Goal: Task Accomplishment & Management: Use online tool/utility

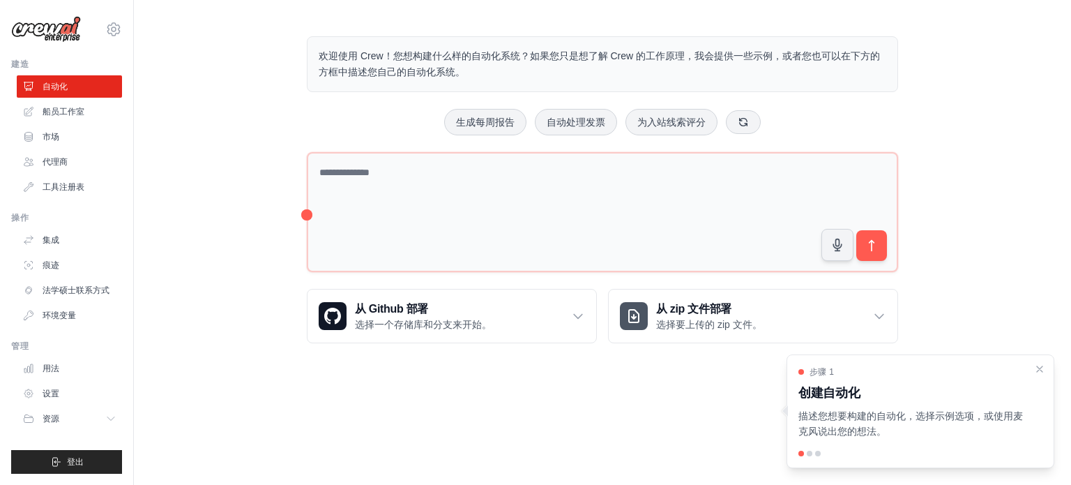
drag, startPoint x: 405, startPoint y: 60, endPoint x: 404, endPoint y: 77, distance: 17.4
click at [404, 77] on font "欢迎使用 Crew！您想构建什么样的自动化系统？如果您只是想了解 Crew 的工作原理，我会提供一些示例，或者您也可以在下方的方框中描述您自己的自动化系统。" at bounding box center [599, 63] width 561 height 27
click at [444, 71] on font "欢迎使用 Crew！您想构建什么样的自动化系统？如果您只是想了解 Crew 的工作原理，我会提供一些示例，或者您也可以在下方的方框中描述您自己的自动化系统。" at bounding box center [599, 63] width 561 height 27
drag, startPoint x: 575, startPoint y: 54, endPoint x: 430, endPoint y: 69, distance: 146.5
click at [430, 69] on font "欢迎使用 Crew！您想构建什么样的自动化系统？如果您只是想了解 Crew 的工作原理，我会提供一些示例，或者您也可以在下方的方框中描述您自己的自动化系统。" at bounding box center [599, 63] width 561 height 27
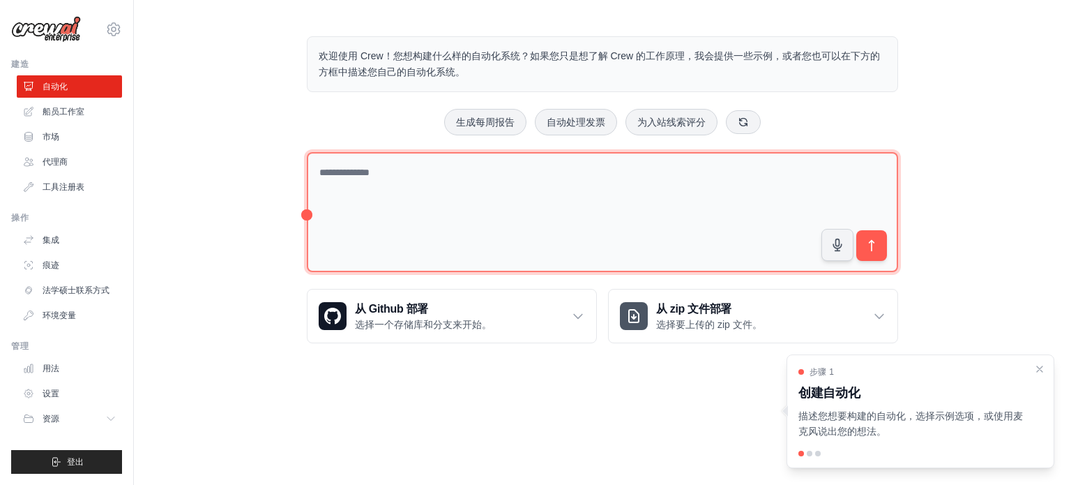
click at [394, 209] on textarea at bounding box center [602, 212] width 591 height 121
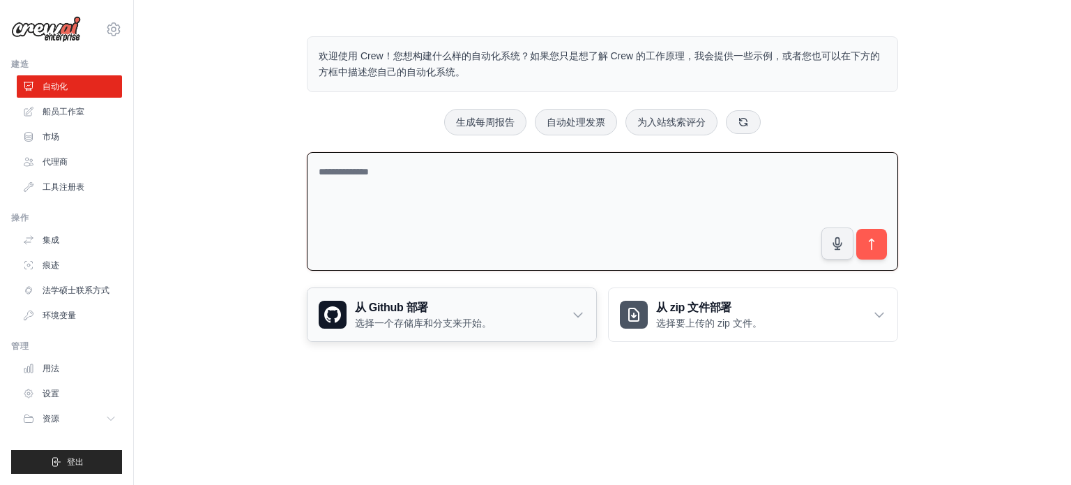
click at [580, 311] on icon at bounding box center [578, 315] width 14 height 14
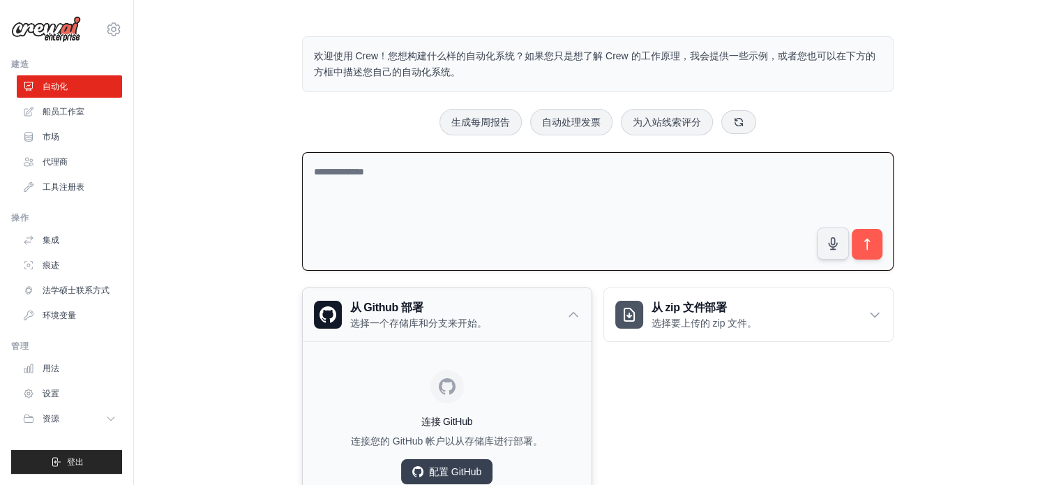
click at [580, 311] on div "从 Github 部署 选择一个存储库和分支来开始。" at bounding box center [447, 314] width 289 height 53
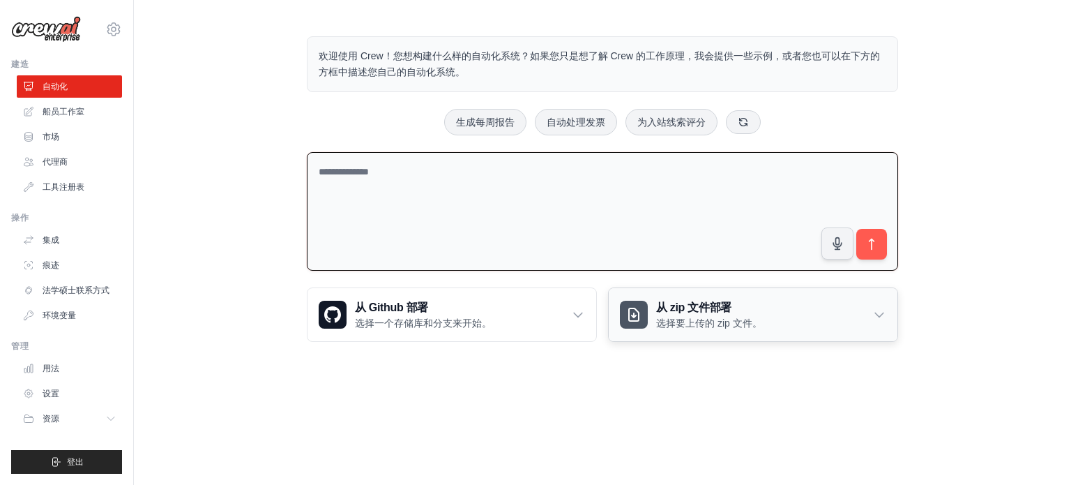
click at [817, 308] on div "从 zip 文件部署 选择要上传的 zip 文件。" at bounding box center [753, 314] width 289 height 53
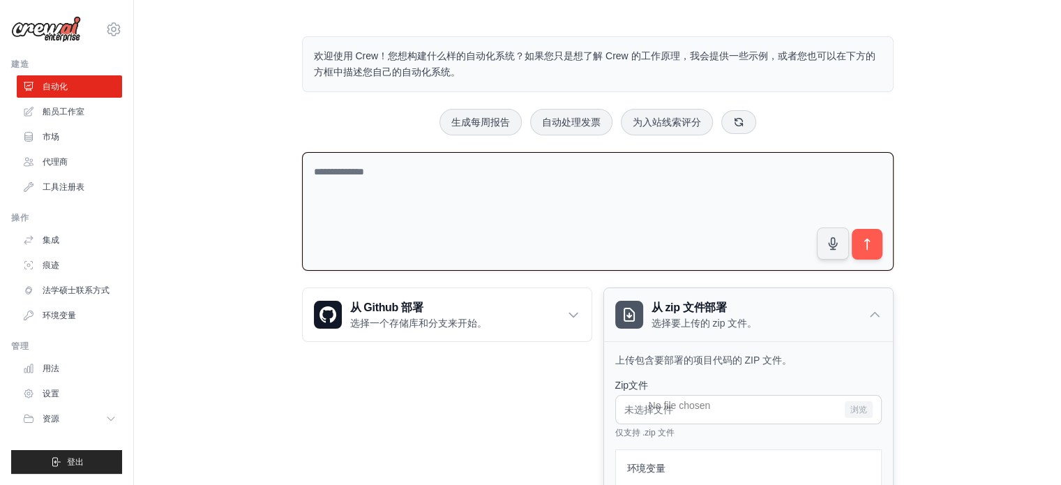
click at [817, 308] on div "从 zip 文件部署 选择要上传的 zip 文件。" at bounding box center [748, 314] width 289 height 53
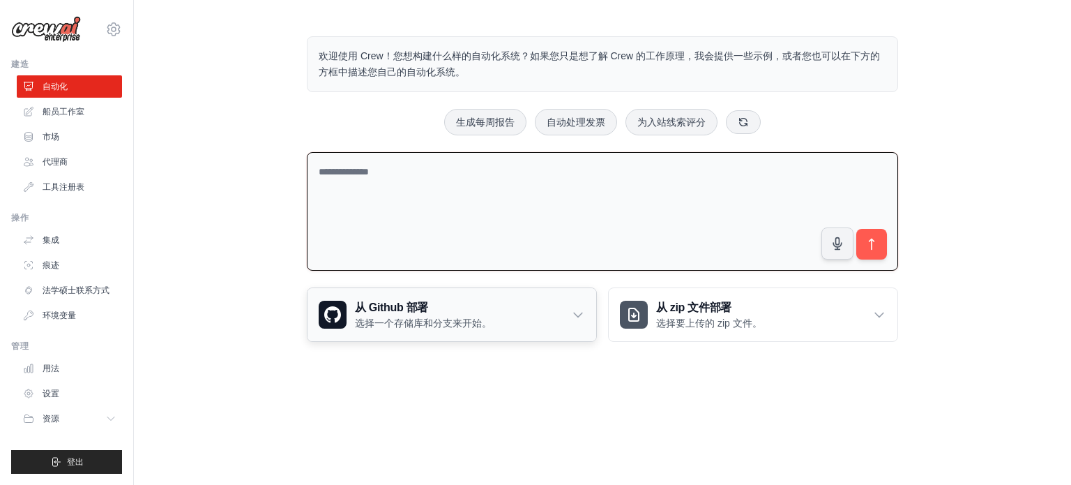
click at [538, 315] on div "从 Github 部署 选择一个存储库和分支来开始。" at bounding box center [452, 314] width 289 height 53
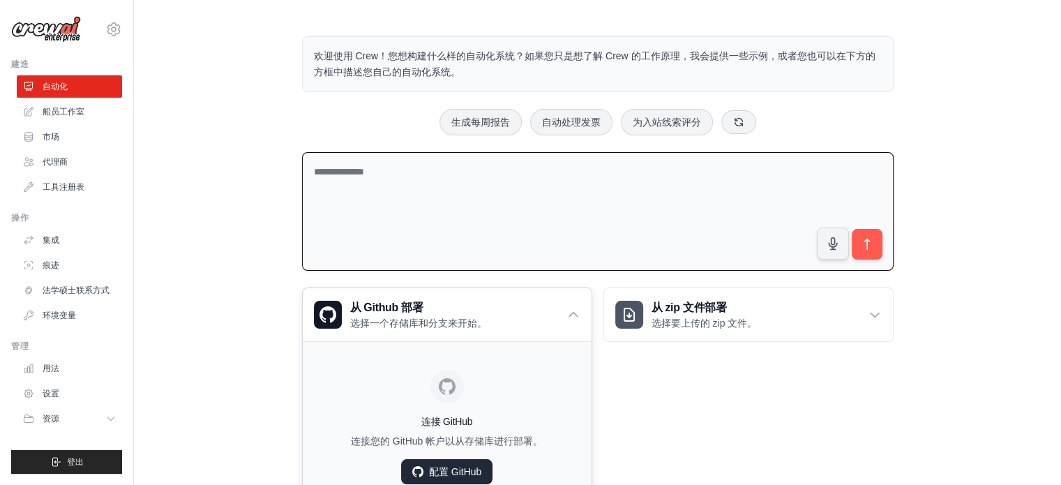
click at [458, 467] on font "配置 GitHub" at bounding box center [455, 471] width 52 height 11
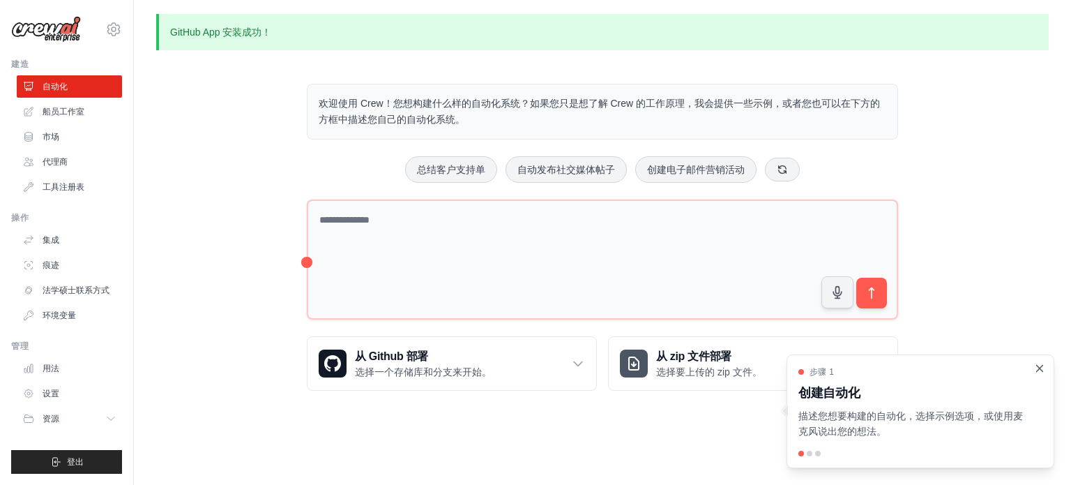
click at [1042, 368] on icon "关闭演练" at bounding box center [1040, 368] width 13 height 13
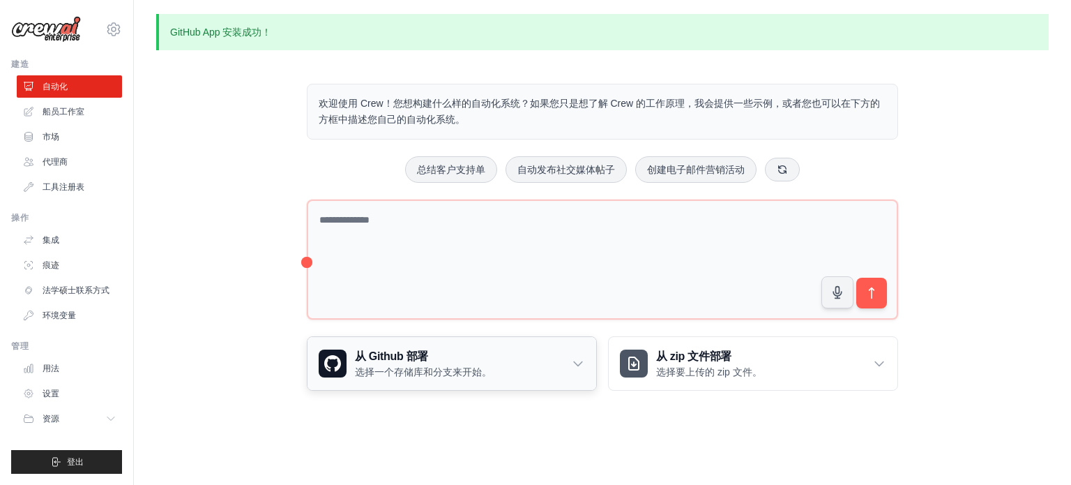
click at [585, 362] on div "从 Github 部署 选择一个存储库和分支来开始。" at bounding box center [452, 363] width 289 height 53
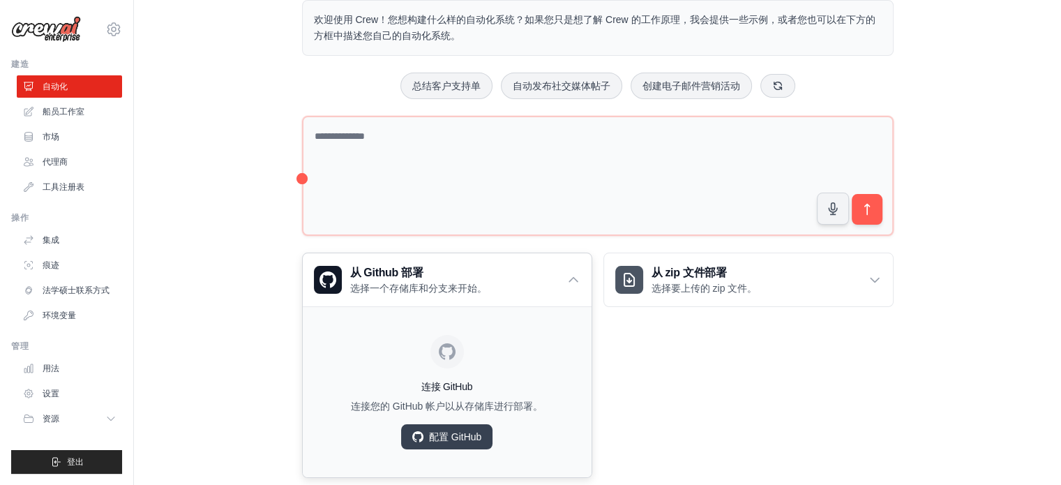
scroll to position [109, 0]
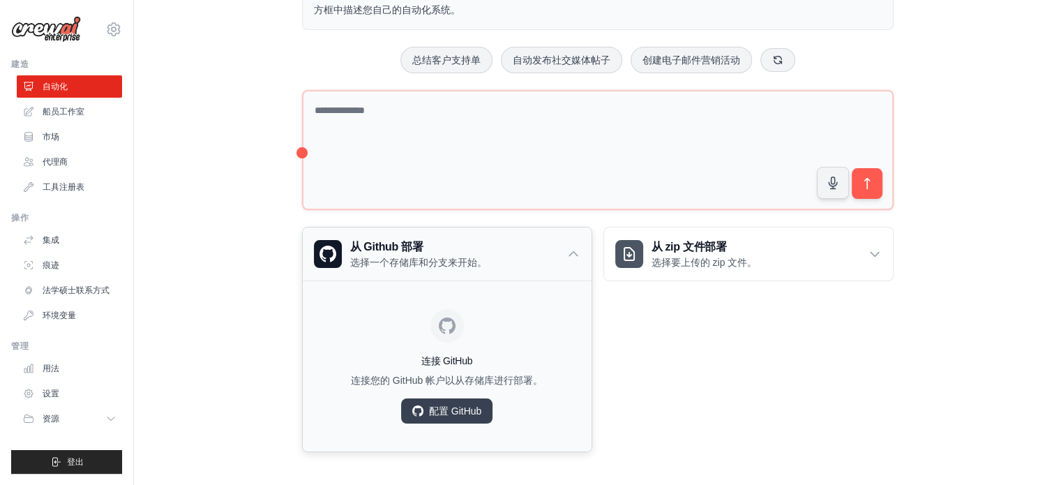
click at [572, 247] on icon at bounding box center [573, 254] width 14 height 14
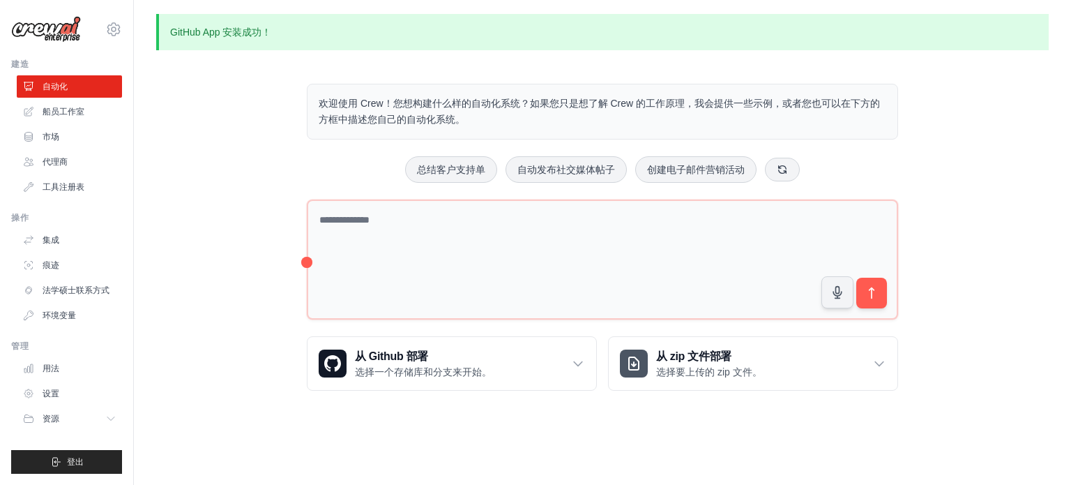
click at [243, 32] on font "GitHub App 安装成功！" at bounding box center [221, 32] width 102 height 11
drag, startPoint x: 212, startPoint y: 32, endPoint x: 315, endPoint y: 30, distance: 103.2
click at [315, 30] on p "GitHub App 安装成功！" at bounding box center [602, 32] width 893 height 36
click at [492, 20] on p "GitHub App 安装成功！" at bounding box center [602, 32] width 893 height 36
click at [66, 169] on link "代理商" at bounding box center [70, 162] width 105 height 22
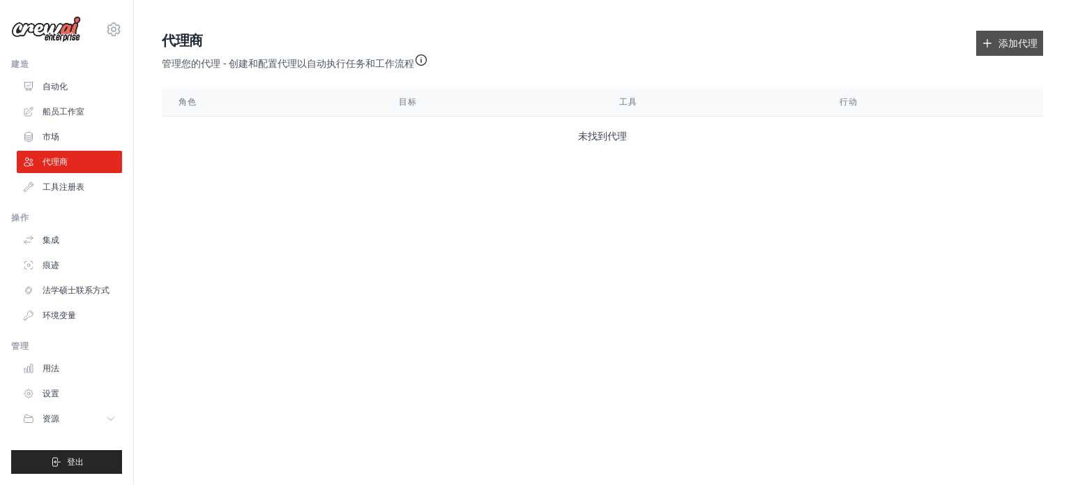
click at [996, 42] on link "添加代理" at bounding box center [1009, 43] width 67 height 25
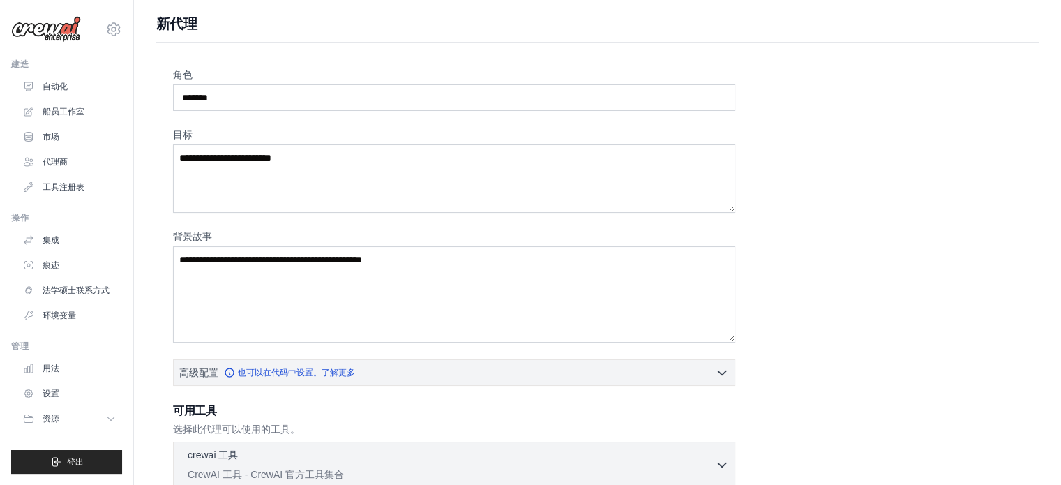
click at [858, 138] on div "角色 目标 背景故事 高级配置 也可以在代码中设置。了解更多" at bounding box center [597, 377] width 849 height 618
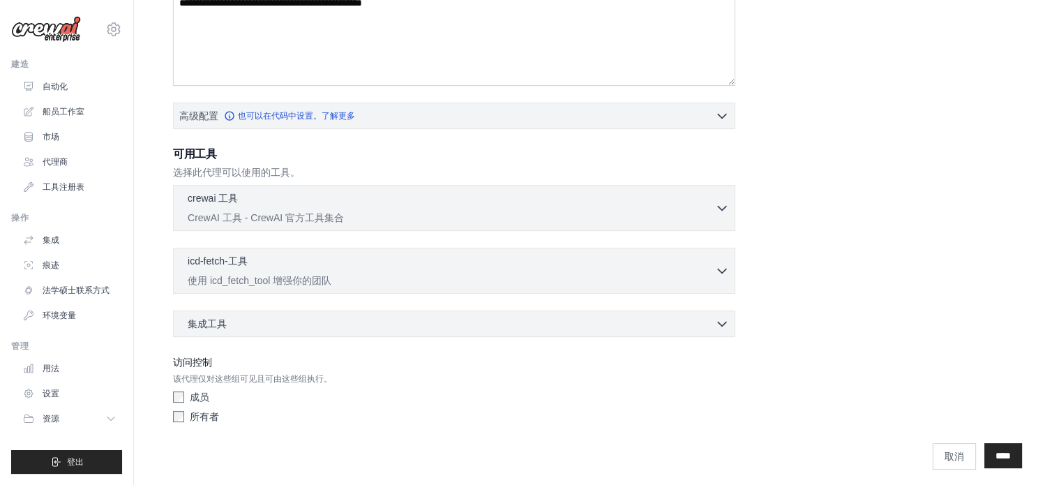
scroll to position [261, 0]
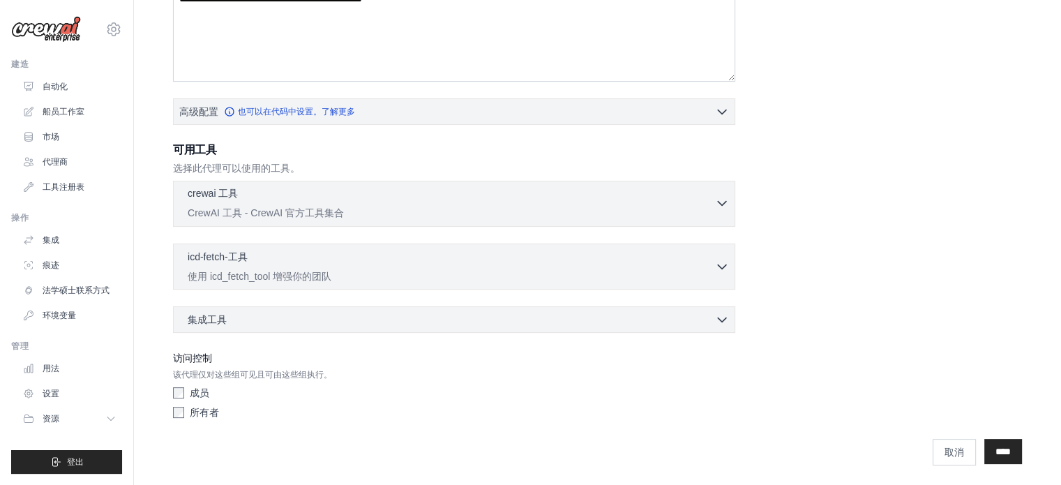
click at [718, 201] on icon "button" at bounding box center [722, 203] width 14 height 14
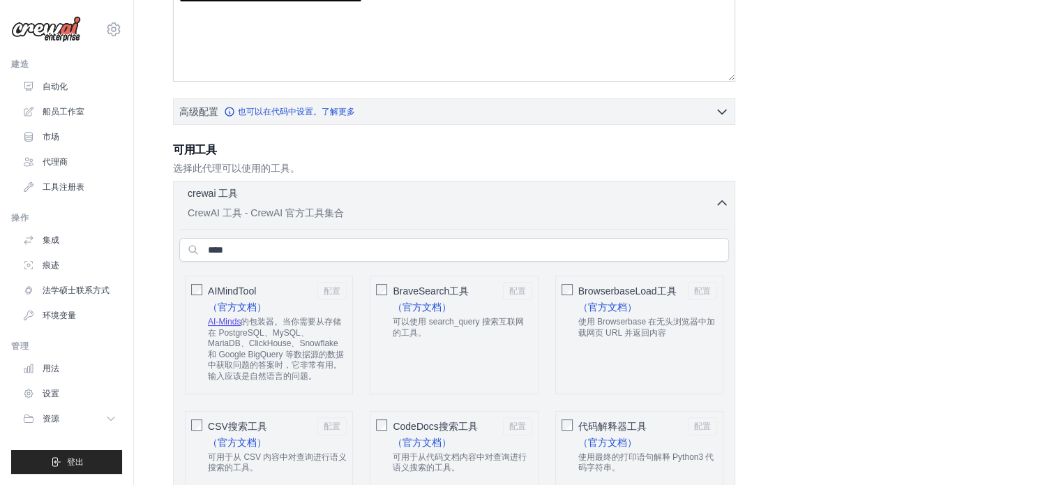
click at [723, 202] on icon "button" at bounding box center [722, 203] width 14 height 14
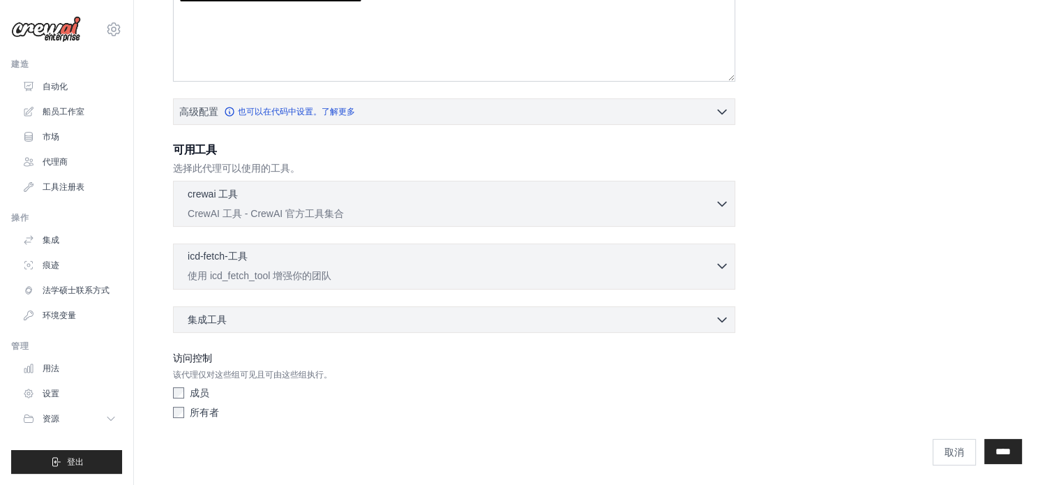
click at [713, 271] on p "使用 icd_fetch_tool 增强你的团队" at bounding box center [451, 276] width 527 height 14
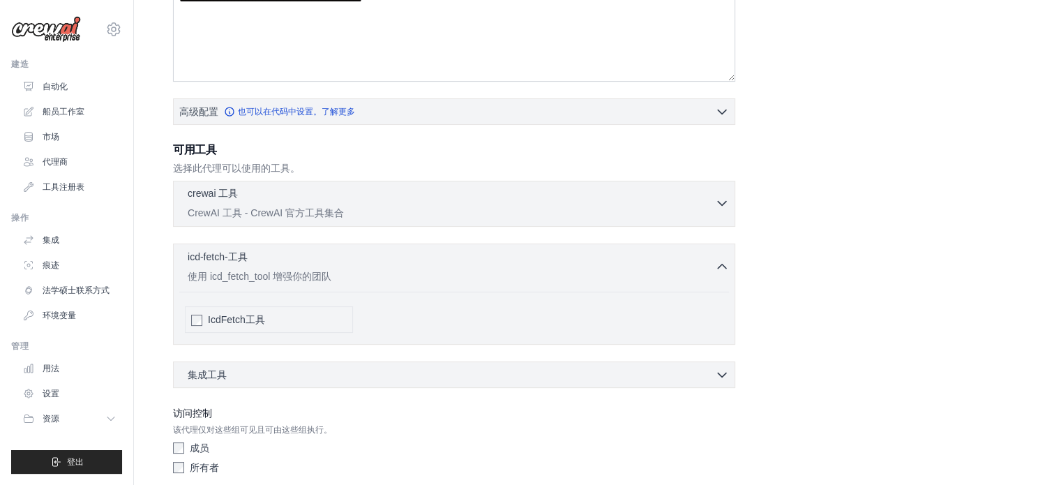
click at [713, 209] on p "CrewAI 工具 - CrewAI 官方工具集合" at bounding box center [451, 213] width 527 height 14
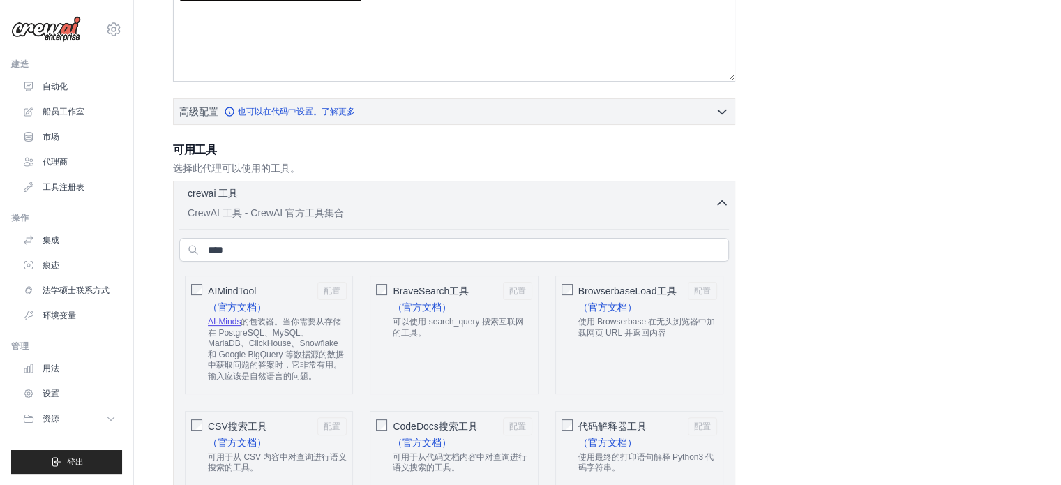
click at [717, 204] on icon "button" at bounding box center [722, 203] width 14 height 14
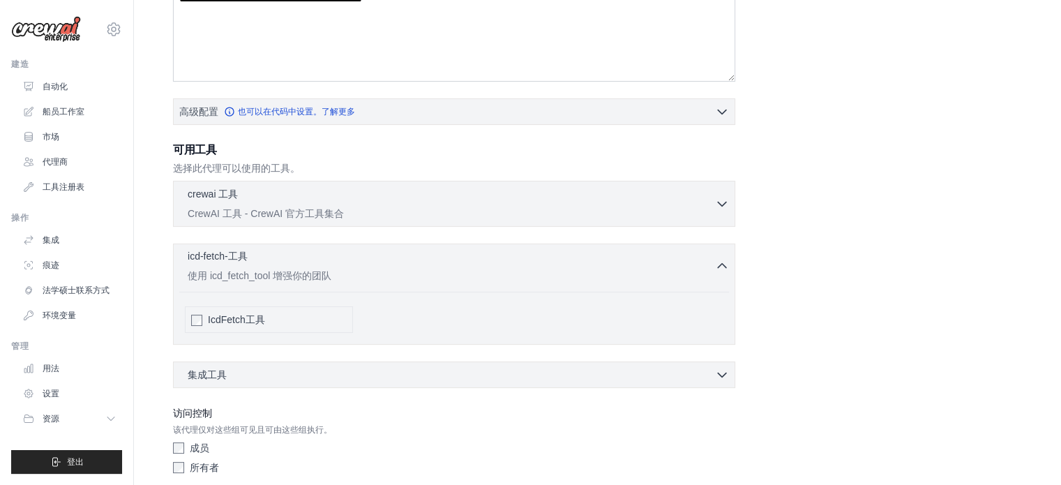
click at [715, 259] on icon "button" at bounding box center [722, 266] width 14 height 14
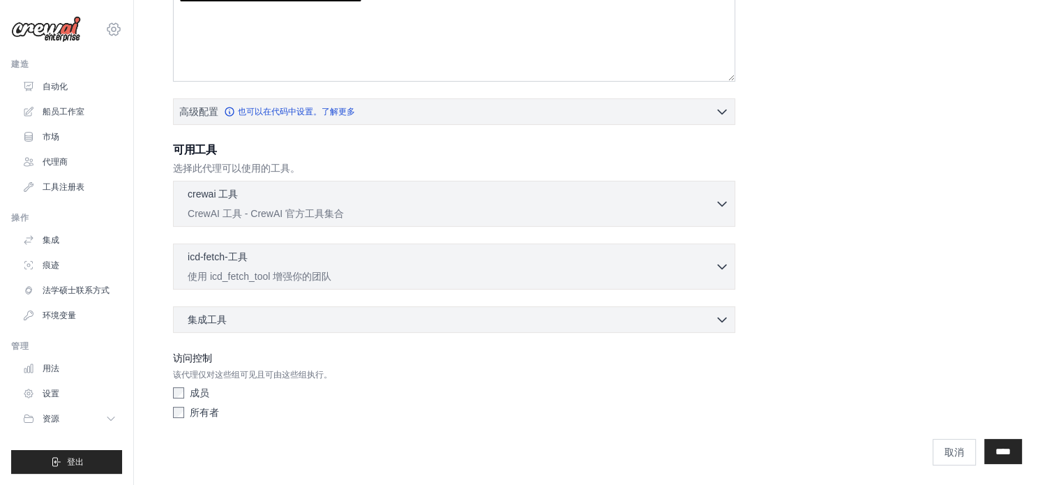
click at [114, 30] on icon at bounding box center [113, 29] width 17 height 17
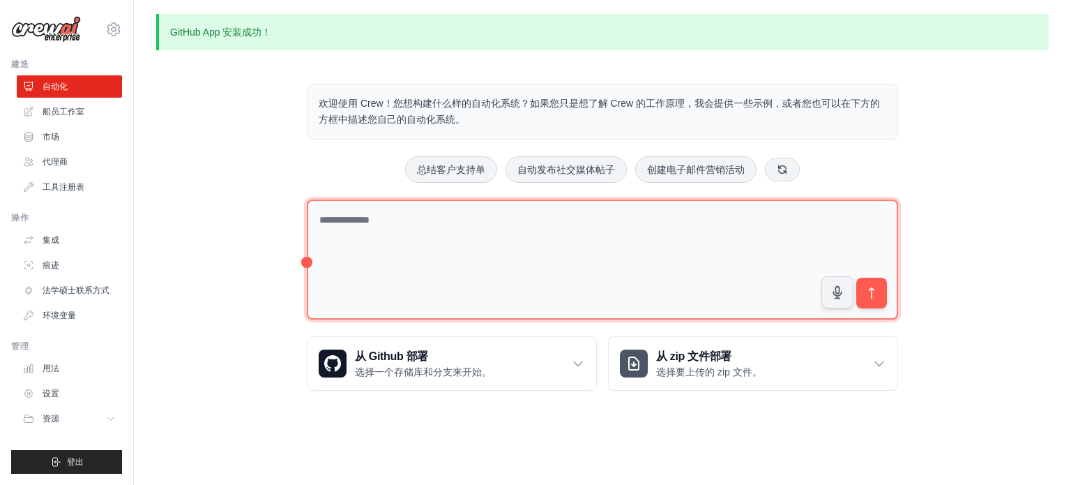
click at [413, 232] on textarea at bounding box center [602, 259] width 591 height 121
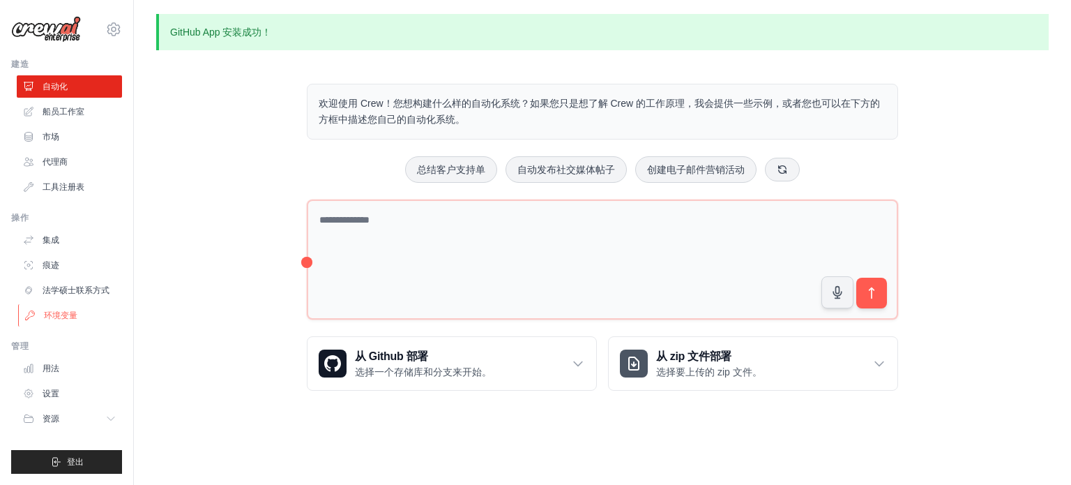
click at [77, 317] on link "环境变量" at bounding box center [70, 315] width 105 height 22
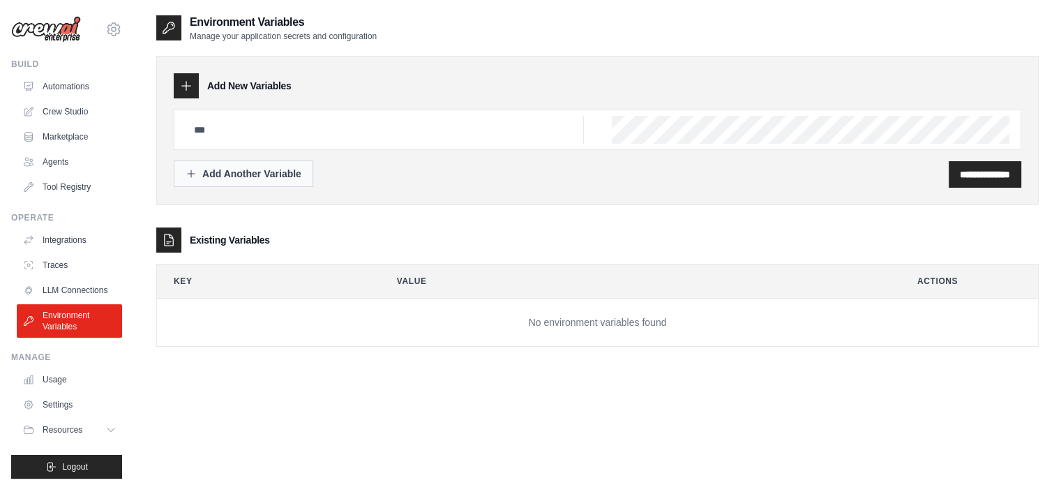
click at [231, 172] on div "Add Another Variable" at bounding box center [244, 174] width 116 height 14
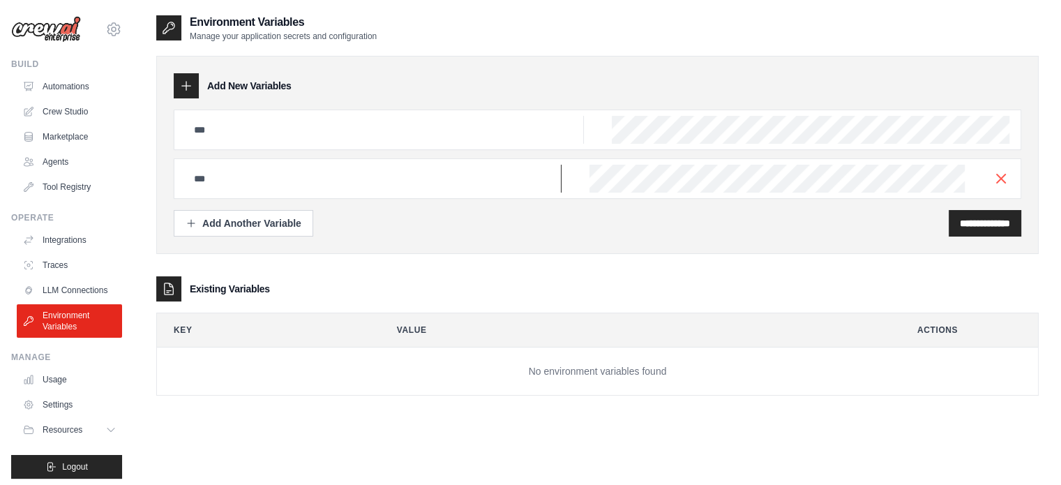
click at [273, 186] on input "text" at bounding box center [374, 179] width 376 height 28
click at [298, 137] on input "text" at bounding box center [385, 130] width 398 height 28
click at [995, 176] on icon "button" at bounding box center [1000, 178] width 17 height 17
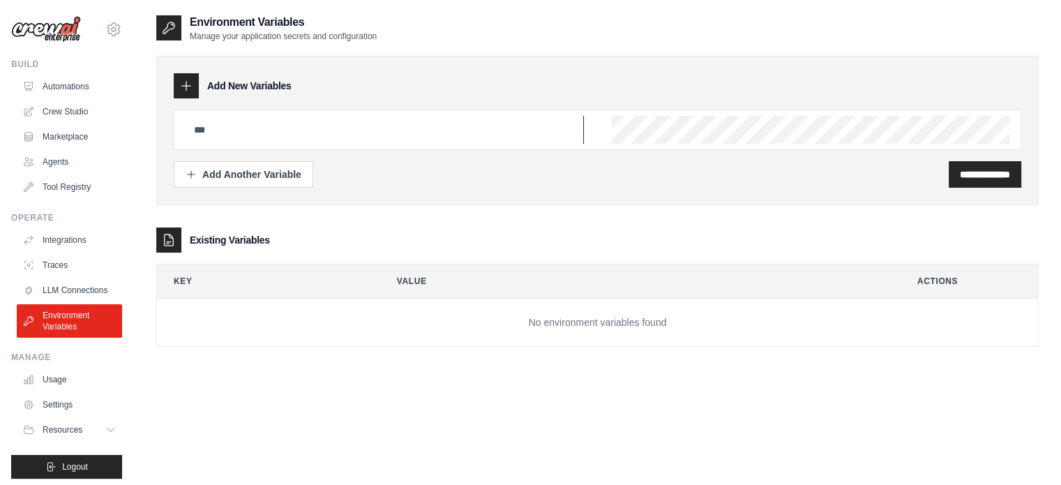
click at [385, 127] on input "text" at bounding box center [385, 130] width 398 height 28
paste input "**********"
type input "**********"
click at [275, 169] on div "Add Another Variable" at bounding box center [244, 174] width 116 height 14
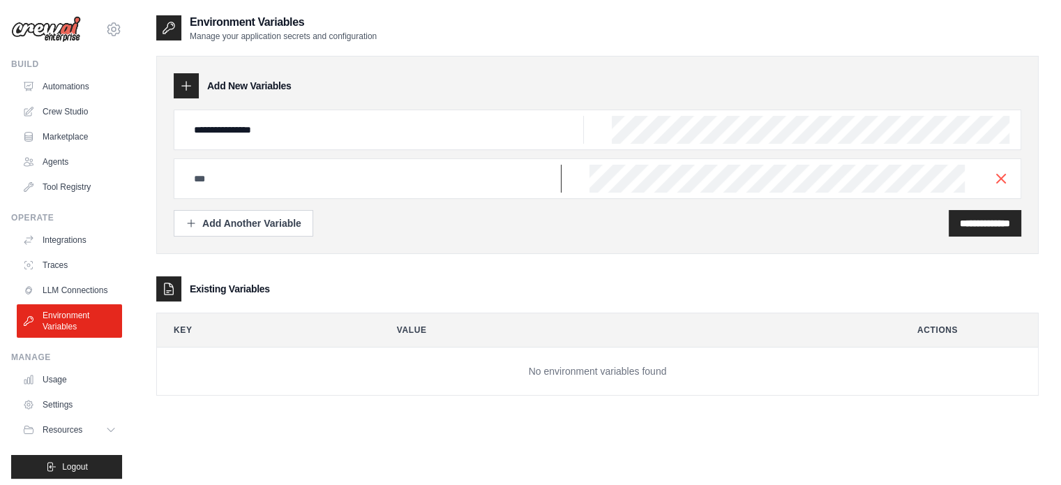
click at [266, 165] on input "text" at bounding box center [374, 179] width 376 height 28
paste input "*****"
type input "*****"
click at [964, 218] on input "**********" at bounding box center [985, 223] width 50 height 14
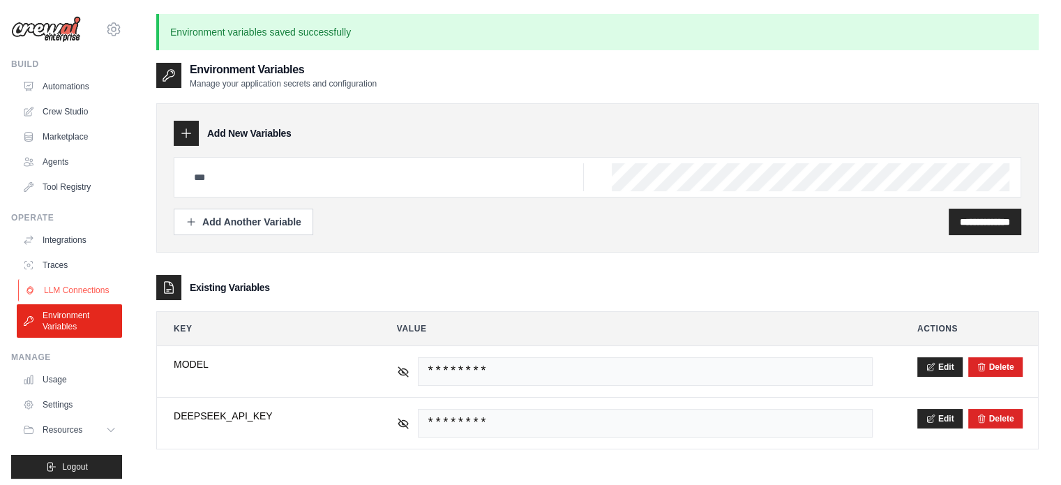
click at [73, 295] on link "LLM Connections" at bounding box center [70, 290] width 105 height 22
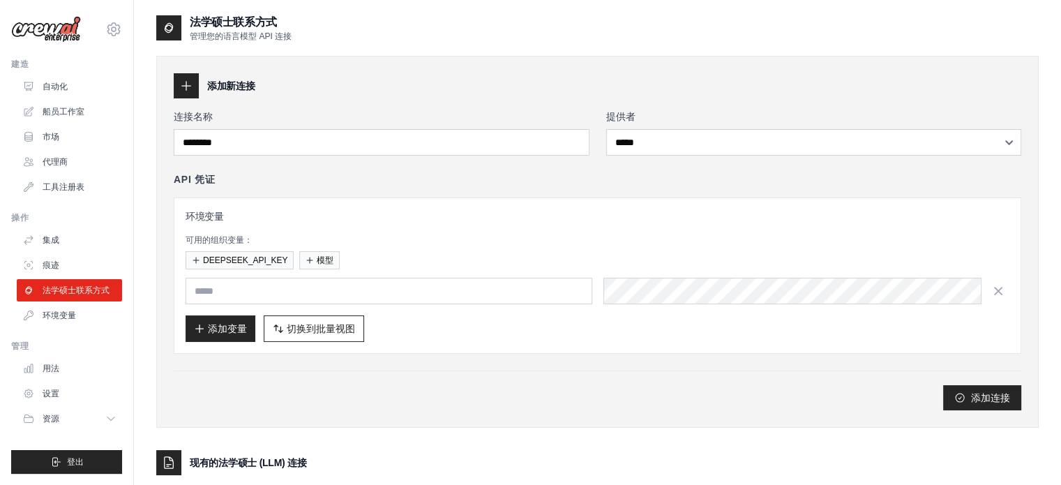
click at [464, 156] on div "**********" at bounding box center [597, 259] width 847 height 301
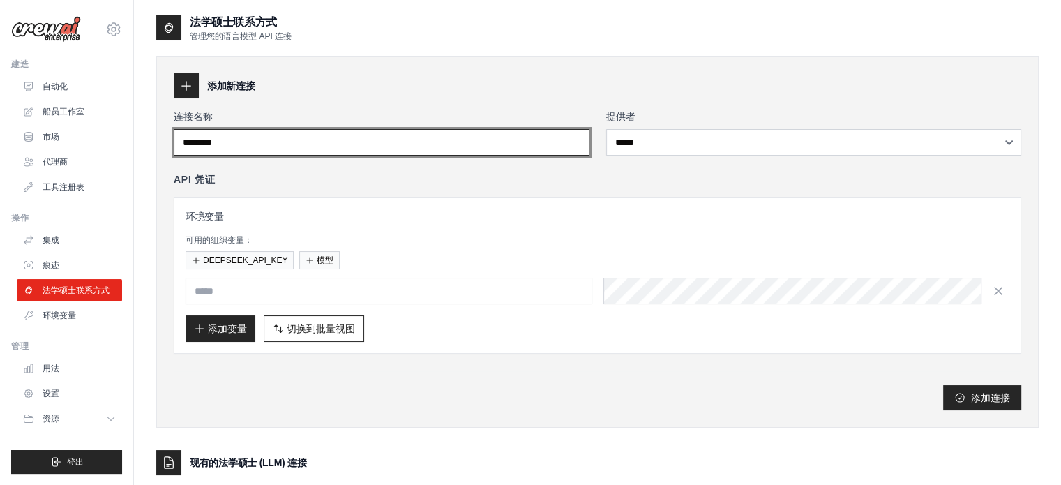
click at [462, 144] on input "连接名称" at bounding box center [382, 142] width 416 height 27
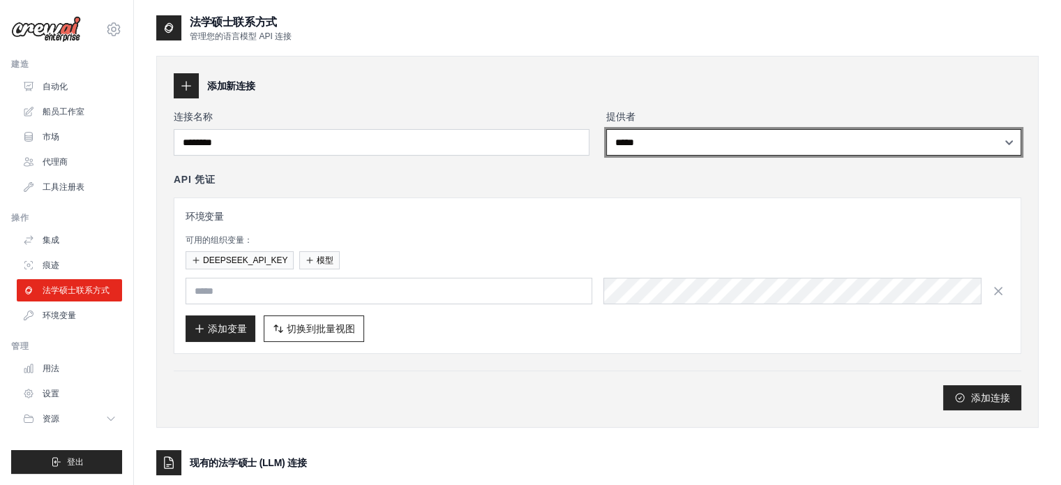
click at [718, 133] on select "**********" at bounding box center [814, 142] width 416 height 27
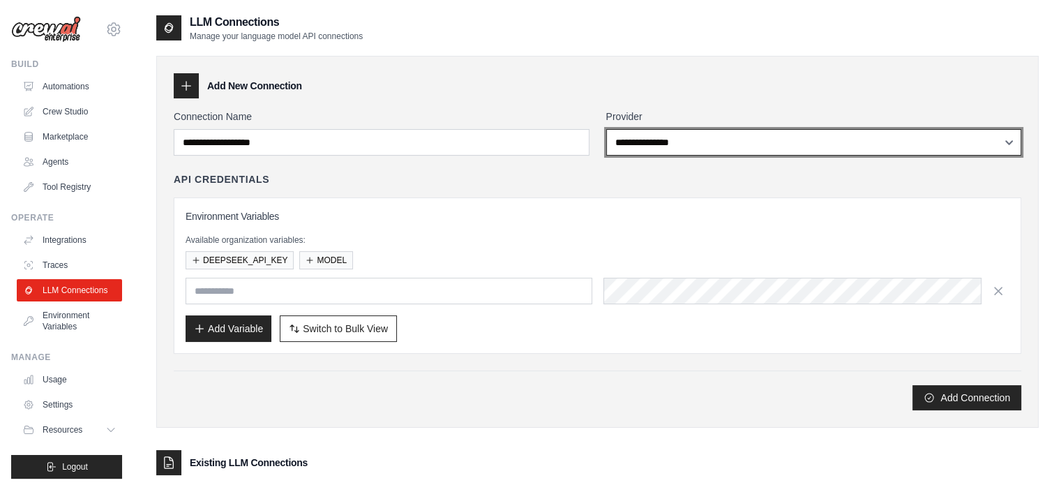
click at [733, 143] on select "**********" at bounding box center [814, 142] width 416 height 27
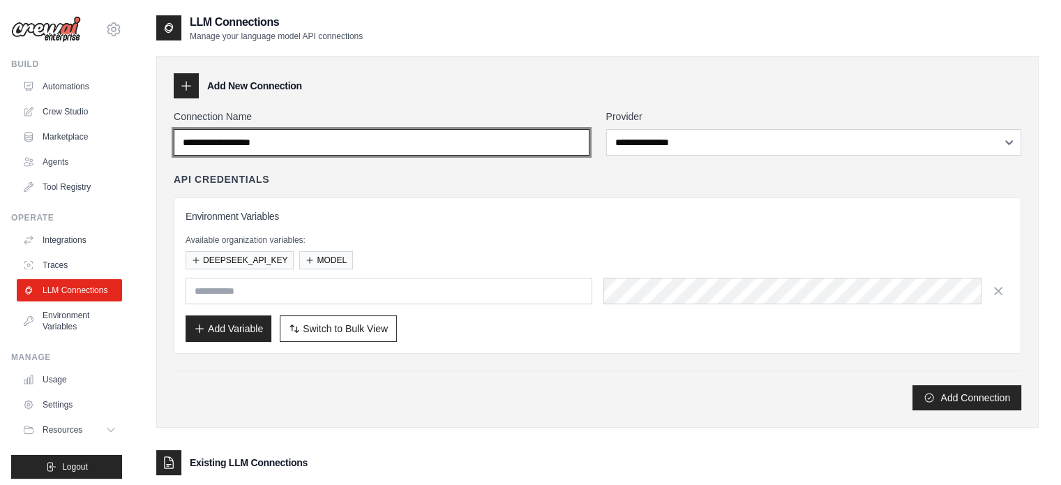
click at [423, 147] on input "Connection Name" at bounding box center [382, 142] width 416 height 27
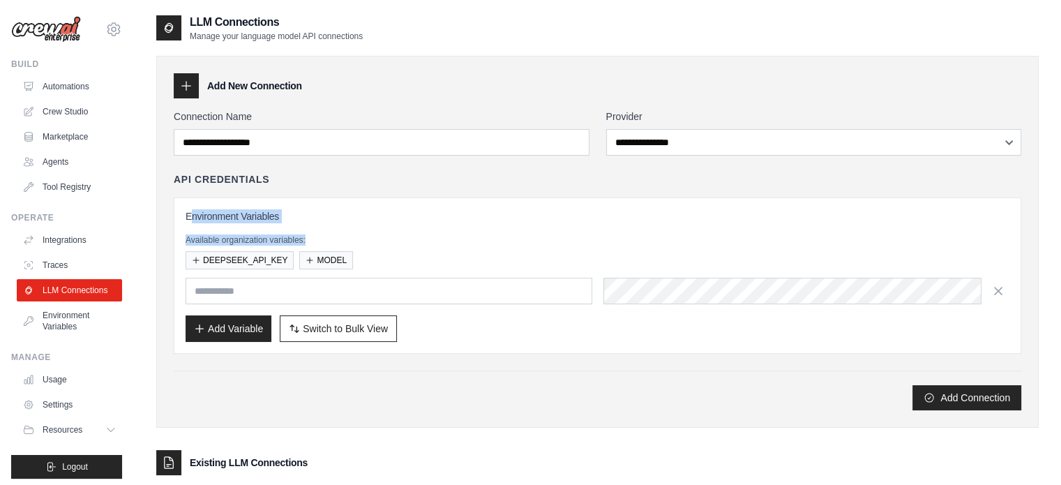
drag, startPoint x: 190, startPoint y: 215, endPoint x: 314, endPoint y: 229, distance: 124.2
click at [314, 229] on div "Environment Variables Available organization variables: DEEPSEEK_API_KEY MODEL …" at bounding box center [598, 275] width 824 height 133
click at [318, 262] on button "MODEL" at bounding box center [326, 259] width 54 height 18
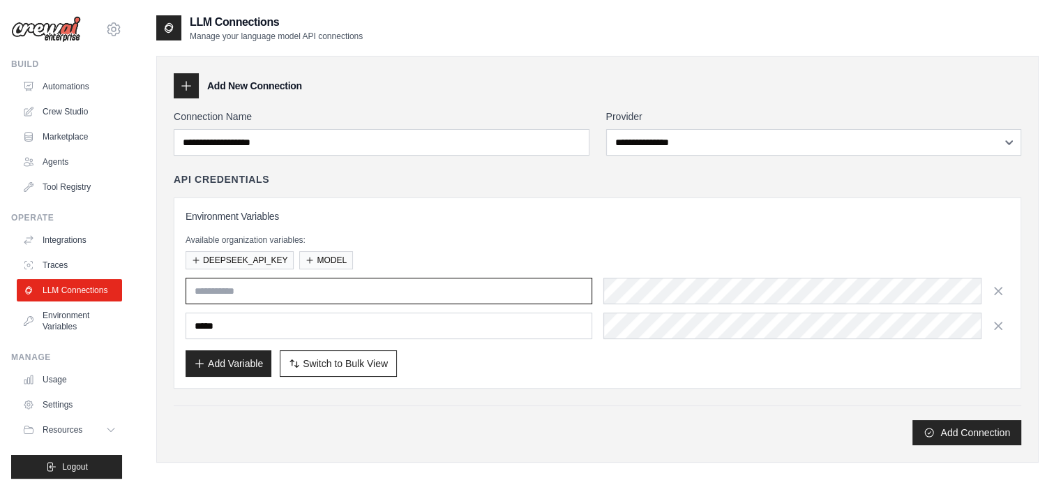
click at [273, 296] on input "text" at bounding box center [389, 291] width 407 height 27
click at [253, 259] on button "DEEPSEEK_API_KEY" at bounding box center [240, 259] width 108 height 18
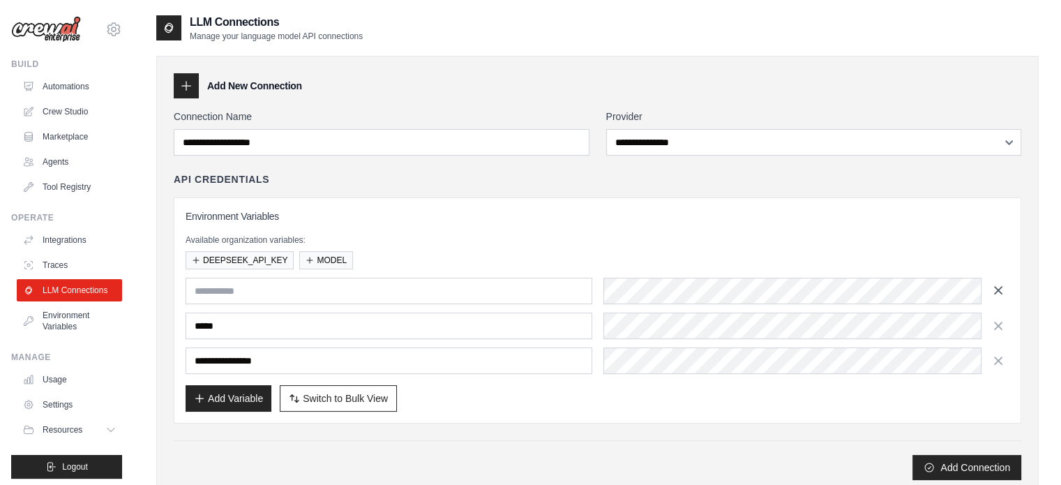
click at [996, 290] on icon "button" at bounding box center [998, 290] width 14 height 14
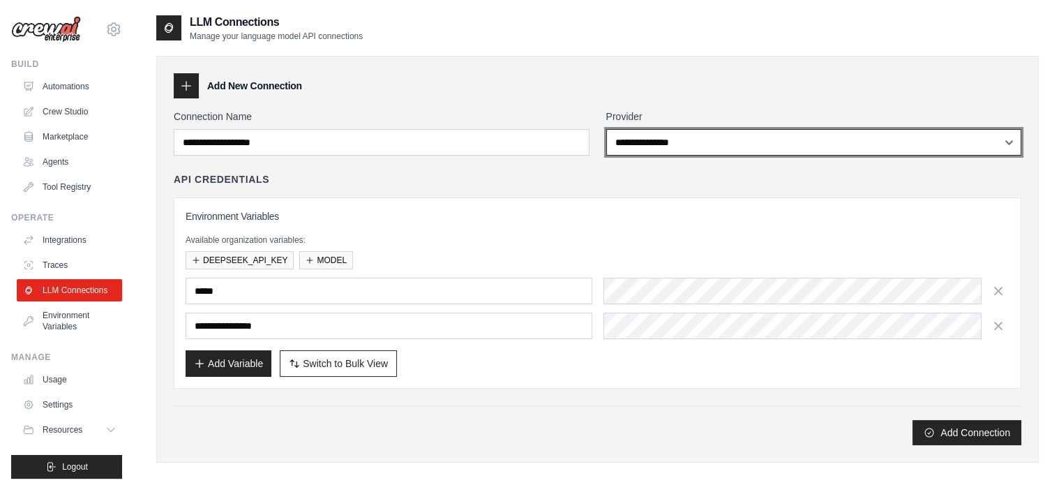
click at [702, 145] on select "**********" at bounding box center [814, 142] width 416 height 27
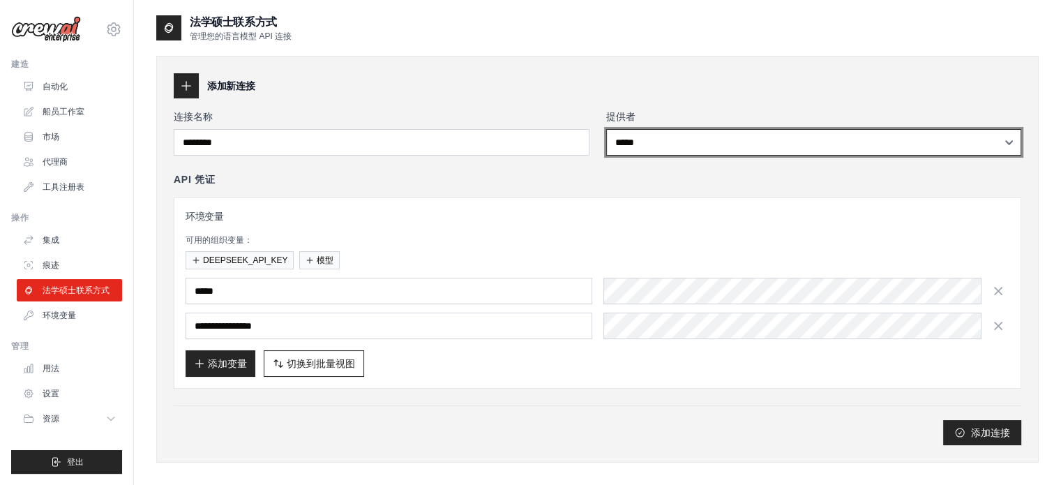
click at [758, 148] on select "**********" at bounding box center [814, 142] width 416 height 27
click at [606, 129] on select "**********" at bounding box center [814, 142] width 416 height 27
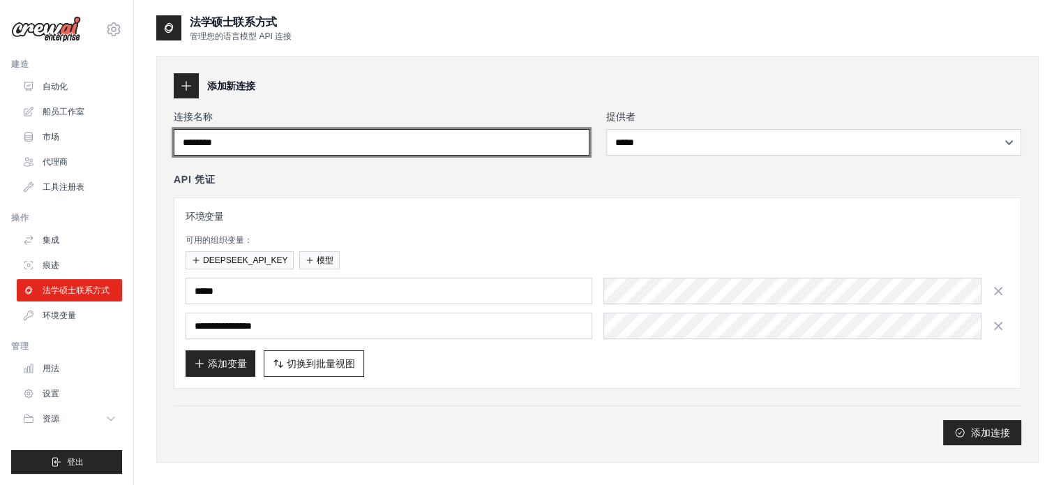
click at [533, 144] on input "连接名称" at bounding box center [382, 142] width 416 height 27
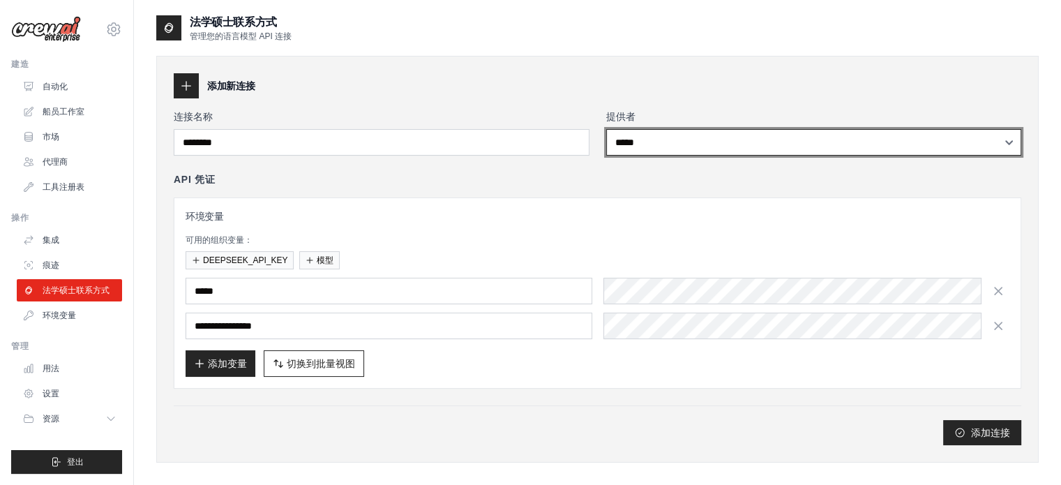
click at [668, 152] on select "**********" at bounding box center [814, 142] width 416 height 27
click at [668, 139] on select "**********" at bounding box center [814, 142] width 416 height 27
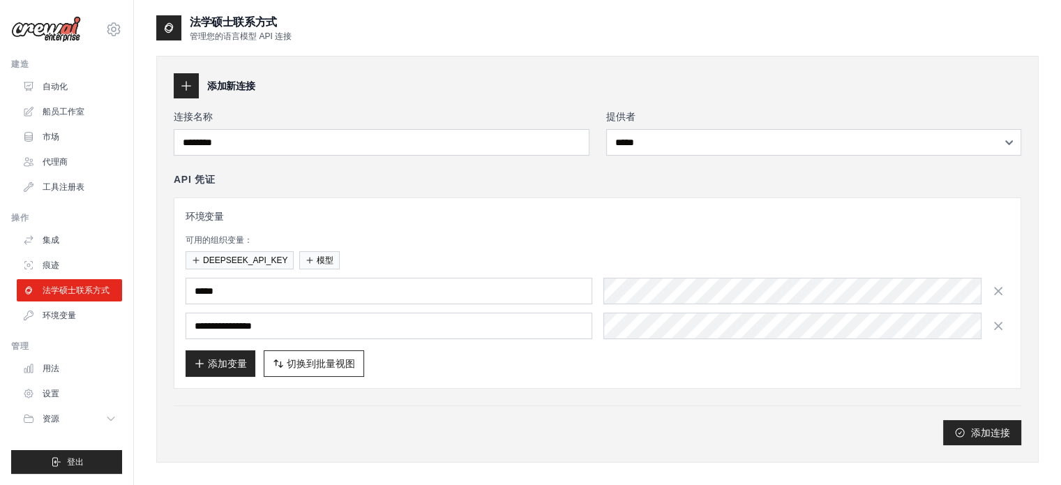
click at [451, 156] on div "**********" at bounding box center [597, 276] width 847 height 335
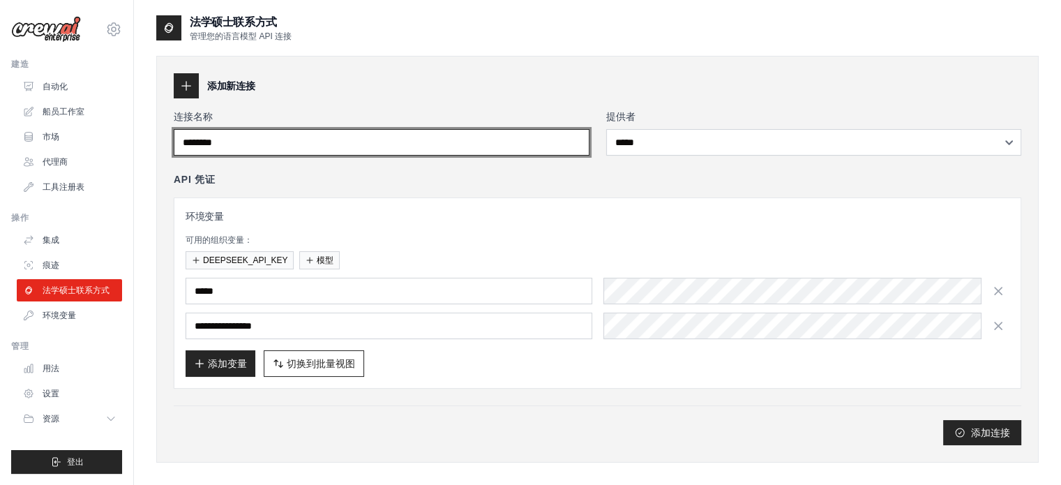
click at [459, 144] on input "连接名称" at bounding box center [382, 142] width 416 height 27
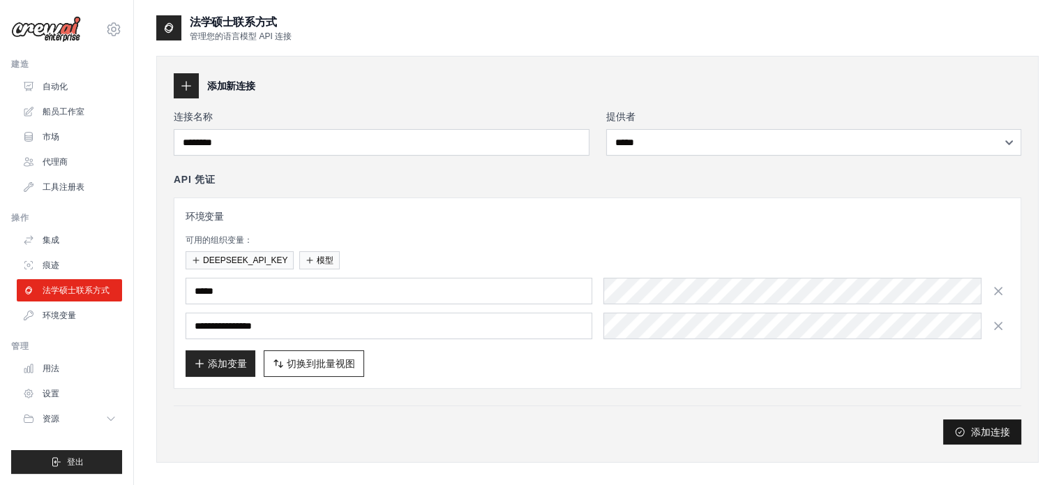
click at [983, 426] on font "添加连接" at bounding box center [990, 431] width 39 height 11
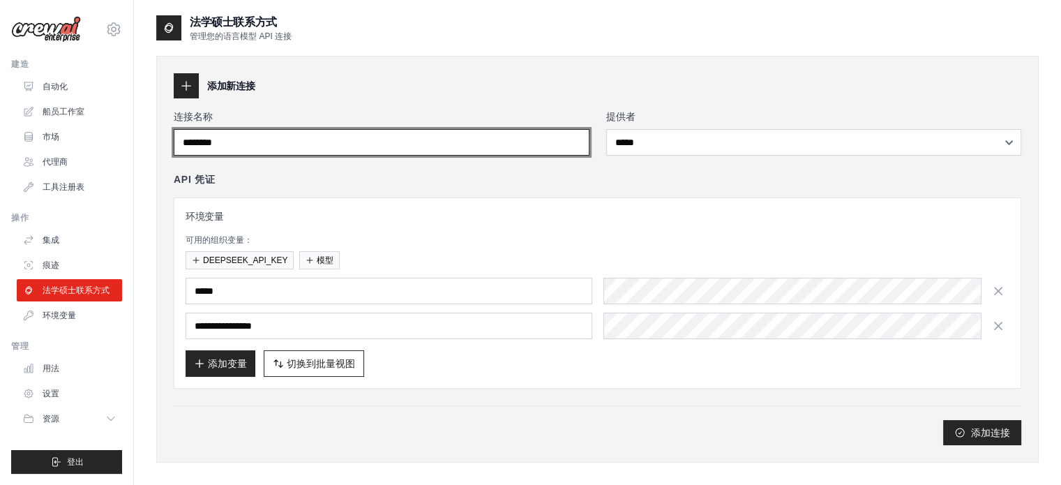
click at [460, 142] on input "连接名称" at bounding box center [382, 142] width 416 height 27
type input "**********"
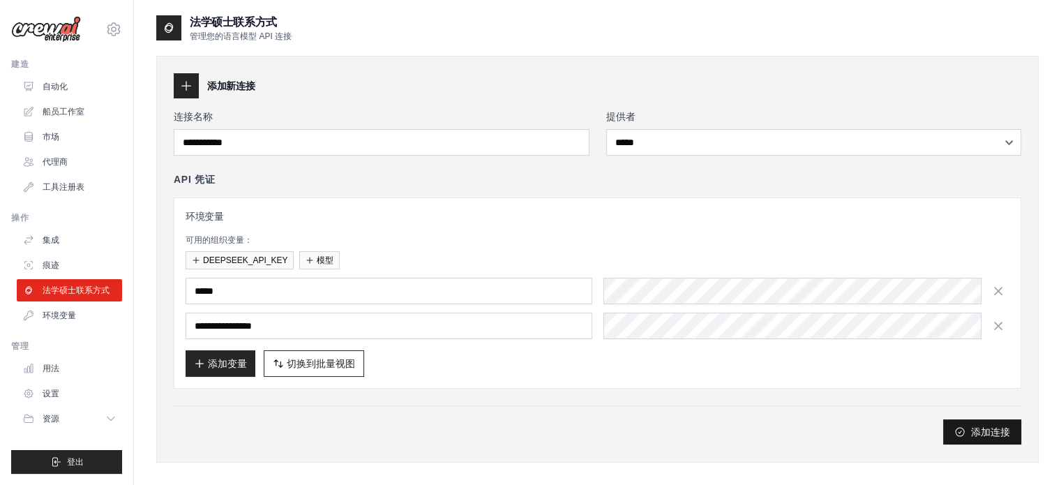
click at [976, 429] on font "添加连接" at bounding box center [990, 431] width 39 height 11
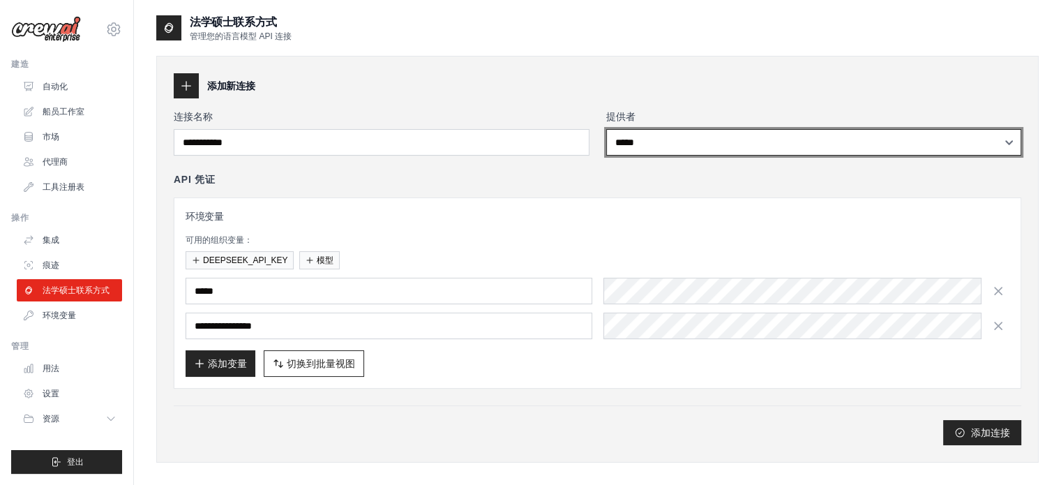
click at [674, 144] on select "**********" at bounding box center [814, 142] width 416 height 27
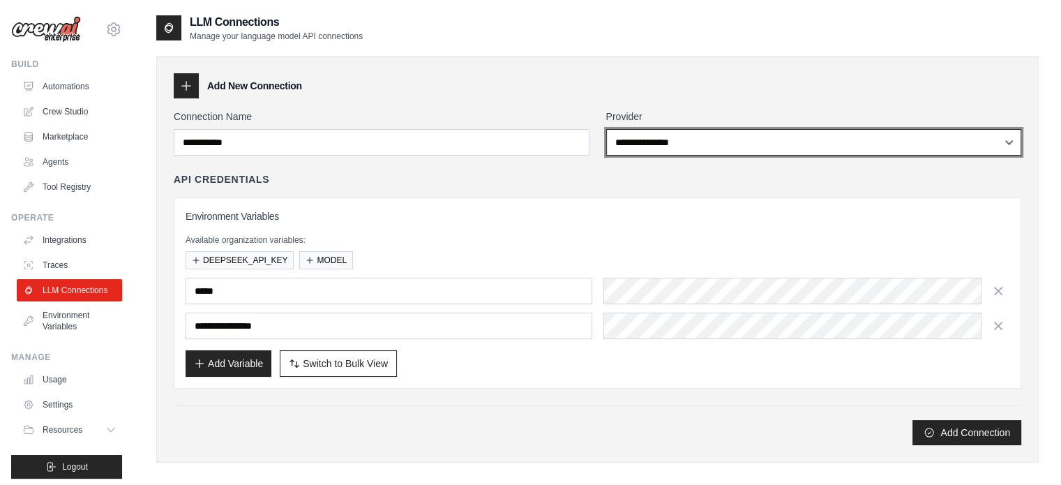
click at [753, 139] on select "**********" at bounding box center [814, 142] width 416 height 27
click at [723, 138] on select "**********" at bounding box center [814, 142] width 416 height 27
click at [713, 139] on select "**********" at bounding box center [814, 142] width 416 height 27
select select "**********"
click at [606, 129] on select "**********" at bounding box center [814, 142] width 416 height 27
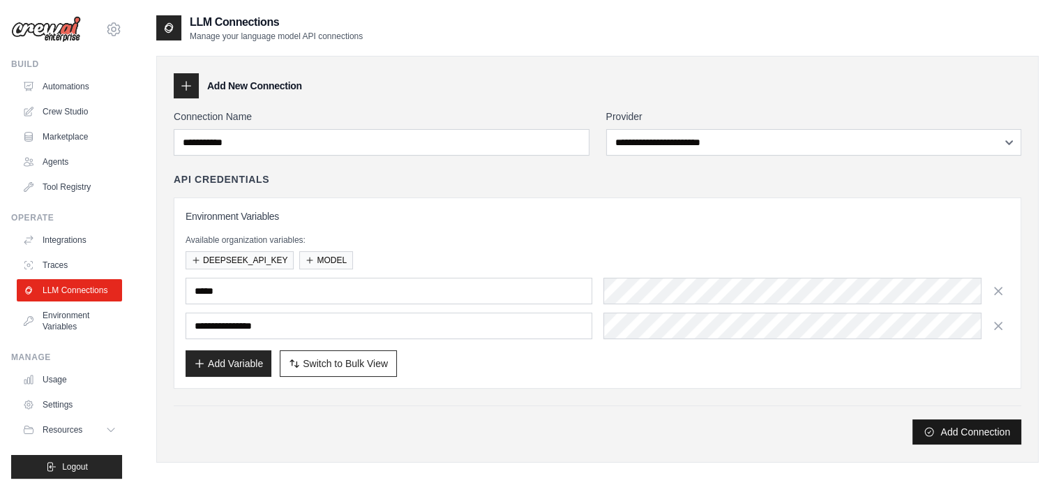
click at [930, 428] on button "Add Connection" at bounding box center [966, 431] width 109 height 25
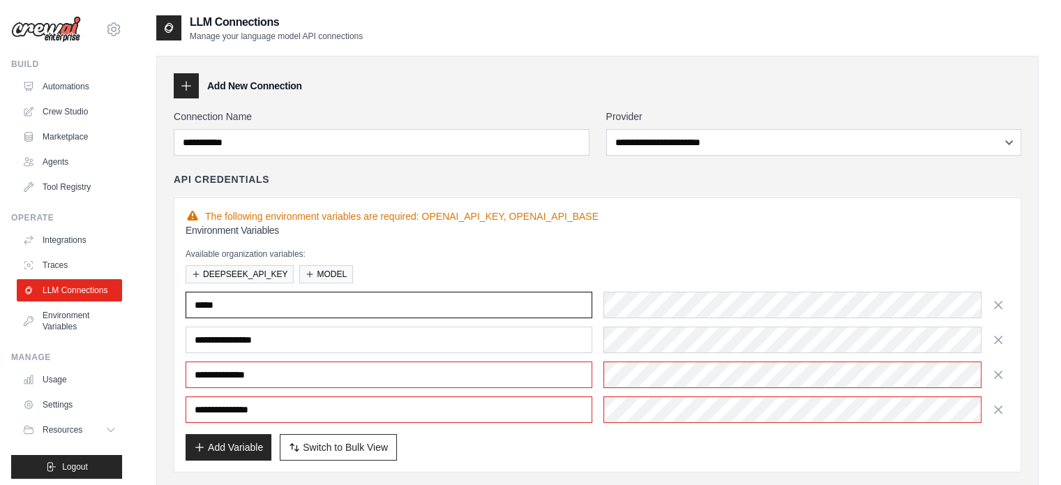
click at [347, 303] on input "*****" at bounding box center [389, 305] width 407 height 27
click at [491, 337] on input "**********" at bounding box center [389, 339] width 407 height 27
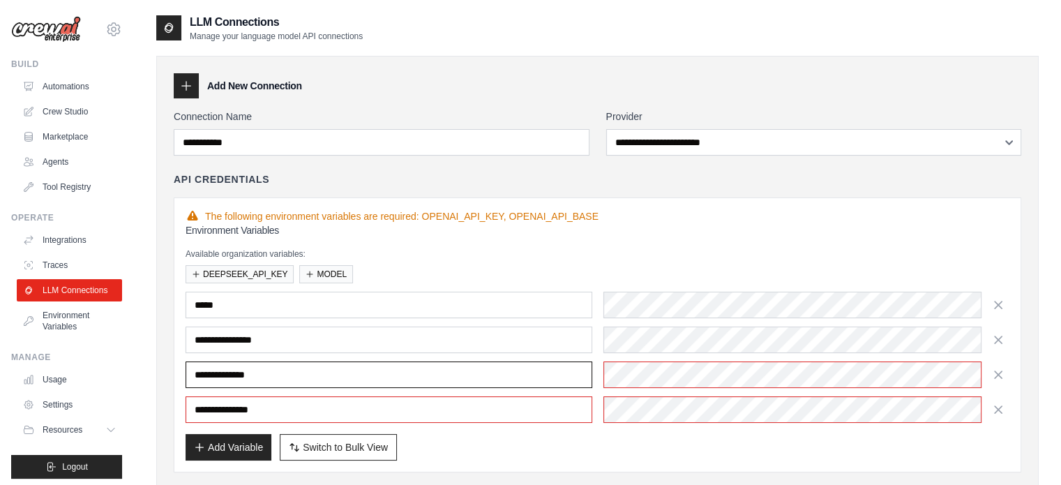
click at [471, 375] on input "**********" at bounding box center [389, 374] width 407 height 27
click at [1006, 379] on button "button" at bounding box center [998, 374] width 22 height 22
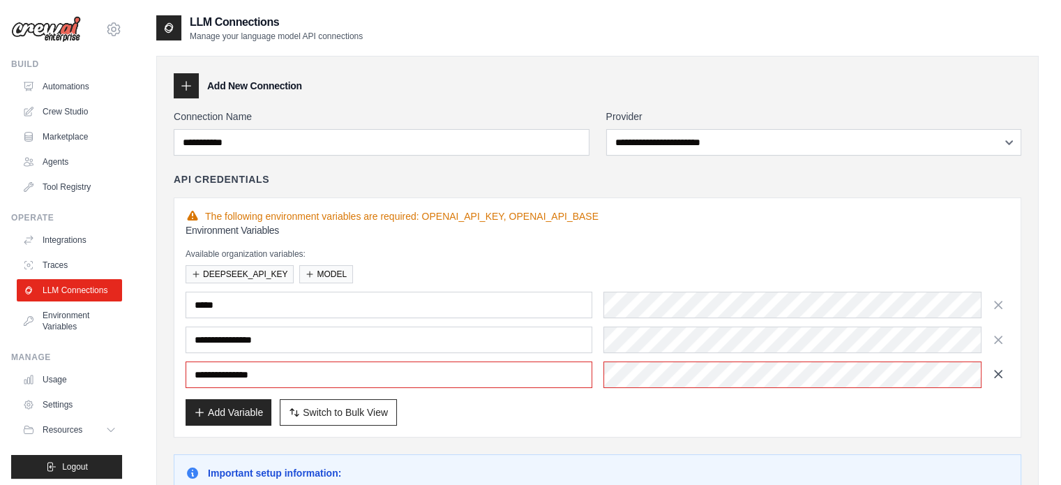
click at [1004, 375] on icon "button" at bounding box center [998, 374] width 14 height 14
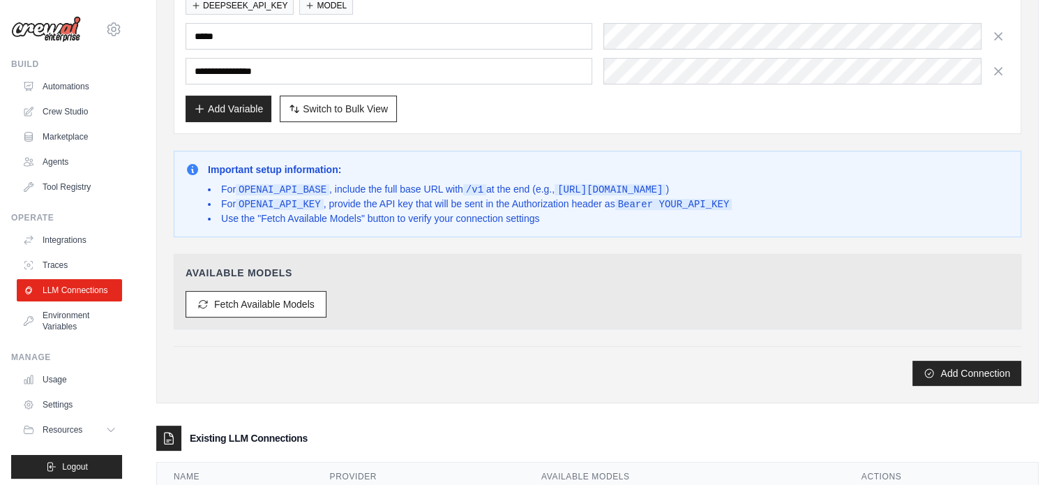
scroll to position [279, 0]
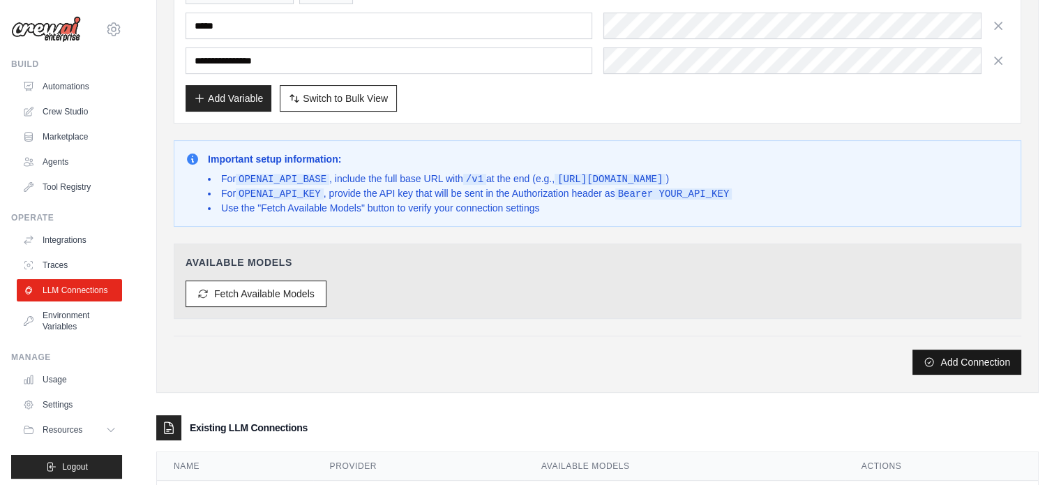
click at [937, 352] on button "Add Connection" at bounding box center [966, 361] width 109 height 25
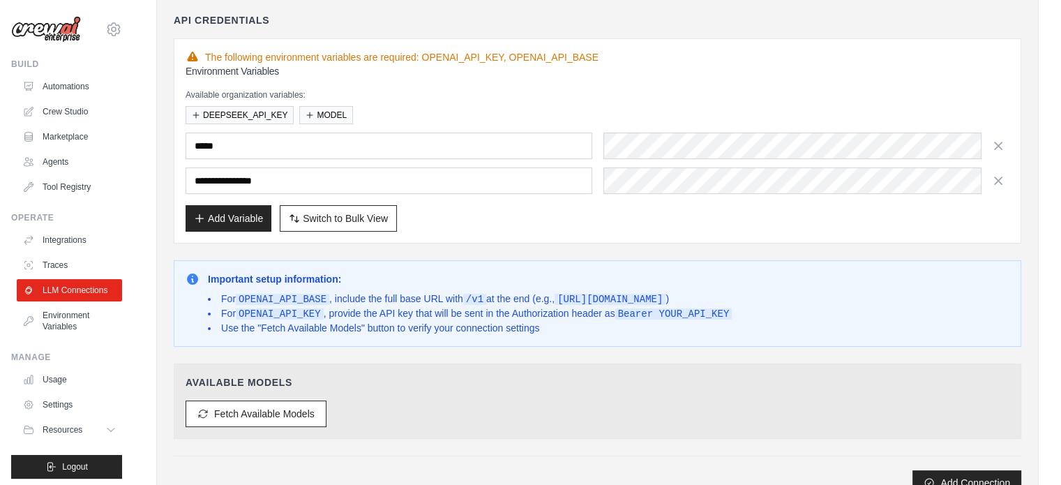
scroll to position [139, 0]
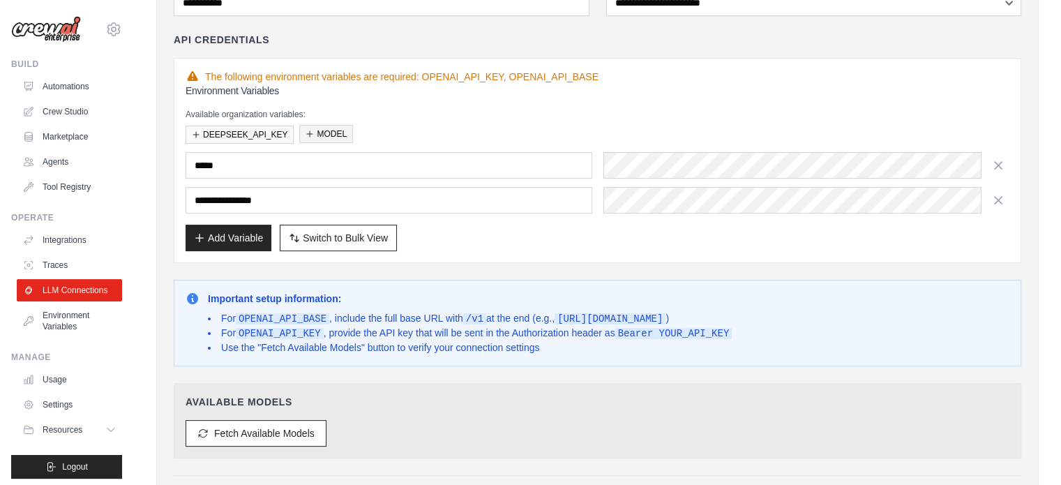
click at [305, 134] on icon "button" at bounding box center [309, 134] width 8 height 8
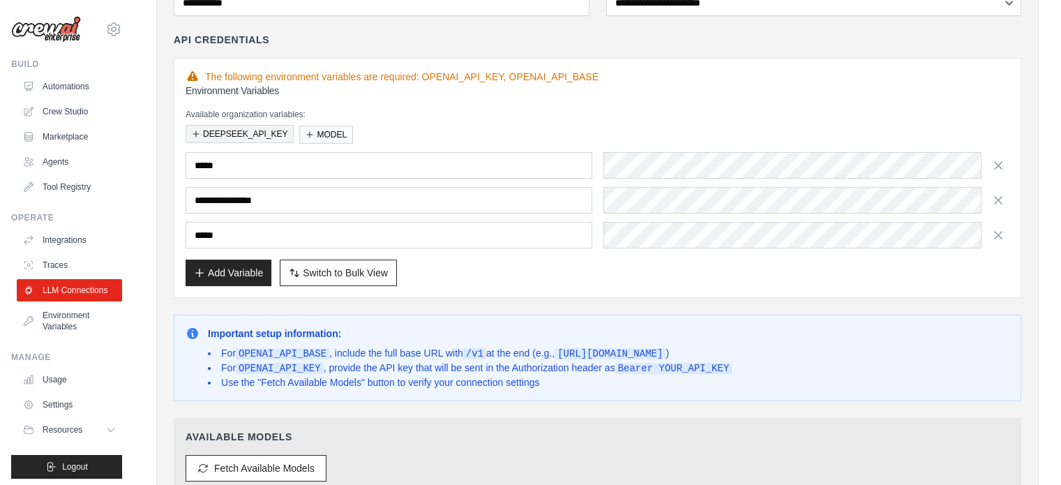
click at [239, 130] on button "DEEPSEEK_API_KEY" at bounding box center [240, 134] width 108 height 18
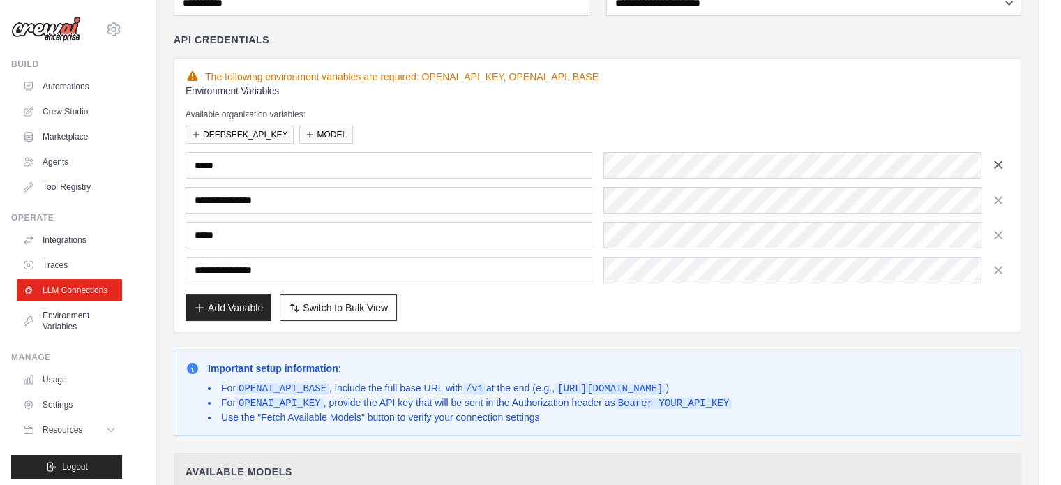
click at [1004, 167] on icon "button" at bounding box center [998, 165] width 14 height 14
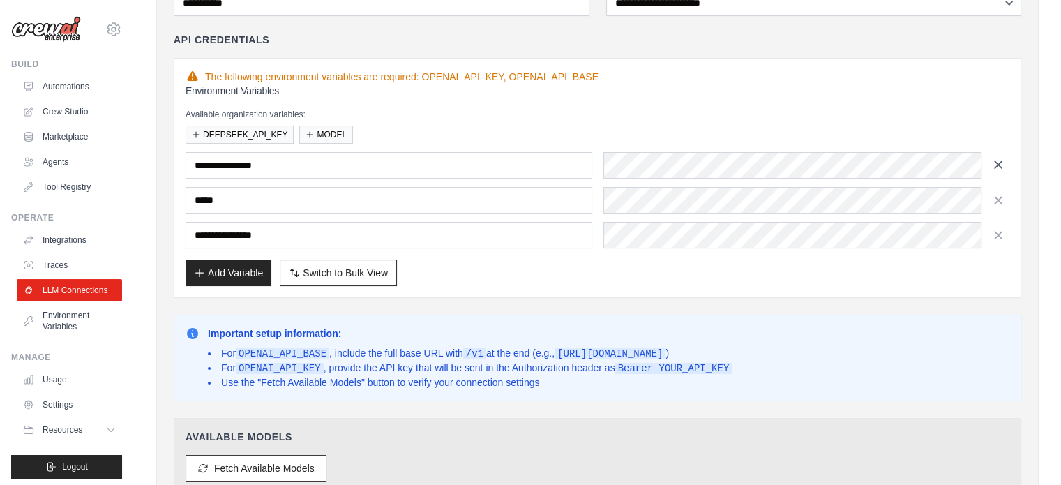
click at [1002, 165] on icon "button" at bounding box center [998, 165] width 14 height 14
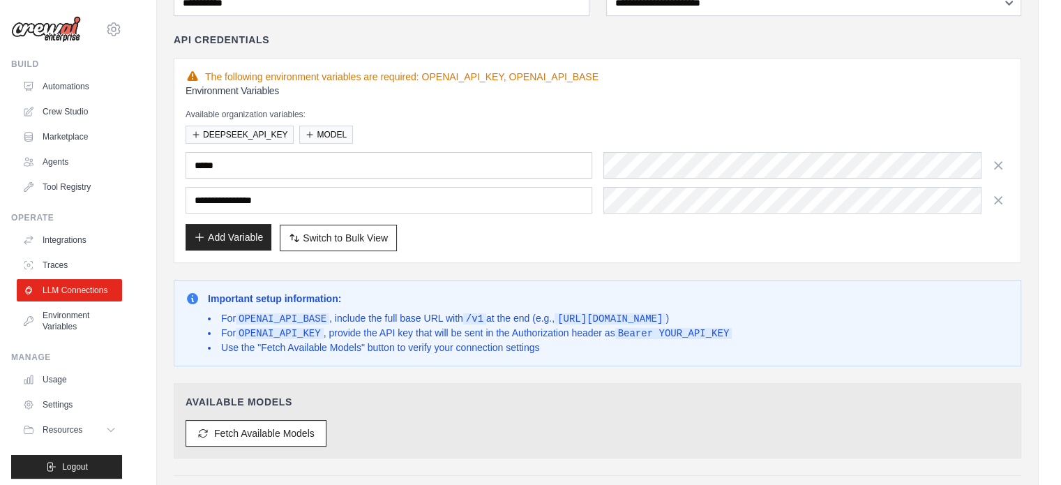
click at [251, 236] on button "Add Variable" at bounding box center [229, 237] width 86 height 27
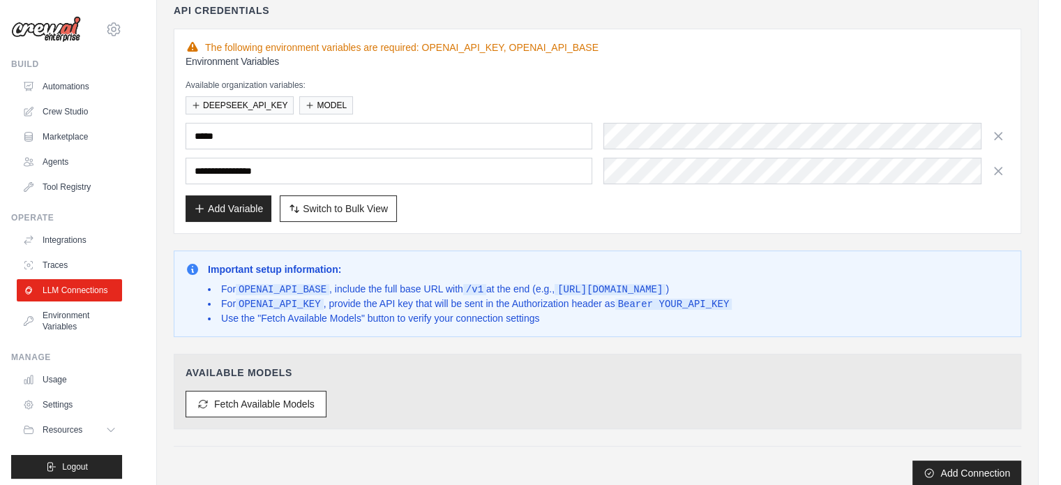
scroll to position [136, 0]
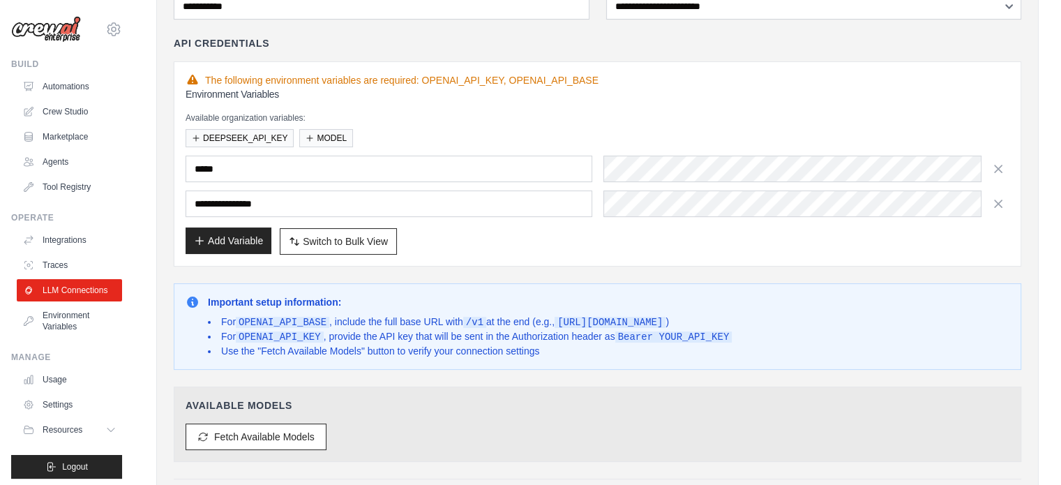
click at [250, 239] on button "Add Variable" at bounding box center [229, 240] width 86 height 27
click at [263, 240] on button "Add Variable" at bounding box center [229, 240] width 86 height 27
click at [1000, 200] on icon "button" at bounding box center [998, 203] width 14 height 14
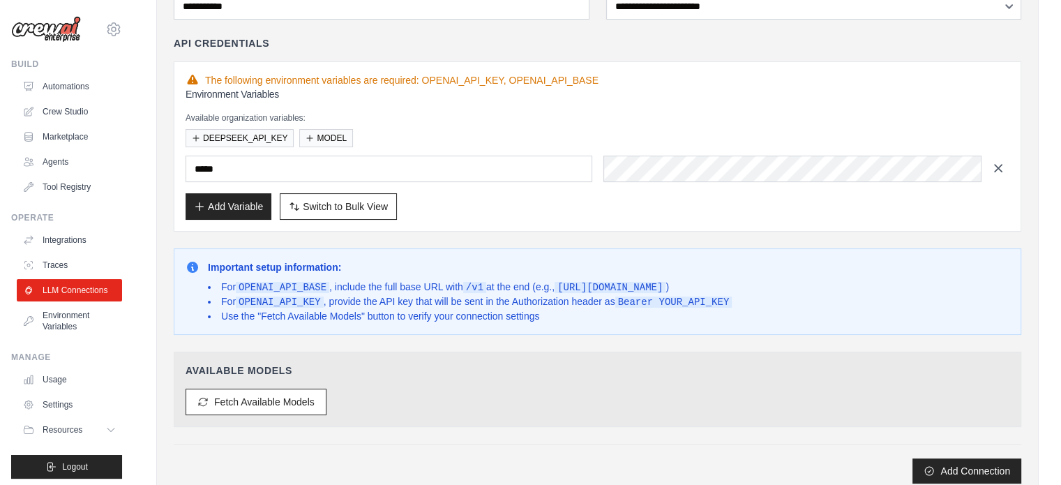
click at [999, 175] on button "button" at bounding box center [998, 168] width 22 height 22
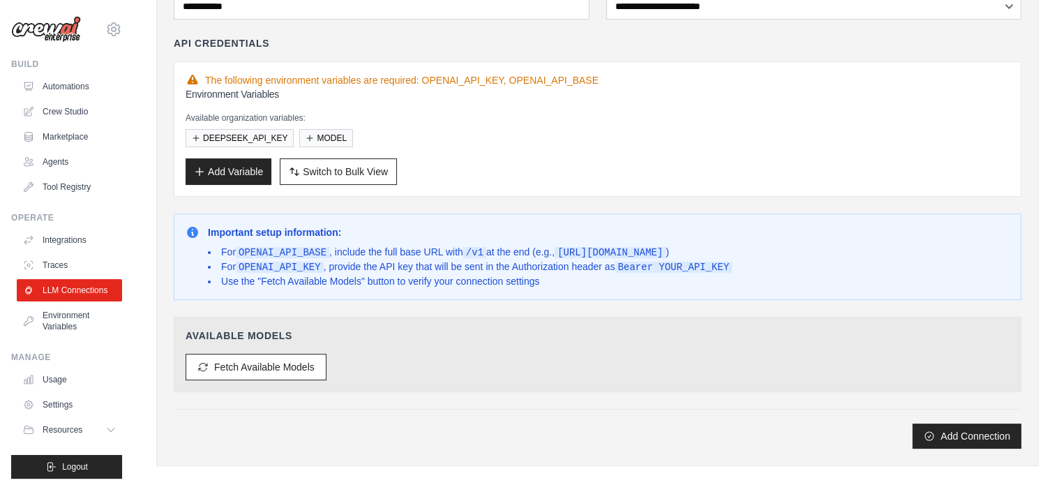
click at [999, 171] on div "Add Variable Switch to Bulk View Switch to Table View" at bounding box center [598, 171] width 824 height 27
click at [212, 172] on button "Add Variable" at bounding box center [229, 171] width 86 height 27
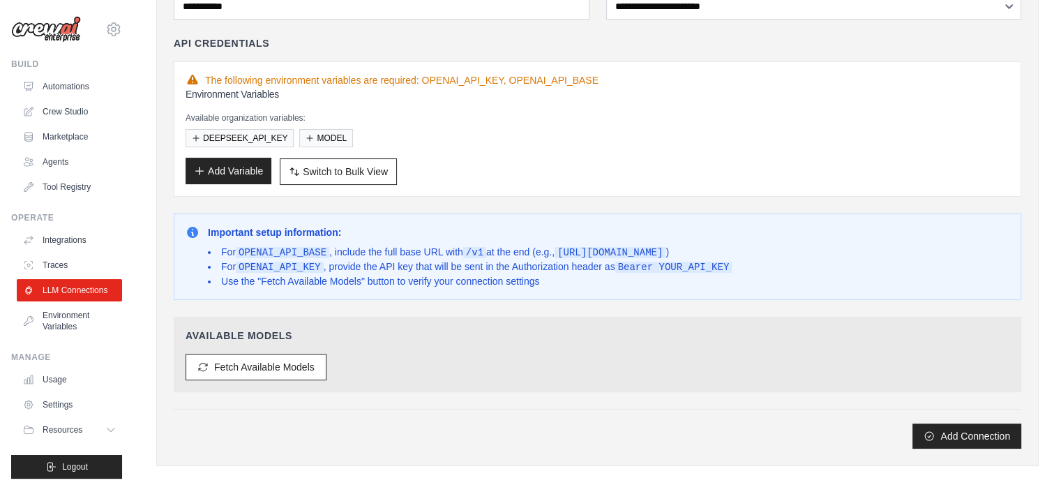
click at [212, 172] on button "Add Variable" at bounding box center [229, 171] width 86 height 27
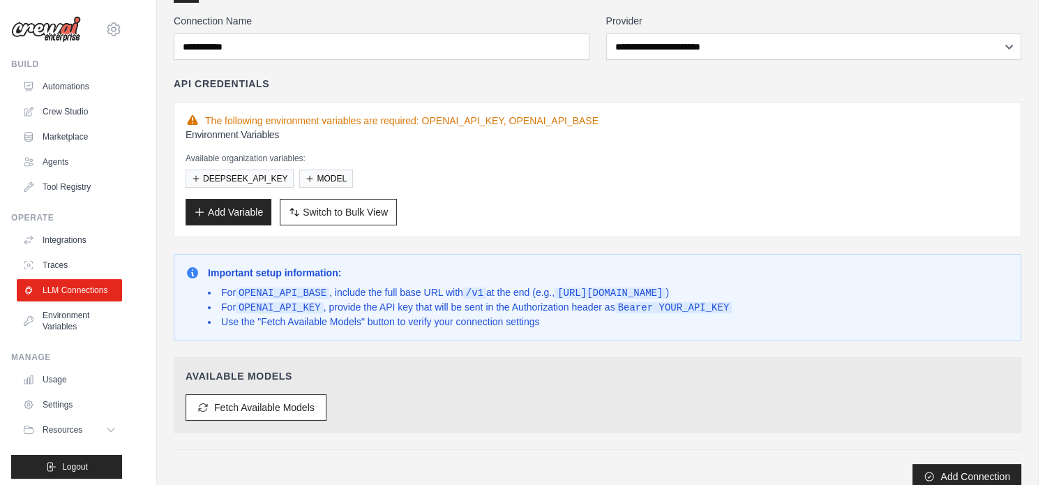
scroll to position [0, 0]
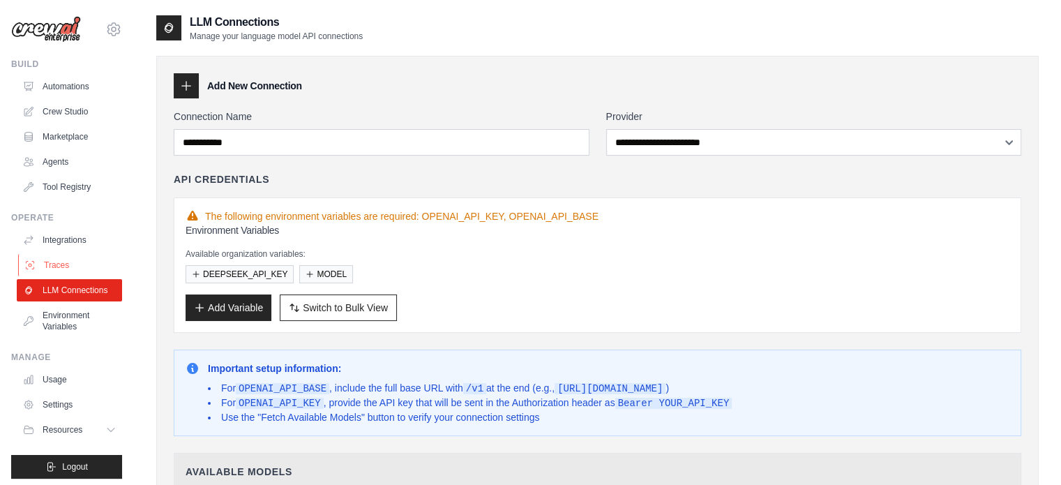
click at [55, 267] on link "Traces" at bounding box center [70, 265] width 105 height 22
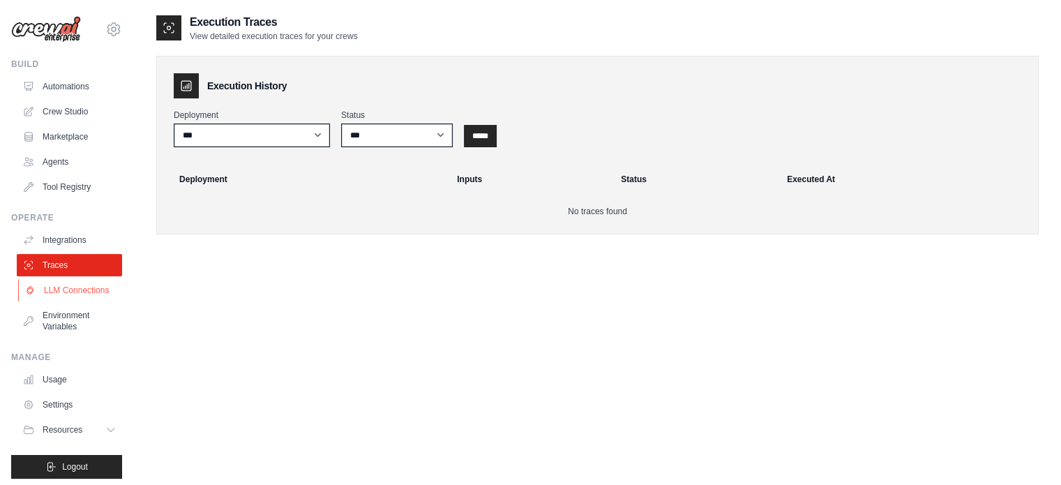
click at [70, 301] on link "LLM Connections" at bounding box center [70, 290] width 105 height 22
select select "**********"
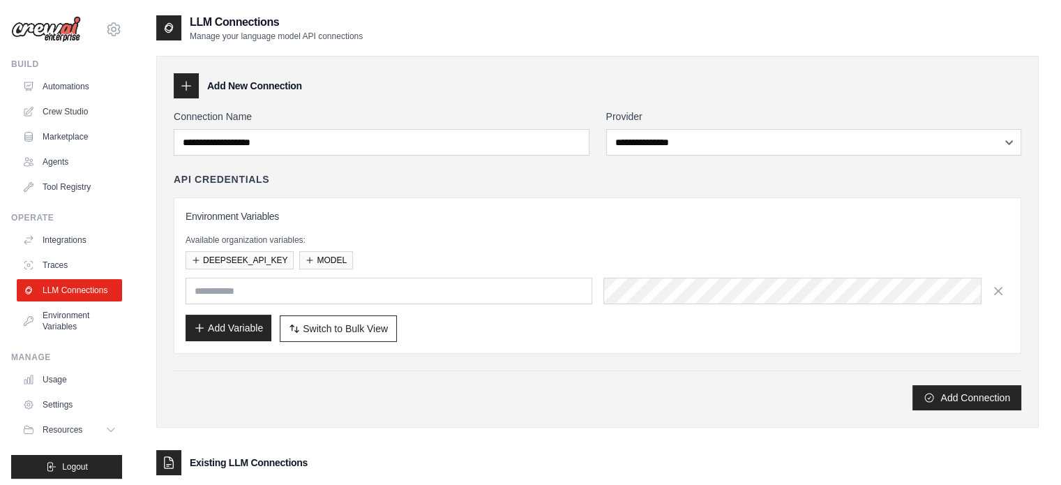
click at [248, 338] on button "Add Variable" at bounding box center [229, 328] width 86 height 27
click at [248, 335] on button "Add Variable" at bounding box center [229, 328] width 86 height 27
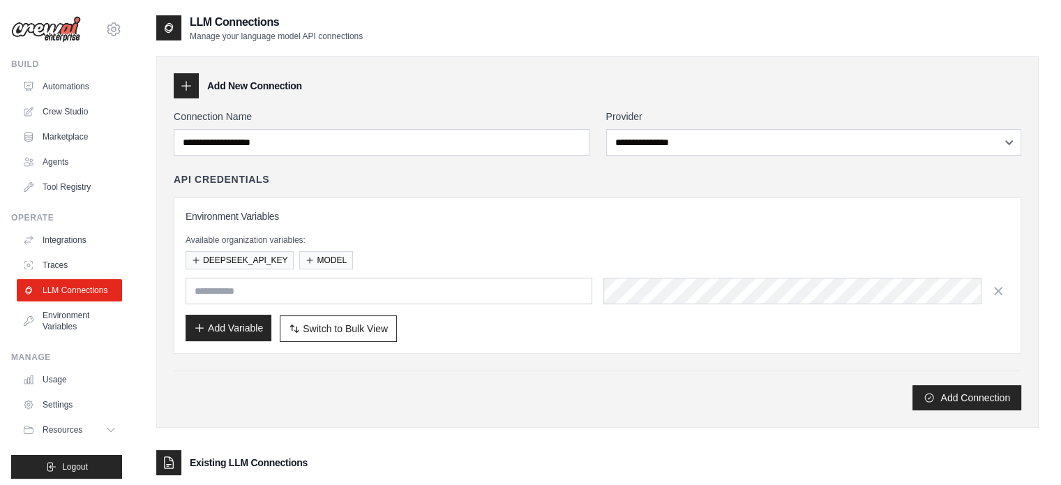
click at [248, 335] on button "Add Variable" at bounding box center [229, 328] width 86 height 27
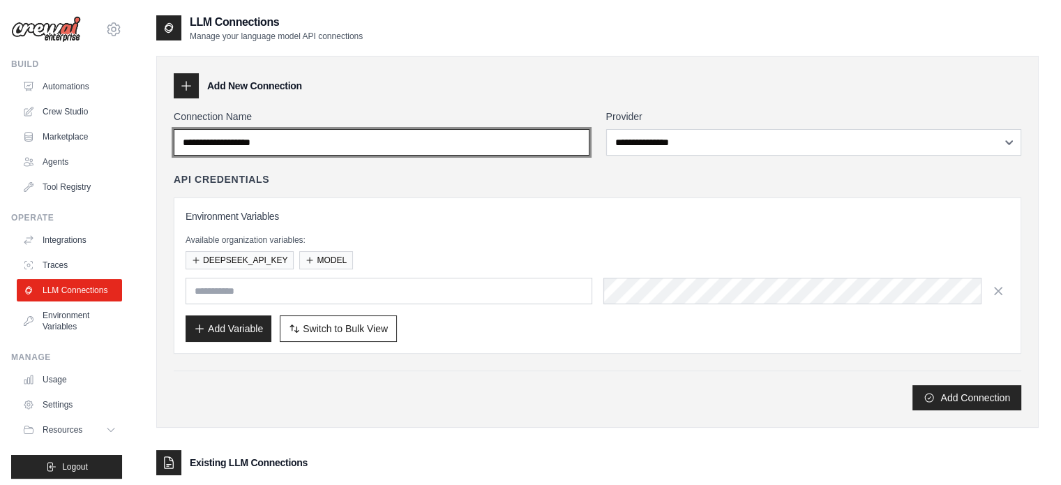
click at [408, 137] on input "Connection Name" at bounding box center [382, 142] width 416 height 27
type input "*****"
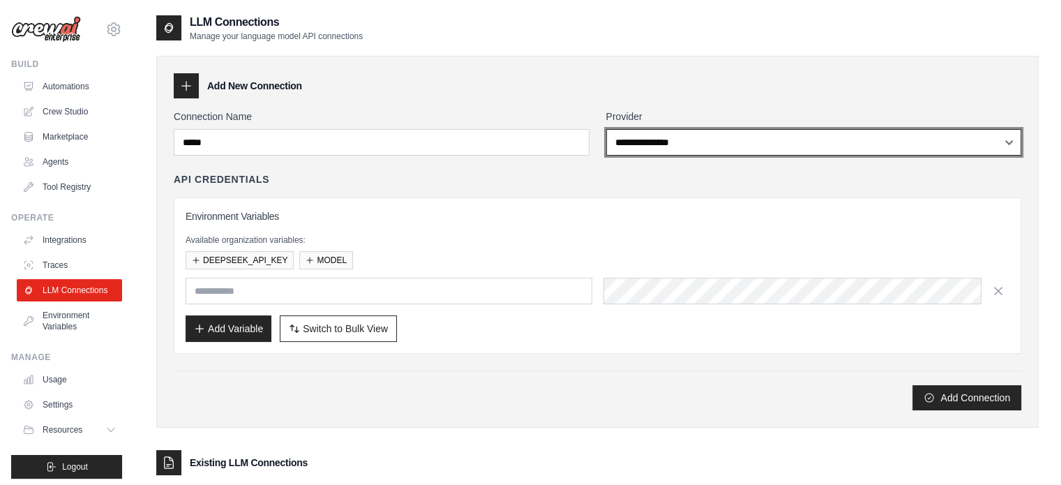
click at [686, 136] on select "**********" at bounding box center [814, 142] width 416 height 27
select select "**********"
click at [606, 129] on select "**********" at bounding box center [814, 142] width 416 height 27
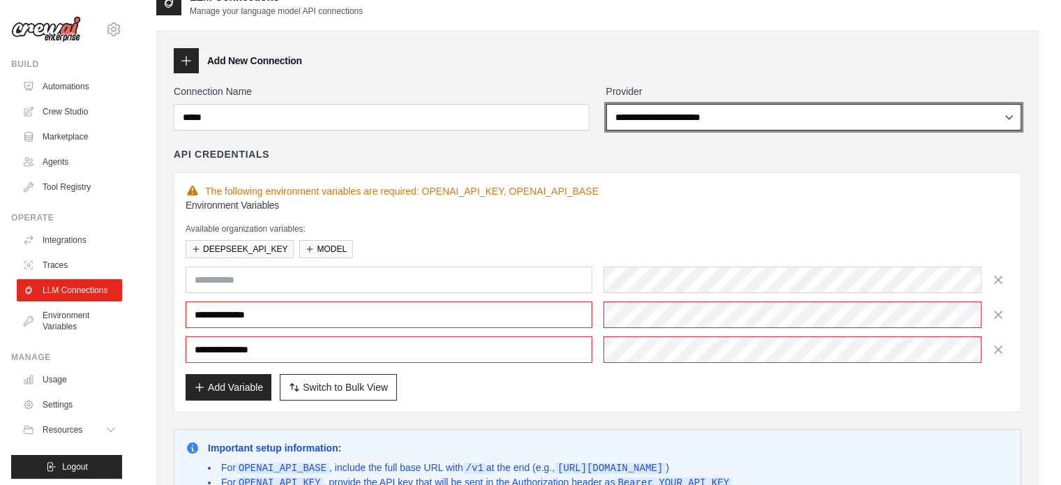
scroll to position [139, 0]
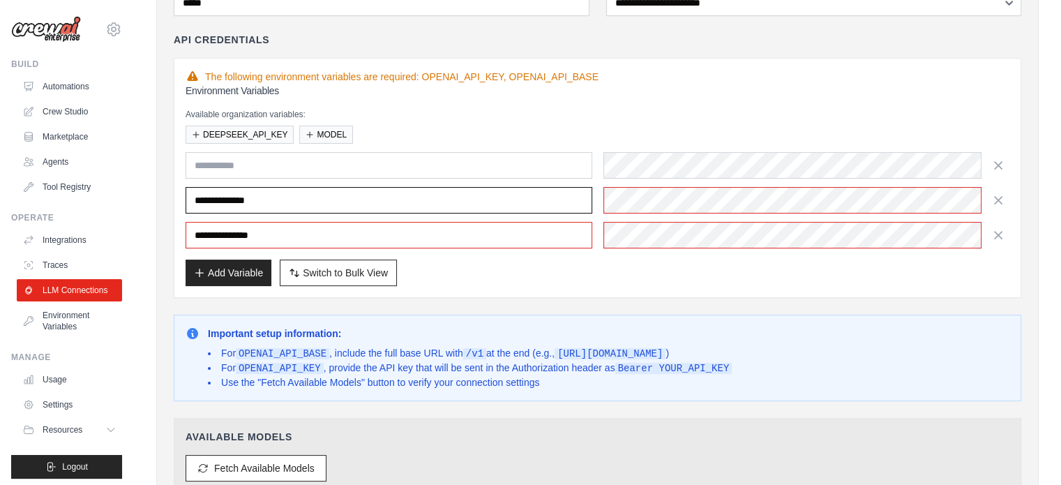
click at [292, 201] on input "**********" at bounding box center [389, 200] width 407 height 27
click at [248, 134] on button "DEEPSEEK_API_KEY" at bounding box center [240, 134] width 108 height 18
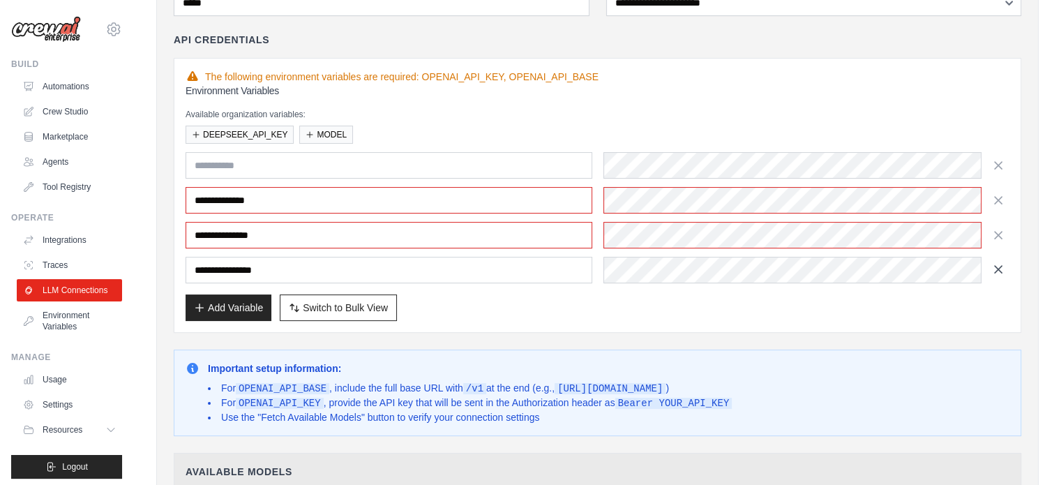
click at [999, 271] on icon "button" at bounding box center [998, 269] width 14 height 14
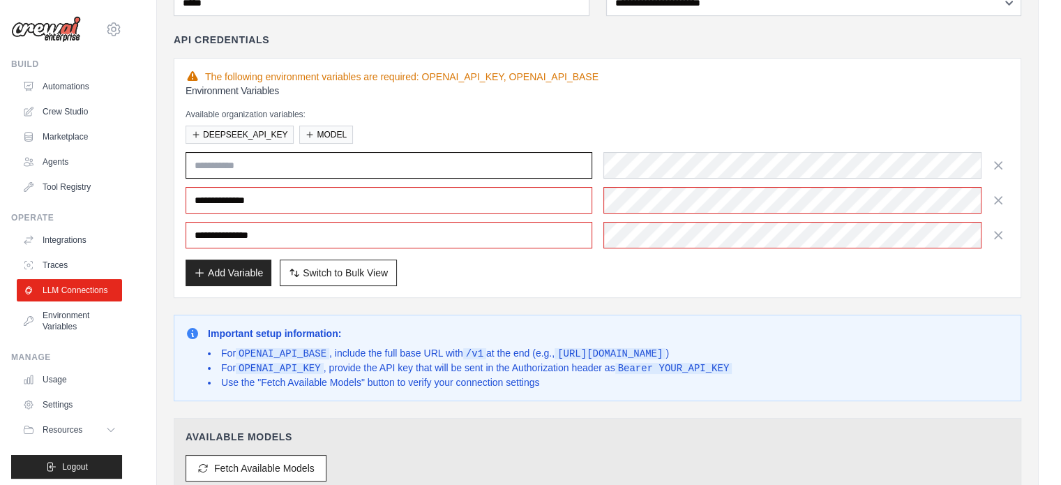
click at [439, 156] on input "text" at bounding box center [389, 165] width 407 height 27
click at [275, 136] on button "DEEPSEEK_API_KEY" at bounding box center [240, 134] width 108 height 18
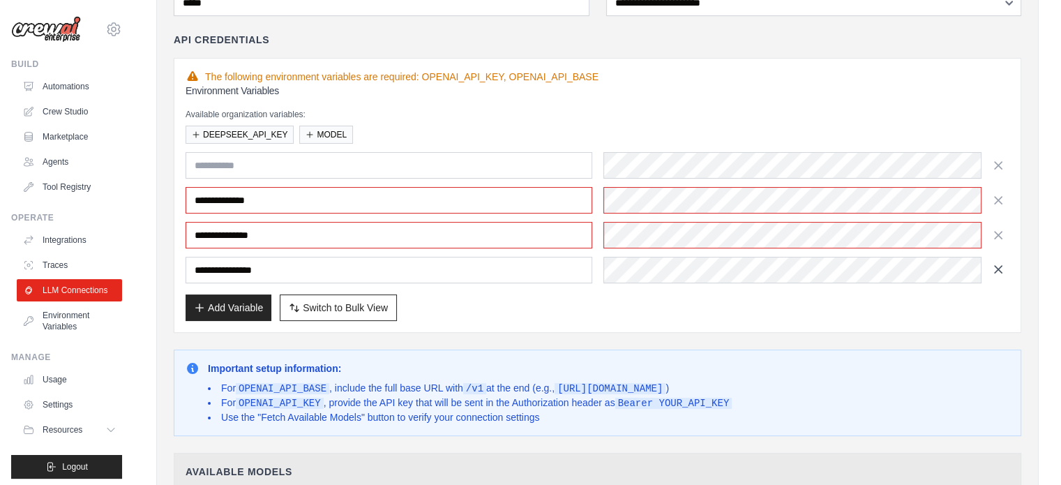
click at [993, 267] on icon "button" at bounding box center [998, 269] width 14 height 14
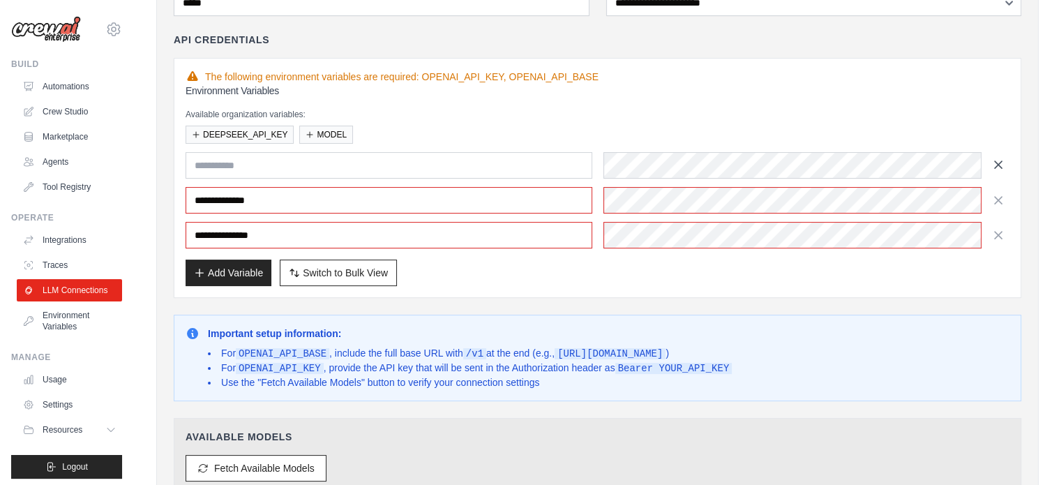
click at [998, 171] on button "button" at bounding box center [998, 164] width 22 height 22
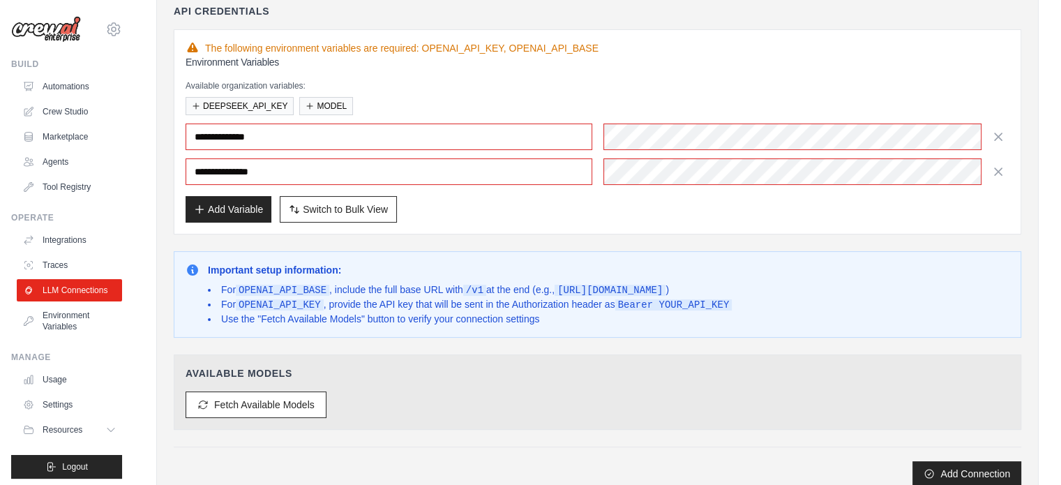
scroll to position [0, 0]
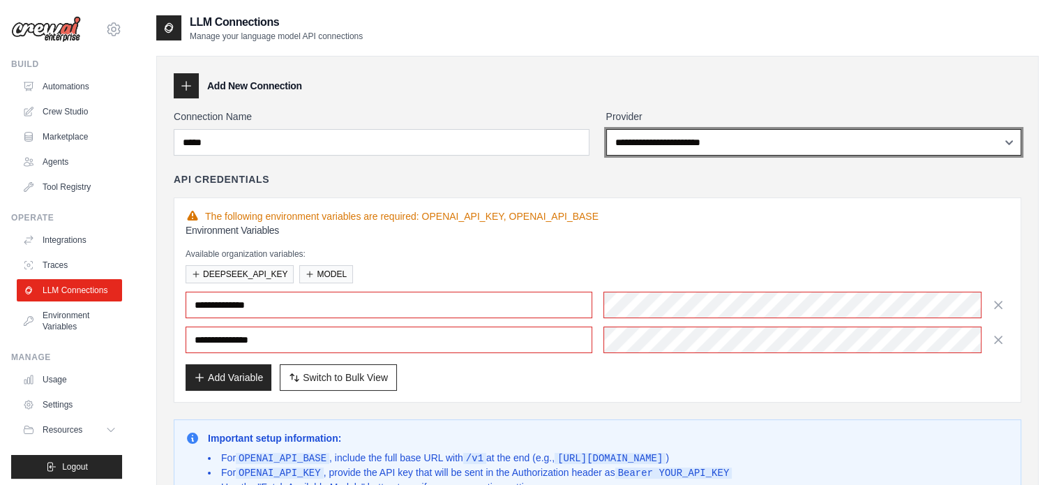
click at [814, 151] on select "**********" at bounding box center [814, 142] width 416 height 27
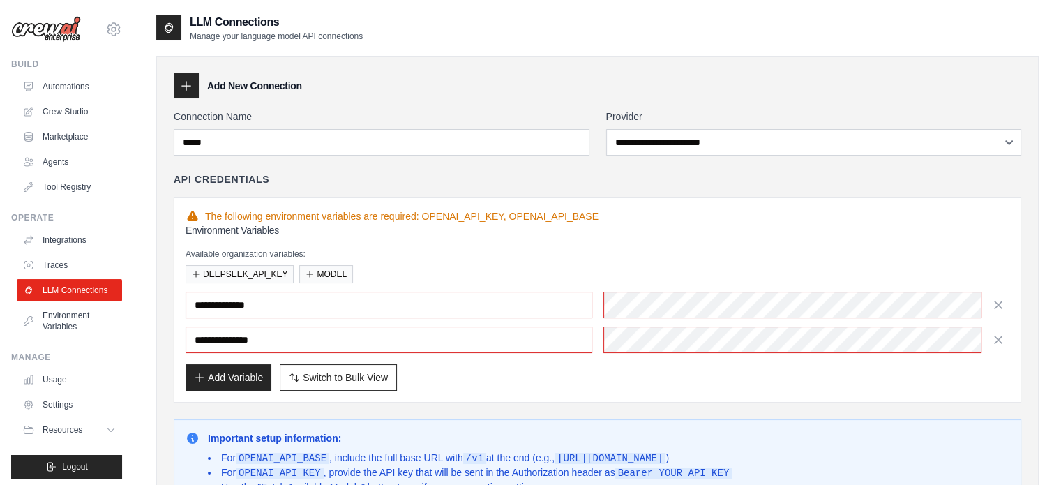
click at [556, 59] on div "**********" at bounding box center [597, 364] width 882 height 616
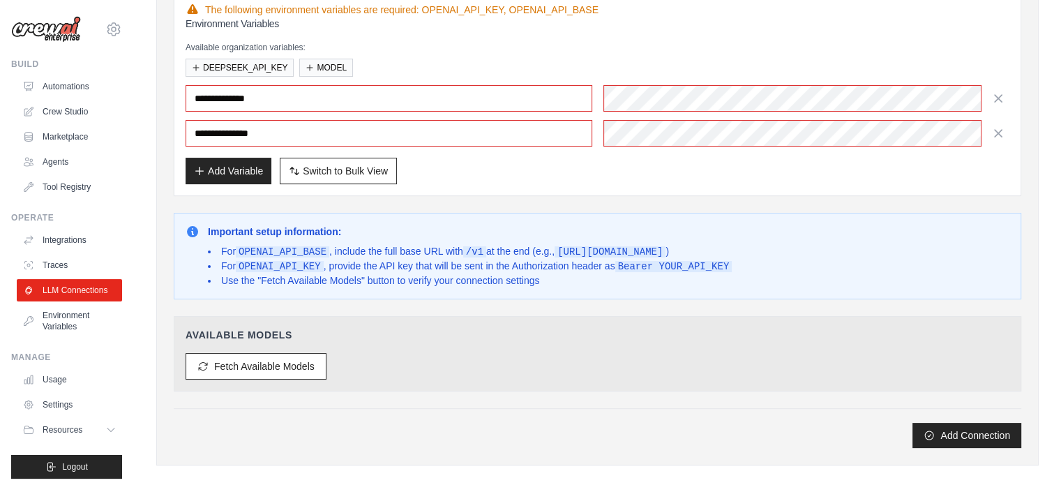
scroll to position [209, 0]
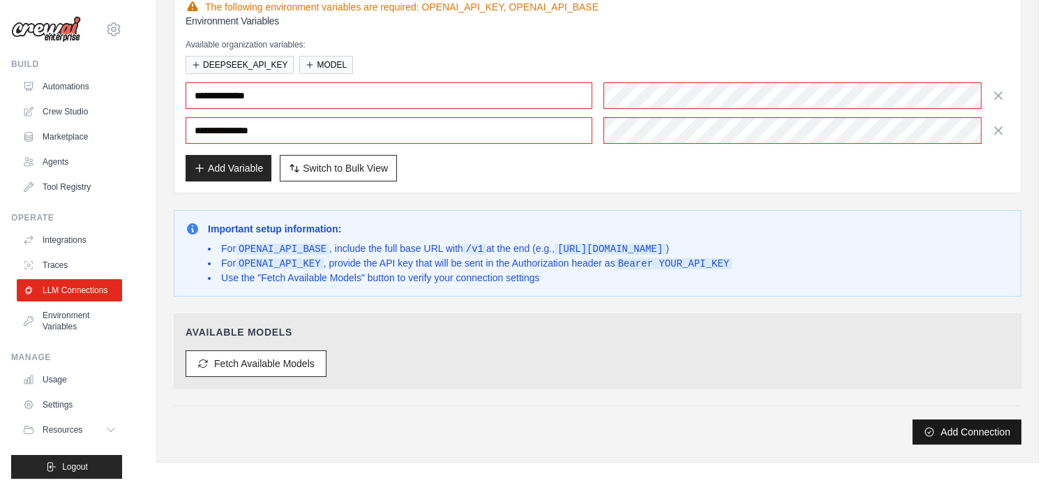
click at [957, 430] on button "Add Connection" at bounding box center [966, 431] width 109 height 25
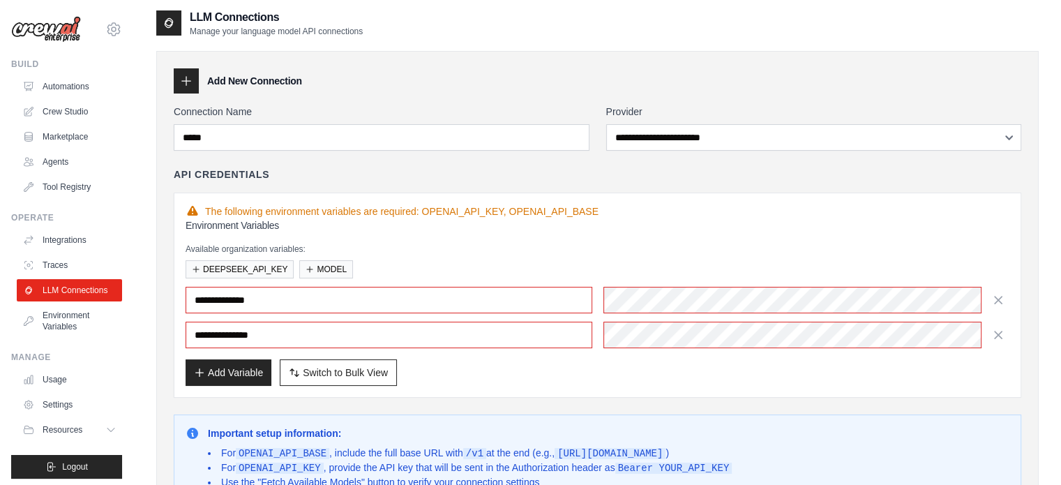
scroll to position [0, 0]
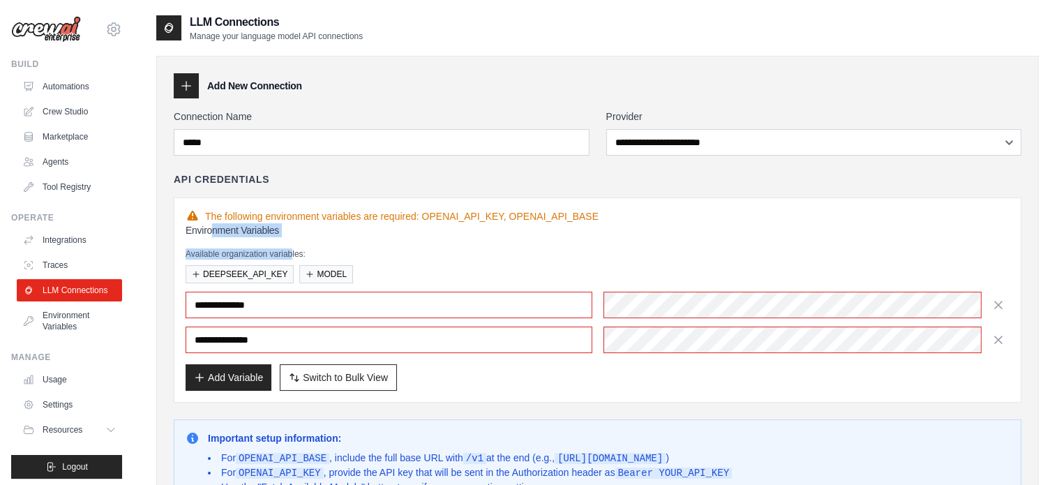
drag, startPoint x: 211, startPoint y: 228, endPoint x: 298, endPoint y: 250, distance: 89.8
click at [298, 250] on div "**********" at bounding box center [598, 306] width 824 height 167
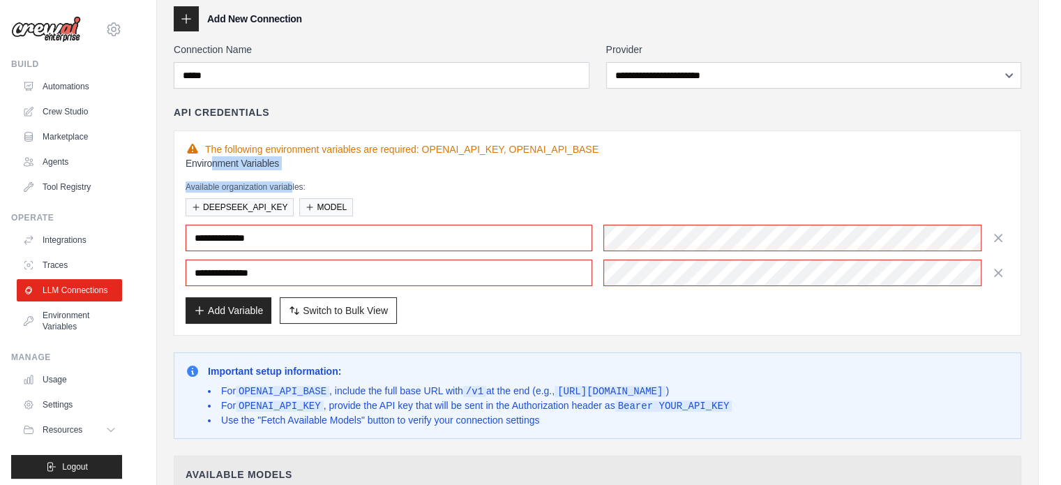
scroll to position [70, 0]
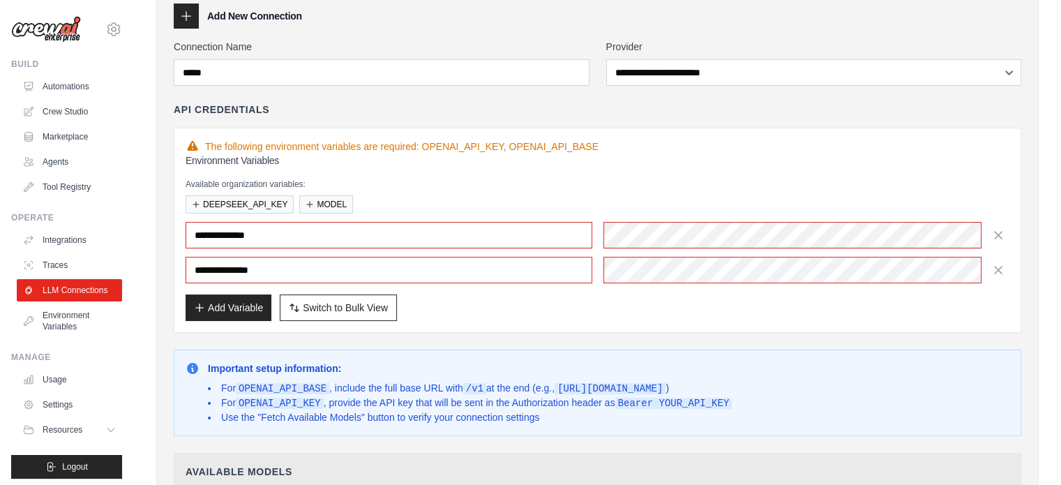
click at [440, 283] on div "**********" at bounding box center [598, 236] width 824 height 167
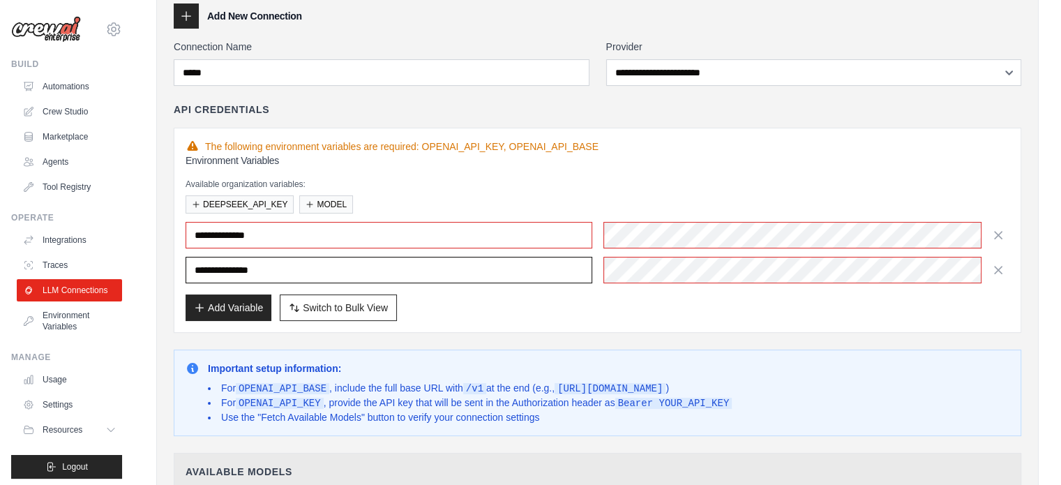
click at [440, 277] on input "**********" at bounding box center [389, 270] width 407 height 27
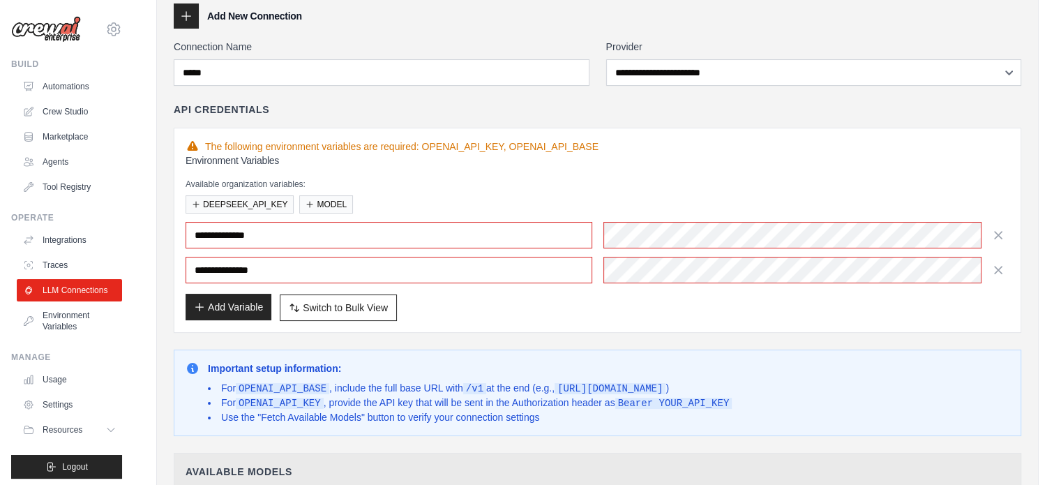
click at [237, 301] on button "Add Variable" at bounding box center [229, 307] width 86 height 27
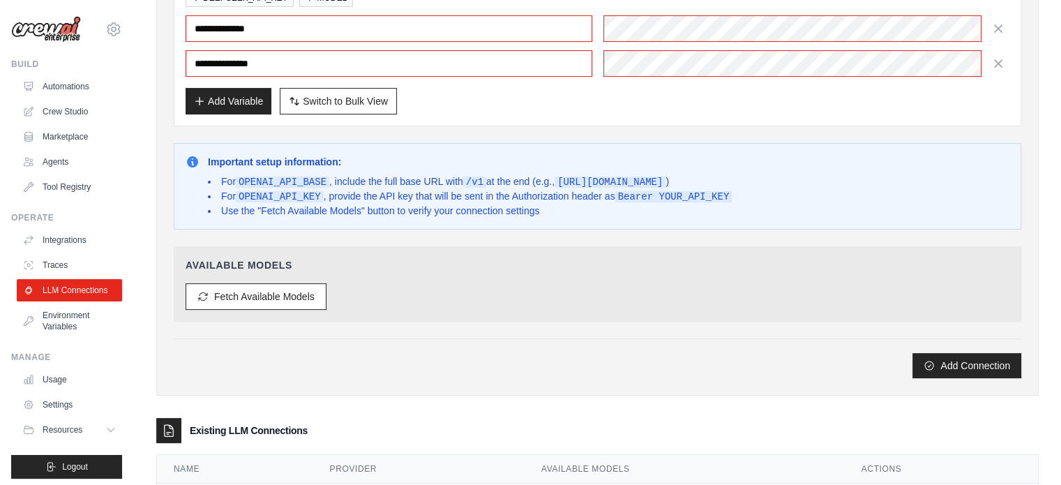
scroll to position [279, 0]
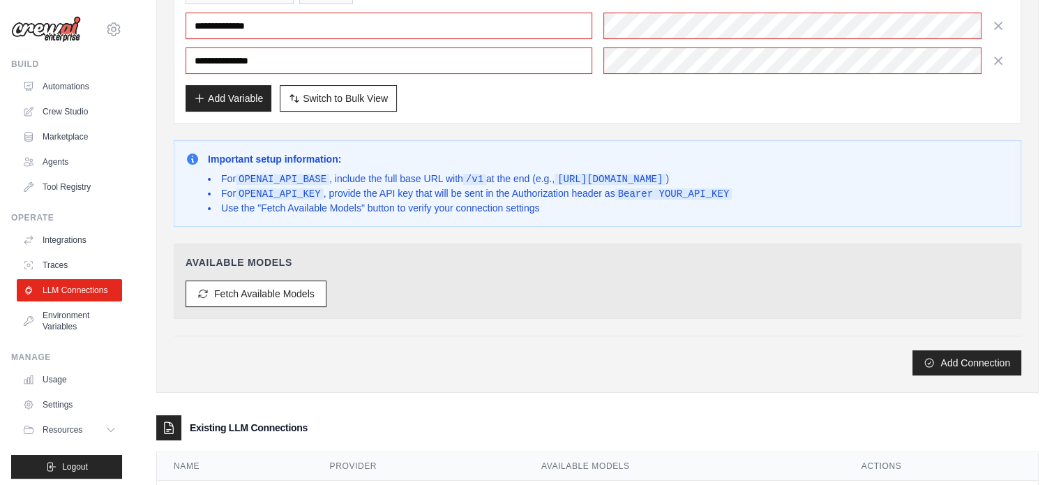
click at [932, 374] on div "**********" at bounding box center [597, 85] width 882 height 616
click at [925, 359] on icon "submit" at bounding box center [929, 362] width 8 height 8
click at [226, 299] on button "Fetch Available Models" at bounding box center [256, 293] width 141 height 27
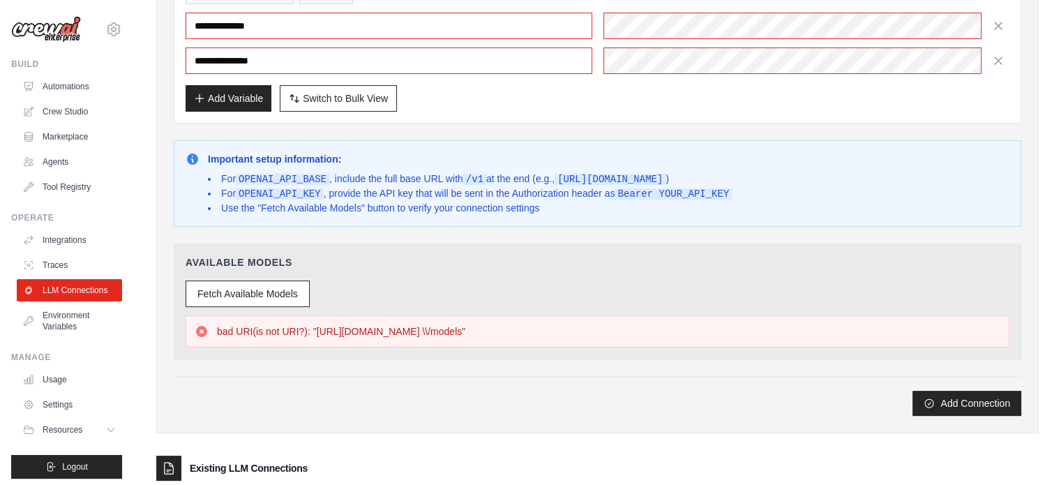
drag, startPoint x: 311, startPoint y: 331, endPoint x: 603, endPoint y: 342, distance: 292.5
click at [603, 342] on div "bad URI(is not URI?): "https://api.deepseek.com/chat/completions \\/models"" at bounding box center [598, 331] width 824 height 32
click at [569, 331] on div "bad URI(is not URI?): "https://api.deepseek.com/chat/completions \\/models"" at bounding box center [598, 331] width 806 height 14
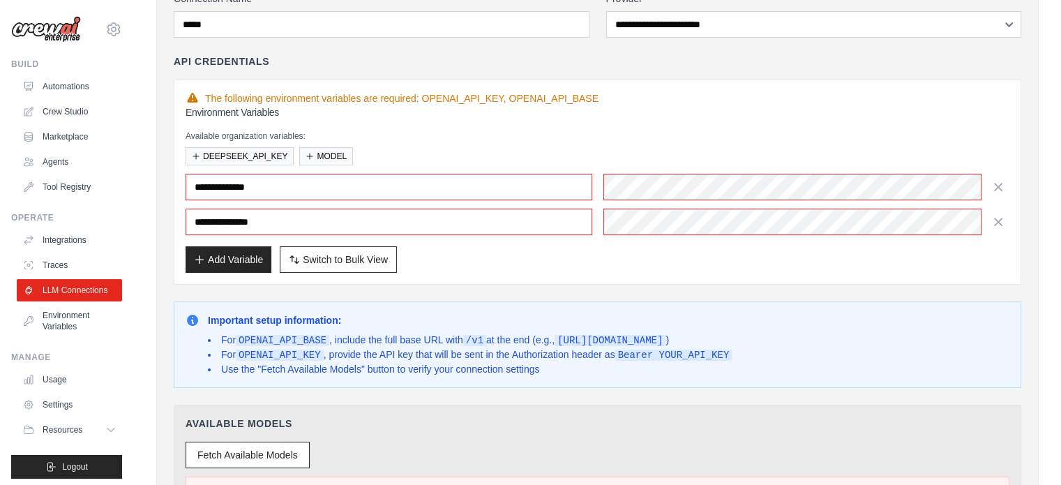
scroll to position [0, 0]
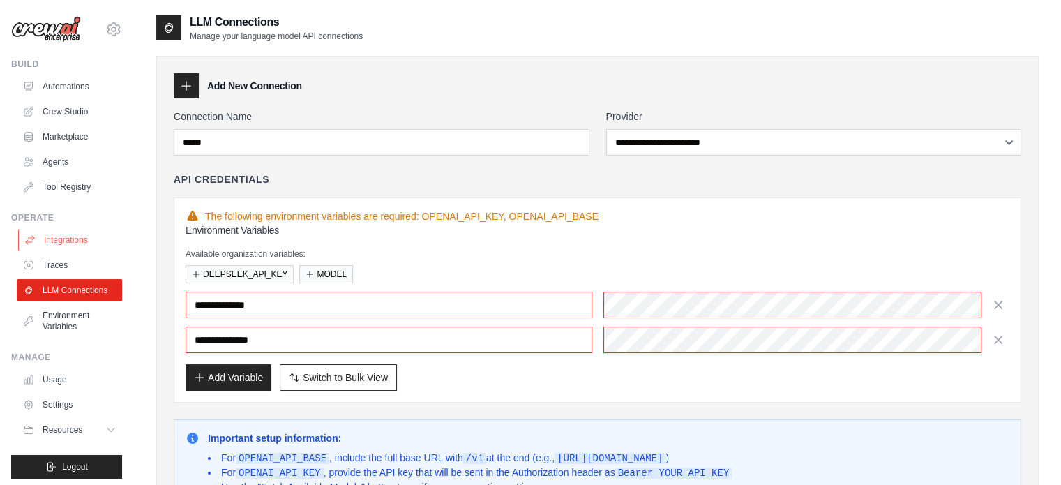
click at [73, 239] on link "Integrations" at bounding box center [70, 240] width 105 height 22
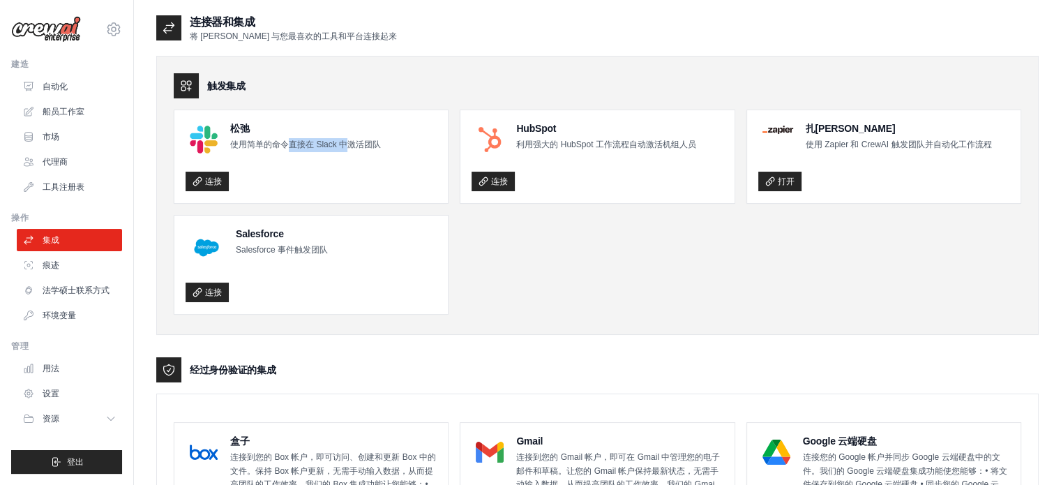
drag, startPoint x: 345, startPoint y: 144, endPoint x: 285, endPoint y: 142, distance: 60.7
click at [285, 142] on font "使用简单的命令直接在 Slack 中激活团队" at bounding box center [305, 144] width 151 height 10
drag, startPoint x: 533, startPoint y: 149, endPoint x: 725, endPoint y: 153, distance: 192.5
click at [725, 153] on div "HubSpot 利用强大的 HubSpot 工作流程自动激活机组人员 连接" at bounding box center [596, 156] width 273 height 93
drag, startPoint x: 880, startPoint y: 141, endPoint x: 948, endPoint y: 143, distance: 68.4
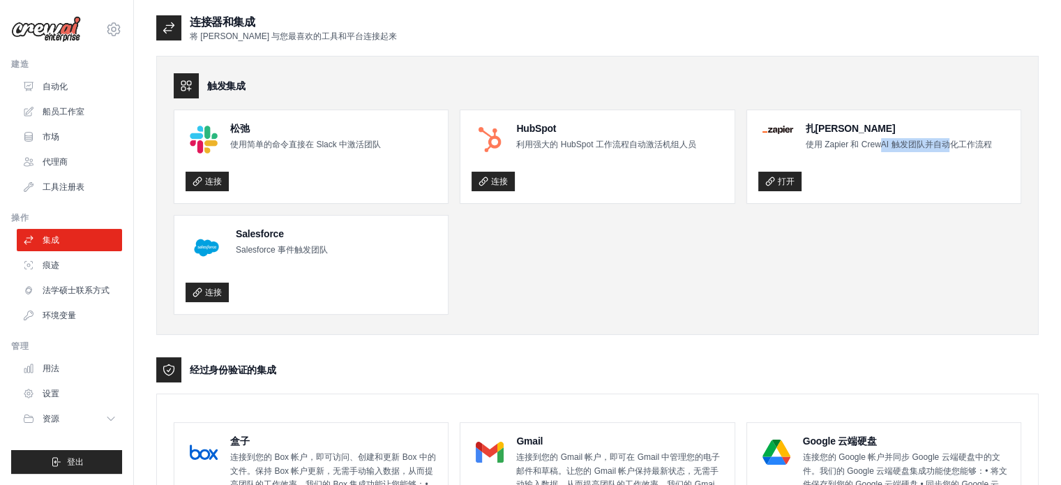
click at [948, 143] on font "使用 Zapier 和 CrewAI 触发团队并自动化工作流程" at bounding box center [899, 144] width 186 height 10
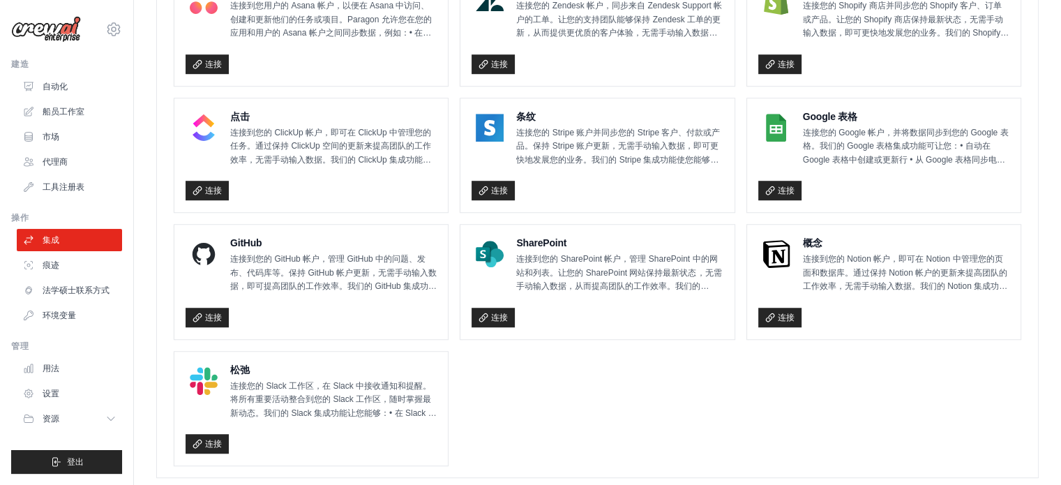
scroll to position [976, 0]
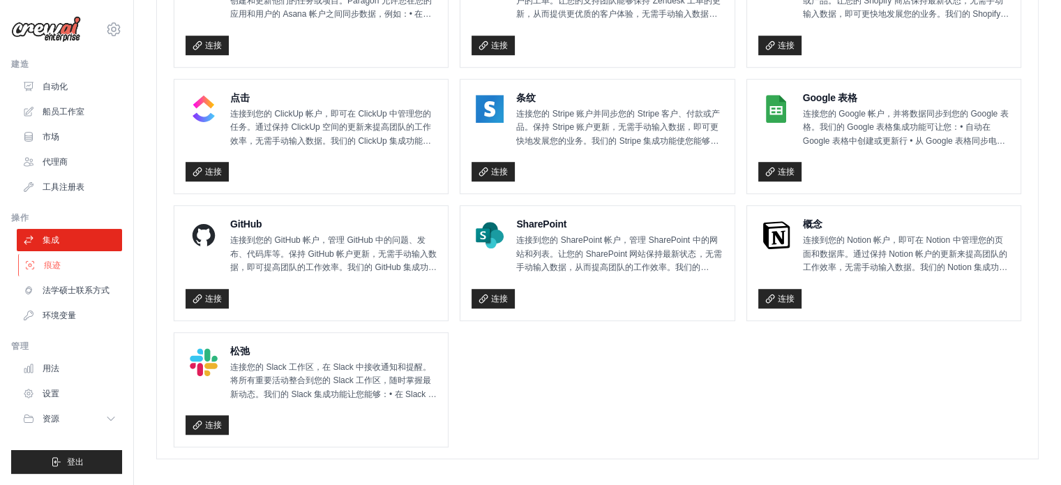
click at [67, 259] on link "痕迹" at bounding box center [70, 265] width 105 height 22
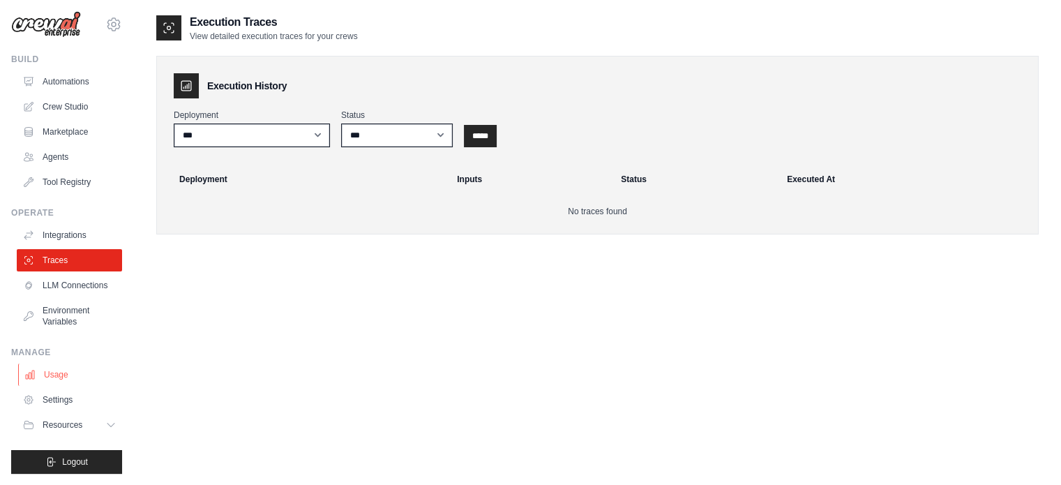
scroll to position [15, 0]
click at [70, 376] on link "Usage" at bounding box center [70, 374] width 105 height 22
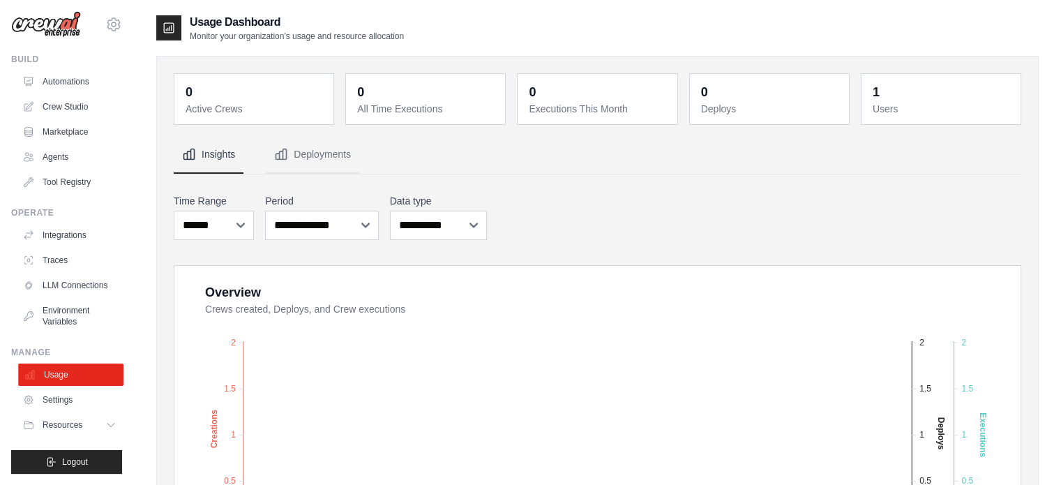
scroll to position [15, 0]
click at [75, 406] on link "Settings" at bounding box center [70, 399] width 105 height 22
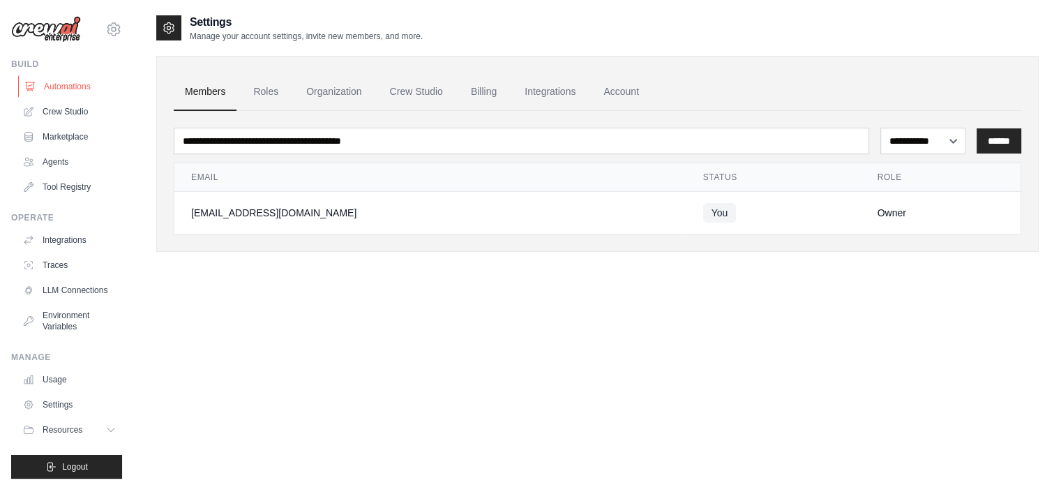
click at [92, 89] on link "Automations" at bounding box center [70, 86] width 105 height 22
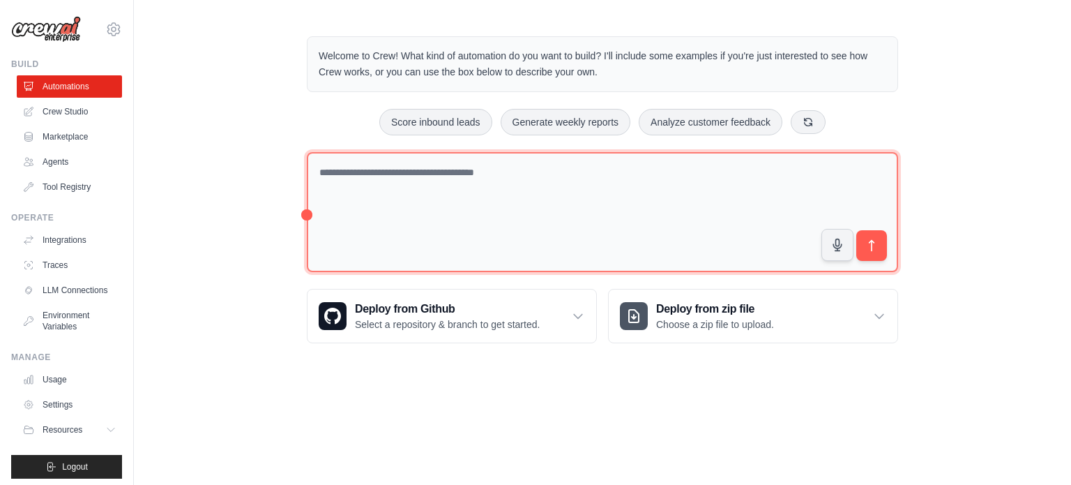
click at [677, 175] on textarea at bounding box center [602, 212] width 591 height 121
type textarea "*"
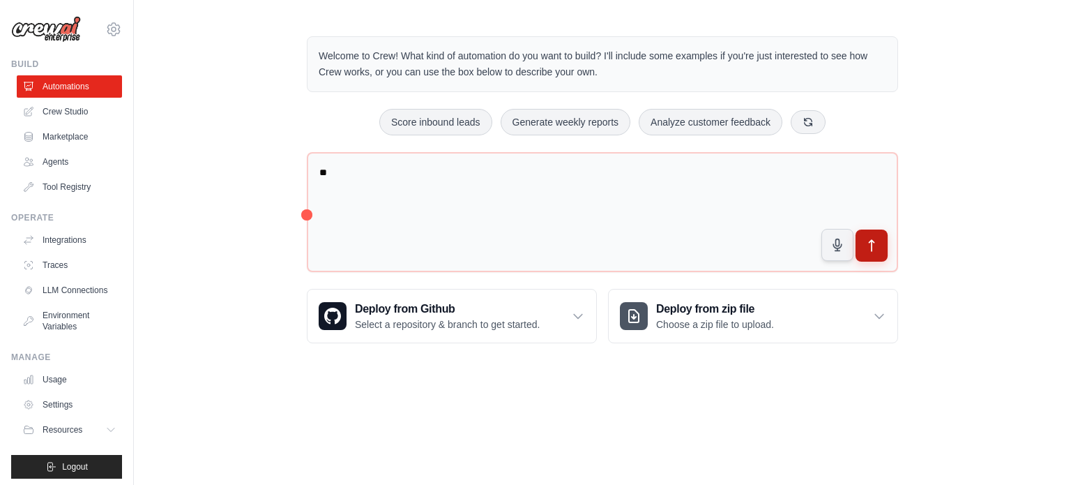
click at [865, 248] on icon "submit" at bounding box center [872, 246] width 15 height 15
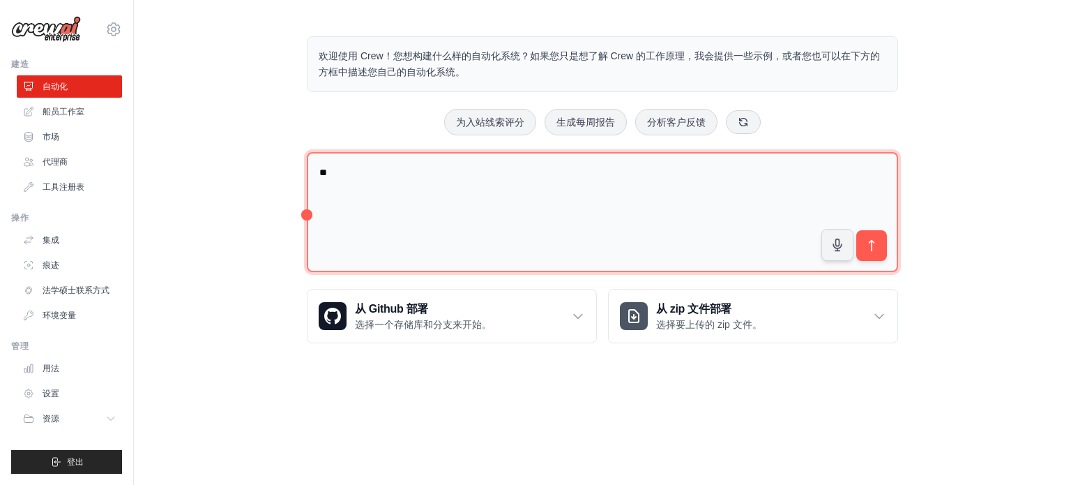
click at [435, 195] on textarea "**" at bounding box center [602, 212] width 591 height 121
type textarea "*"
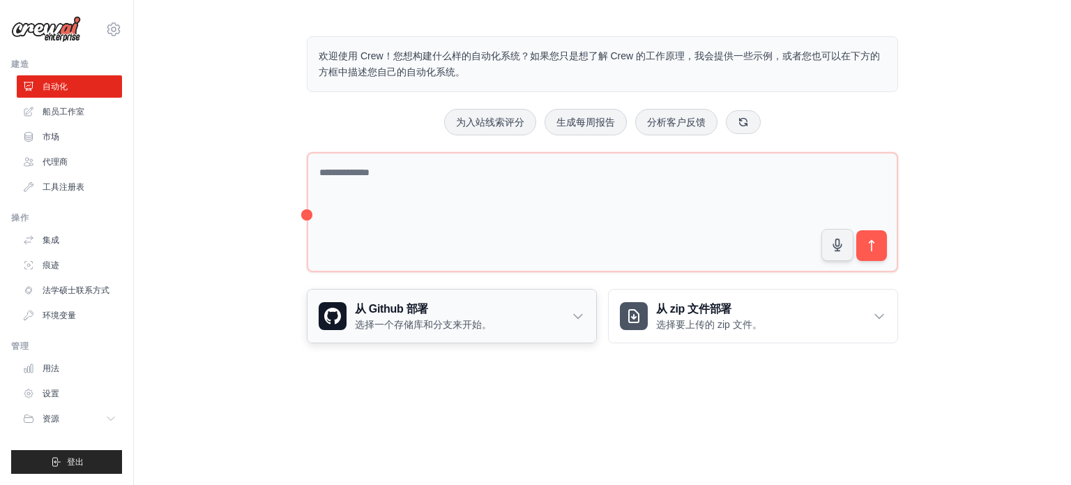
click at [505, 321] on div "从 Github 部署 选择一个存储库和分支来开始。" at bounding box center [452, 315] width 289 height 53
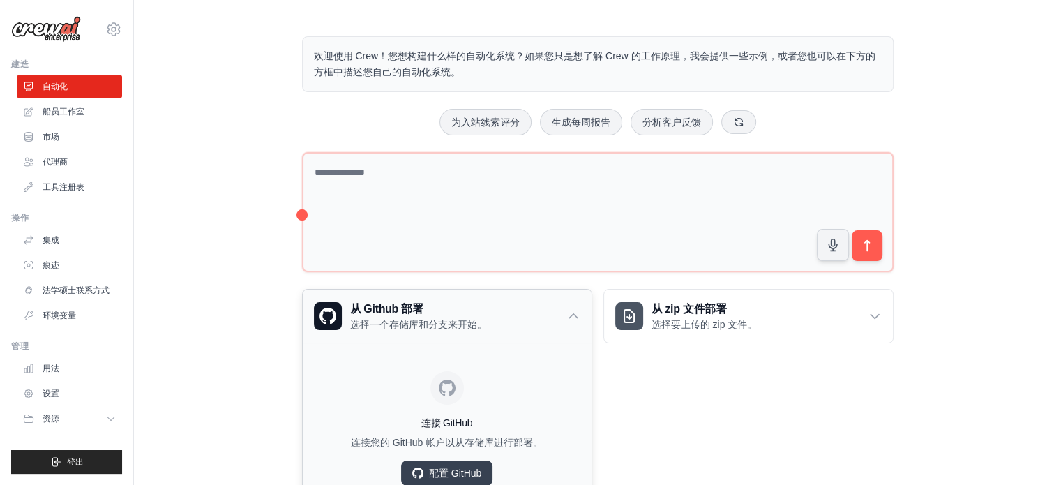
click at [505, 321] on div "从 Github 部署 选择一个存储库和分支来开始。" at bounding box center [447, 315] width 289 height 53
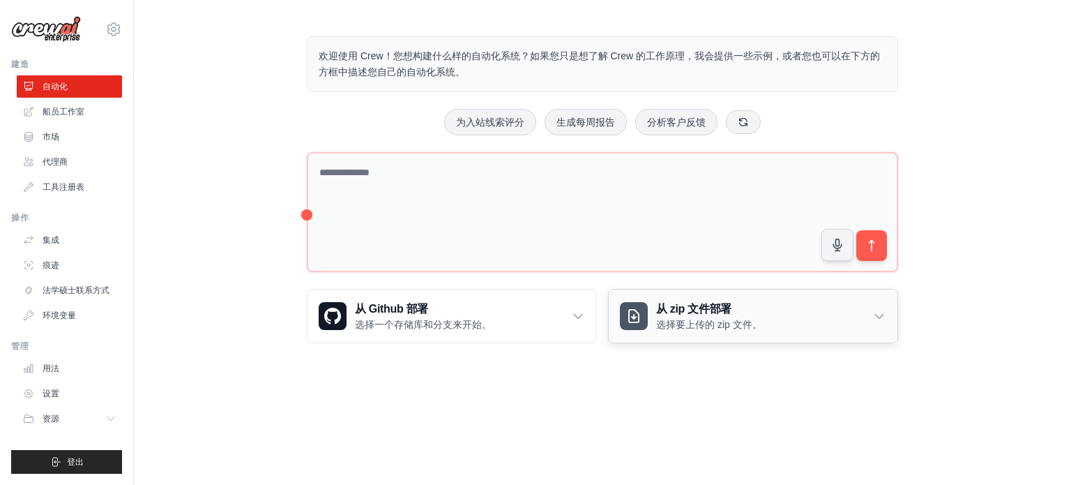
click at [756, 312] on h3 "从 zip 文件部署" at bounding box center [709, 309] width 106 height 17
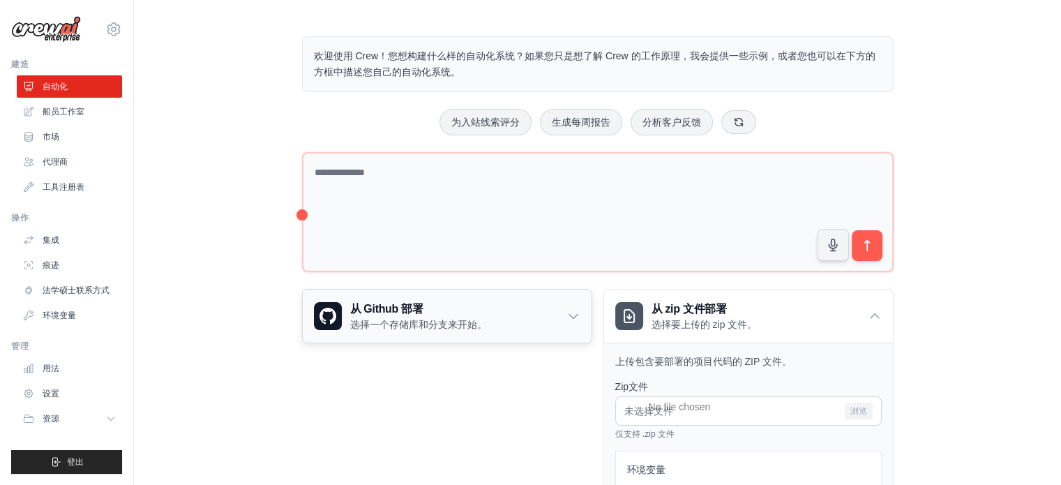
click at [526, 329] on div "从 Github 部署 选择一个存储库和分支来开始。" at bounding box center [447, 315] width 289 height 53
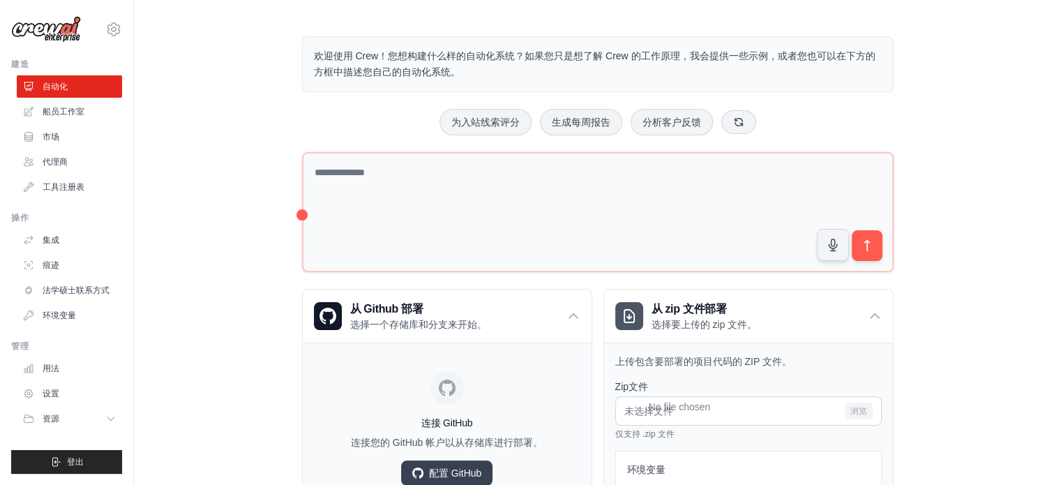
drag, startPoint x: 511, startPoint y: 60, endPoint x: 862, endPoint y: 66, distance: 350.8
click at [862, 66] on p "欢迎使用 Crew！您想构建什么样的自动化系统？如果您只是想了解 Crew 的工作原理，我会提供一些示例，或者您也可以在下方的方框中描述您自己的自动化系统。" at bounding box center [598, 64] width 568 height 32
click at [426, 63] on p "欢迎使用 Crew！您想构建什么样的自动化系统？如果您只是想了解 Crew 的工作原理，我会提供一些示例，或者您也可以在下方的方框中描述您自己的自动化系统。" at bounding box center [598, 64] width 568 height 32
click at [610, 130] on button "生成每周报告" at bounding box center [581, 121] width 82 height 27
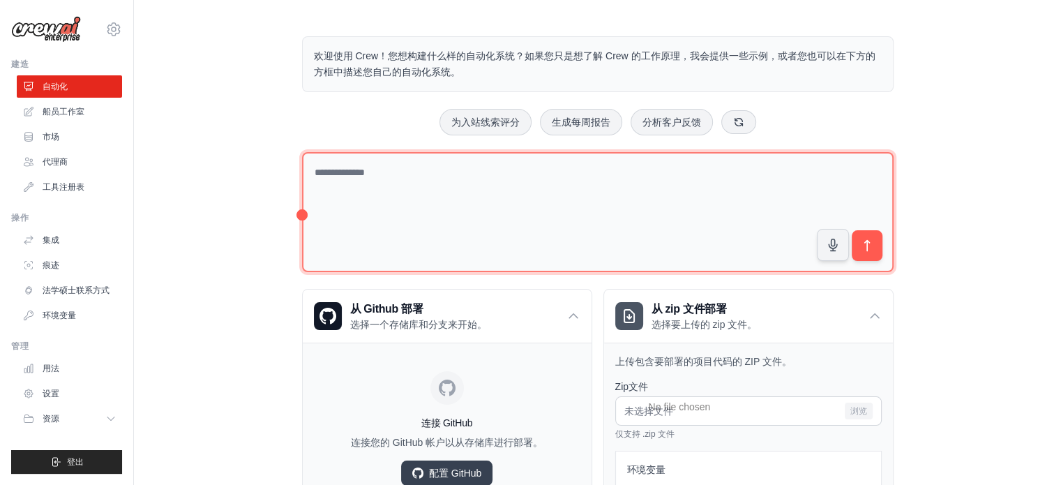
click at [891, 259] on textarea at bounding box center [597, 212] width 591 height 121
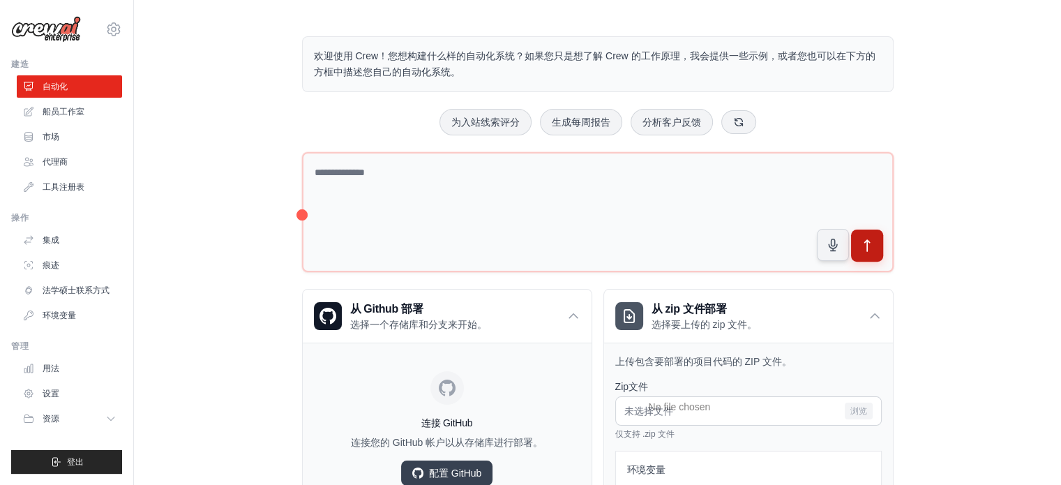
click at [870, 248] on icon "submit" at bounding box center [866, 246] width 15 height 15
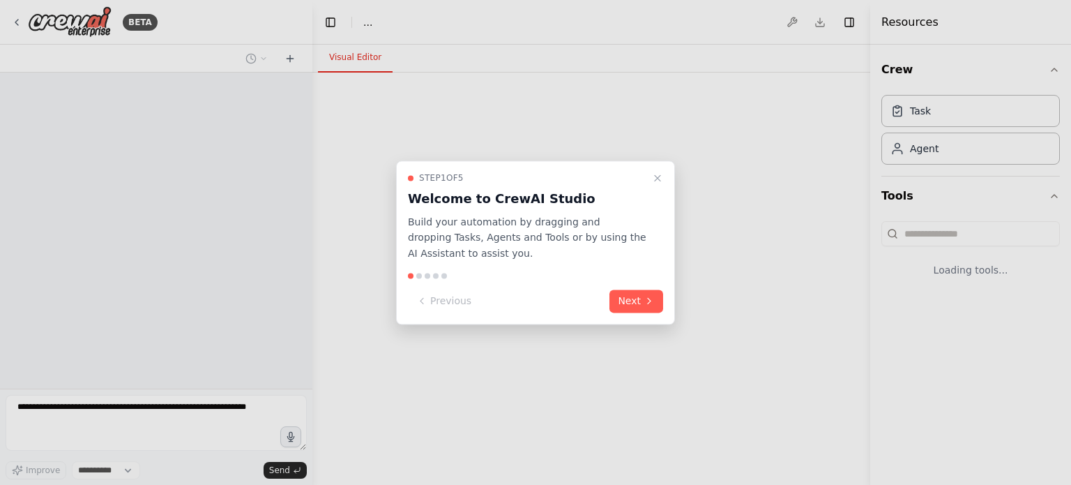
select select "****"
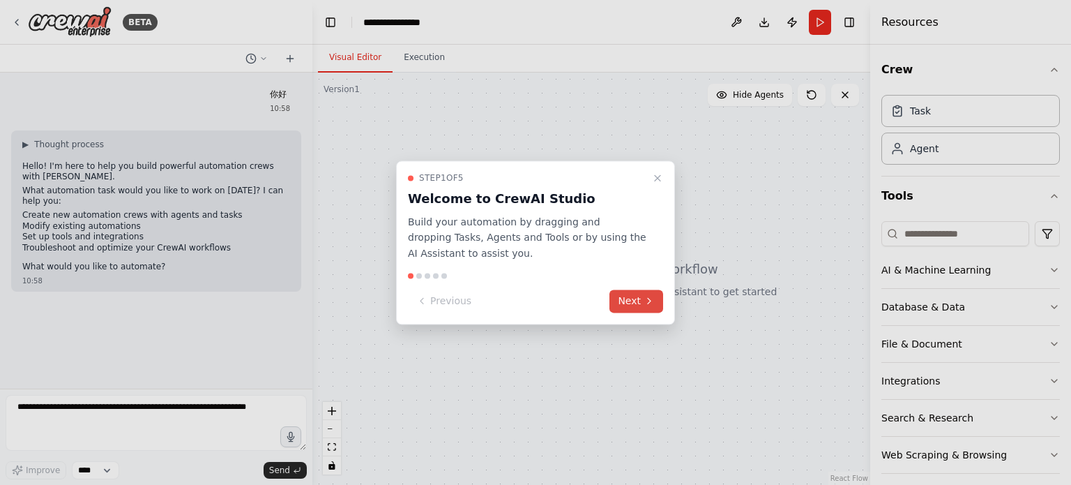
click at [636, 298] on button "Next" at bounding box center [637, 300] width 54 height 23
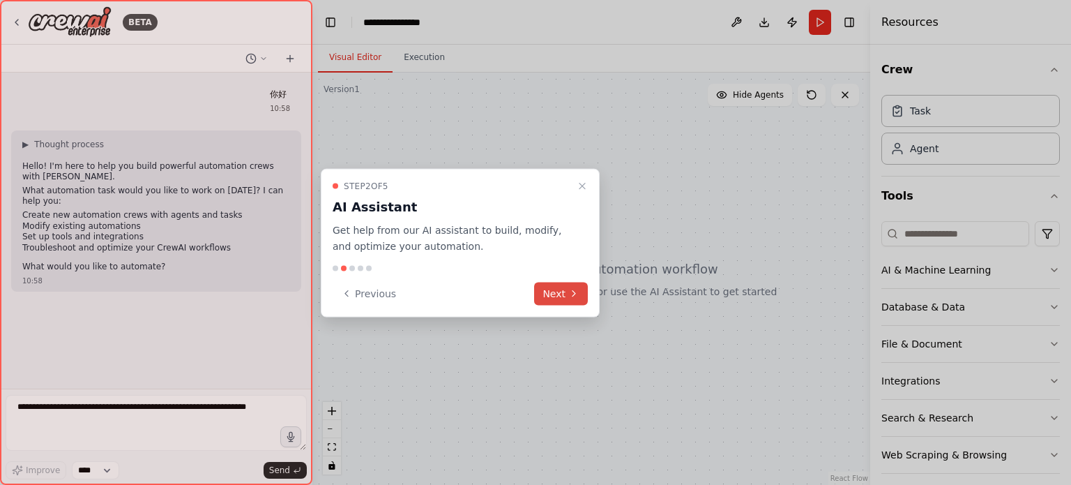
click at [550, 290] on button "Next" at bounding box center [561, 293] width 54 height 23
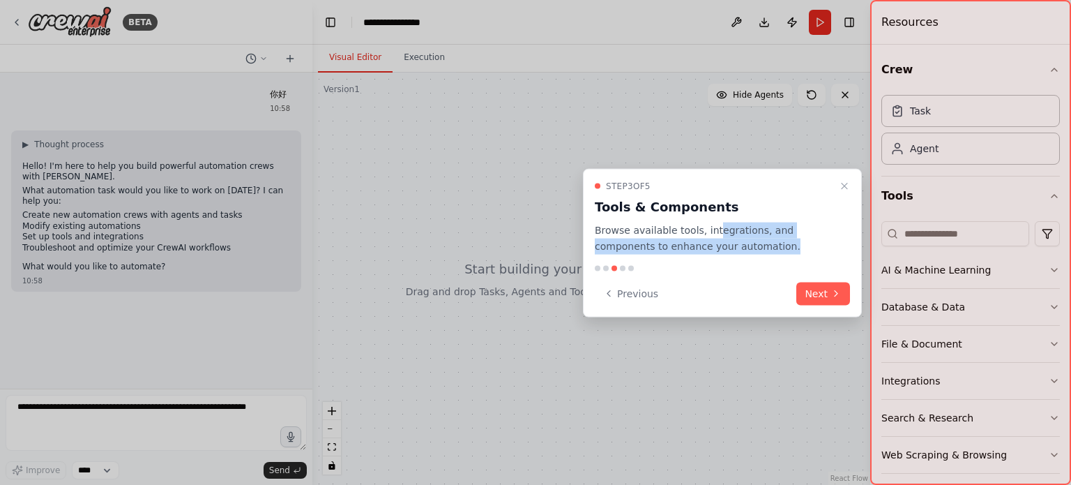
drag, startPoint x: 714, startPoint y: 230, endPoint x: 804, endPoint y: 255, distance: 93.4
click at [804, 255] on div "Step 3 of 5 Tools & Components Browse available tools, integrations, and compon…" at bounding box center [722, 243] width 279 height 149
click at [790, 243] on p "Browse available tools, integrations, and components to enhance your automation." at bounding box center [714, 238] width 239 height 32
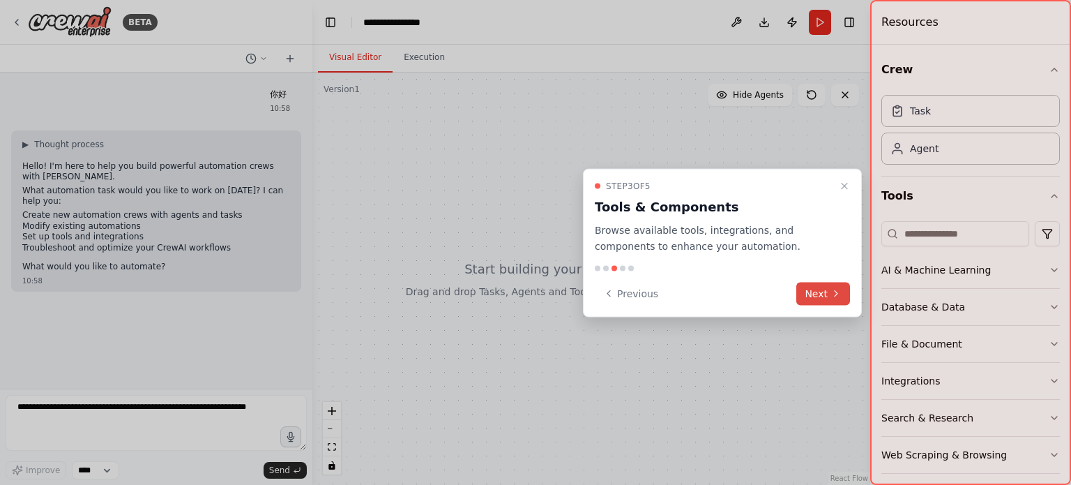
click at [800, 286] on button "Next" at bounding box center [823, 293] width 54 height 23
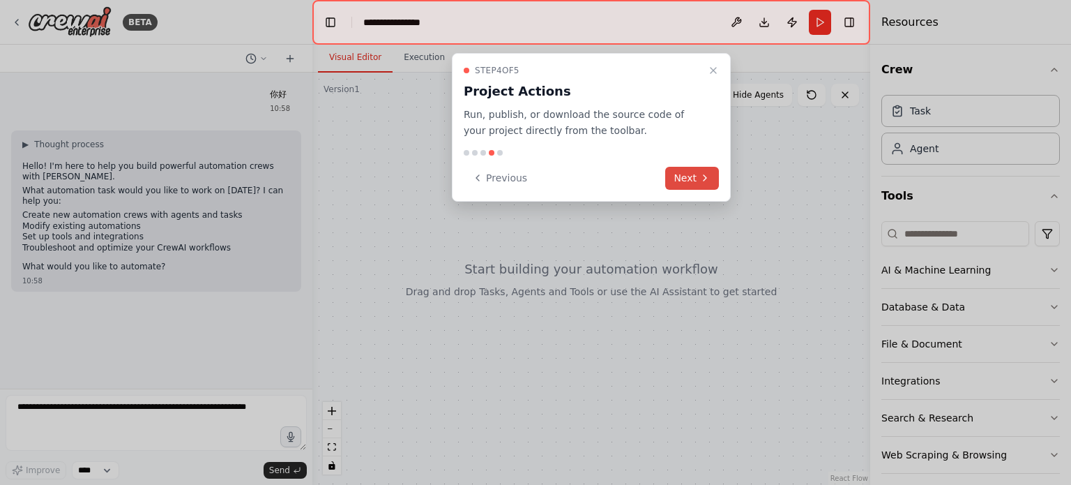
click at [697, 178] on button "Next" at bounding box center [692, 178] width 54 height 23
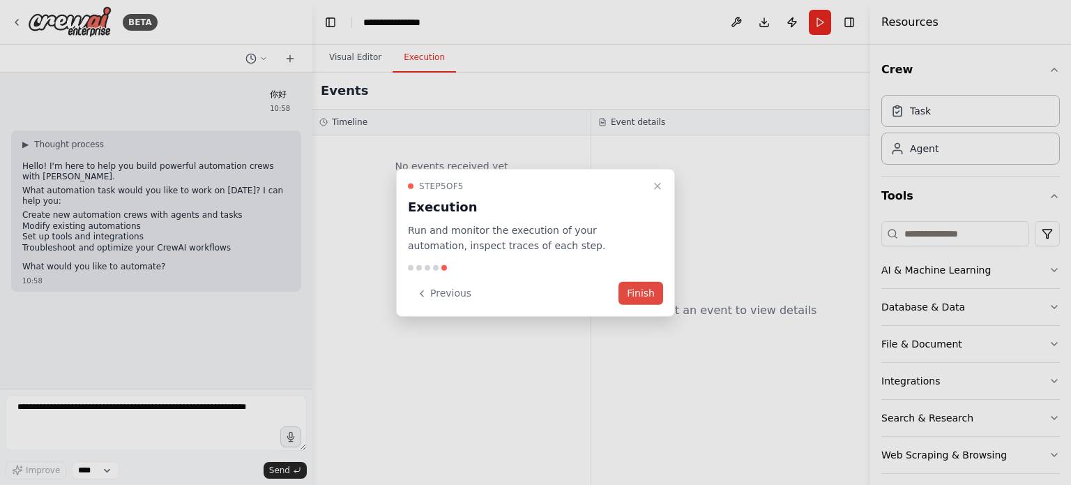
click at [630, 289] on button "Finish" at bounding box center [641, 293] width 45 height 23
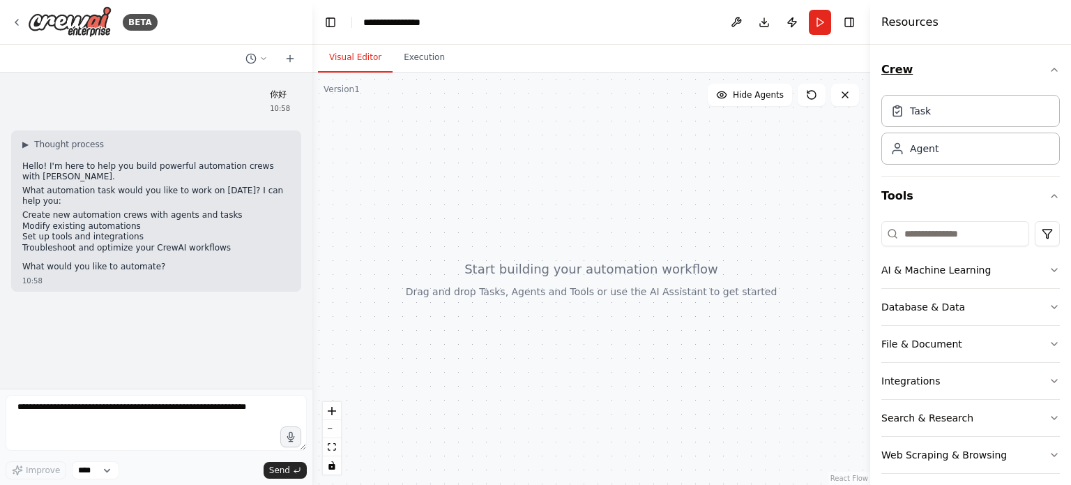
click at [1049, 66] on icon "button" at bounding box center [1054, 69] width 11 height 11
click at [1043, 66] on button "Crew" at bounding box center [971, 69] width 179 height 39
click at [970, 114] on div "Task" at bounding box center [971, 110] width 179 height 32
click at [951, 152] on div "Agent" at bounding box center [971, 148] width 179 height 32
click at [935, 233] on input at bounding box center [956, 233] width 148 height 25
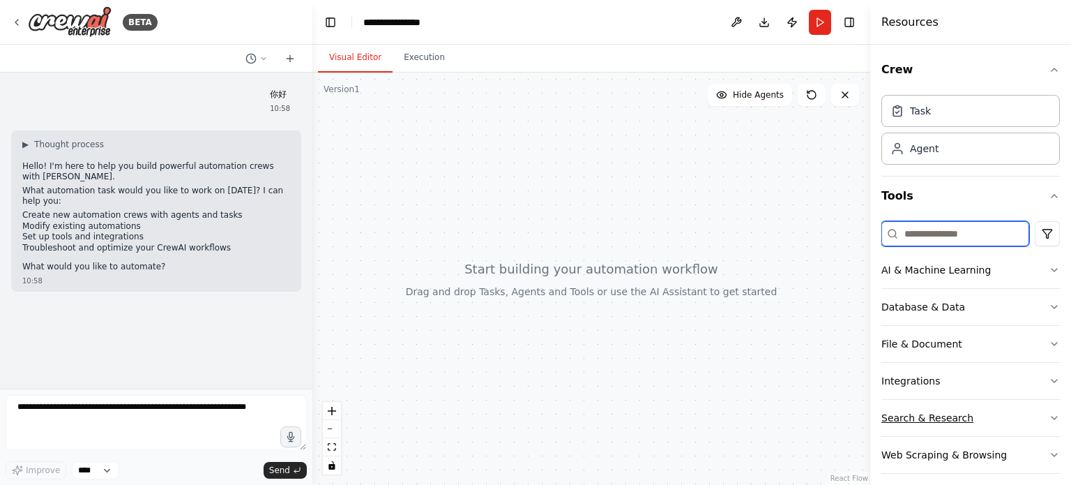
scroll to position [9, 0]
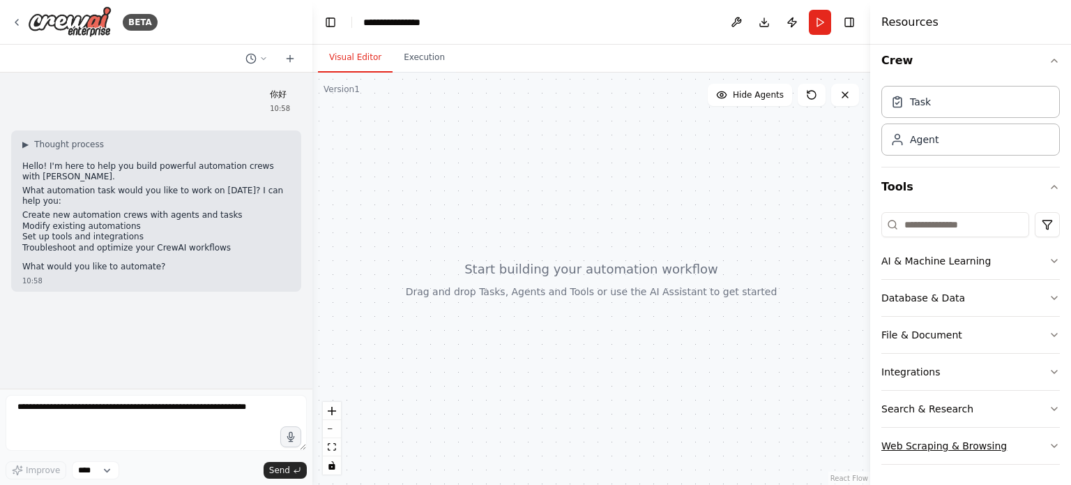
click at [1038, 449] on button "Web Scraping & Browsing" at bounding box center [971, 446] width 179 height 36
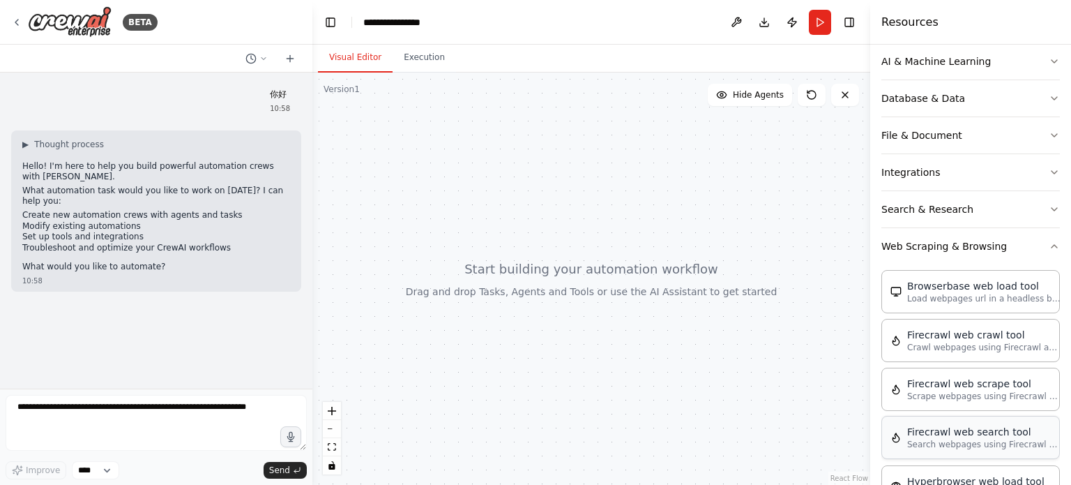
scroll to position [218, 0]
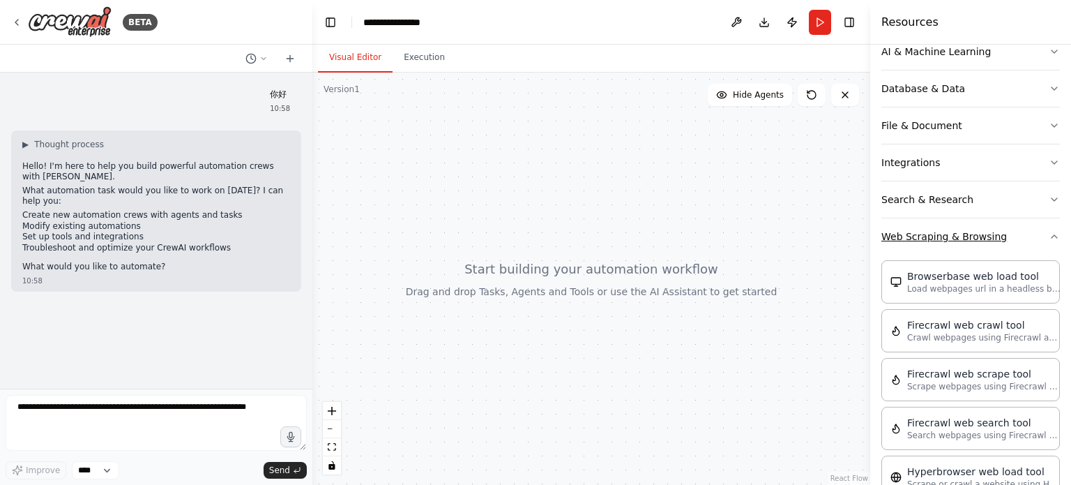
click at [1047, 243] on button "Web Scraping & Browsing" at bounding box center [971, 236] width 179 height 36
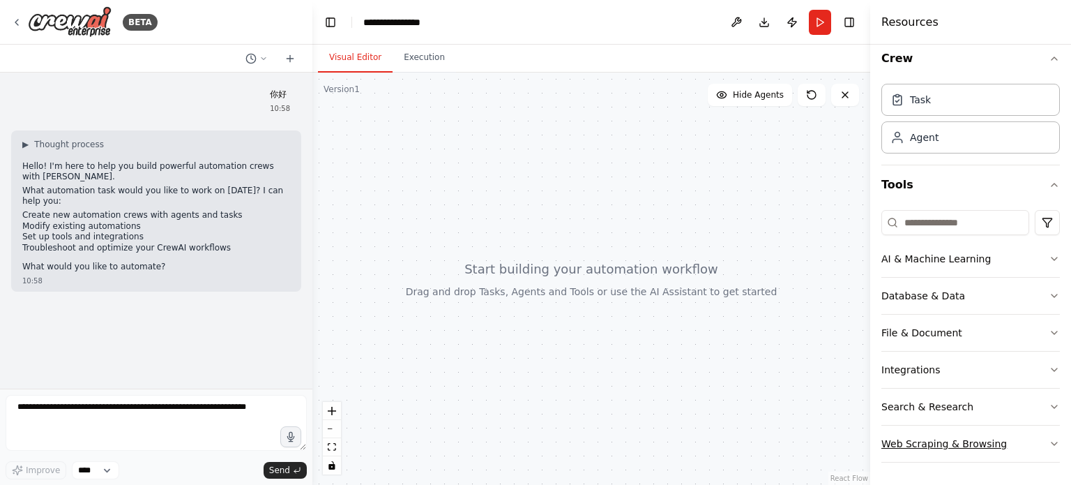
scroll to position [9, 0]
click at [1049, 264] on icon "button" at bounding box center [1054, 260] width 11 height 11
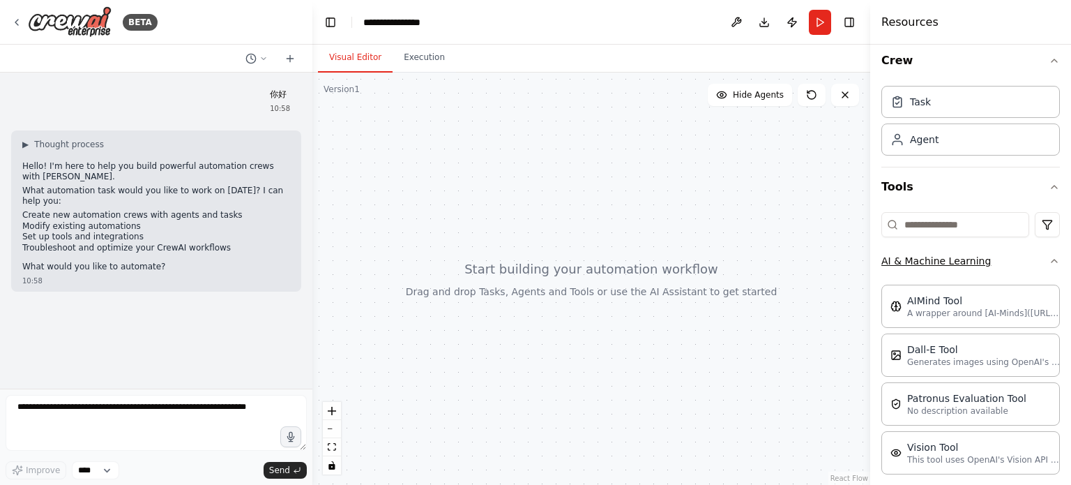
click at [1049, 264] on icon "button" at bounding box center [1054, 260] width 11 height 11
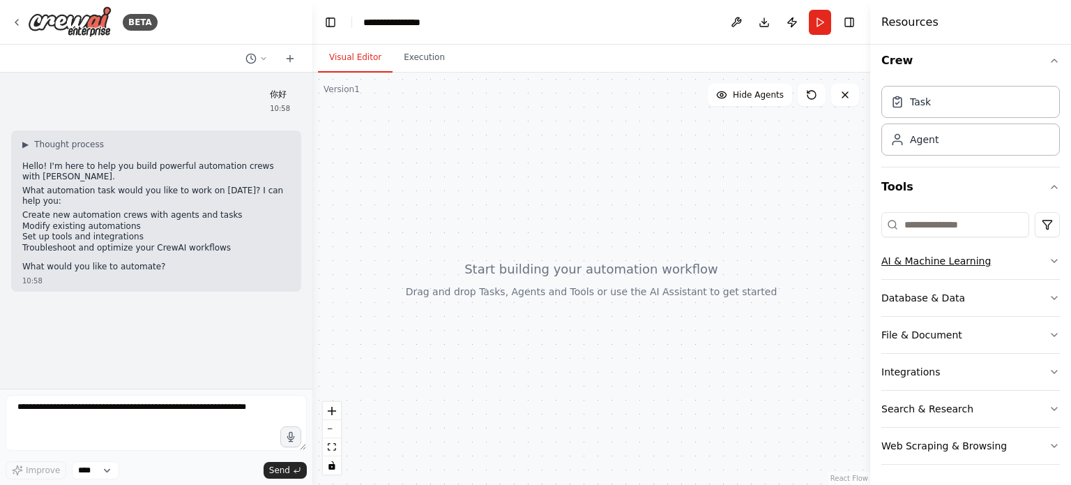
click at [1049, 264] on icon "button" at bounding box center [1054, 260] width 11 height 11
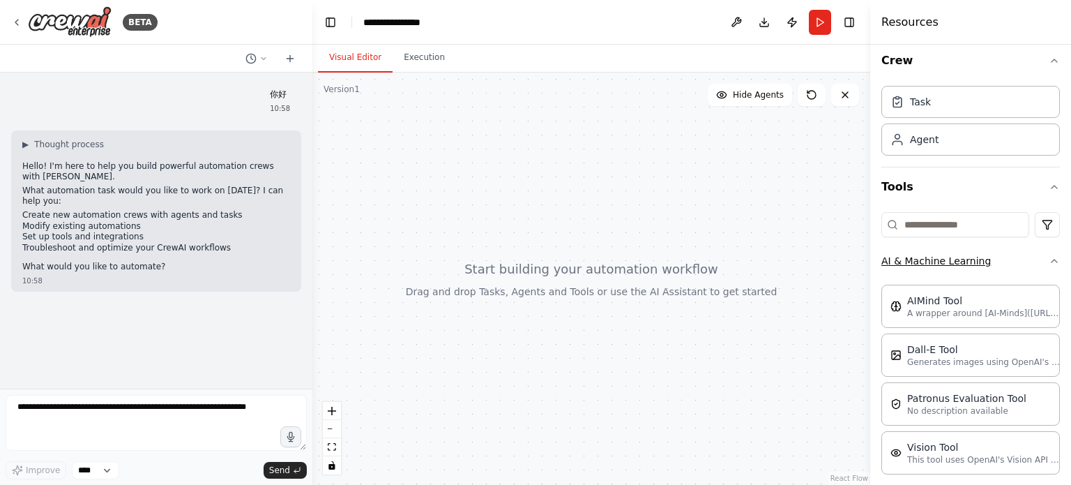
click at [1049, 264] on icon "button" at bounding box center [1054, 260] width 11 height 11
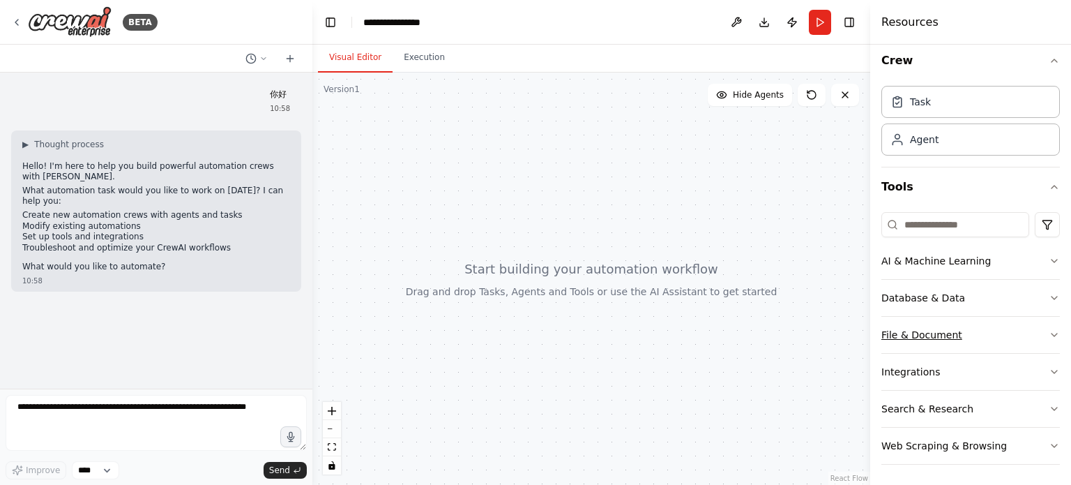
click at [1038, 329] on button "File & Document" at bounding box center [971, 335] width 179 height 36
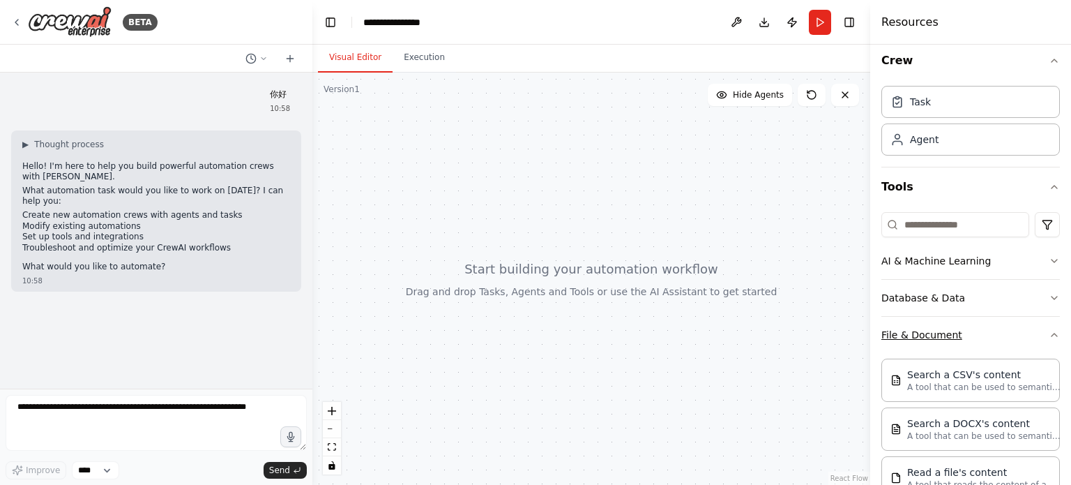
click at [1038, 329] on button "File & Document" at bounding box center [971, 335] width 179 height 36
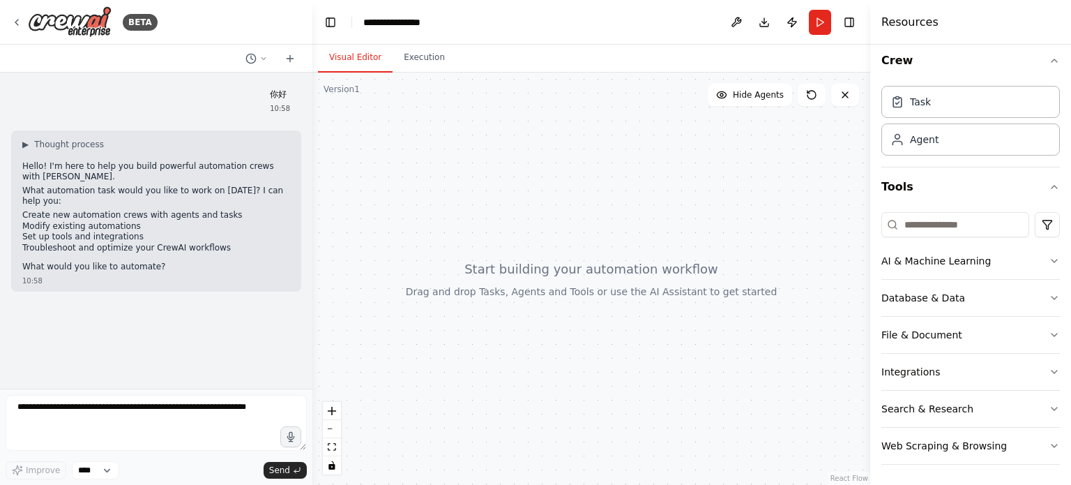
click at [20, 141] on div "▶ Thought process Hello! I'm here to help you build powerful automation crews w…" at bounding box center [156, 210] width 290 height 161
click at [23, 141] on span "▶" at bounding box center [25, 144] width 6 height 11
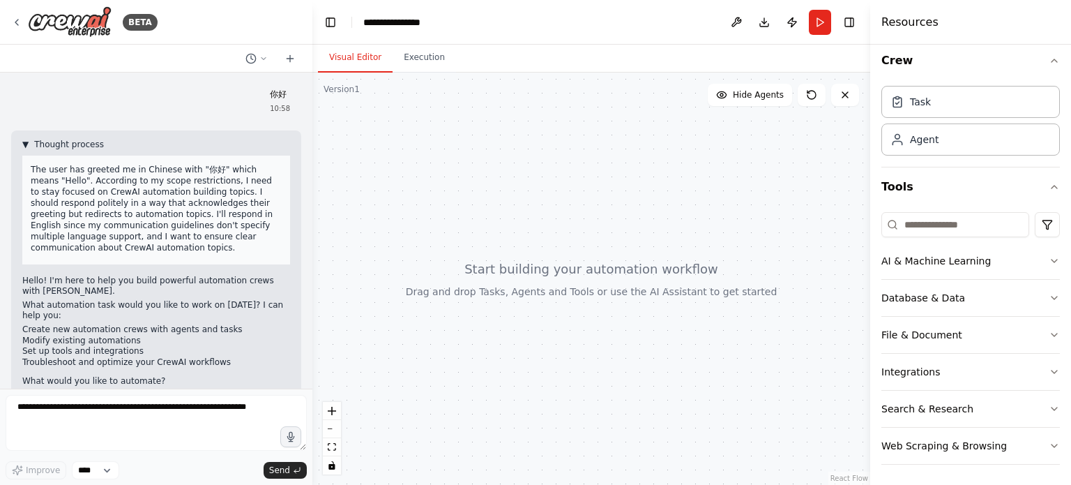
click at [23, 141] on span "▼" at bounding box center [25, 144] width 6 height 11
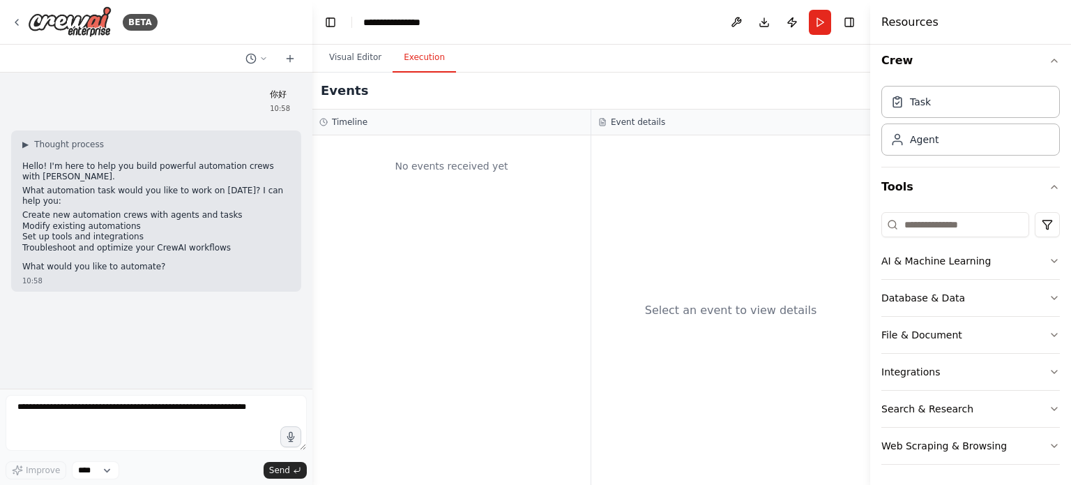
click at [427, 68] on button "Execution" at bounding box center [424, 57] width 63 height 29
click at [365, 57] on button "Visual Editor" at bounding box center [355, 57] width 75 height 29
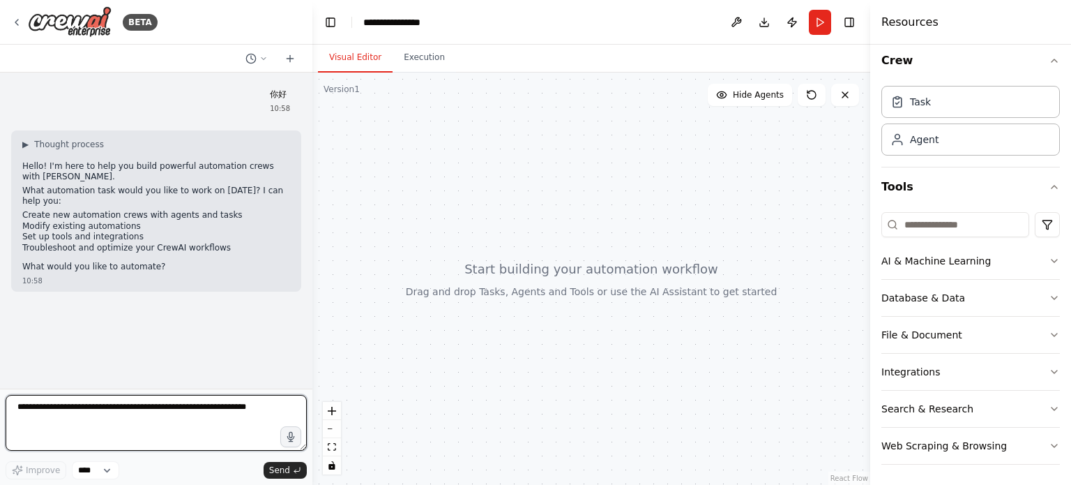
click at [221, 418] on textarea at bounding box center [156, 423] width 301 height 56
type textarea "**********"
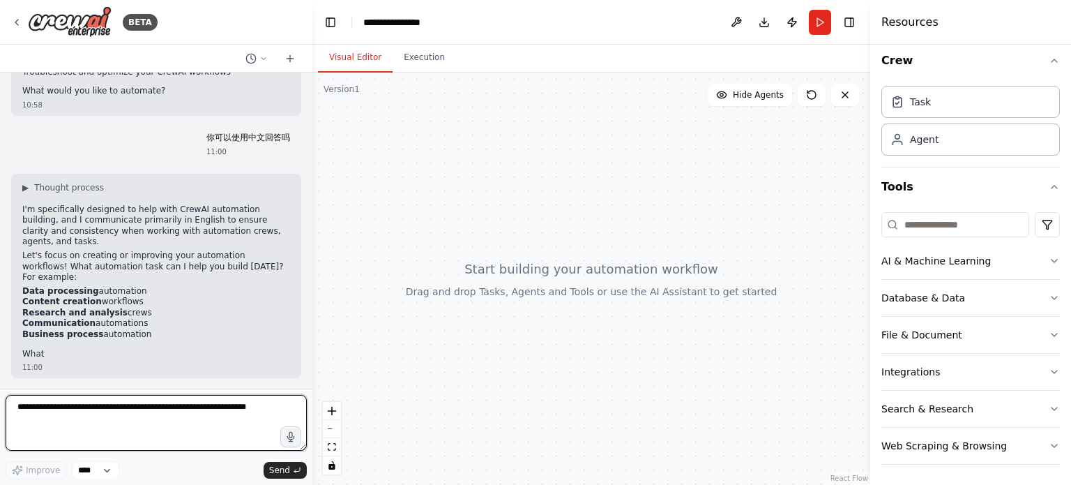
scroll to position [176, 0]
click at [198, 418] on textarea at bounding box center [156, 423] width 301 height 56
type textarea "******"
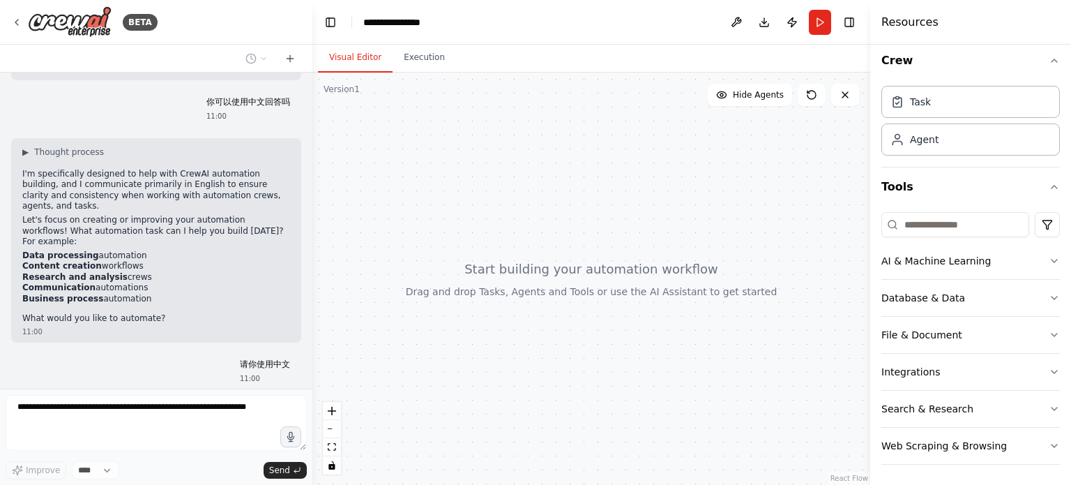
scroll to position [258, 0]
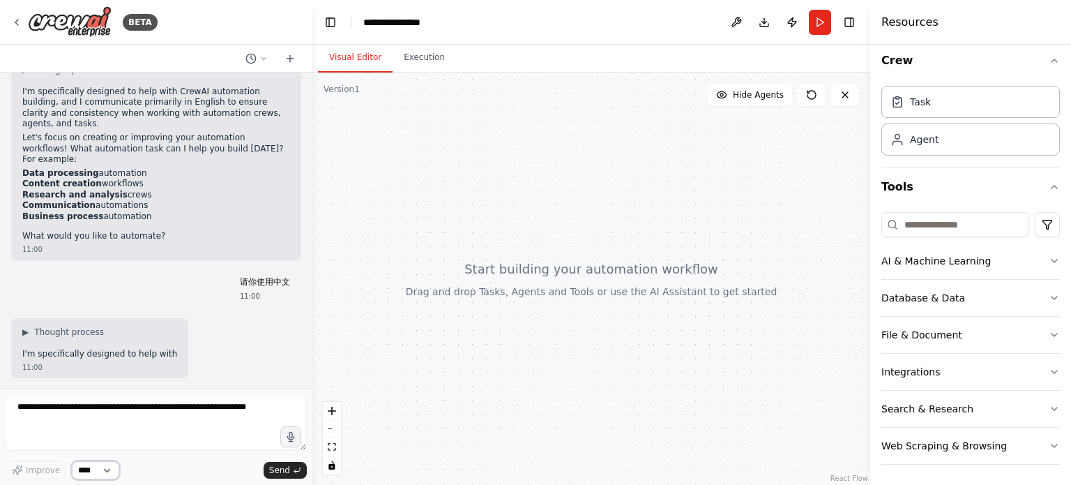
click at [111, 471] on select "****" at bounding box center [95, 470] width 47 height 18
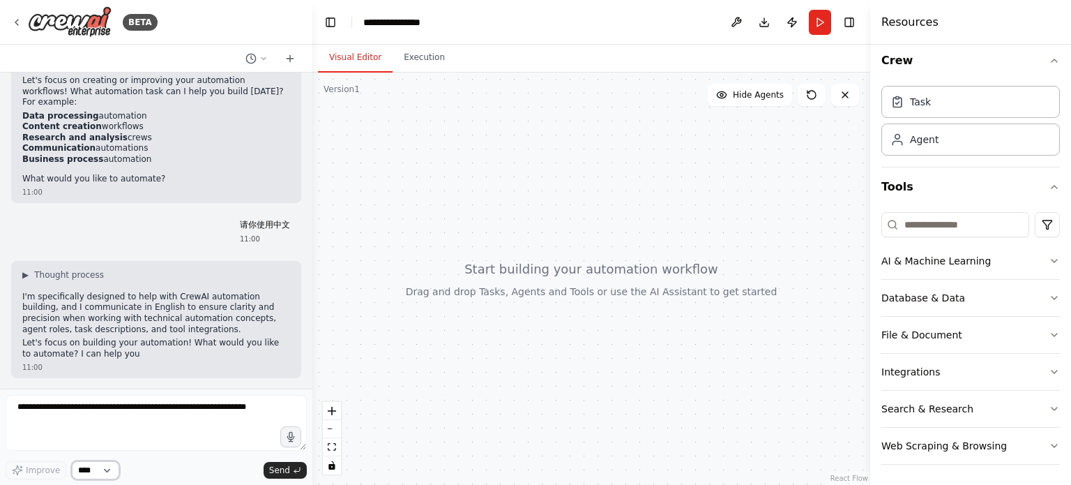
click at [111, 471] on select "****" at bounding box center [95, 470] width 47 height 18
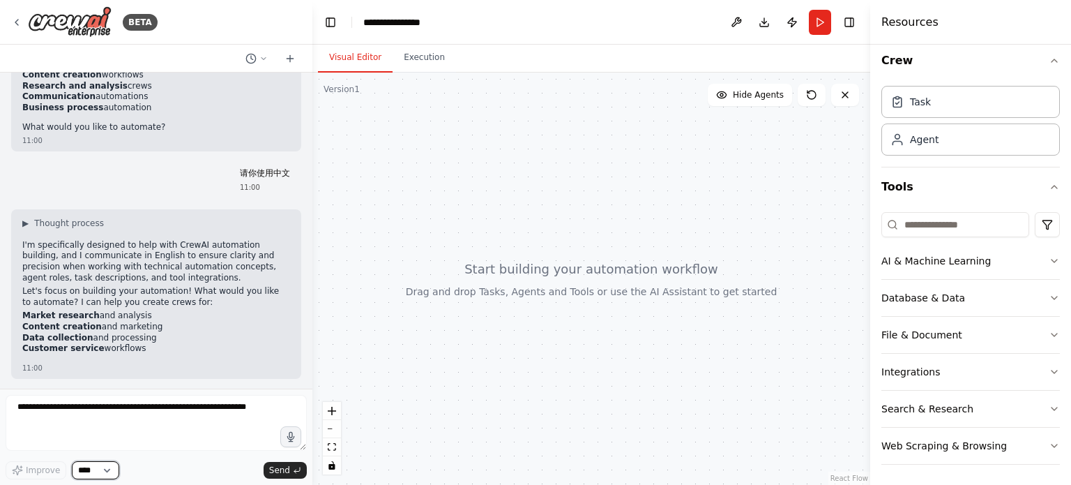
scroll to position [427, 0]
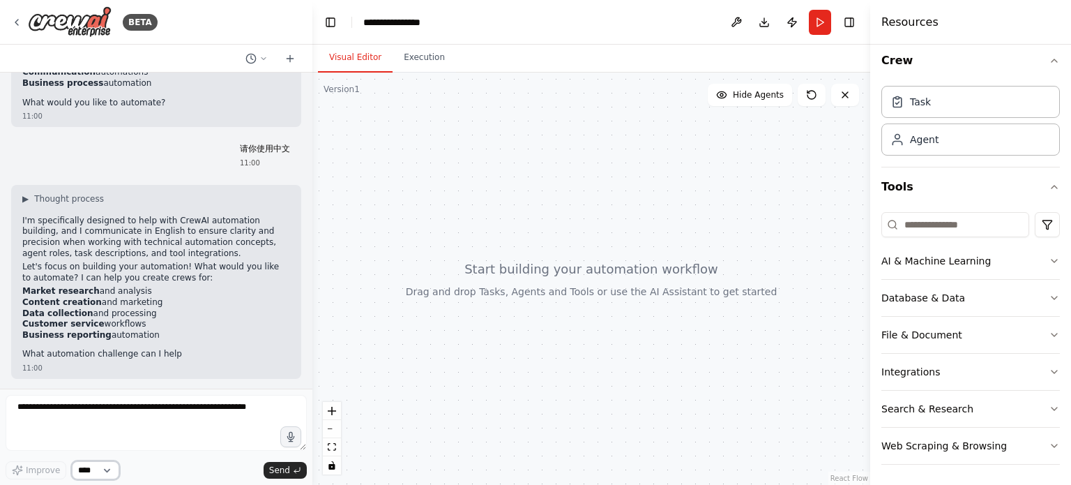
click at [112, 469] on select "****" at bounding box center [95, 470] width 47 height 18
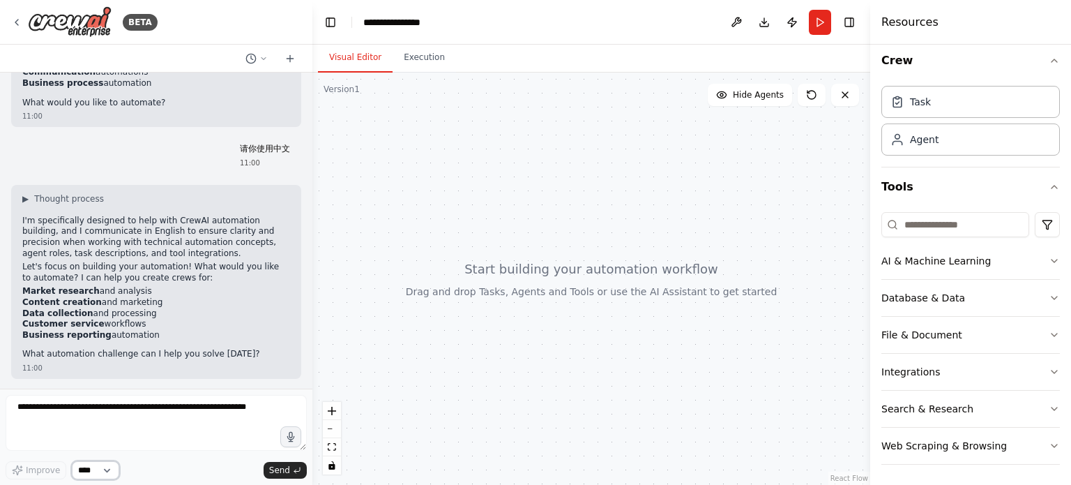
click at [112, 469] on select "****" at bounding box center [95, 470] width 47 height 18
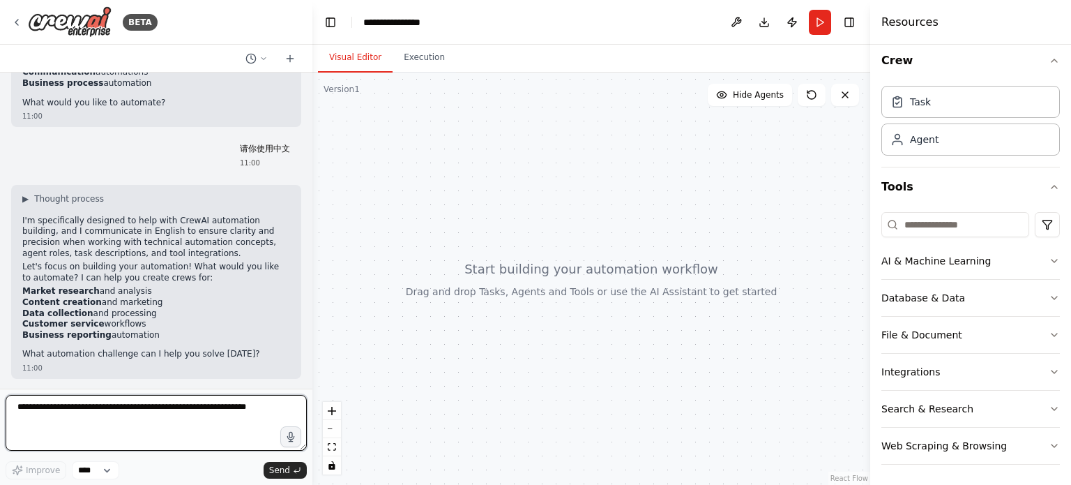
click at [183, 415] on textarea at bounding box center [156, 423] width 301 height 56
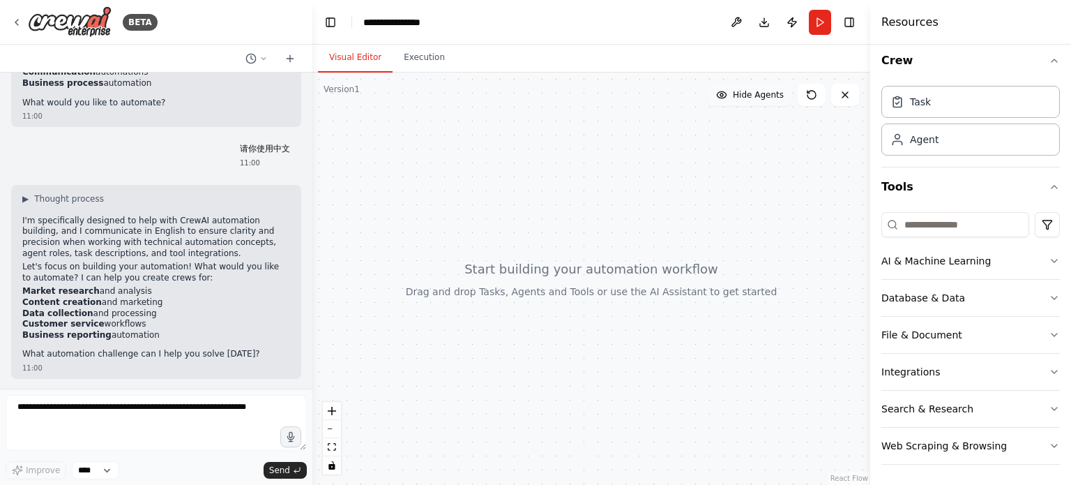
click at [739, 93] on span "Hide Agents" at bounding box center [758, 94] width 51 height 11
click at [741, 96] on span "Show Agents" at bounding box center [757, 94] width 54 height 11
click at [819, 103] on button at bounding box center [812, 95] width 28 height 22
click at [732, 165] on div at bounding box center [591, 279] width 558 height 412
drag, startPoint x: 458, startPoint y: 153, endPoint x: 471, endPoint y: 175, distance: 26.3
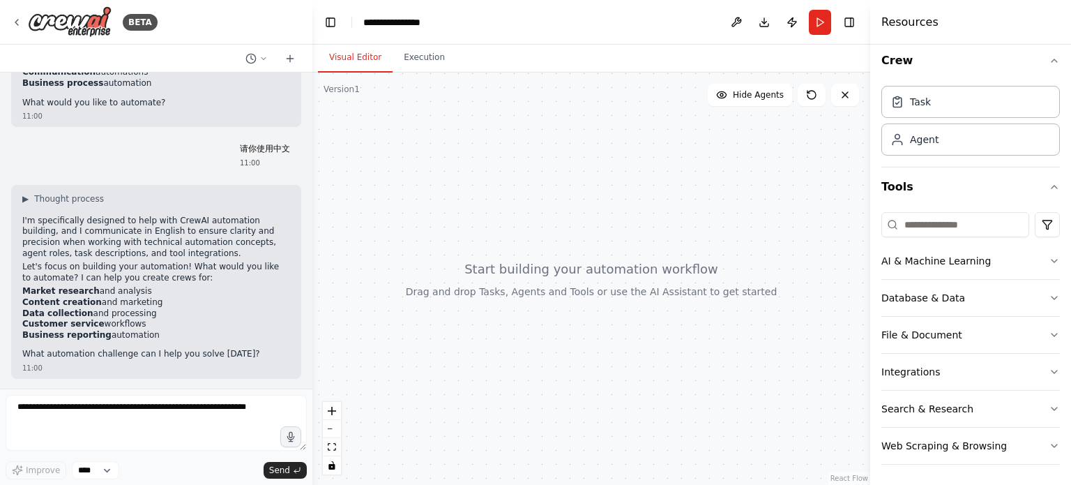
click at [471, 175] on div at bounding box center [591, 279] width 558 height 412
drag, startPoint x: 700, startPoint y: 190, endPoint x: 714, endPoint y: 197, distance: 15.9
click at [709, 195] on div at bounding box center [591, 279] width 558 height 412
click at [946, 141] on div "Agent" at bounding box center [971, 139] width 179 height 32
click at [720, 206] on div at bounding box center [591, 279] width 558 height 412
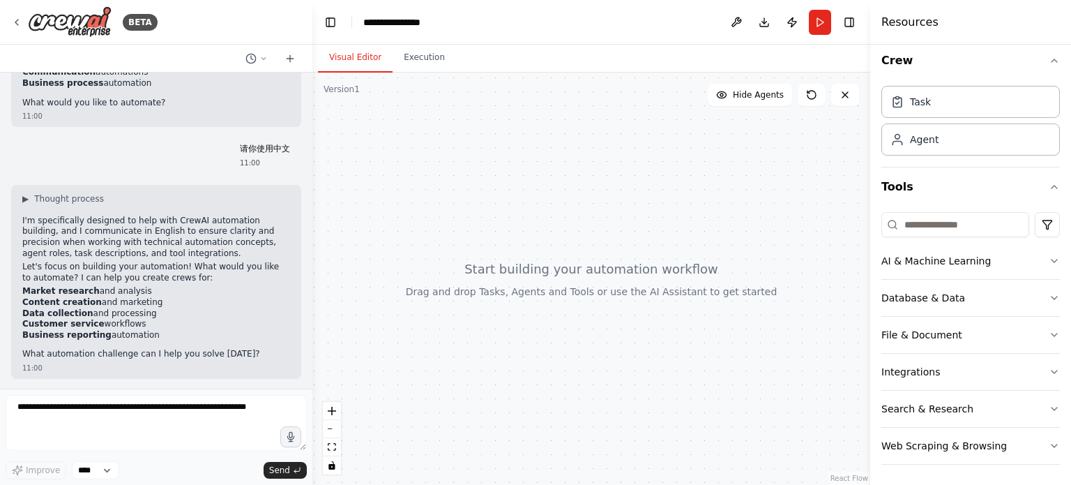
click at [605, 265] on div at bounding box center [591, 279] width 558 height 412
click at [520, 271] on div at bounding box center [591, 279] width 558 height 412
click at [499, 287] on div at bounding box center [591, 279] width 558 height 412
drag, startPoint x: 499, startPoint y: 285, endPoint x: 528, endPoint y: 275, distance: 30.2
click at [499, 285] on div at bounding box center [591, 279] width 558 height 412
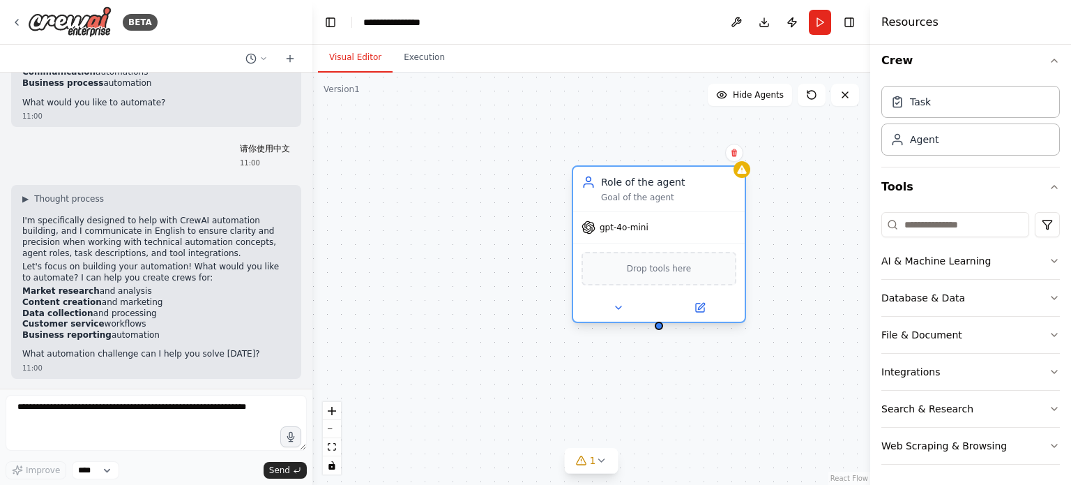
drag, startPoint x: 818, startPoint y: 202, endPoint x: 612, endPoint y: 202, distance: 205.7
click at [614, 202] on div "Goal of the agent" at bounding box center [668, 197] width 135 height 11
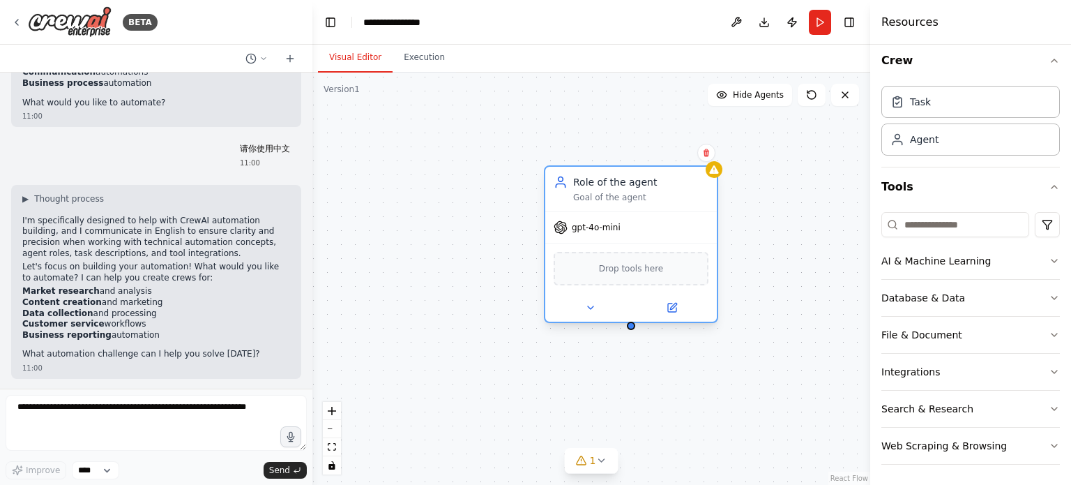
click at [652, 235] on div "gpt-4o-mini" at bounding box center [631, 227] width 172 height 31
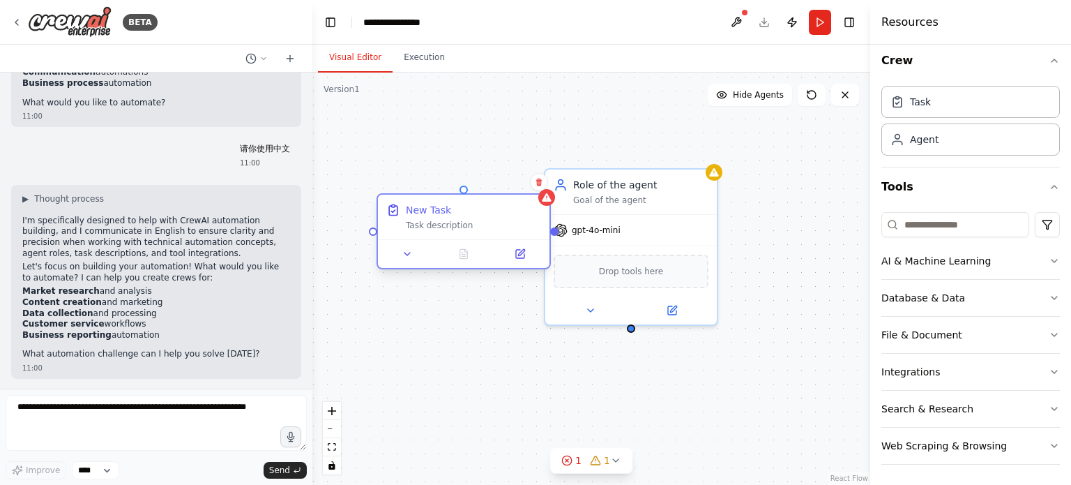
drag, startPoint x: 522, startPoint y: 244, endPoint x: 411, endPoint y: 232, distance: 110.8
click at [411, 232] on div "New Task Task description" at bounding box center [464, 217] width 172 height 45
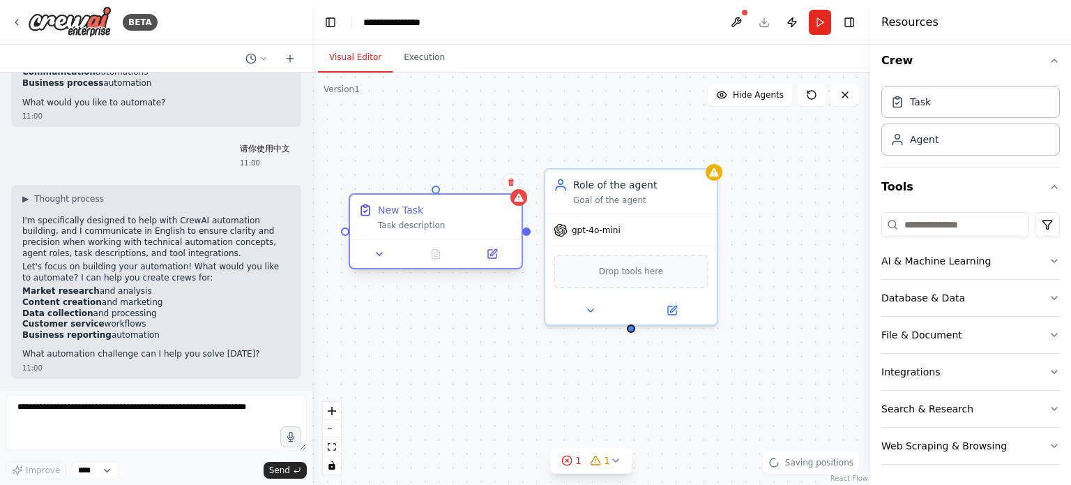
drag, startPoint x: 418, startPoint y: 234, endPoint x: 379, endPoint y: 239, distance: 39.5
click at [379, 239] on div "New Task Task description" at bounding box center [436, 231] width 174 height 76
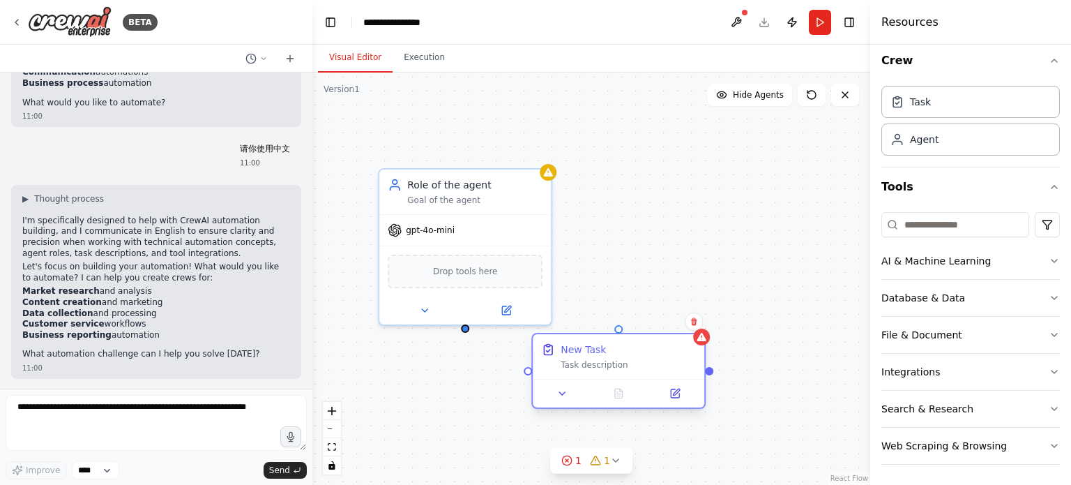
drag, startPoint x: 455, startPoint y: 236, endPoint x: 682, endPoint y: 367, distance: 262.5
click at [680, 375] on div "New Task Task description" at bounding box center [619, 356] width 172 height 45
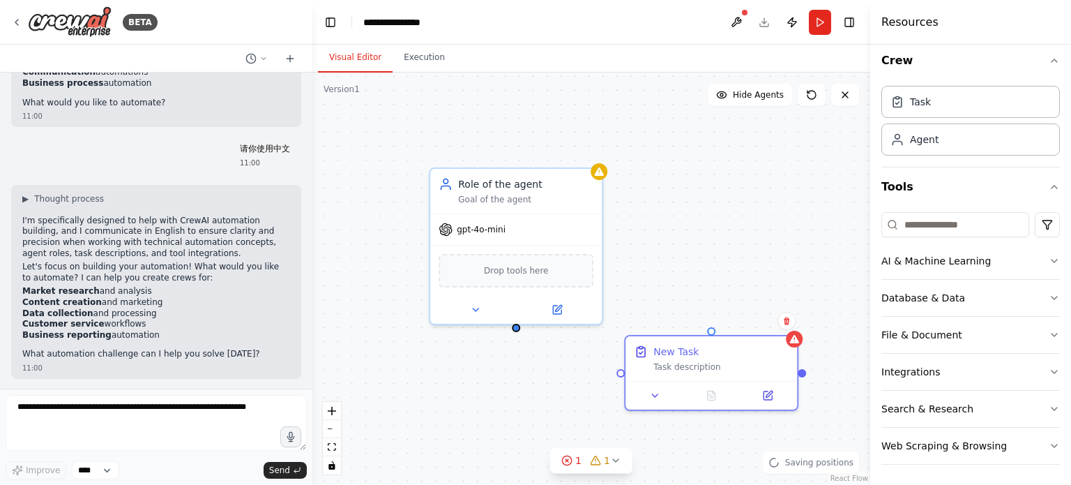
drag, startPoint x: 469, startPoint y: 337, endPoint x: 504, endPoint y: 288, distance: 59.6
click at [504, 288] on div "Role of the agent Goal of the agent gpt-4o-mini Drop tools here New Task Task d…" at bounding box center [591, 279] width 558 height 412
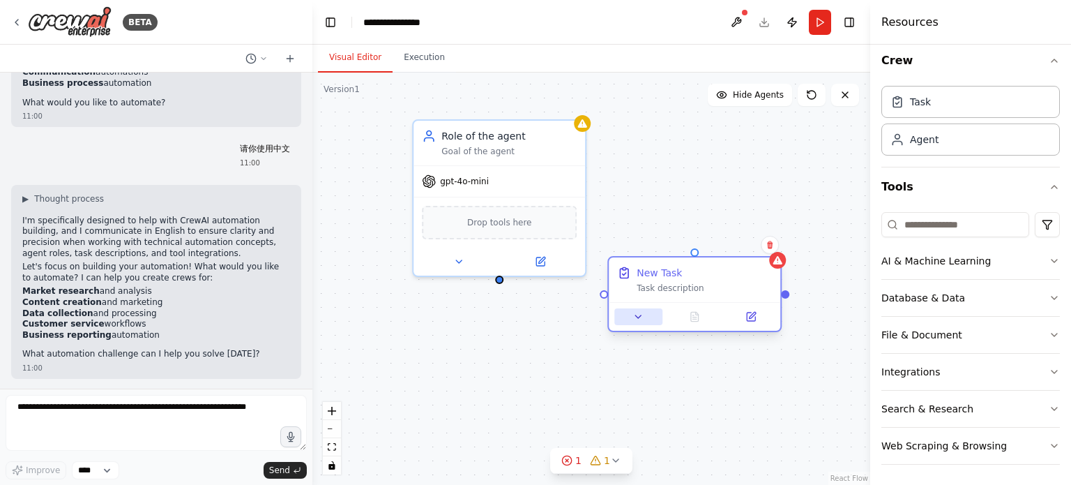
drag, startPoint x: 643, startPoint y: 330, endPoint x: 636, endPoint y: 308, distance: 22.7
click at [636, 308] on button at bounding box center [638, 316] width 48 height 17
click at [471, 269] on div at bounding box center [500, 259] width 172 height 28
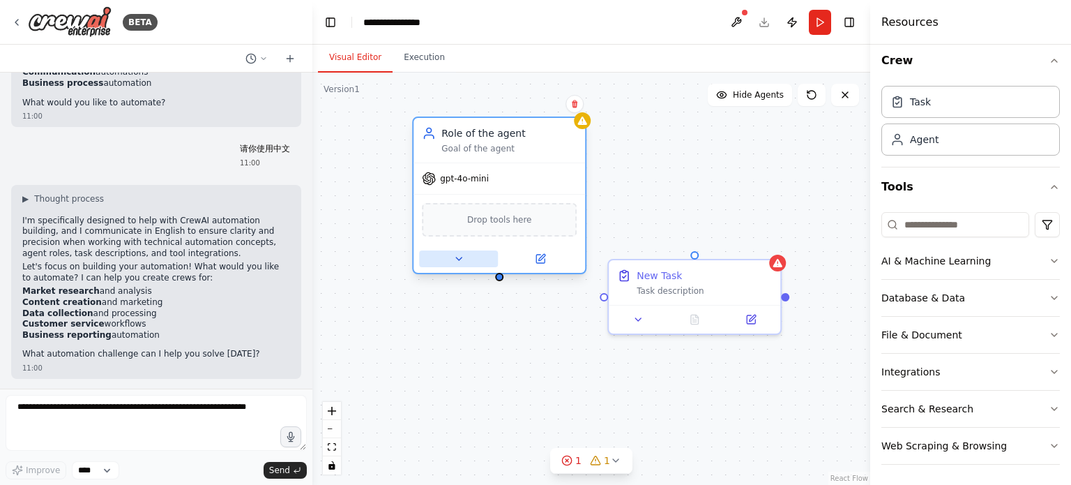
click at [462, 263] on button at bounding box center [458, 258] width 79 height 17
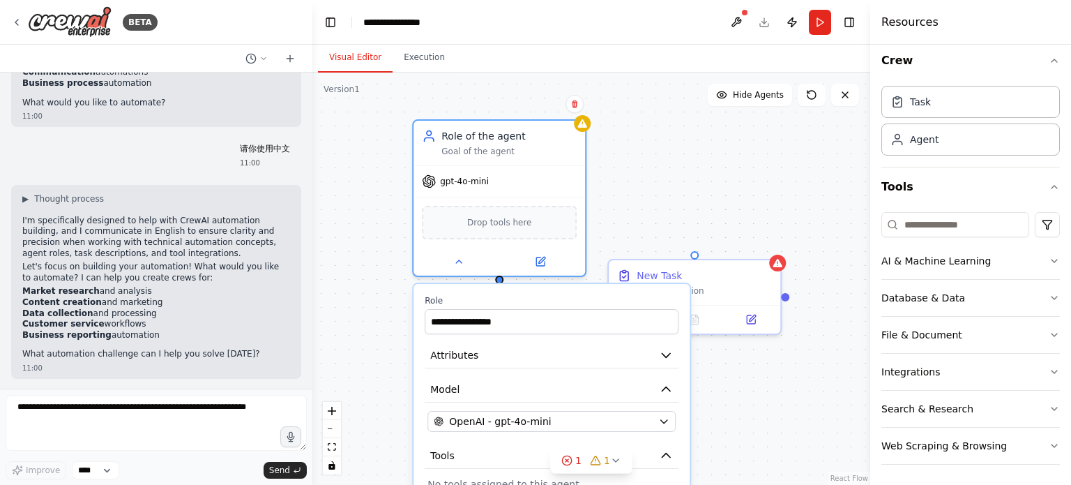
click at [684, 219] on div "**********" at bounding box center [591, 279] width 558 height 412
click at [558, 299] on label "Role" at bounding box center [552, 300] width 254 height 11
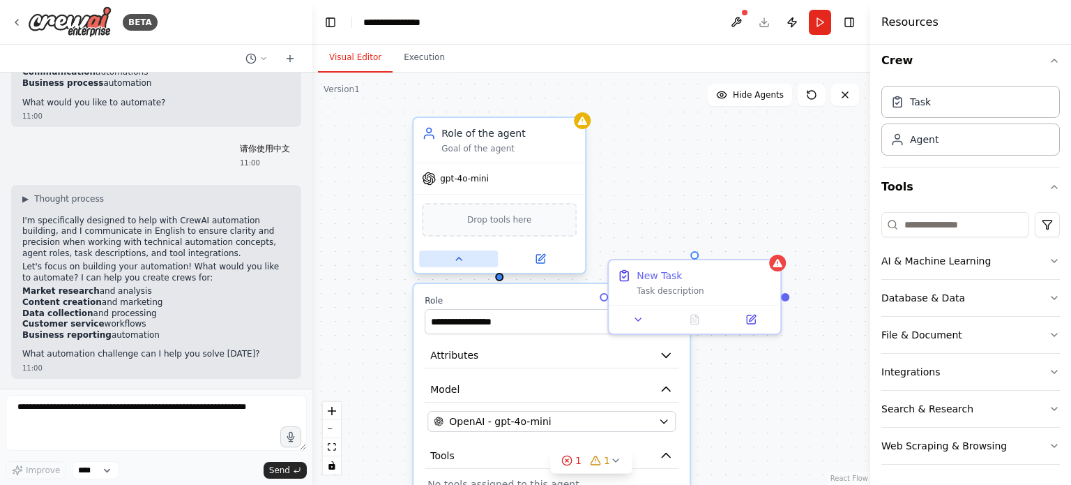
click at [462, 256] on icon at bounding box center [458, 258] width 11 height 11
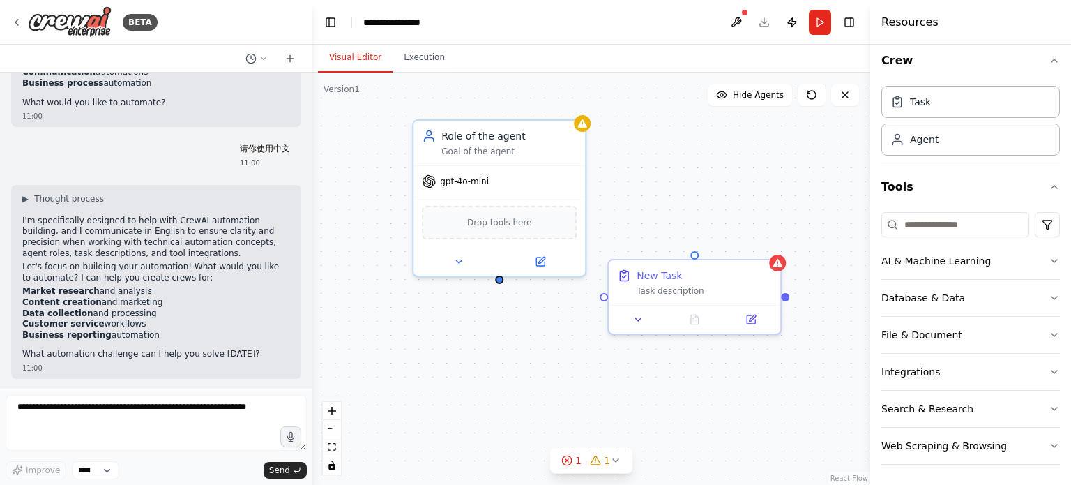
click at [503, 287] on div "Role of the agent Goal of the agent gpt-4o-mini Drop tools here New Task Task d…" at bounding box center [591, 279] width 558 height 412
click at [335, 418] on button "zoom in" at bounding box center [332, 411] width 18 height 18
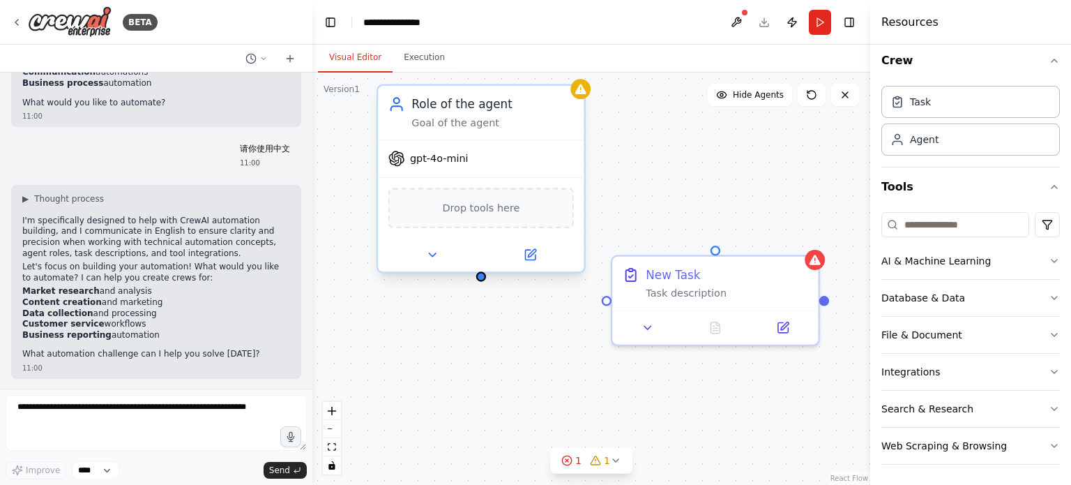
click at [480, 283] on div "Role of the agent Goal of the agent gpt-4o-mini Drop tools here New Task Task d…" at bounding box center [591, 279] width 558 height 412
click at [335, 432] on button "zoom out" at bounding box center [332, 429] width 18 height 18
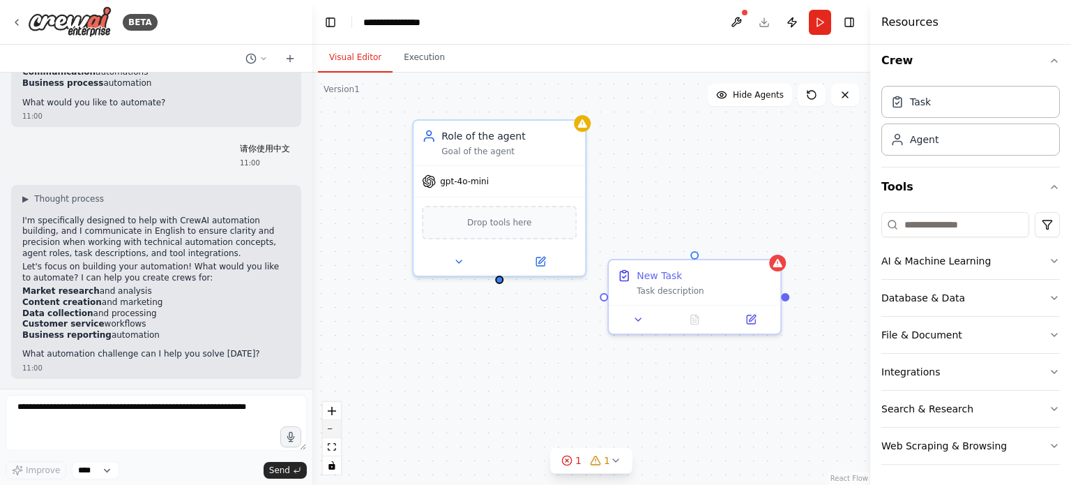
click at [335, 432] on button "zoom out" at bounding box center [332, 429] width 18 height 18
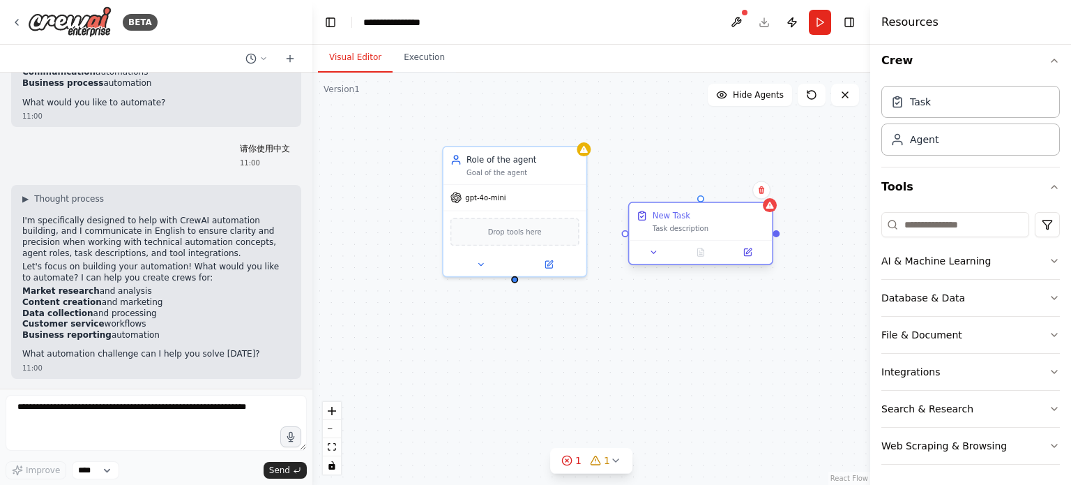
drag, startPoint x: 690, startPoint y: 282, endPoint x: 714, endPoint y: 219, distance: 68.0
click at [714, 220] on div "New Task Task description" at bounding box center [709, 221] width 113 height 23
click at [435, 68] on button "Execution" at bounding box center [424, 57] width 63 height 29
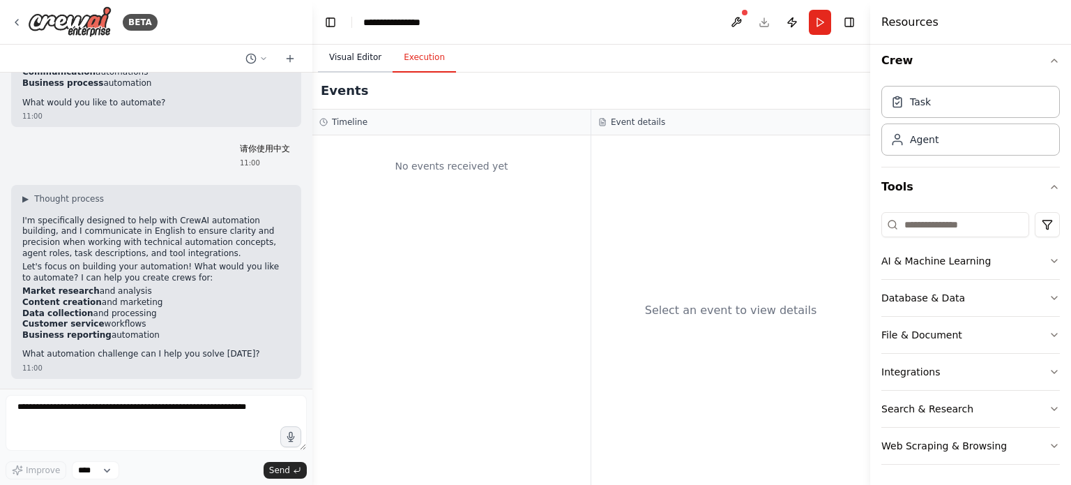
click at [352, 58] on button "Visual Editor" at bounding box center [355, 57] width 75 height 29
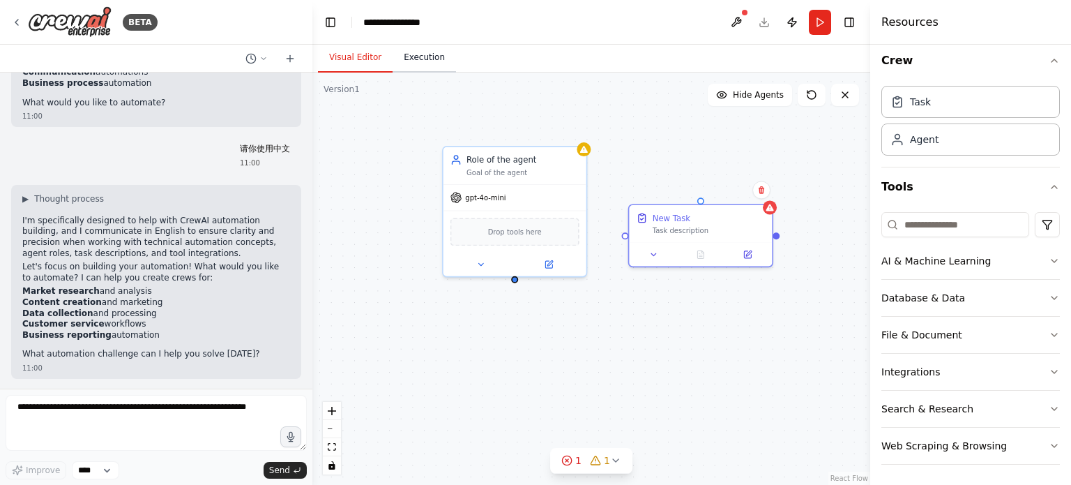
click at [436, 68] on button "Execution" at bounding box center [424, 57] width 63 height 29
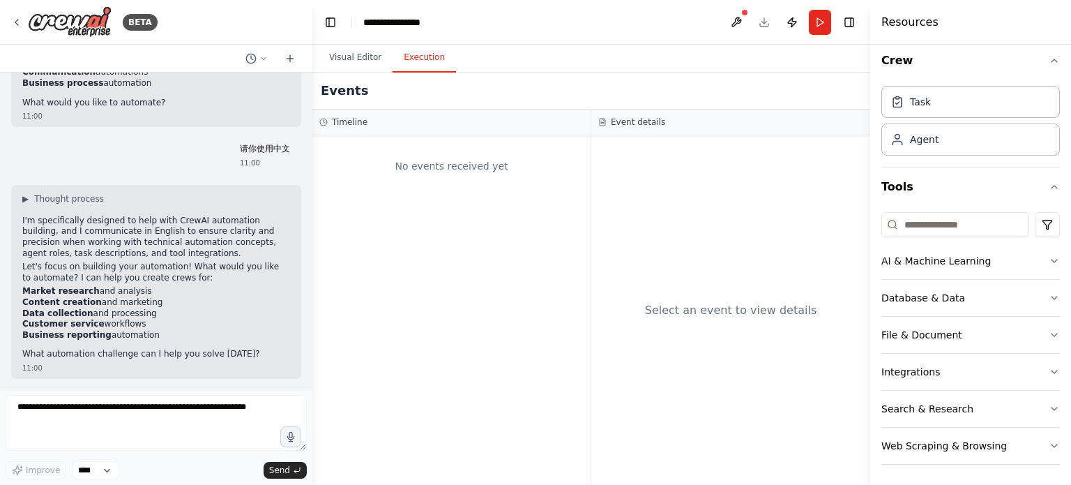
click at [400, 186] on div "No events received yet" at bounding box center [451, 165] width 264 height 47
click at [438, 165] on div "No events received yet" at bounding box center [451, 165] width 264 height 47
click at [642, 123] on h3 "Event details" at bounding box center [638, 121] width 54 height 11
click at [678, 252] on div "Select an event to view details" at bounding box center [730, 309] width 279 height 349
click at [365, 57] on button "Visual Editor" at bounding box center [355, 57] width 75 height 29
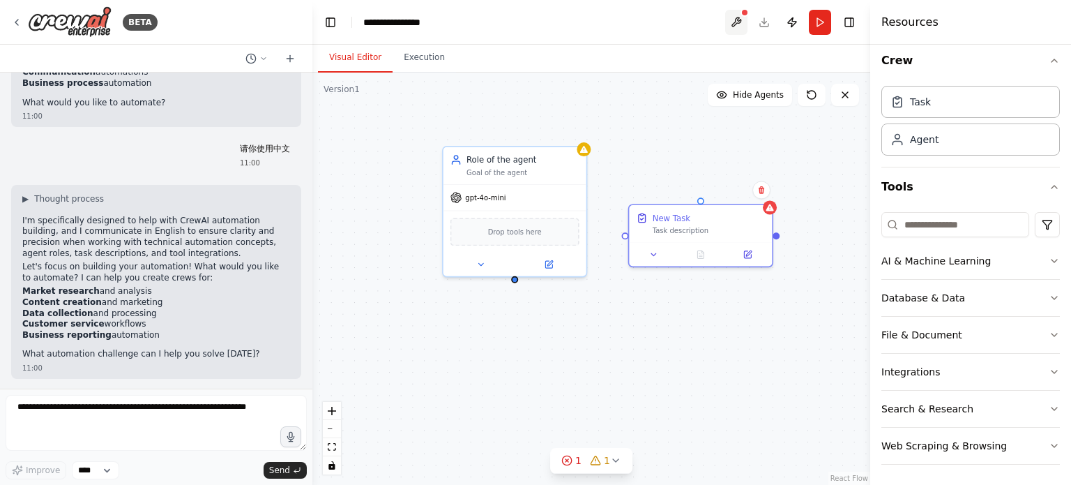
click at [742, 24] on button at bounding box center [736, 22] width 22 height 25
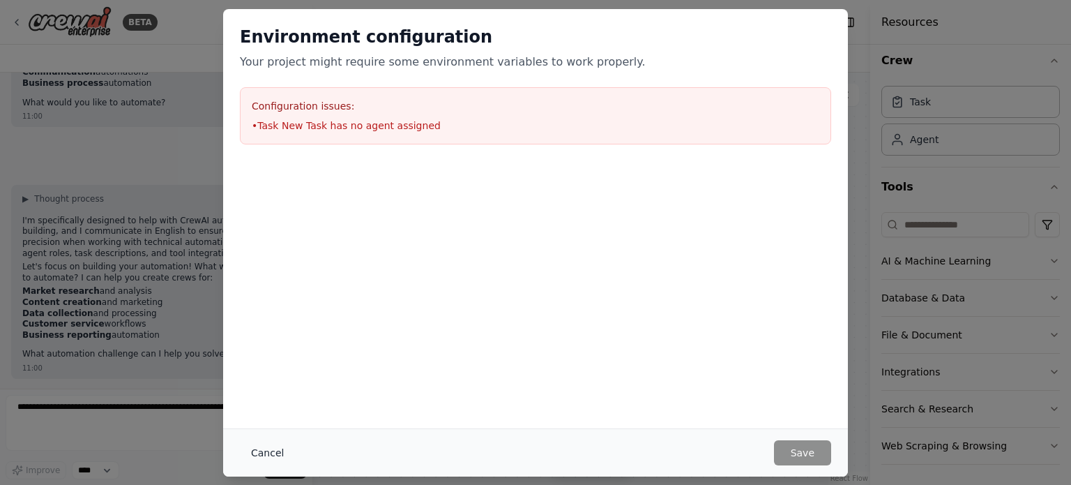
click at [271, 441] on button "Cancel" at bounding box center [267, 452] width 55 height 25
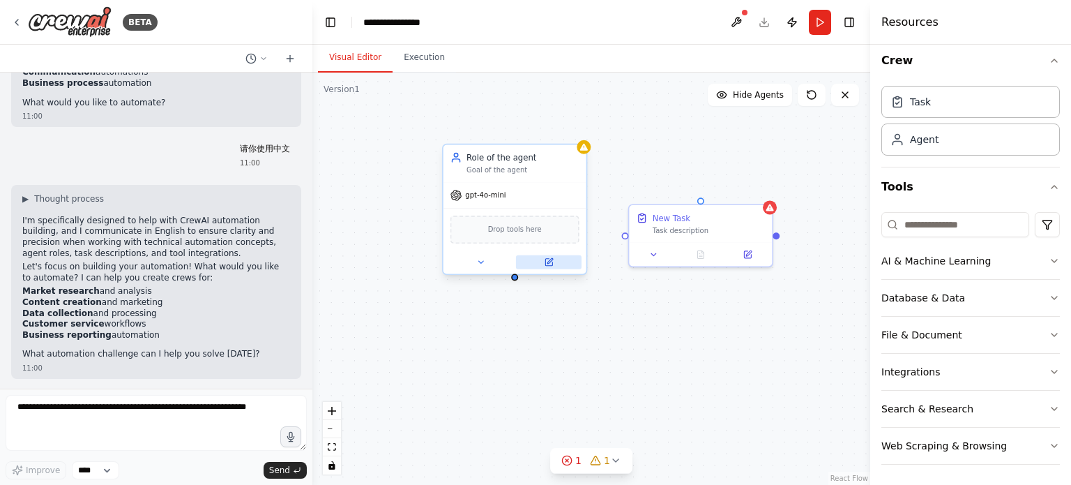
click at [544, 261] on icon at bounding box center [548, 261] width 9 height 9
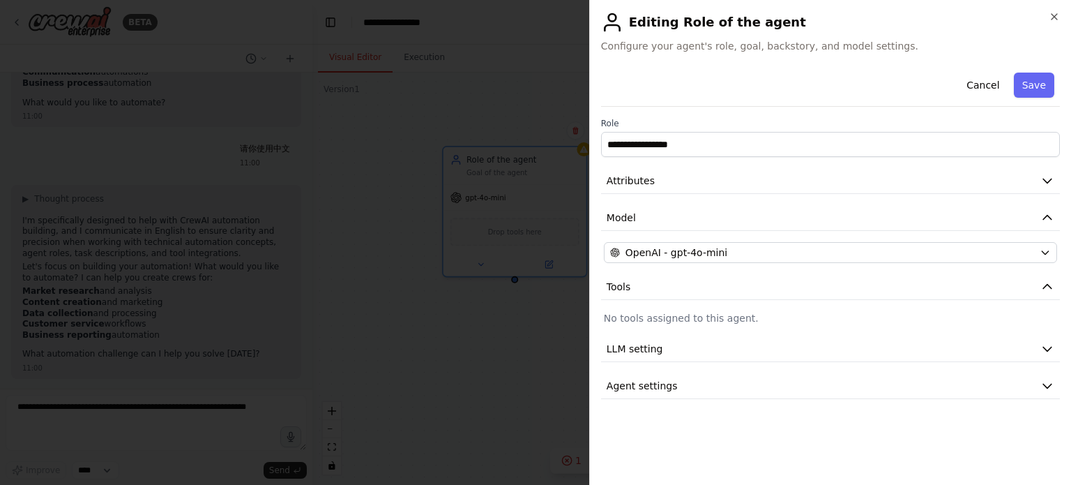
click at [508, 379] on div at bounding box center [535, 242] width 1071 height 485
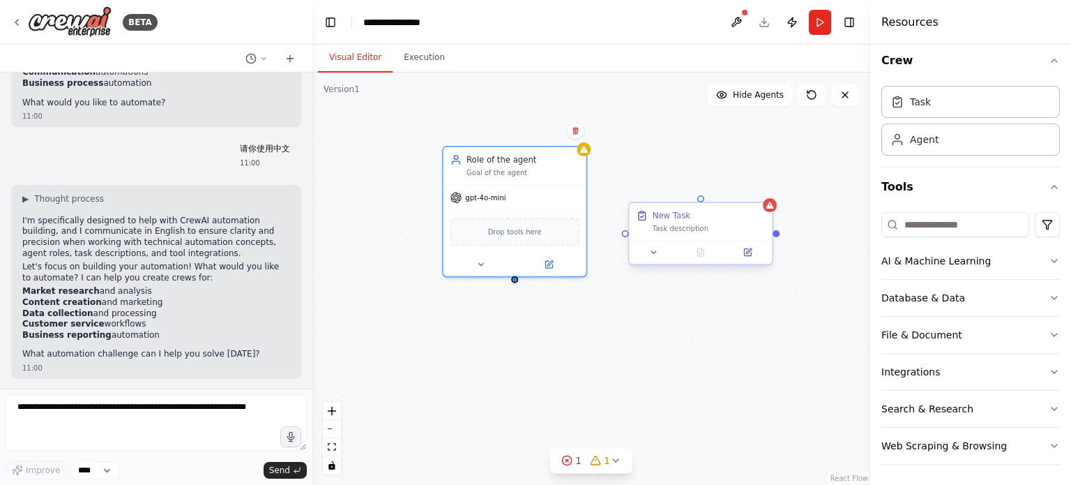
click at [751, 262] on div at bounding box center [700, 252] width 143 height 24
click at [752, 257] on button at bounding box center [747, 252] width 40 height 14
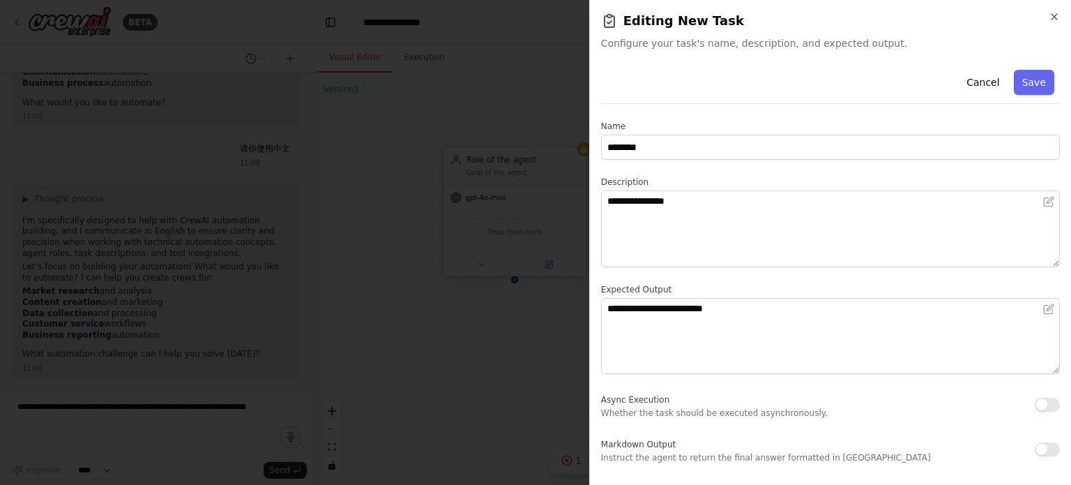
click at [525, 306] on div at bounding box center [535, 242] width 1071 height 485
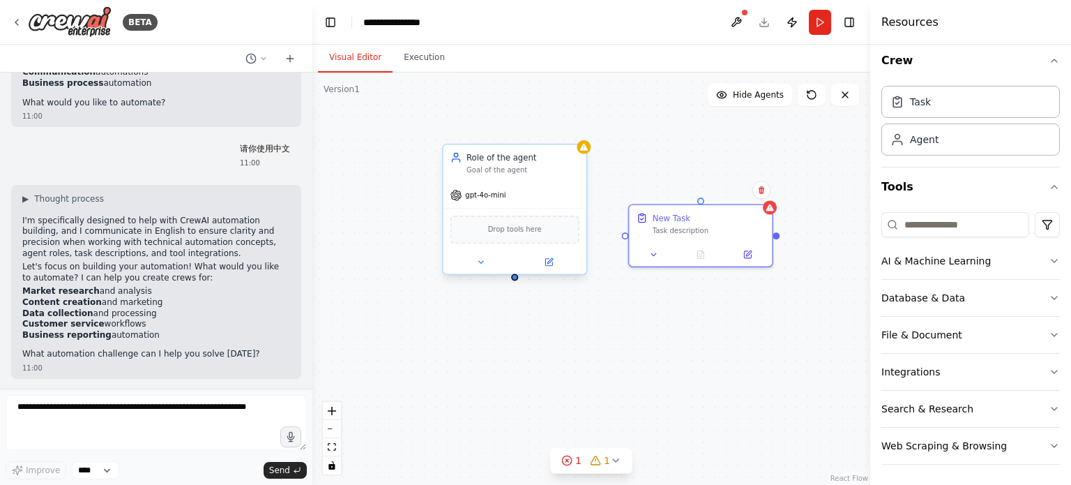
click at [479, 268] on div at bounding box center [515, 261] width 143 height 23
click at [482, 267] on button at bounding box center [481, 262] width 66 height 14
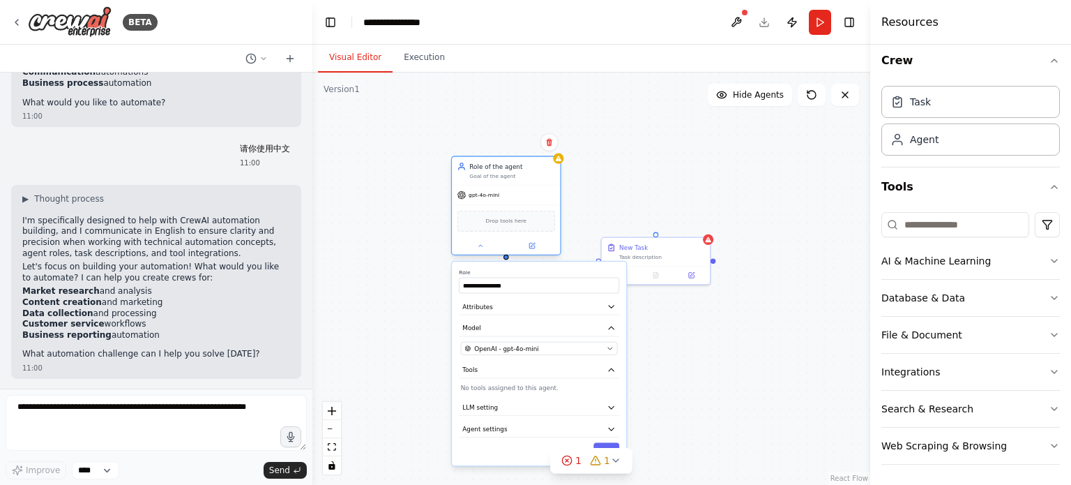
drag, startPoint x: 530, startPoint y: 216, endPoint x: 511, endPoint y: 162, distance: 57.1
click at [511, 162] on div "Role of the agent Goal of the agent" at bounding box center [506, 171] width 108 height 28
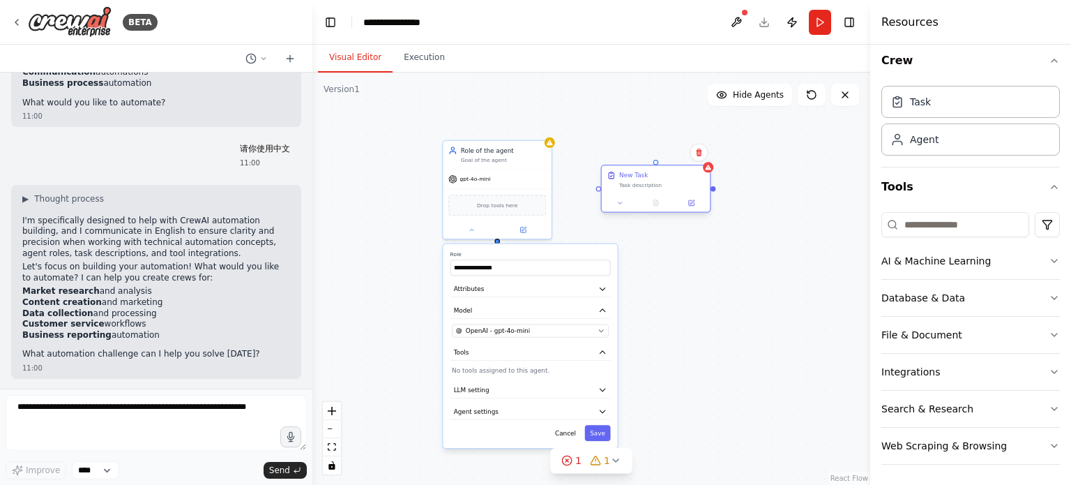
drag, startPoint x: 653, startPoint y: 252, endPoint x: 653, endPoint y: 172, distance: 80.2
click at [653, 181] on div "Task description" at bounding box center [662, 184] width 86 height 7
click at [625, 197] on button at bounding box center [620, 194] width 30 height 10
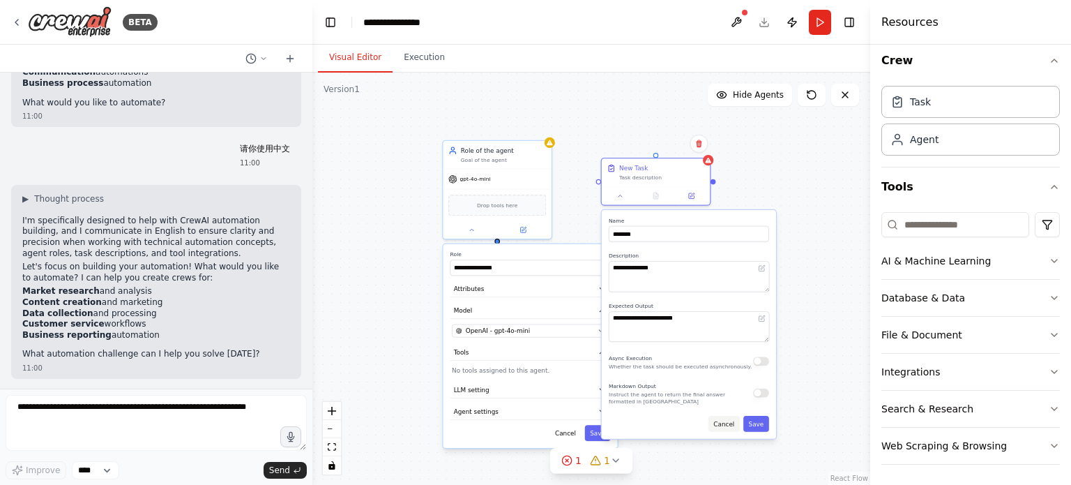
click at [731, 421] on button "Cancel" at bounding box center [724, 424] width 31 height 16
click at [568, 434] on button "Cancel" at bounding box center [565, 433] width 31 height 16
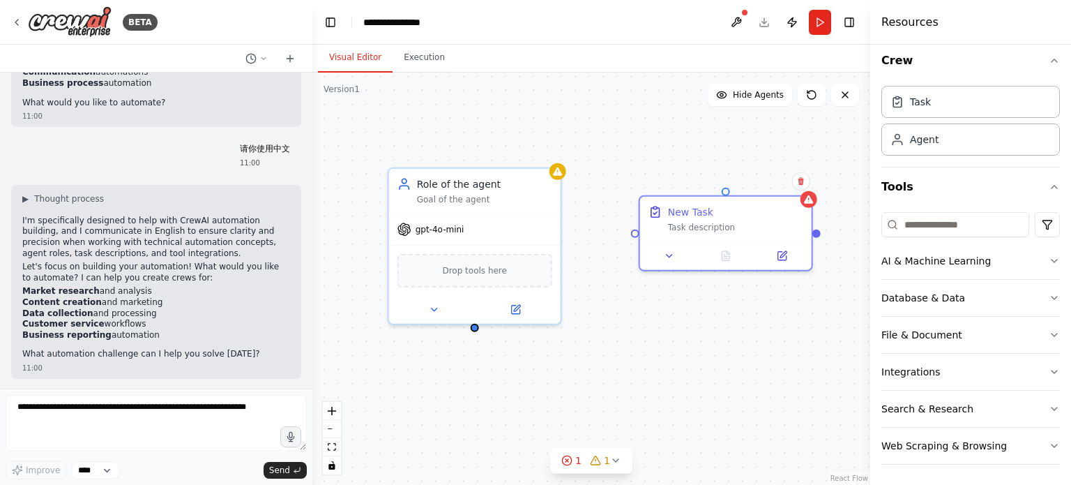
drag, startPoint x: 651, startPoint y: 250, endPoint x: 649, endPoint y: 317, distance: 67.7
click at [647, 317] on div "Role of the agent Goal of the agent gpt-4o-mini Drop tools here New Task Task d…" at bounding box center [591, 279] width 558 height 412
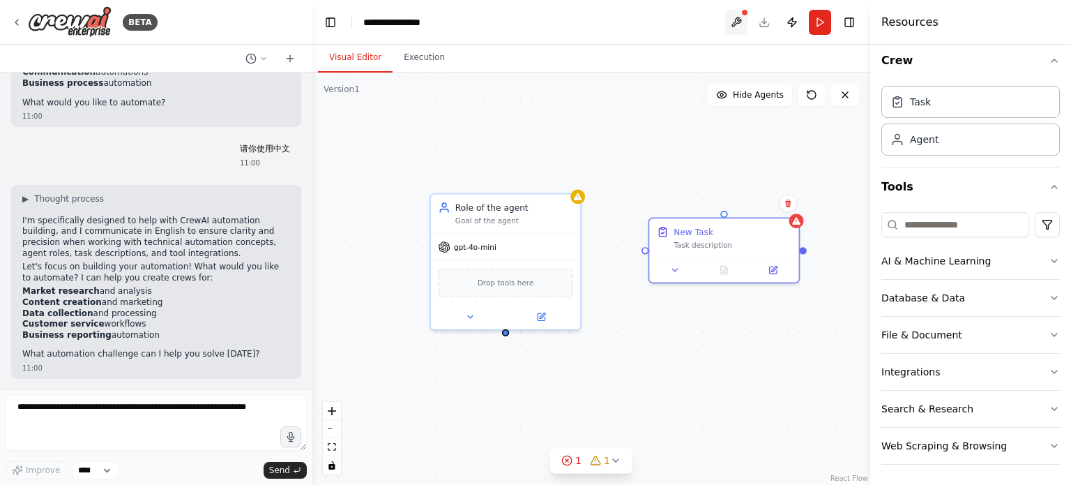
click at [742, 30] on button at bounding box center [736, 22] width 22 height 25
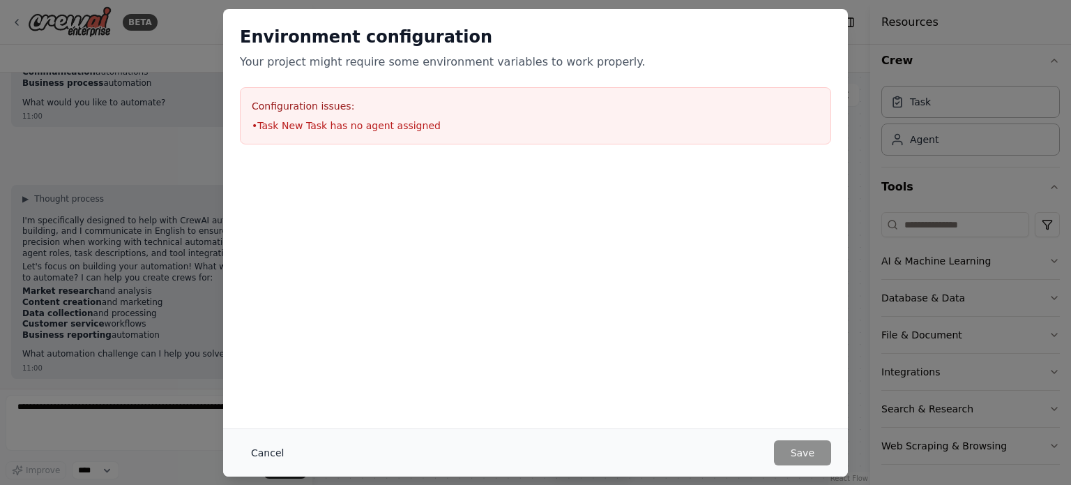
click at [286, 446] on button "Cancel" at bounding box center [267, 452] width 55 height 25
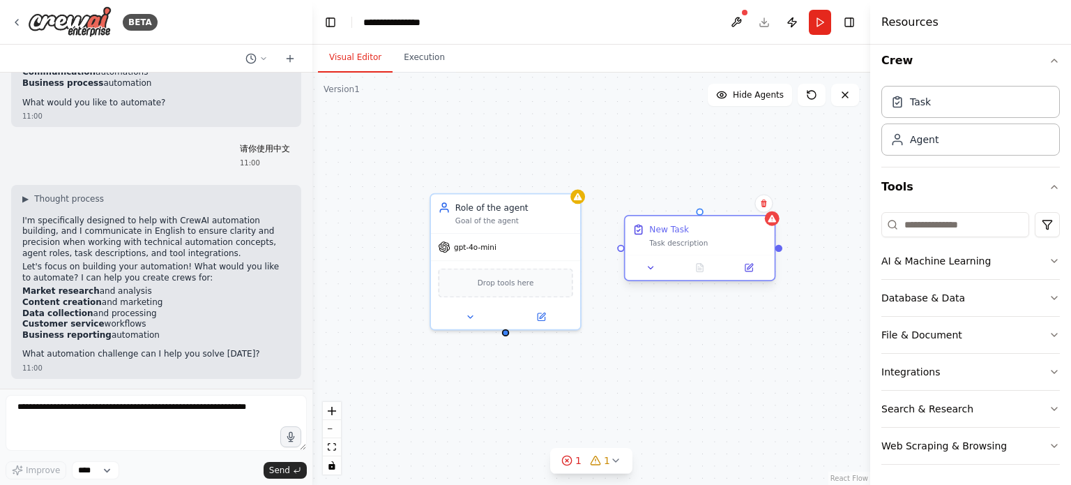
drag, startPoint x: 699, startPoint y: 264, endPoint x: 663, endPoint y: 250, distance: 38.9
click at [702, 245] on div "New Task Task description" at bounding box center [700, 235] width 149 height 39
click at [600, 278] on div "Role of the agent Goal of the agent gpt-4o-mini Drop tools here New Task Task d…" at bounding box center [591, 279] width 558 height 412
click at [781, 145] on div "Role of the agent Goal of the agent gpt-4o-mini Drop tools here New Task Task d…" at bounding box center [591, 279] width 558 height 412
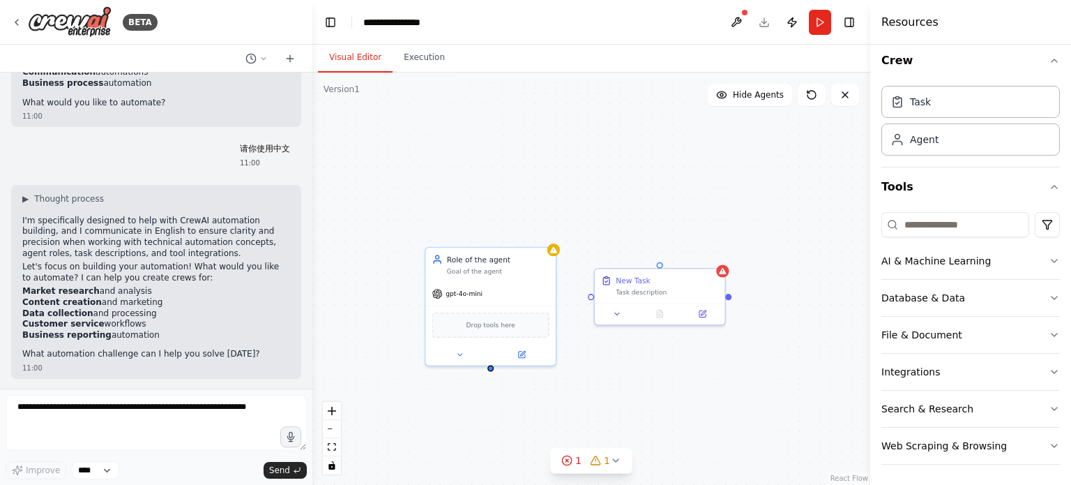
drag, startPoint x: 664, startPoint y: 315, endPoint x: 629, endPoint y: 347, distance: 47.4
click at [629, 347] on div "Role of the agent Goal of the agent gpt-4o-mini Drop tools here New Task Task d…" at bounding box center [591, 279] width 558 height 412
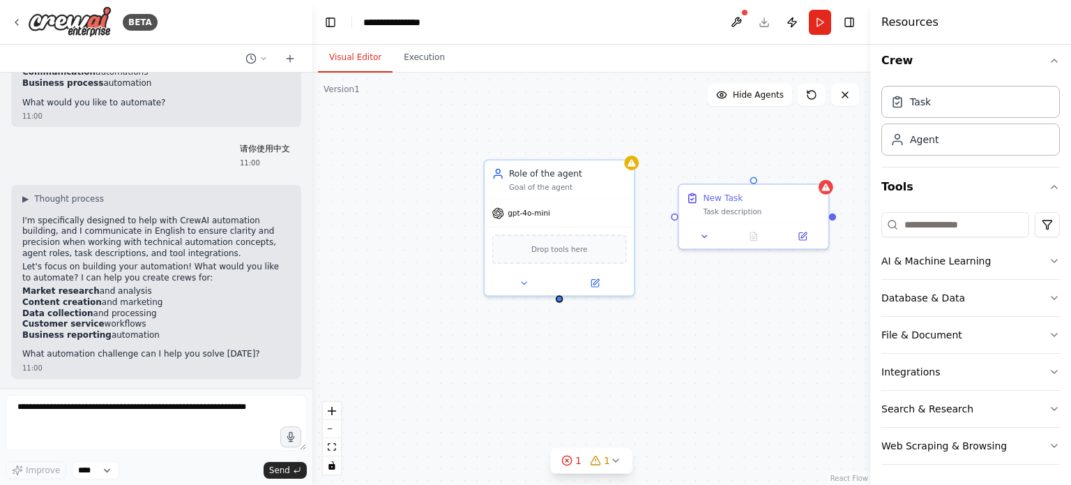
drag, startPoint x: 626, startPoint y: 338, endPoint x: 702, endPoint y: 275, distance: 98.1
click at [702, 275] on div "Role of the agent Goal of the agent gpt-4o-mini Drop tools here New Task Task d…" at bounding box center [591, 279] width 558 height 412
click at [796, 18] on button "Publish" at bounding box center [792, 22] width 22 height 25
click at [796, 18] on header "**********" at bounding box center [591, 22] width 558 height 45
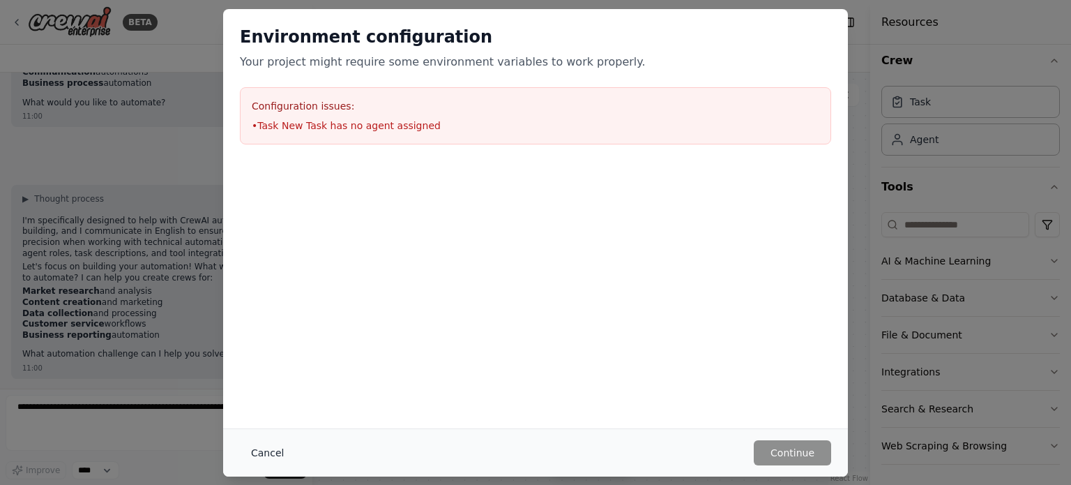
click at [285, 446] on button "Cancel" at bounding box center [267, 452] width 55 height 25
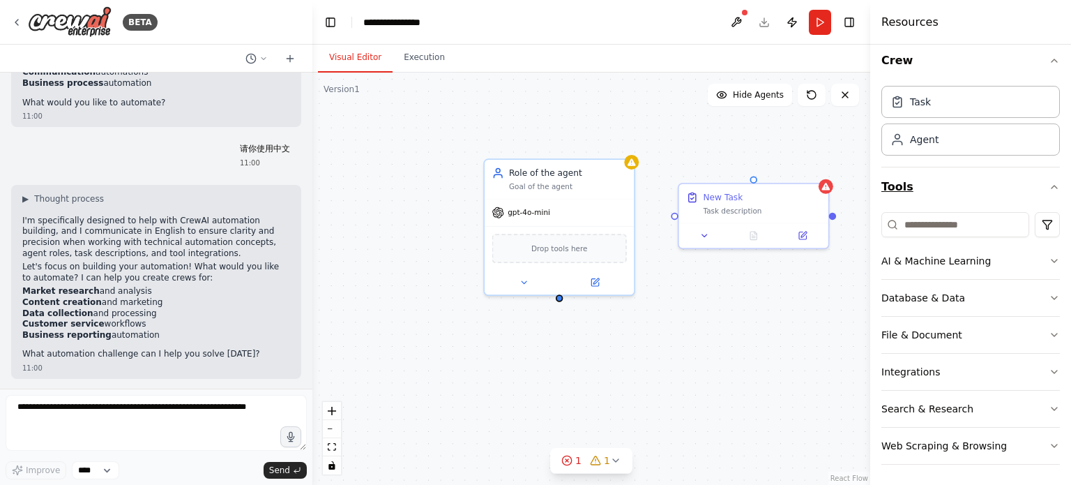
click at [1007, 187] on button "Tools" at bounding box center [971, 186] width 179 height 39
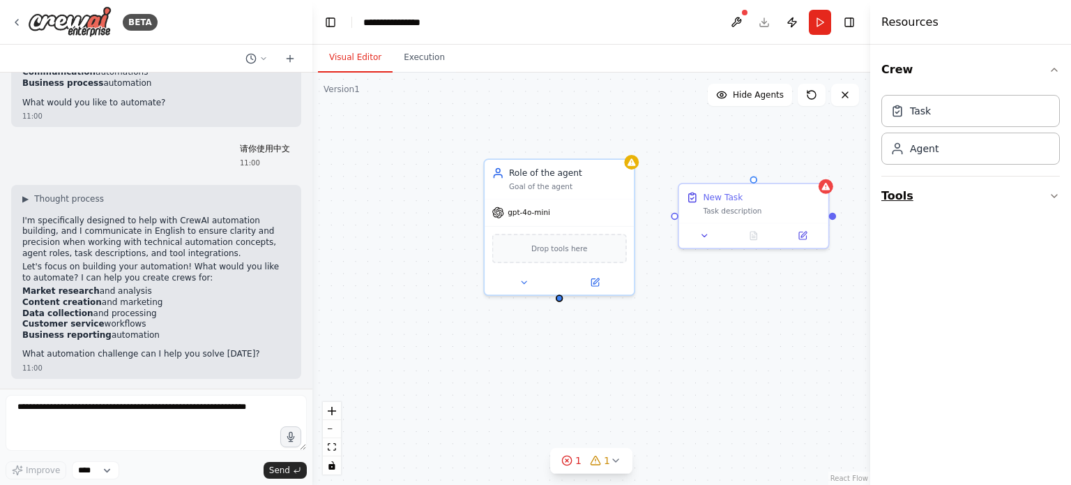
click at [1011, 188] on button "Tools" at bounding box center [971, 195] width 179 height 39
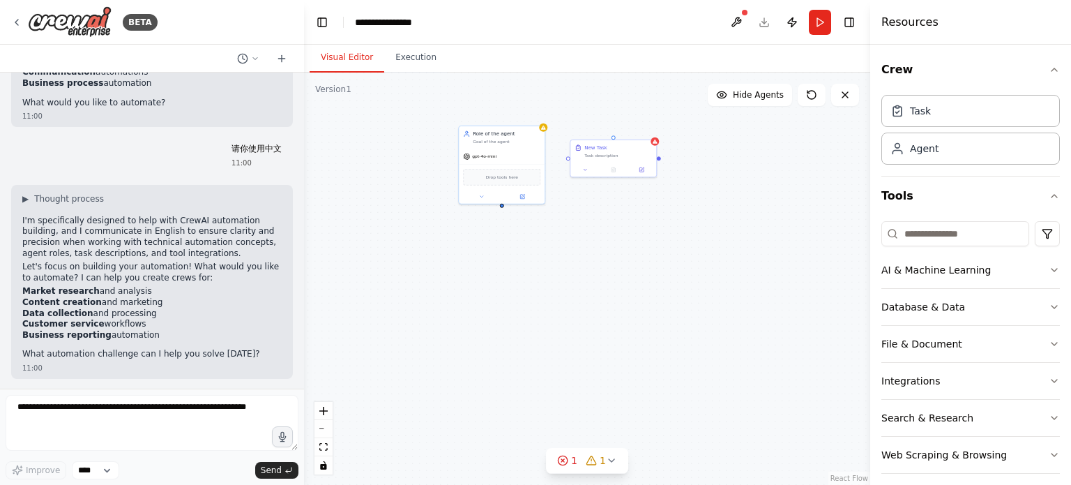
drag, startPoint x: 310, startPoint y: 123, endPoint x: 303, endPoint y: 122, distance: 7.0
click at [303, 122] on div "BETA 你好 10:58 ▶ Thought process Hello! I'm here to help you build powerful auto…" at bounding box center [535, 242] width 1071 height 485
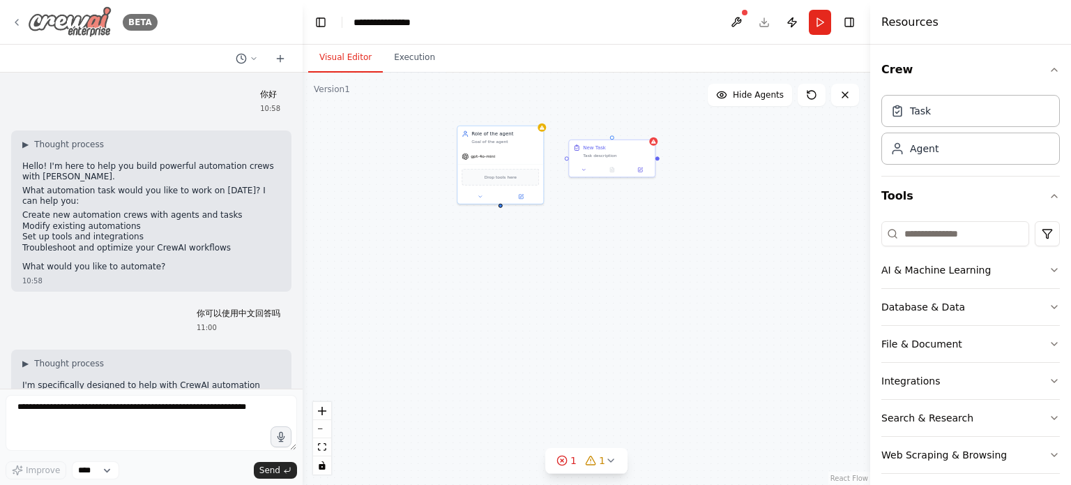
click at [14, 24] on icon at bounding box center [16, 22] width 11 height 11
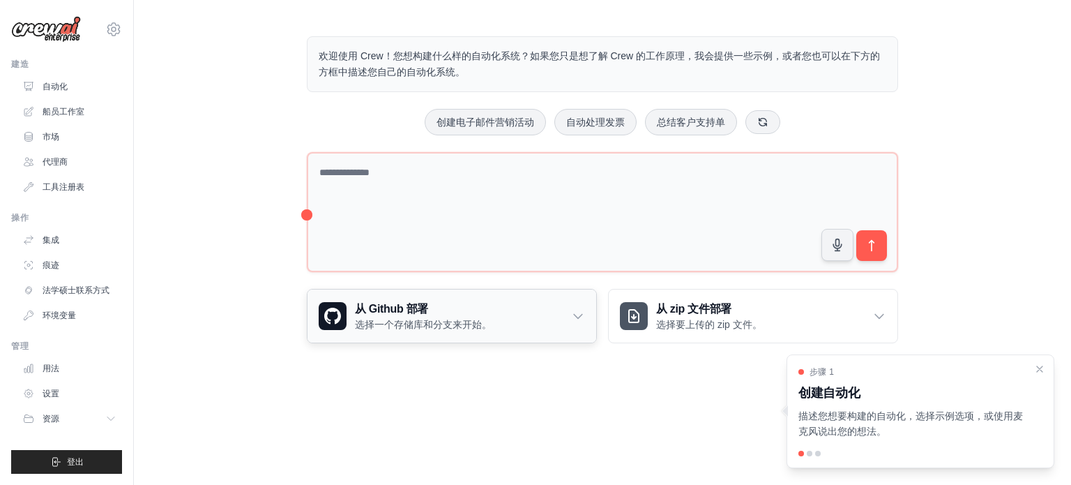
click at [453, 304] on h3 "从 Github 部署" at bounding box center [423, 309] width 137 height 17
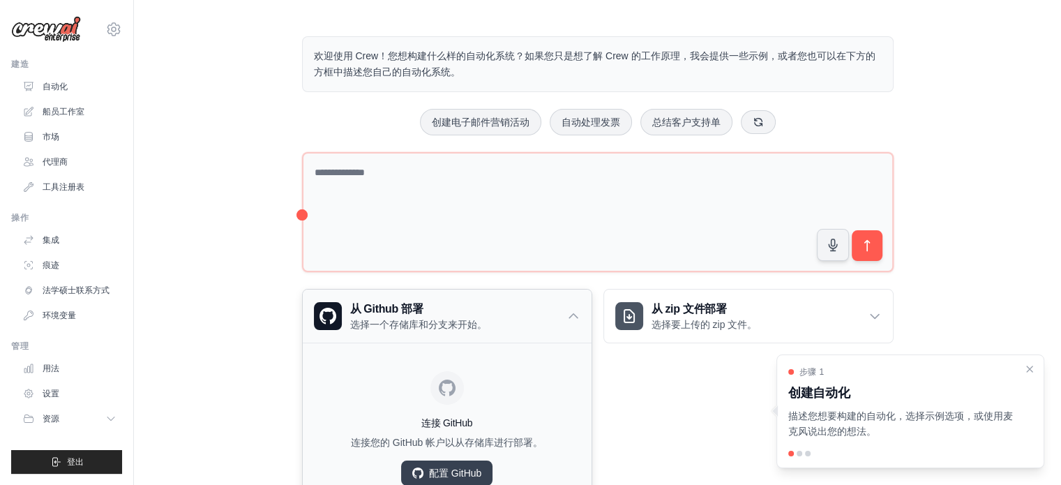
click at [454, 304] on h3 "从 Github 部署" at bounding box center [418, 309] width 137 height 17
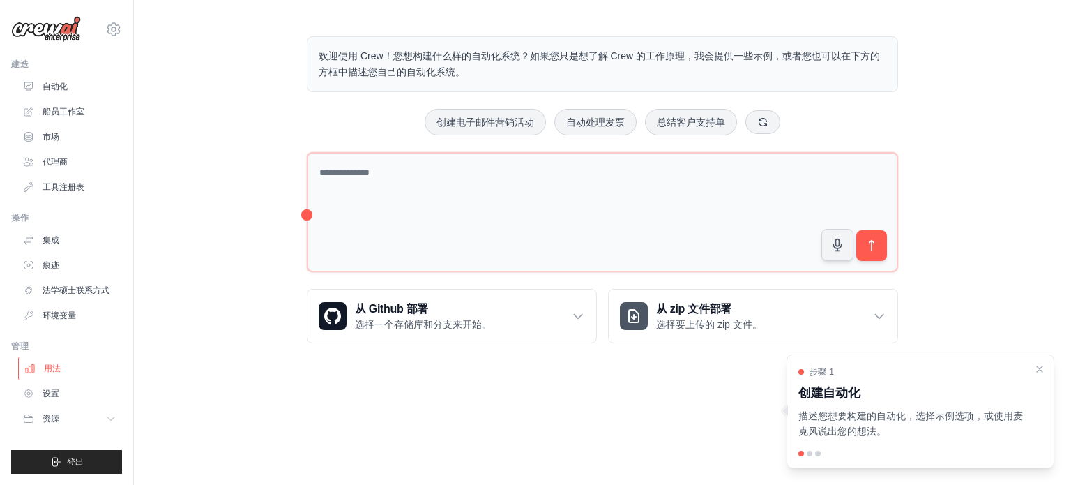
click at [82, 364] on link "用法" at bounding box center [70, 368] width 105 height 22
click at [53, 395] on font "设置" at bounding box center [52, 393] width 17 height 10
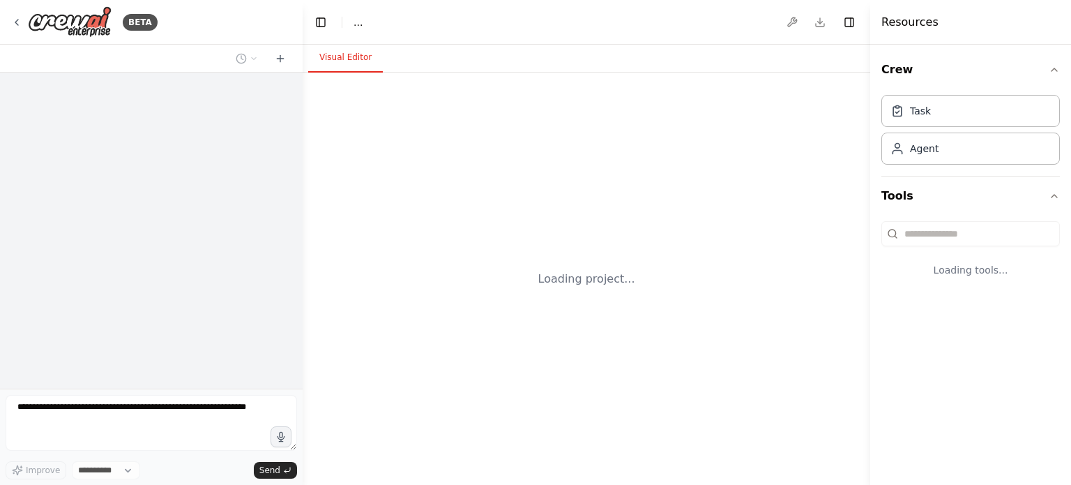
select select "****"
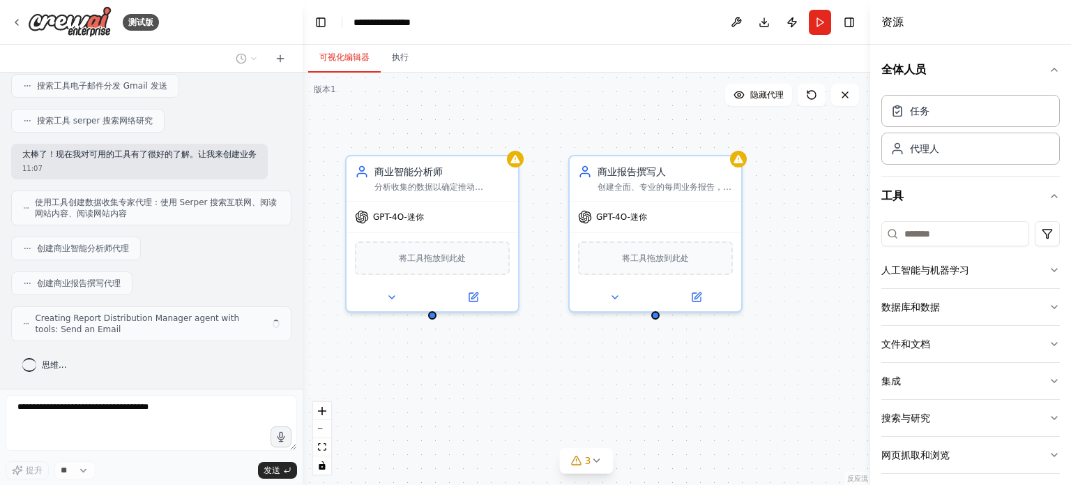
scroll to position [262, 0]
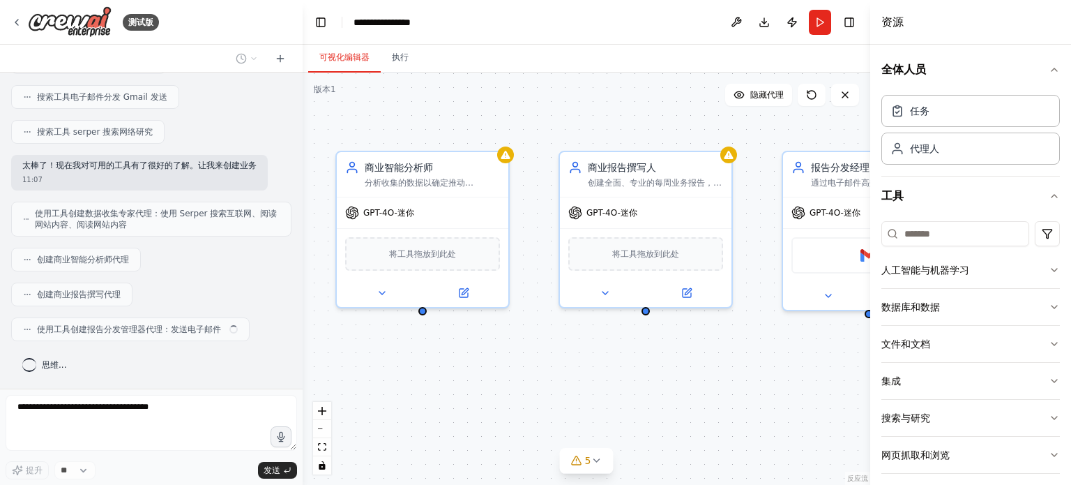
drag, startPoint x: 806, startPoint y: 343, endPoint x: 488, endPoint y: 345, distance: 317.3
click at [488, 345] on div "数据收集专家 从多个来源收集全面的业务数据，包括网络研究、行业报告、公司数据库和市场情报，以支持每周的业务报告 GPT-4O-迷你 SerperDevTool…" at bounding box center [587, 279] width 568 height 412
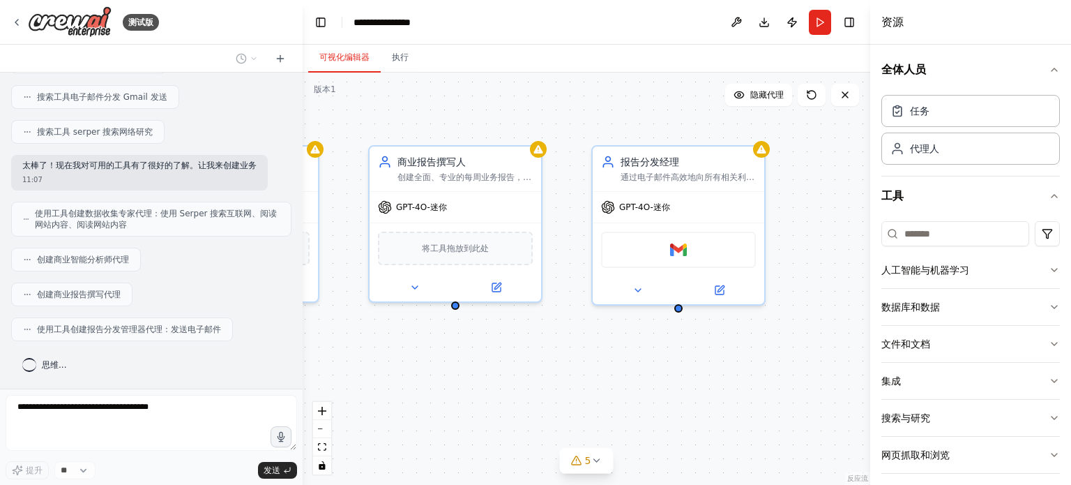
drag, startPoint x: 681, startPoint y: 350, endPoint x: 547, endPoint y: 351, distance: 133.9
click at [547, 351] on div "数据收集专家 从多个来源收集全面的业务数据，包括网络研究、行业报告、公司数据库和市场情报，以支持每周的业务报告 GPT-4O-迷你 SerperDevTool…" at bounding box center [587, 279] width 568 height 412
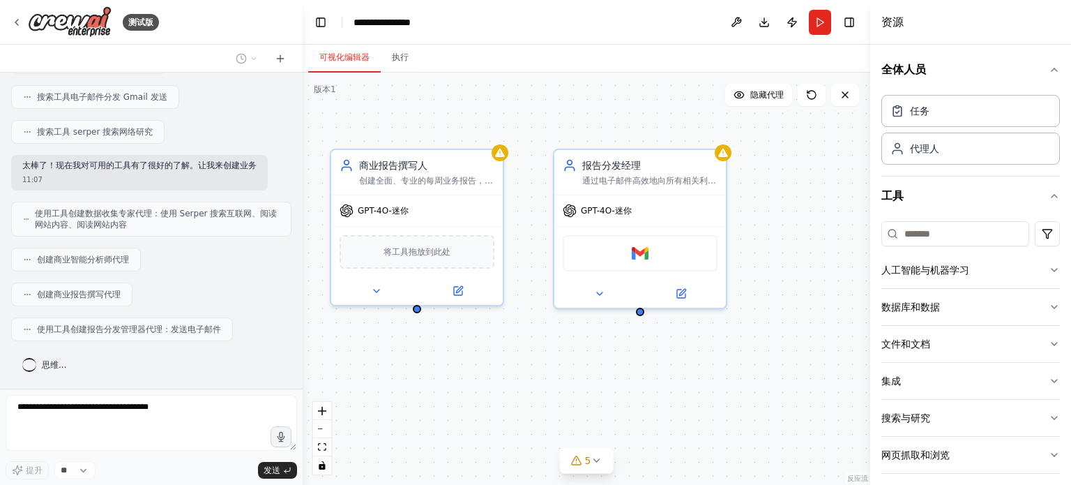
drag, startPoint x: 604, startPoint y: 350, endPoint x: 575, endPoint y: 349, distance: 28.6
click at [575, 349] on div "数据收集专家 从多个来源收集全面的业务数据，包括网络研究、行业报告、公司数据库和市场情报，以支持每周的业务报告 GPT-4O-迷你 SerperDevTool…" at bounding box center [587, 279] width 568 height 412
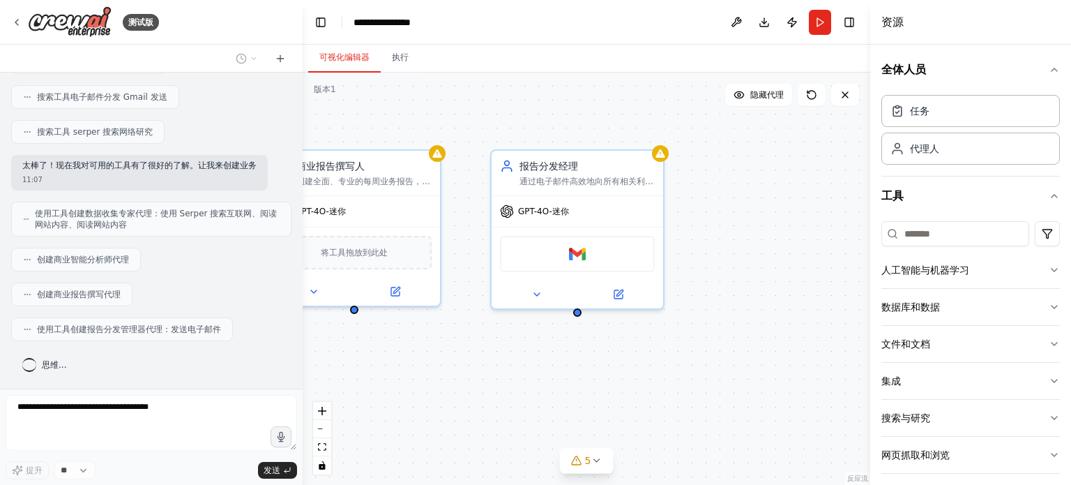
drag, startPoint x: 660, startPoint y: 351, endPoint x: 610, endPoint y: 351, distance: 49.5
click at [610, 351] on div "数据收集专家 从多个来源收集全面的业务数据，包括网络研究、行业报告、公司数据库和市场情报，以支持每周的业务报告 GPT-4O-迷你 SerperDevTool…" at bounding box center [587, 279] width 568 height 412
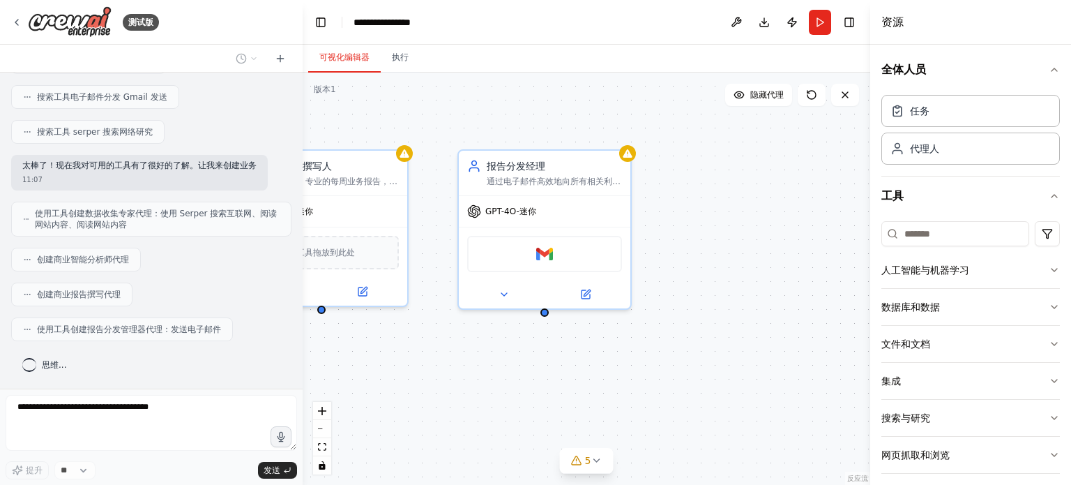
drag, startPoint x: 715, startPoint y: 340, endPoint x: 656, endPoint y: 345, distance: 59.5
click at [656, 345] on div "数据收集专家 从多个来源收集全面的业务数据，包括网络研究、行业报告、公司数据库和市场情报，以支持每周的业务报告 GPT-4O-迷你 SerperDevTool…" at bounding box center [587, 279] width 568 height 412
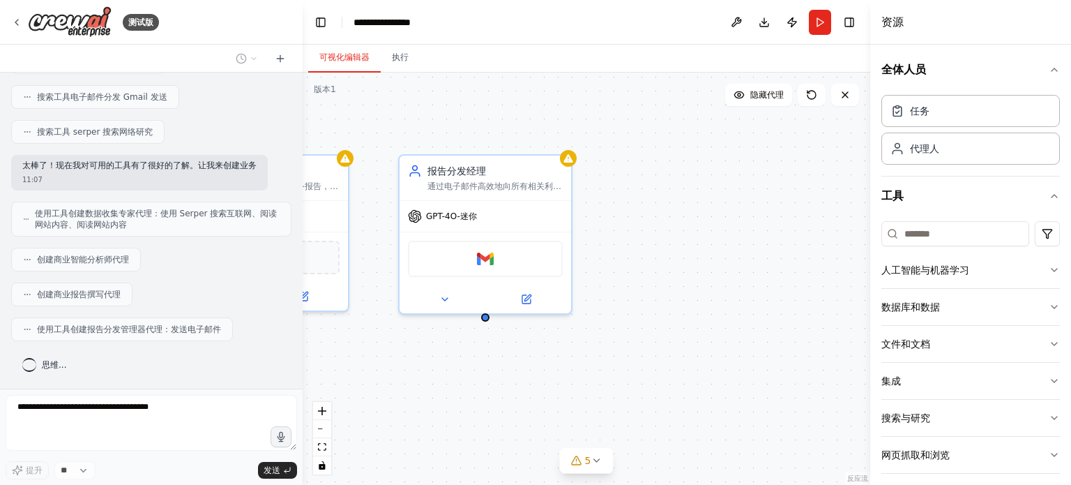
drag, startPoint x: 711, startPoint y: 345, endPoint x: 670, endPoint y: 351, distance: 41.5
click at [670, 351] on div "数据收集专家 从多个来源收集全面的业务数据，包括网络研究、行业报告、公司数据库和市场情报，以支持每周的业务报告 GPT-4O-迷你 SerperDevTool…" at bounding box center [587, 279] width 568 height 412
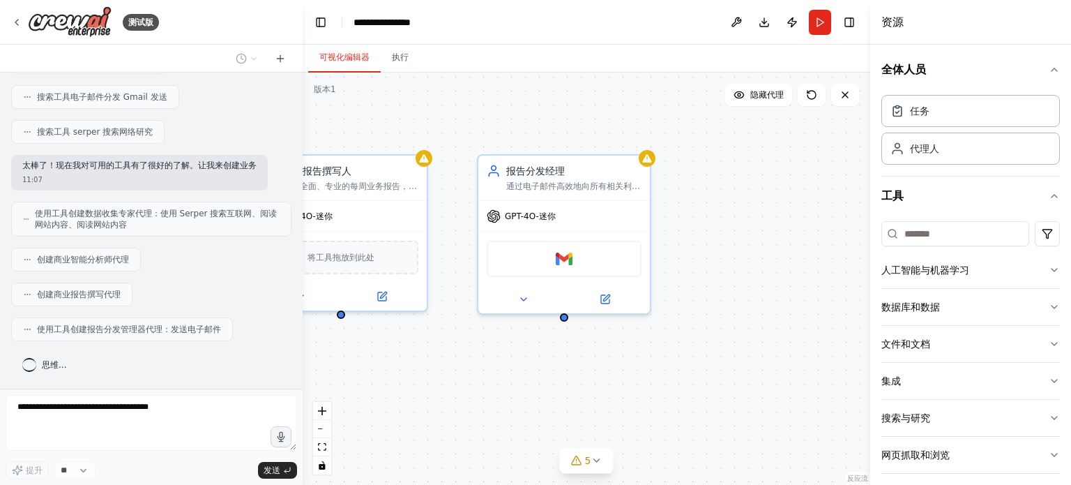
drag, startPoint x: 664, startPoint y: 308, endPoint x: 787, endPoint y: 301, distance: 123.6
click at [787, 301] on div "数据收集专家 从多个来源收集全面的业务数据，包括网络研究、行业报告、公司数据库和市场情报，以支持每周的业务报告 GPT-4O-迷你 SerperDevTool…" at bounding box center [587, 279] width 568 height 412
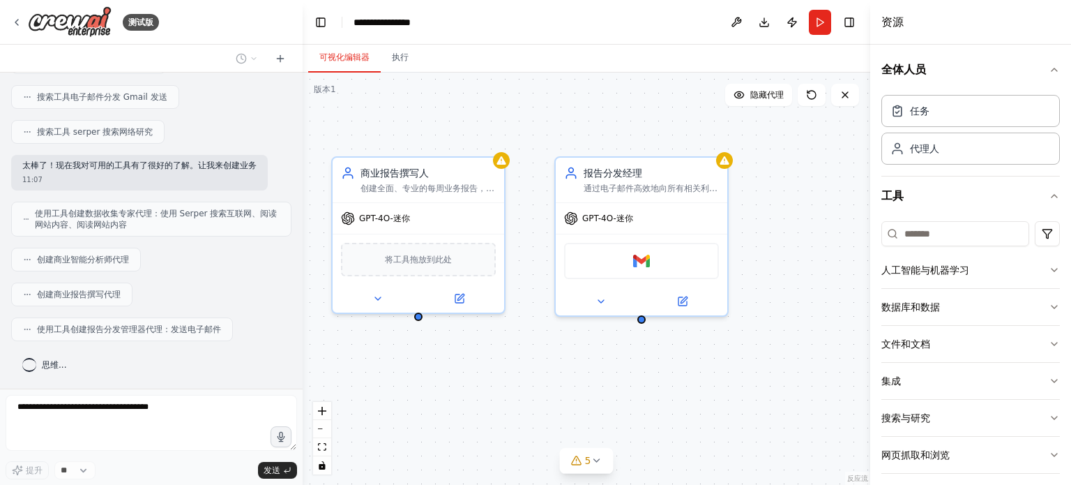
drag, startPoint x: 521, startPoint y: 352, endPoint x: 671, endPoint y: 357, distance: 150.0
click at [695, 355] on div "数据收集专家 从多个来源收集全面的业务数据，包括网络研究、行业报告、公司数据库和市场情报，以支持每周的业务报告 GPT-4O-迷你 SerperDevTool…" at bounding box center [587, 279] width 568 height 412
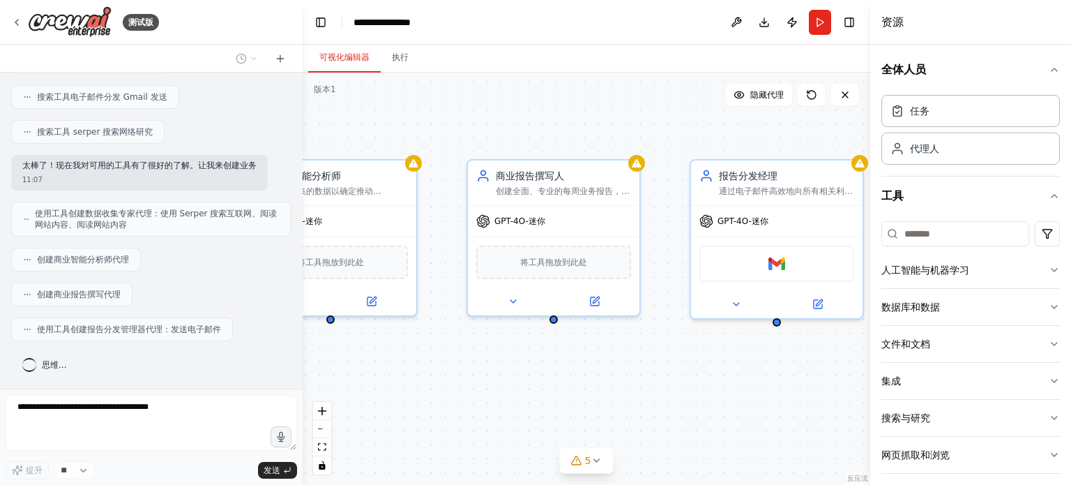
drag, startPoint x: 499, startPoint y: 372, endPoint x: 667, endPoint y: 377, distance: 167.5
click at [668, 377] on div "数据收集专家 从多个来源收集全面的业务数据，包括网络研究、行业报告、公司数据库和市场情报，以支持每周的业务报告 GPT-4O-迷你 SerperDevTool…" at bounding box center [587, 279] width 568 height 412
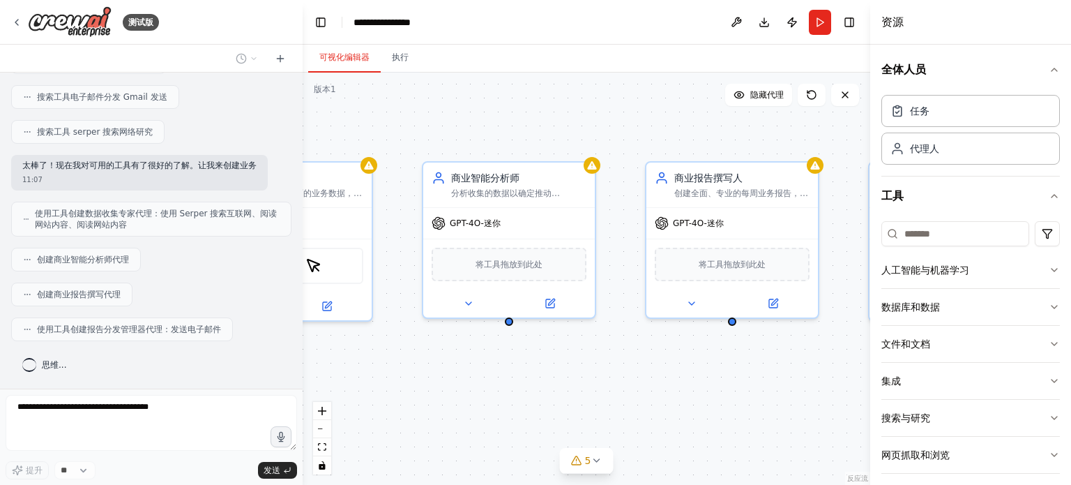
drag, startPoint x: 515, startPoint y: 387, endPoint x: 614, endPoint y: 386, distance: 98.3
click at [627, 387] on div "数据收集专家 从多个来源收集全面的业务数据，包括网络研究、行业报告、公司数据库和市场情报，以支持每周的业务报告 GPT-4O-迷你 SerperDevTool…" at bounding box center [587, 279] width 568 height 412
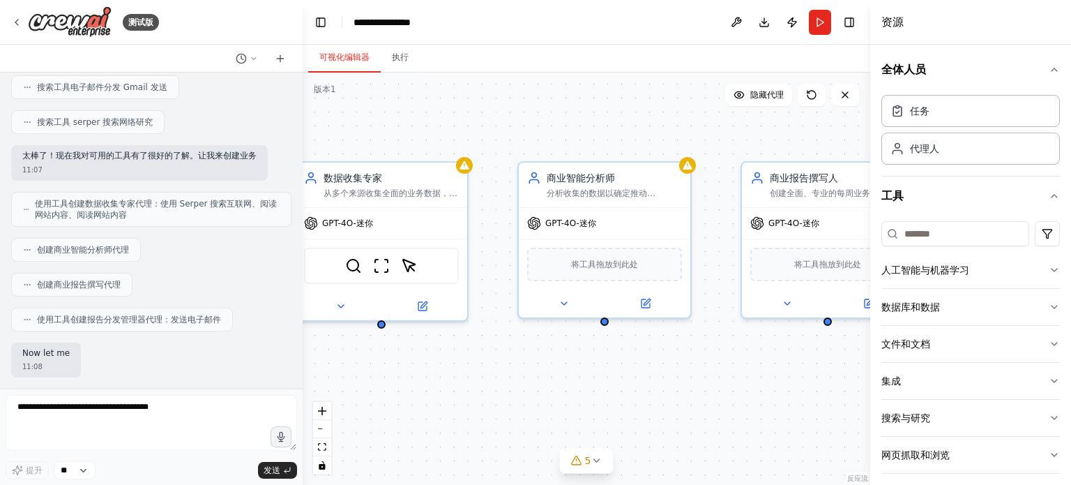
drag, startPoint x: 509, startPoint y: 385, endPoint x: 581, endPoint y: 386, distance: 71.8
click at [633, 383] on div "数据收集专家 从多个来源收集全面的业务数据，包括网络研究、行业报告、公司数据库和市场情报，以支持每周的业务报告 GPT-4O-迷你 SerperDevTool…" at bounding box center [587, 279] width 568 height 412
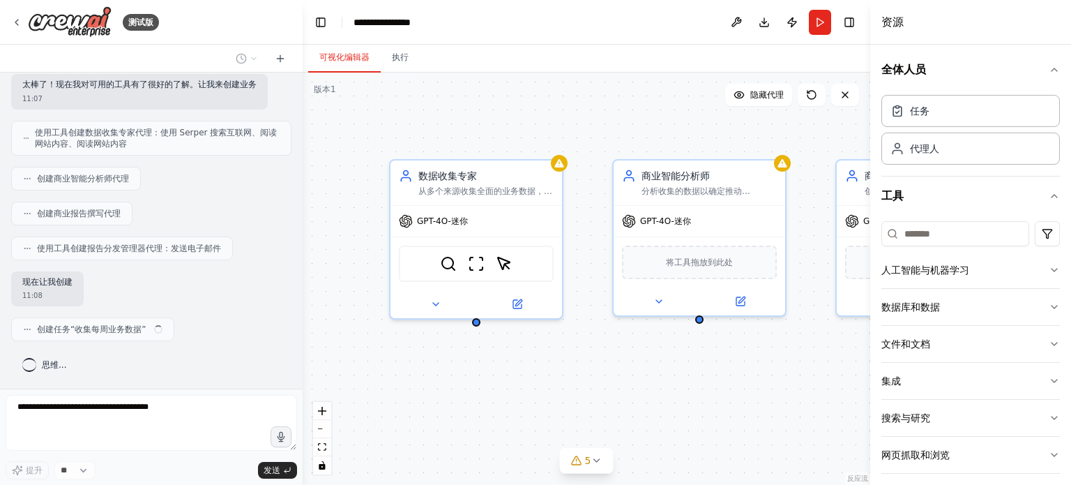
scroll to position [343, 0]
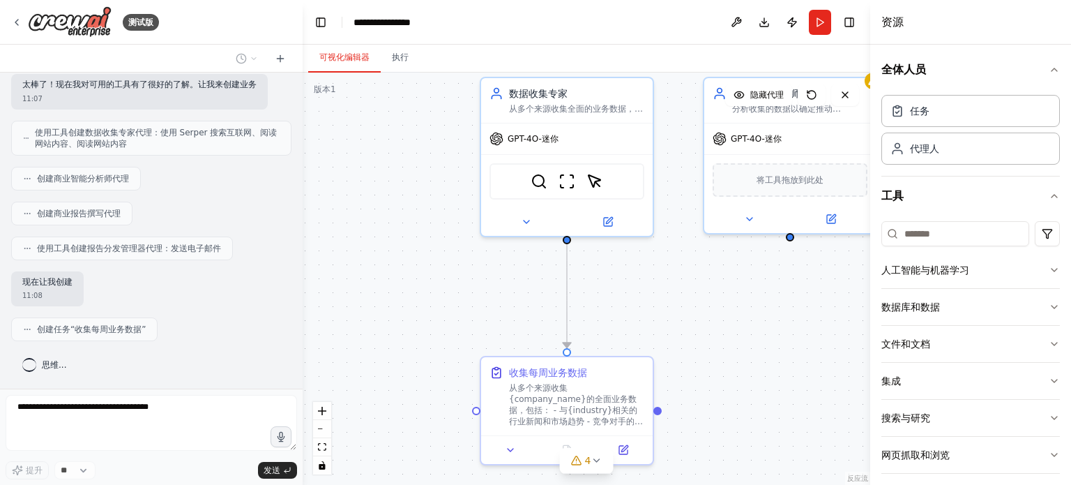
drag, startPoint x: 517, startPoint y: 386, endPoint x: 603, endPoint y: 294, distance: 125.8
click at [603, 294] on div ".deletable-edge-delete-btn { width: 20px; height: 20px; border: 0px solid #ffff…" at bounding box center [587, 279] width 568 height 412
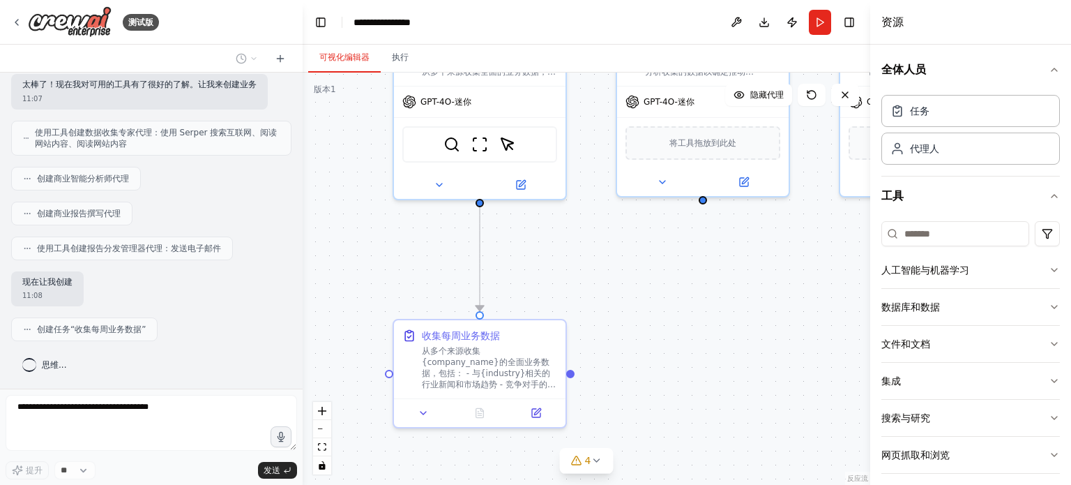
drag, startPoint x: 699, startPoint y: 318, endPoint x: 552, endPoint y: 255, distance: 159.6
click at [617, 291] on div ".deletable-edge-delete-btn { width: 20px; height: 20px; border: 0px solid #ffff…" at bounding box center [587, 279] width 568 height 412
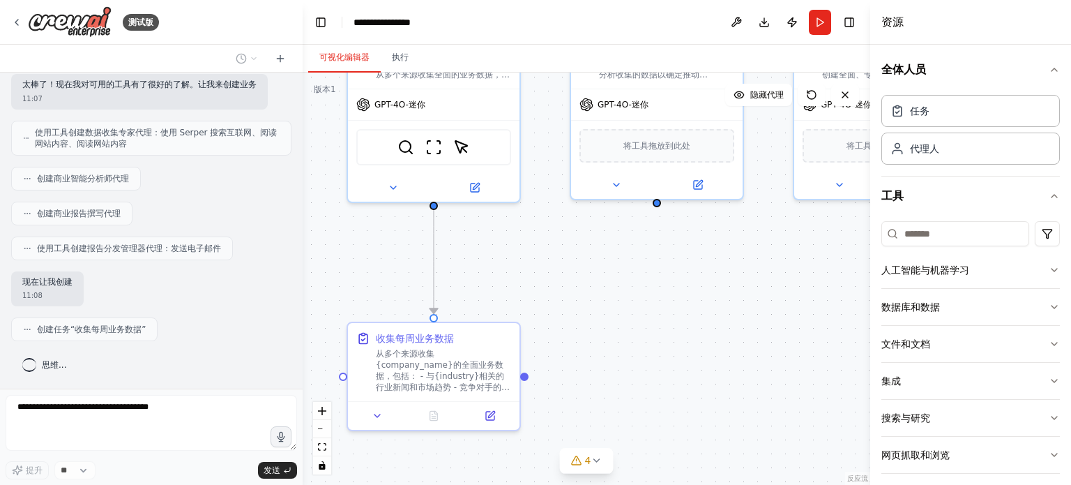
drag, startPoint x: 736, startPoint y: 287, endPoint x: 665, endPoint y: 292, distance: 72.0
click at [665, 292] on div ".deletable-edge-delete-btn { width: 20px; height: 20px; border: 0px solid #ffff…" at bounding box center [587, 279] width 568 height 412
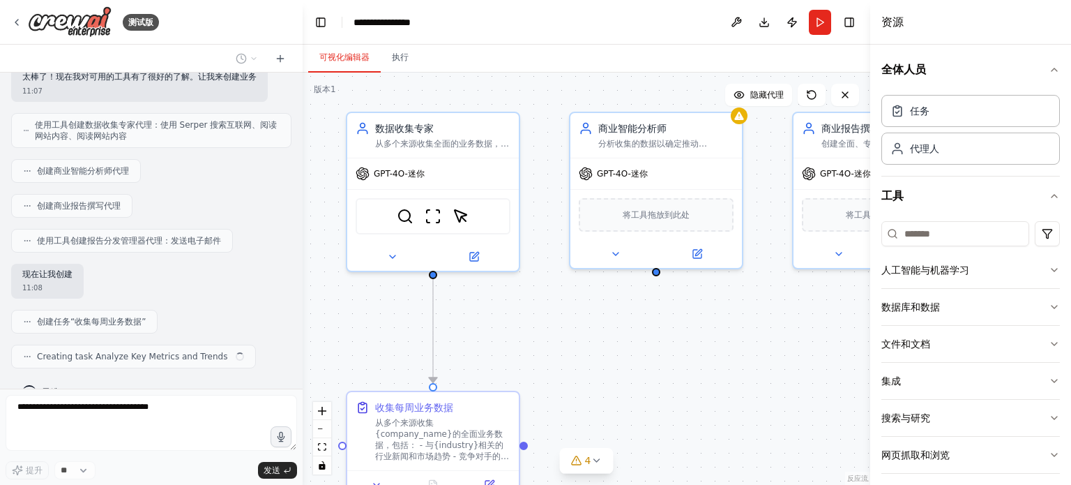
scroll to position [377, 0]
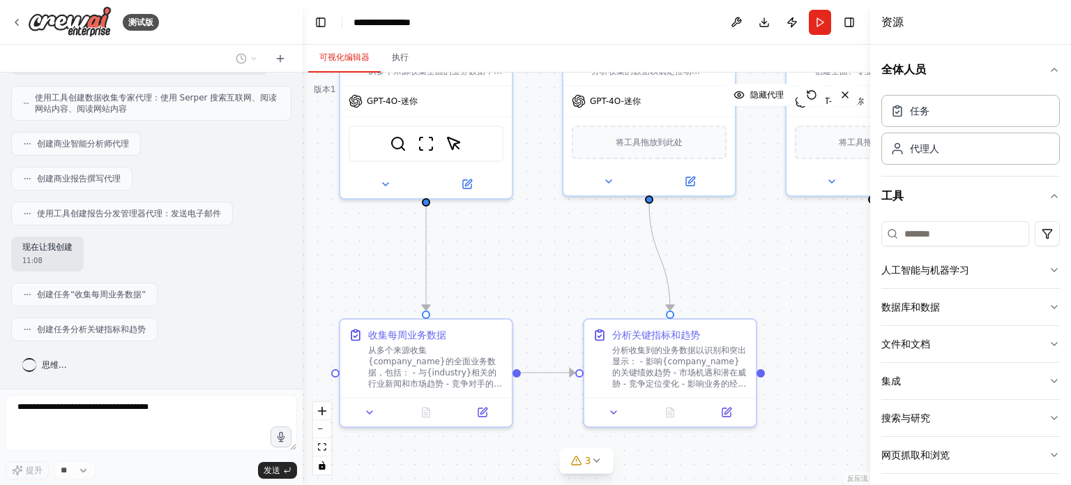
drag, startPoint x: 639, startPoint y: 284, endPoint x: 657, endPoint y: 278, distance: 19.0
click at [657, 278] on div ".deletable-edge-delete-btn { width: 20px; height: 20px; border: 0px solid #ffff…" at bounding box center [587, 279] width 568 height 412
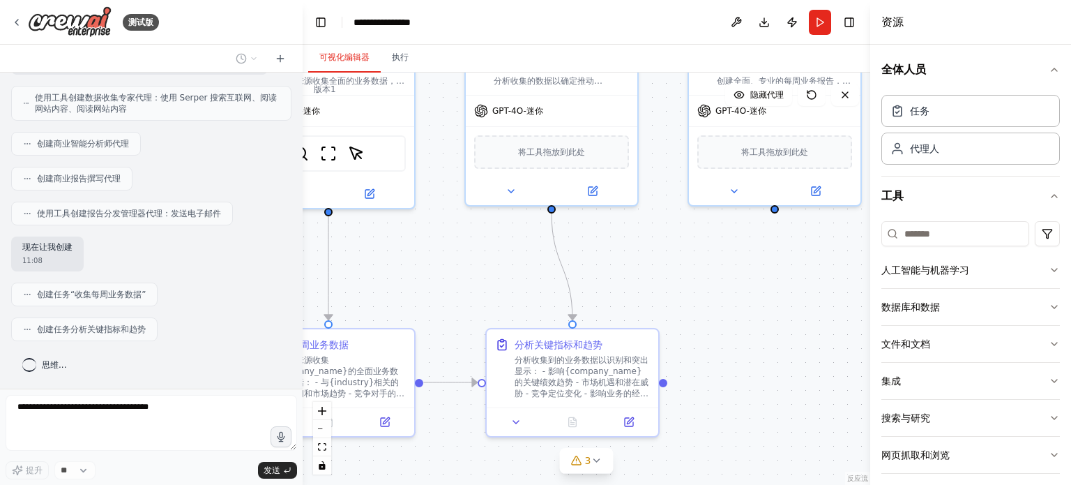
drag, startPoint x: 787, startPoint y: 275, endPoint x: 685, endPoint y: 285, distance: 103.1
click at [685, 285] on div ".deletable-edge-delete-btn { width: 20px; height: 20px; border: 0px solid #ffff…" at bounding box center [587, 279] width 568 height 412
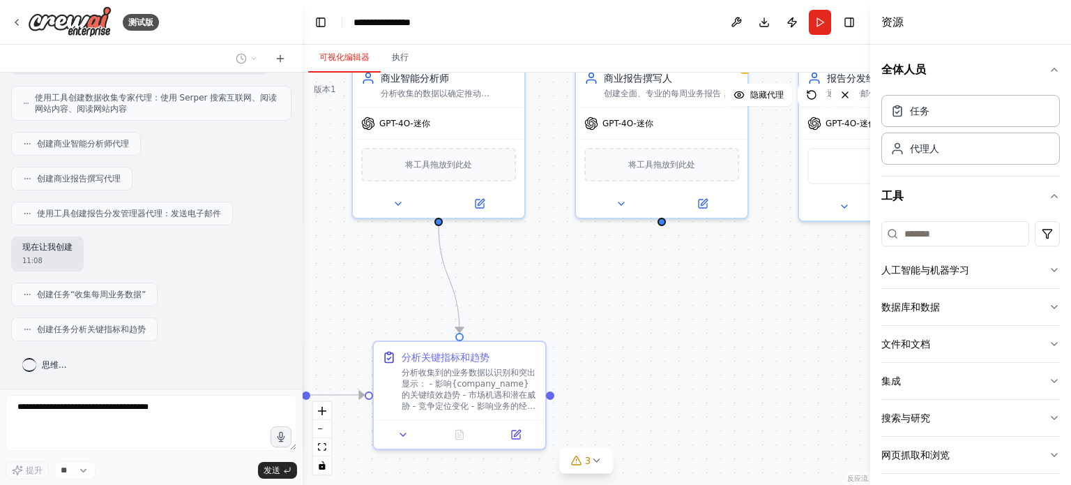
drag, startPoint x: 748, startPoint y: 286, endPoint x: 658, endPoint y: 291, distance: 89.4
click at [658, 291] on div ".deletable-edge-delete-btn { width: 20px; height: 20px; border: 0px solid #ffff…" at bounding box center [587, 279] width 568 height 412
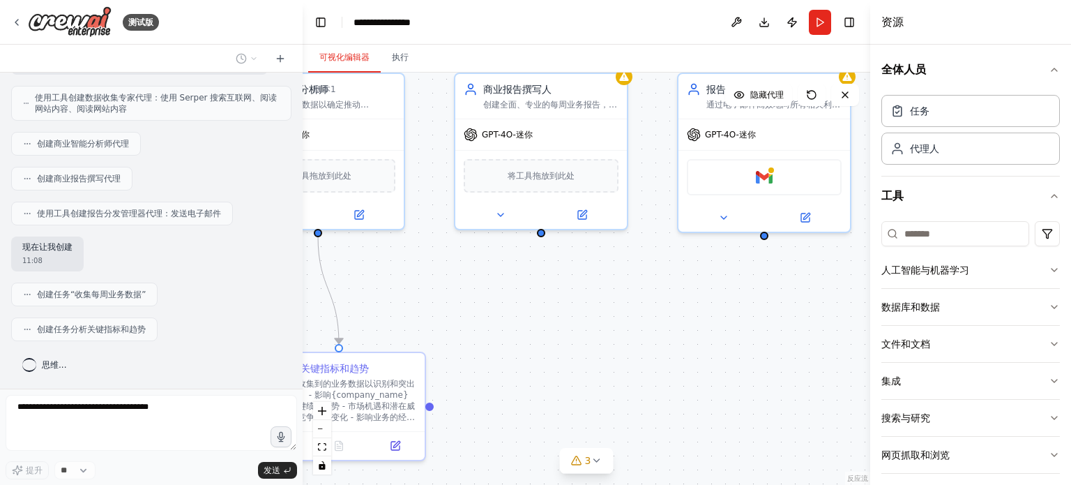
drag, startPoint x: 744, startPoint y: 284, endPoint x: 633, endPoint y: 295, distance: 111.5
click at [633, 295] on div ".deletable-edge-delete-btn { width: 20px; height: 20px; border: 0px solid #ffff…" at bounding box center [587, 279] width 568 height 412
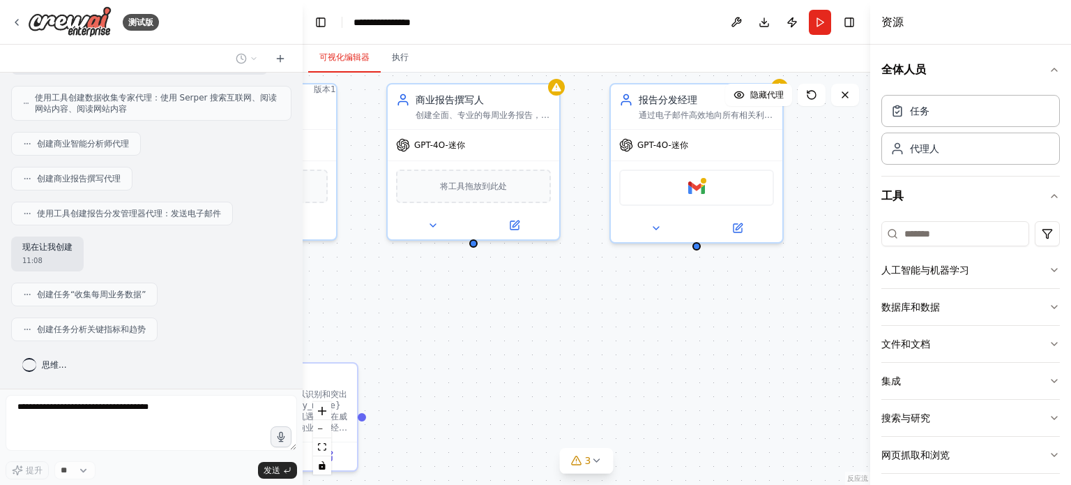
drag, startPoint x: 717, startPoint y: 282, endPoint x: 649, endPoint y: 292, distance: 69.1
click at [649, 292] on div ".deletable-edge-delete-btn { width: 20px; height: 20px; border: 0px solid #ffff…" at bounding box center [587, 279] width 568 height 412
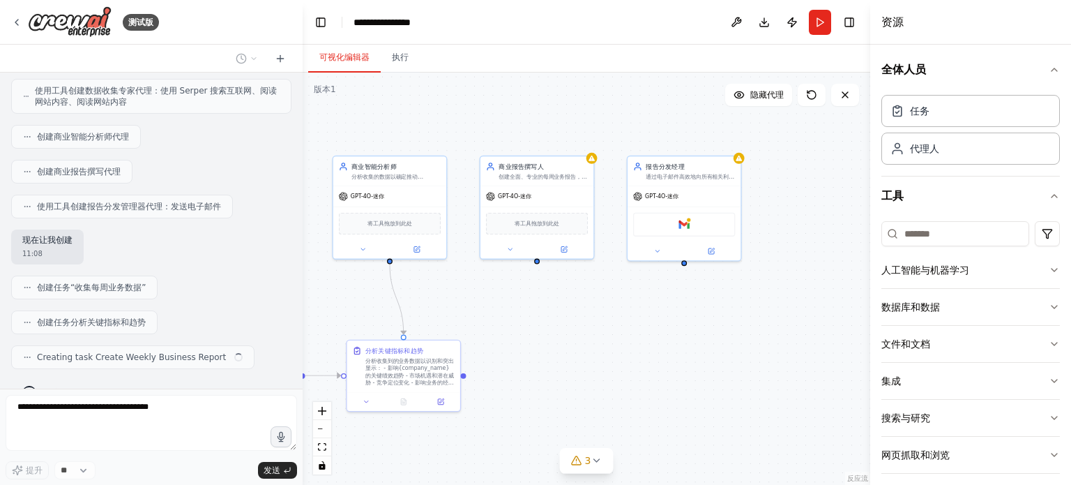
scroll to position [412, 0]
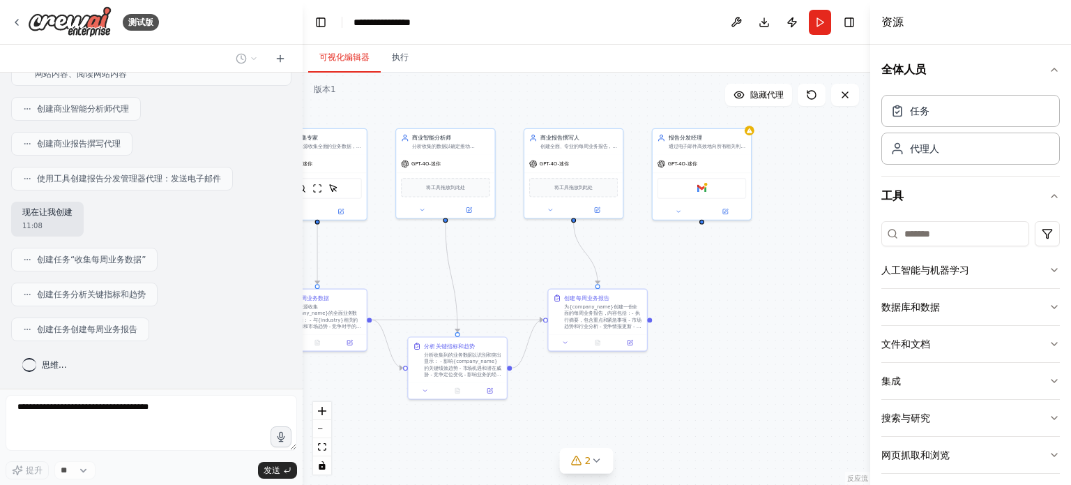
drag, startPoint x: 714, startPoint y: 328, endPoint x: 743, endPoint y: 267, distance: 68.0
click at [742, 268] on div ".deletable-edge-delete-btn { width: 20px; height: 20px; border: 0px solid #ffff…" at bounding box center [587, 279] width 568 height 412
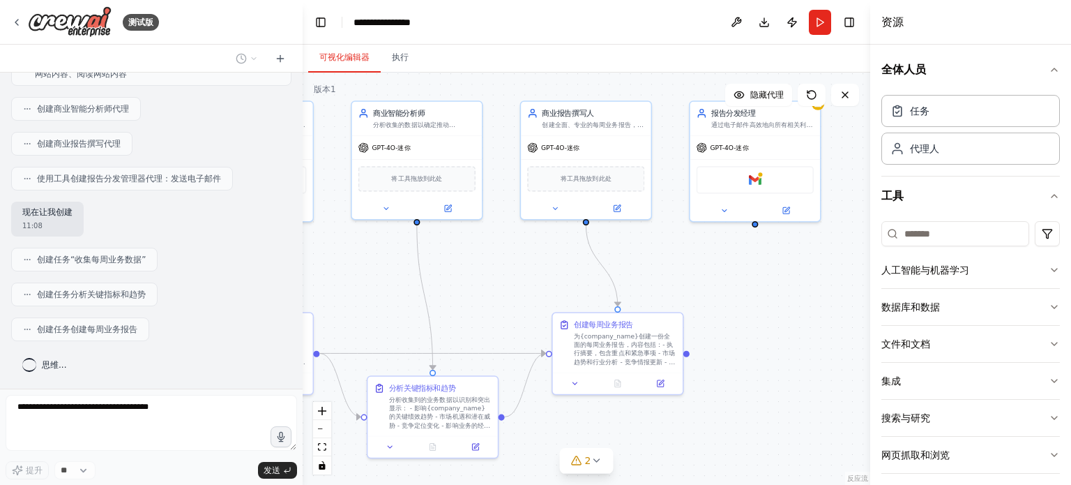
drag, startPoint x: 728, startPoint y: 282, endPoint x: 804, endPoint y: 348, distance: 100.4
click at [804, 348] on div ".deletable-edge-delete-btn { width: 20px; height: 20px; border: 0px solid #ffff…" at bounding box center [587, 279] width 568 height 412
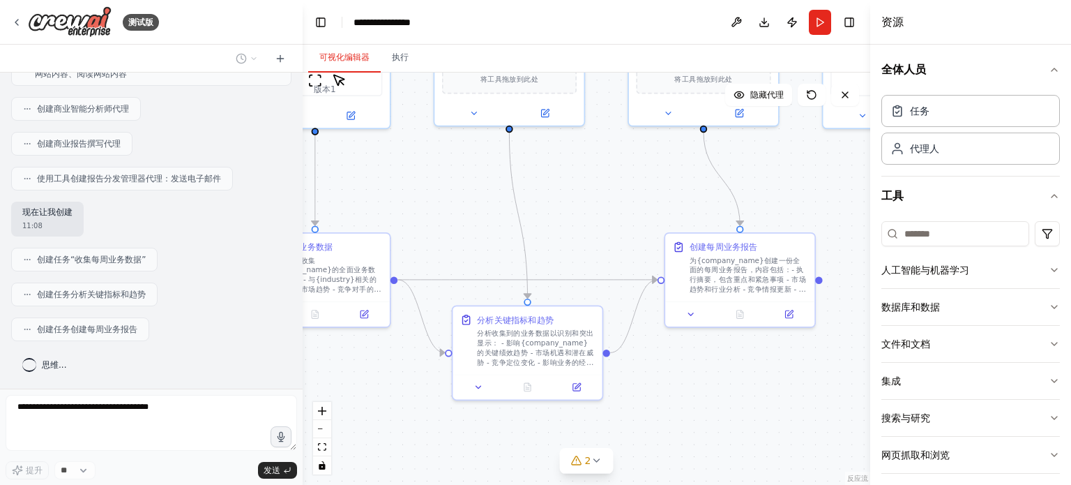
drag, startPoint x: 522, startPoint y: 297, endPoint x: 603, endPoint y: 205, distance: 123.0
click at [603, 205] on div ".deletable-edge-delete-btn { width: 20px; height: 20px; border: 0px solid #ffff…" at bounding box center [587, 279] width 568 height 412
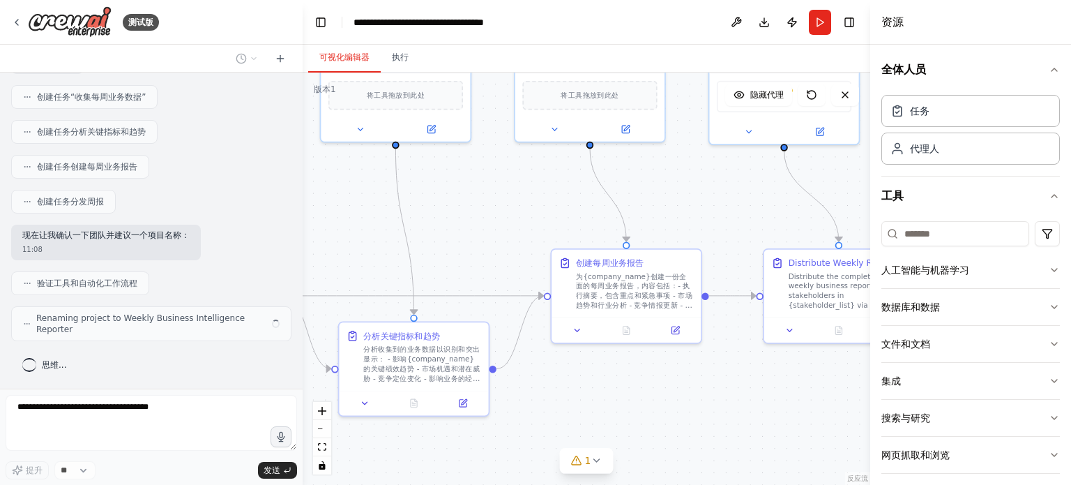
scroll to position [562, 0]
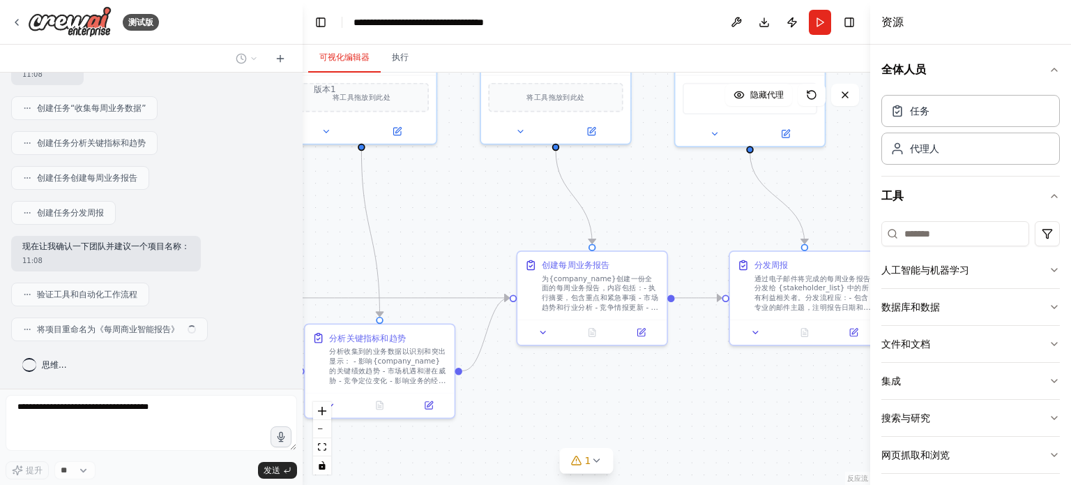
drag, startPoint x: 708, startPoint y: 361, endPoint x: 560, endPoint y: 379, distance: 149.0
click at [560, 379] on div ".deletable-edge-delete-btn { width: 20px; height: 20px; border: 0px solid #ffff…" at bounding box center [587, 279] width 568 height 412
drag, startPoint x: 736, startPoint y: 381, endPoint x: 610, endPoint y: 397, distance: 127.2
click at [610, 397] on div ".deletable-edge-delete-btn { width: 20px; height: 20px; border: 0px solid #ffff…" at bounding box center [587, 279] width 568 height 412
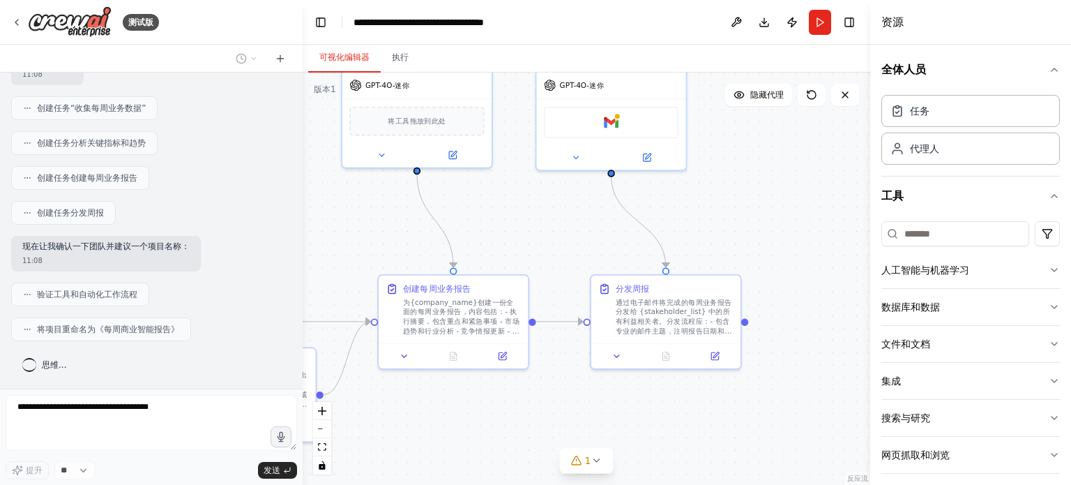
drag, startPoint x: 757, startPoint y: 384, endPoint x: 664, endPoint y: 412, distance: 97.5
click at [664, 412] on div ".deletable-edge-delete-btn { width: 20px; height: 20px; border: 0px solid #ffff…" at bounding box center [587, 279] width 568 height 412
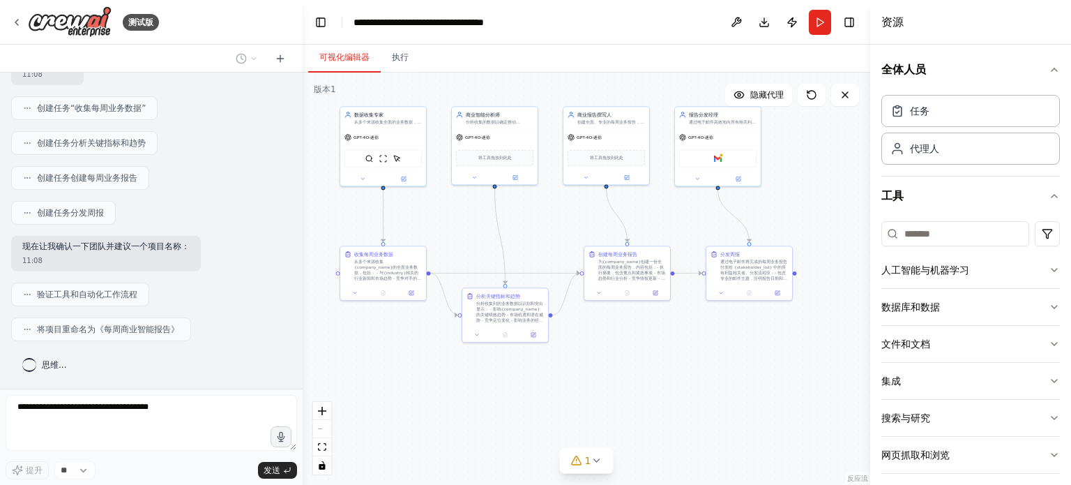
drag, startPoint x: 718, startPoint y: 409, endPoint x: 826, endPoint y: 340, distance: 128.3
click at [826, 340] on div ".deletable-edge-delete-btn { width: 20px; height: 20px; border: 0px solid #ffff…" at bounding box center [587, 279] width 568 height 412
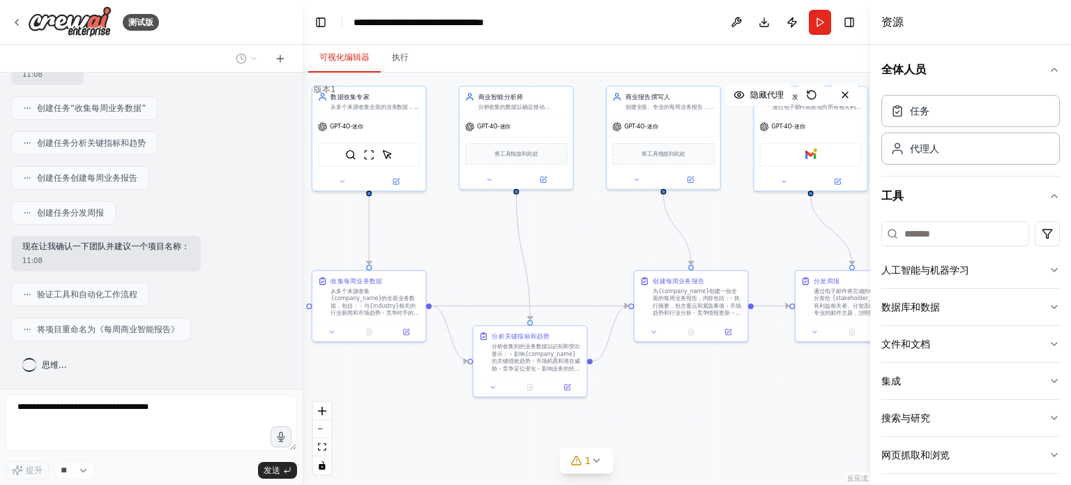
drag, startPoint x: 662, startPoint y: 375, endPoint x: 736, endPoint y: 446, distance: 102.6
click at [736, 446] on div ".deletable-edge-delete-btn { width: 20px; height: 20px; border: 0px solid #ffff…" at bounding box center [587, 279] width 568 height 412
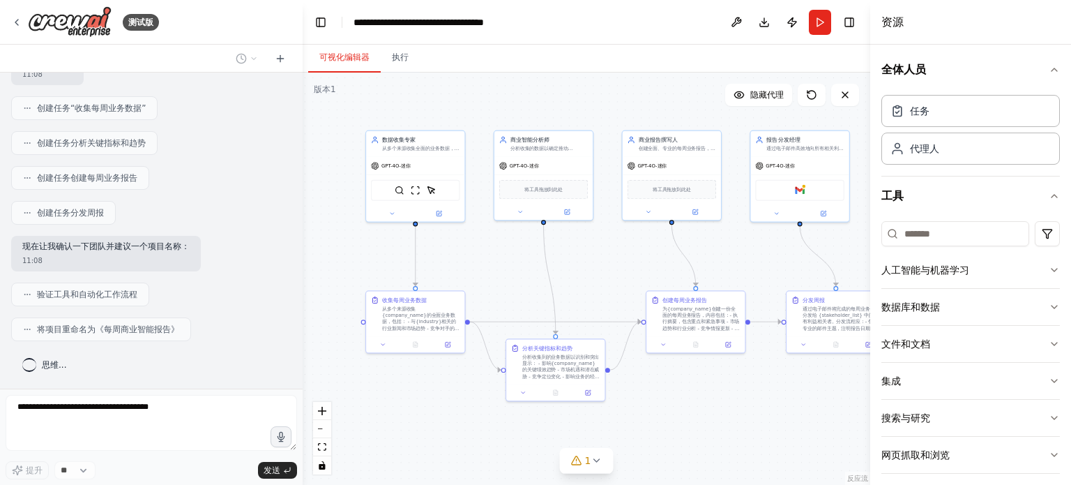
drag, startPoint x: 750, startPoint y: 421, endPoint x: 630, endPoint y: 428, distance: 120.2
click at [630, 428] on div ".deletable-edge-delete-btn { width: 20px; height: 20px; border: 0px solid #ffff…" at bounding box center [587, 279] width 568 height 412
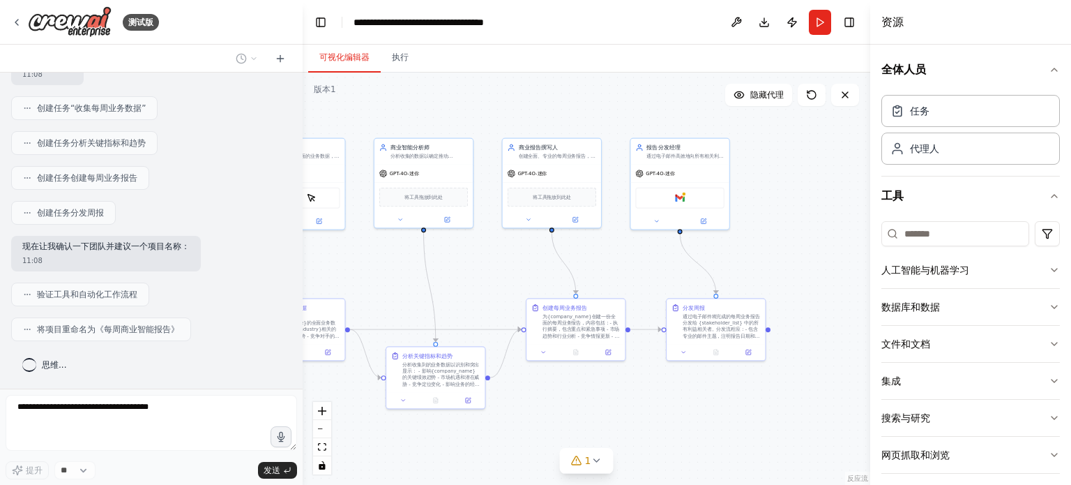
drag, startPoint x: 734, startPoint y: 423, endPoint x: 693, endPoint y: 423, distance: 40.5
click at [693, 423] on div ".deletable-edge-delete-btn { width: 20px; height: 20px; border: 0px solid #ffff…" at bounding box center [587, 279] width 568 height 412
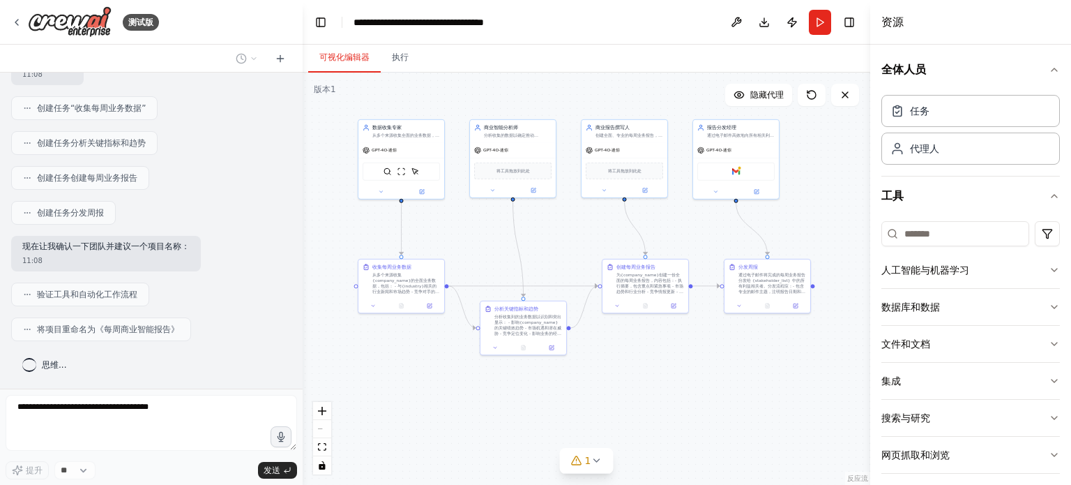
drag, startPoint x: 653, startPoint y: 418, endPoint x: 741, endPoint y: 361, distance: 104.8
click at [741, 361] on div ".deletable-edge-delete-btn { width: 20px; height: 20px; border: 0px solid #ffff…" at bounding box center [587, 279] width 568 height 412
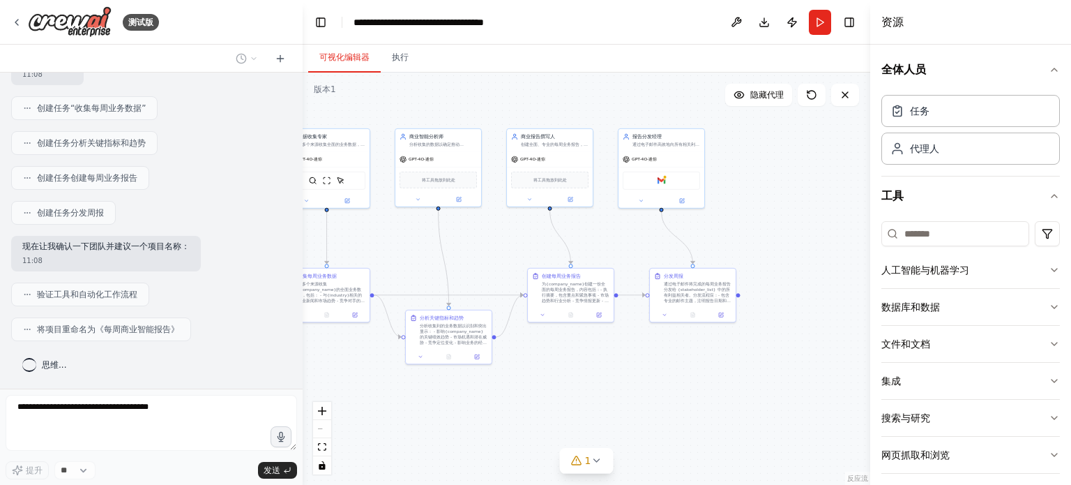
drag
click at [664, 379] on div ".deletable-edge-delete-btn { width: 20px; height: 20px; border: 0px solid #ffff…" at bounding box center [587, 279] width 568 height 412
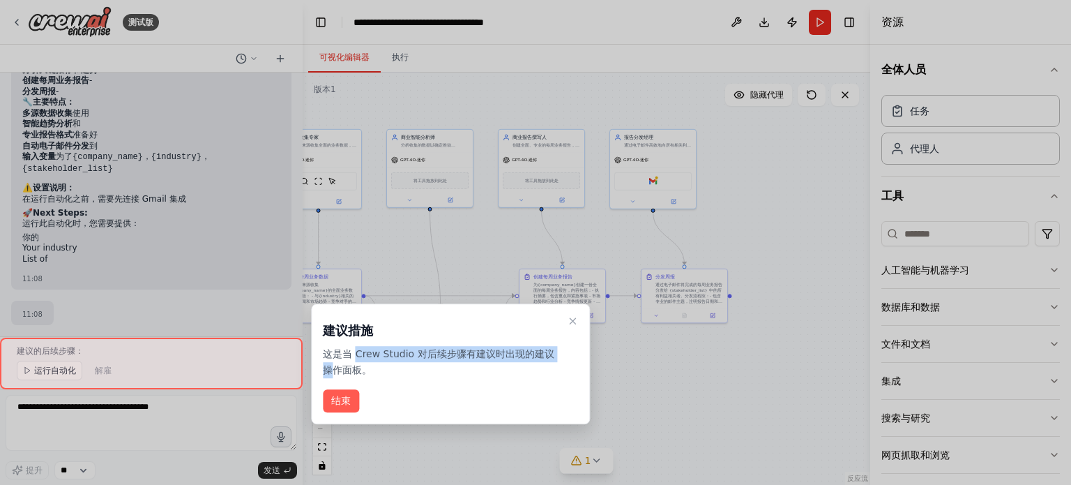
click at [554, 354] on font "这是当 Crew Studio 对后续步骤有建议时出现的建议操作面板。" at bounding box center [438, 361] width 231 height 27
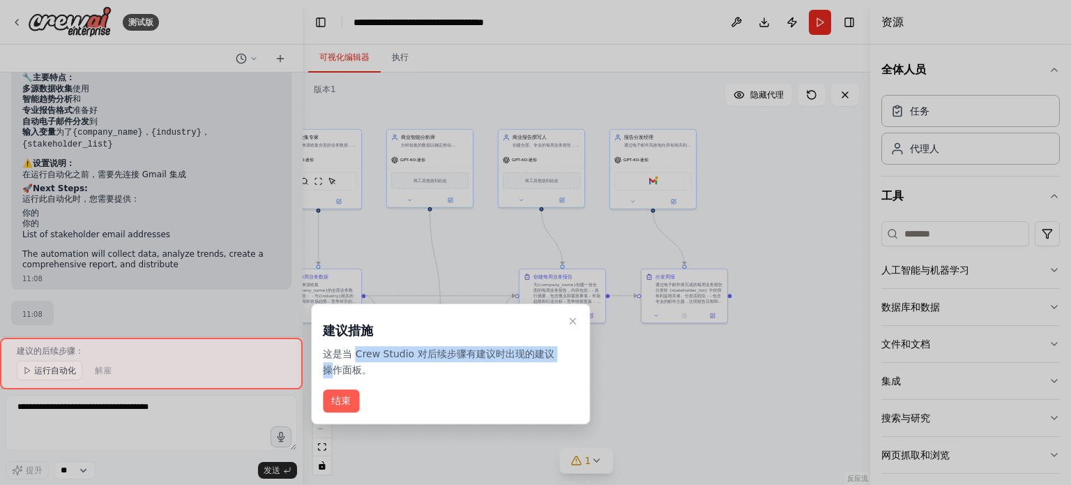
scroll to position [958, 0]
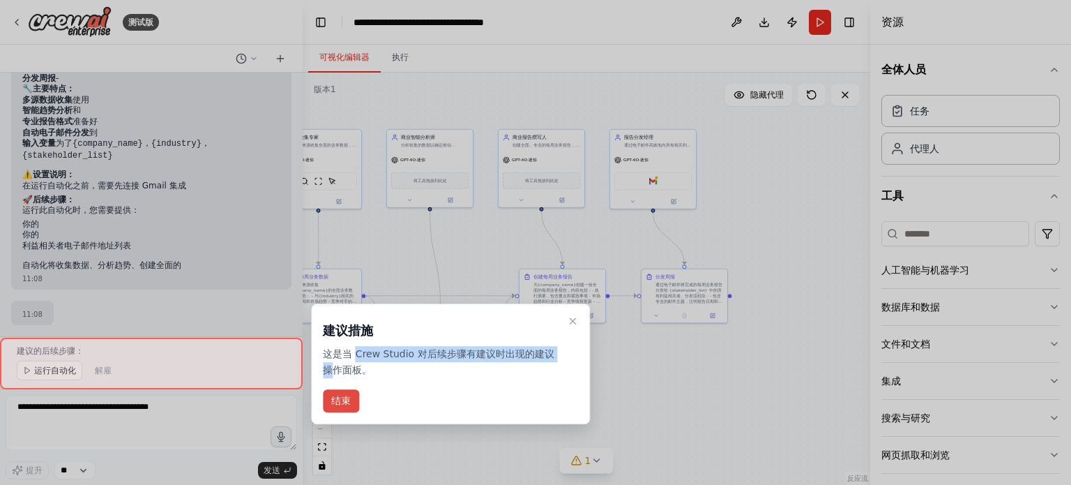
click at [336, 398] on font "结束" at bounding box center [341, 400] width 20 height 11
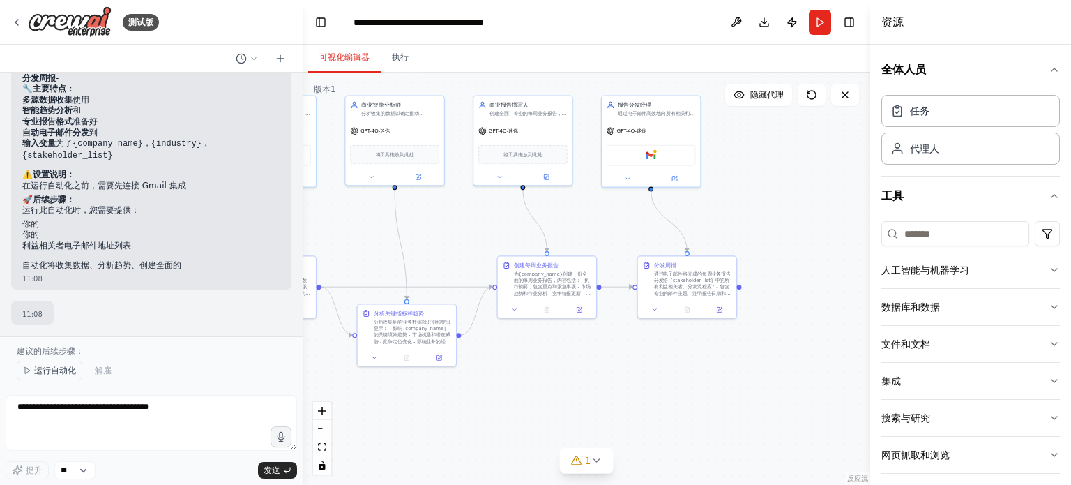
click at [59, 369] on font "运行自动化" at bounding box center [55, 370] width 42 height 10
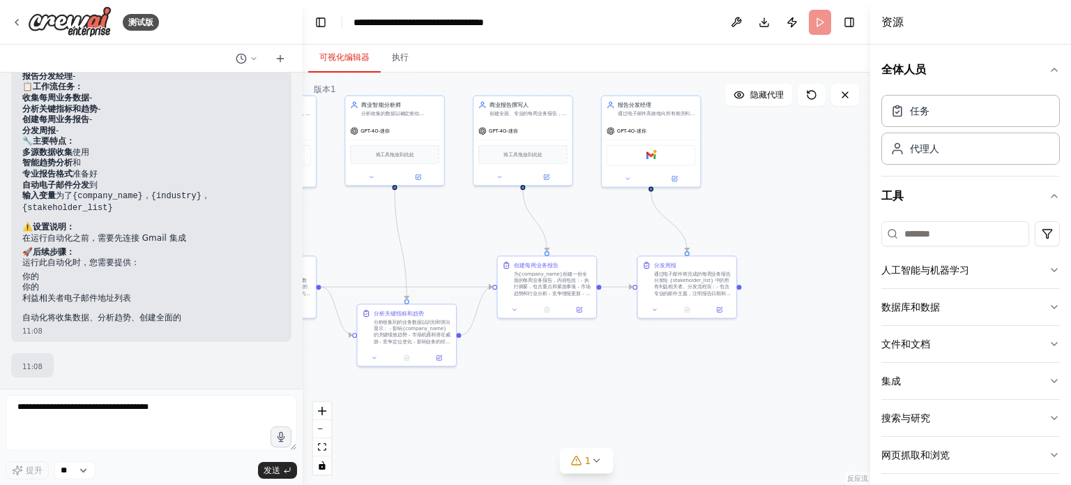
scroll to position [907, 0]
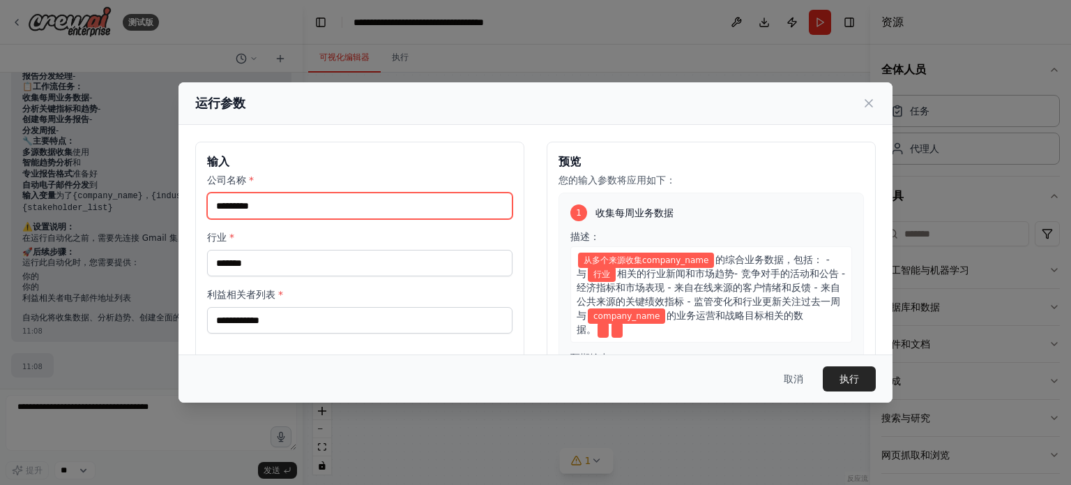
click at [352, 211] on input "公司名称 *" at bounding box center [359, 205] width 305 height 27
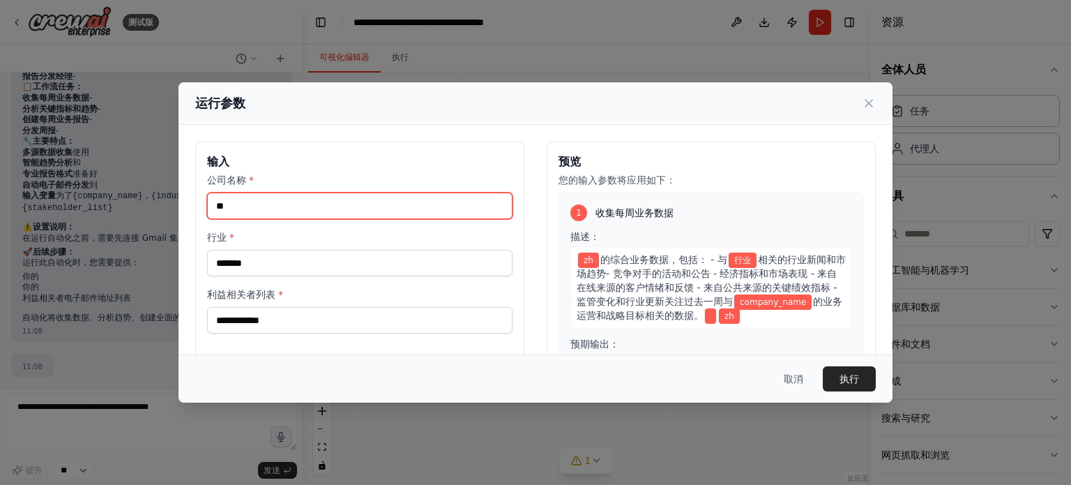
type input "*"
type input "**"
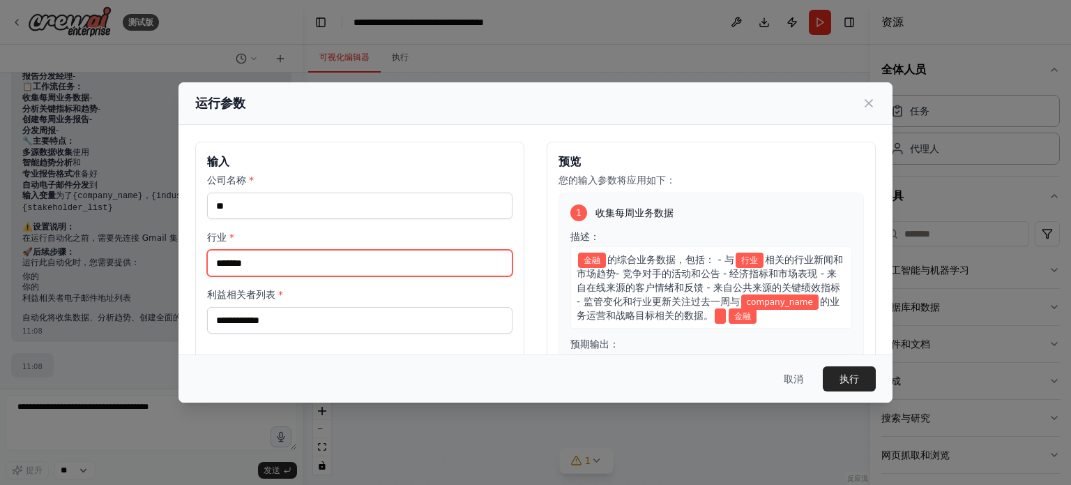
click at [281, 250] on input "行业 *" at bounding box center [359, 263] width 305 height 27
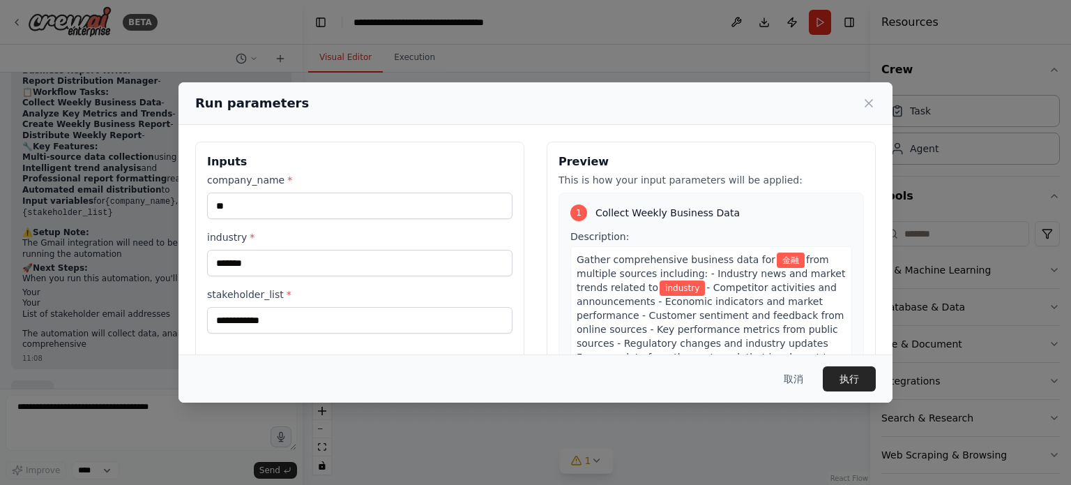
scroll to position [895, 0]
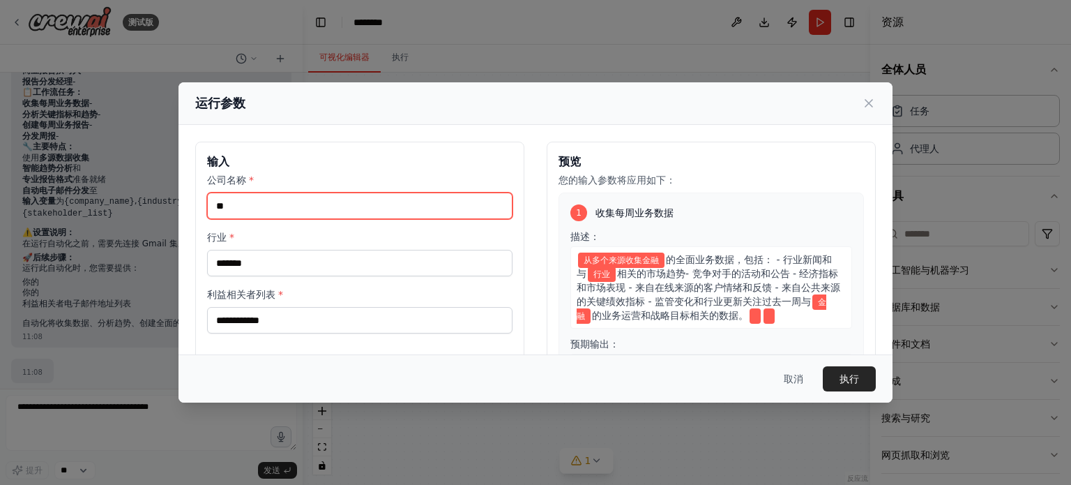
drag, startPoint x: 255, startPoint y: 208, endPoint x: 197, endPoint y: 208, distance: 57.2
click at [197, 208] on div "输入 公司名称 * ** 行业 * 利益相关者列表 *" at bounding box center [359, 307] width 329 height 331
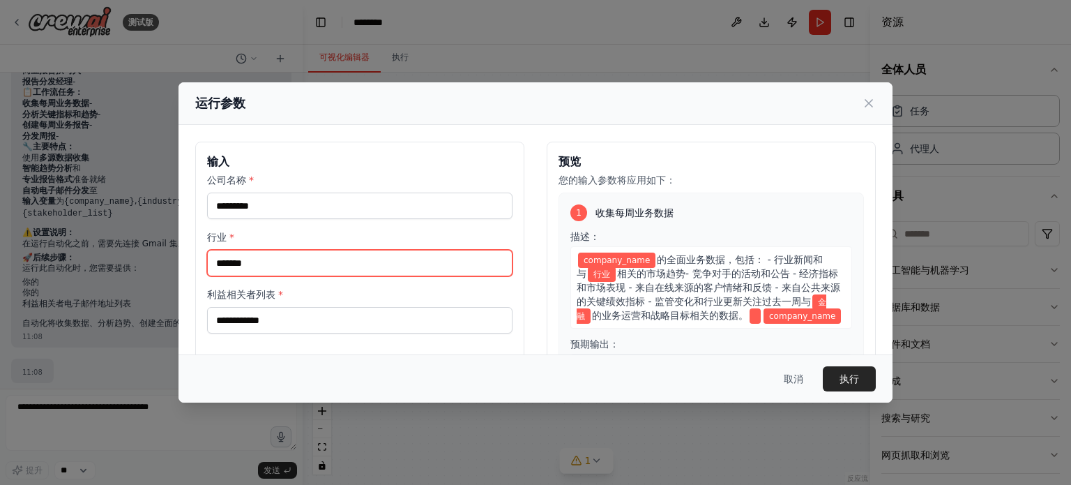
click at [280, 262] on input "行业 *" at bounding box center [359, 263] width 305 height 27
paste input "**"
type input "**"
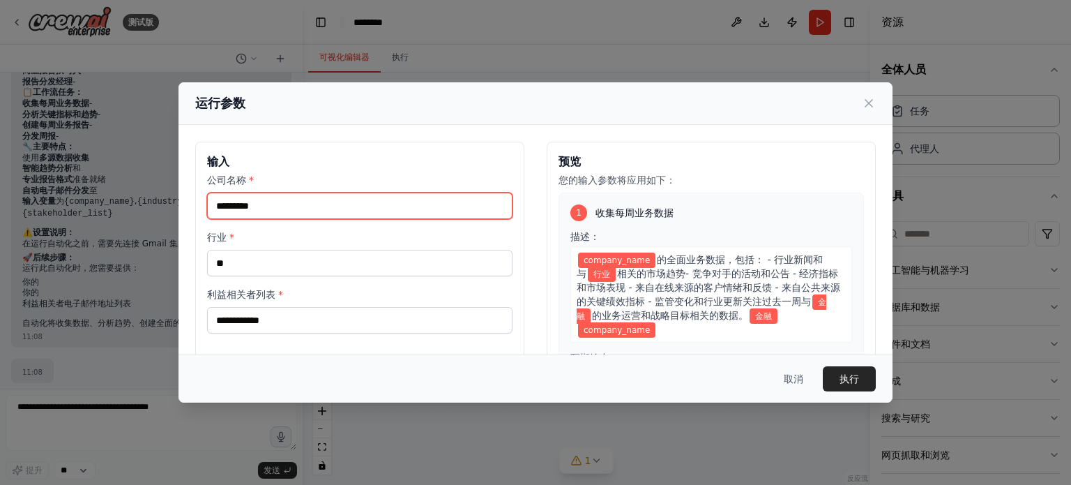
click at [274, 204] on input "公司名称 *" at bounding box center [359, 205] width 305 height 27
type input "***"
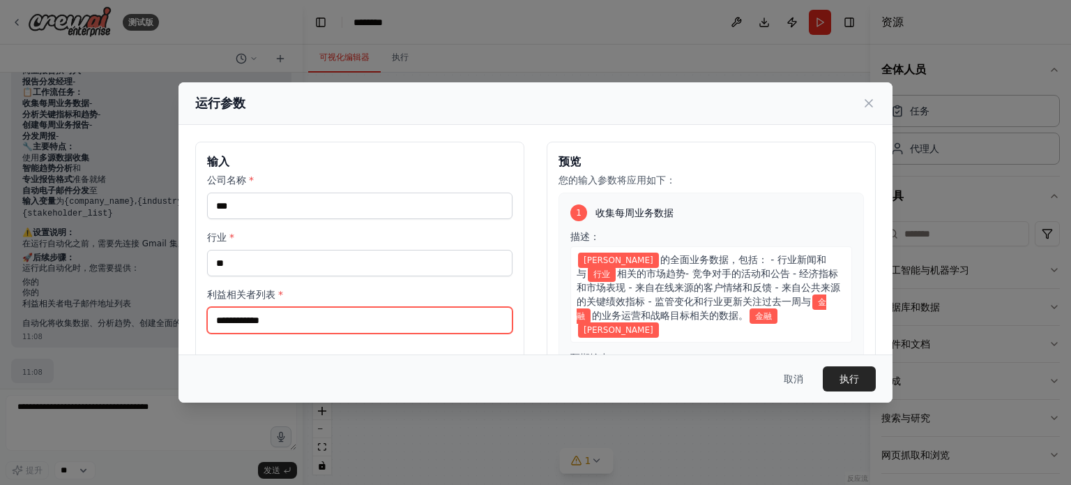
click at [298, 316] on input "利益相关者列表 *" at bounding box center [359, 320] width 305 height 27
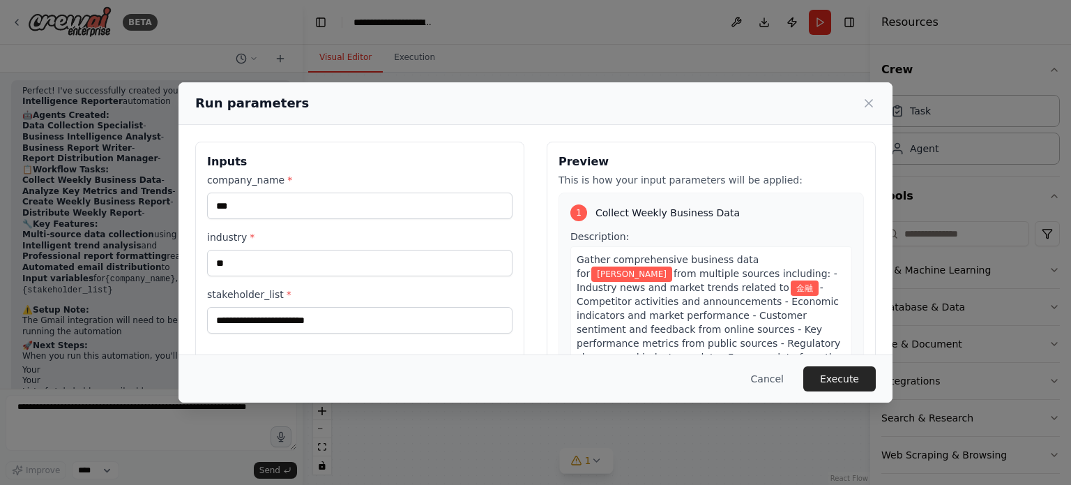
scroll to position [972, 0]
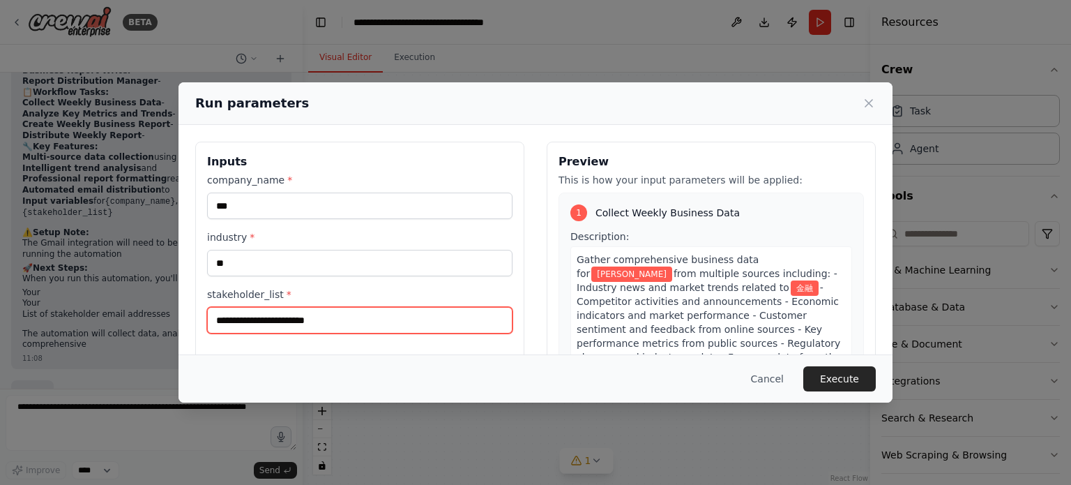
click at [375, 329] on input "stakeholder_list *" at bounding box center [359, 320] width 305 height 27
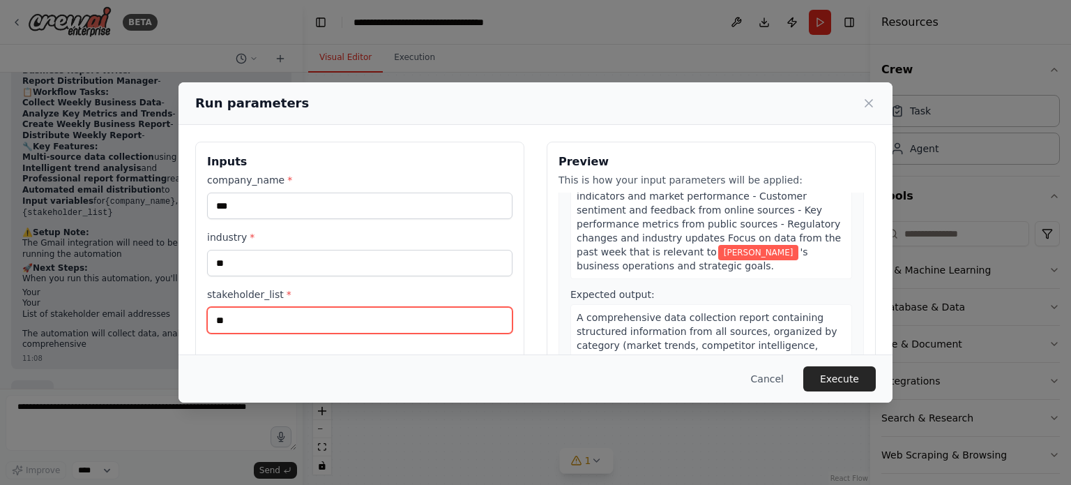
scroll to position [139, 0]
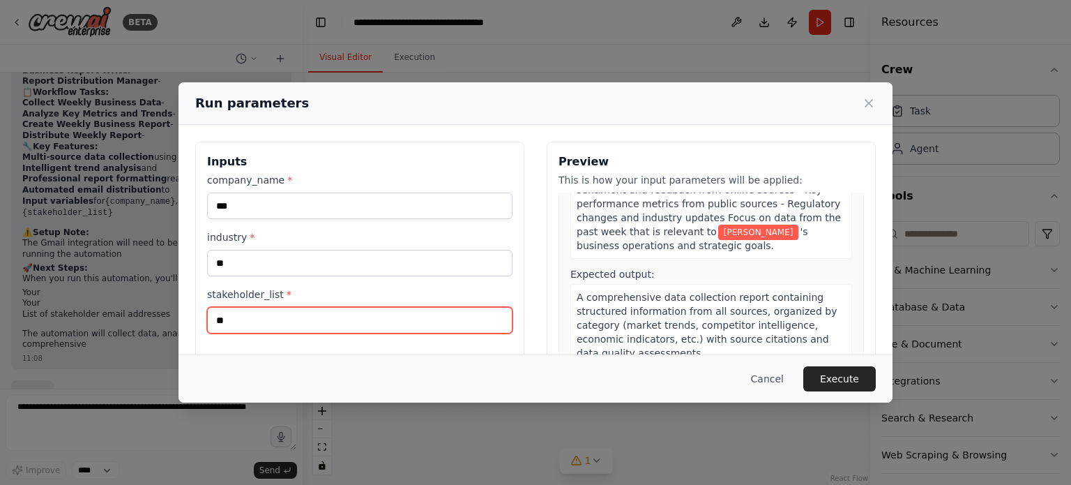
type input "*"
click at [323, 315] on input "stakeholder_list *" at bounding box center [359, 320] width 305 height 27
type input "*"
type input "*********"
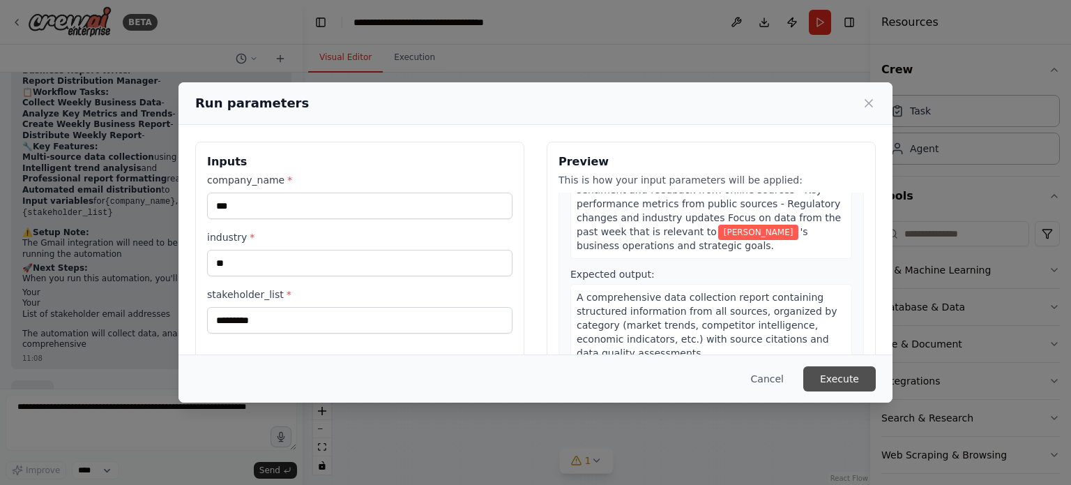
click at [838, 368] on button "Execute" at bounding box center [839, 378] width 73 height 25
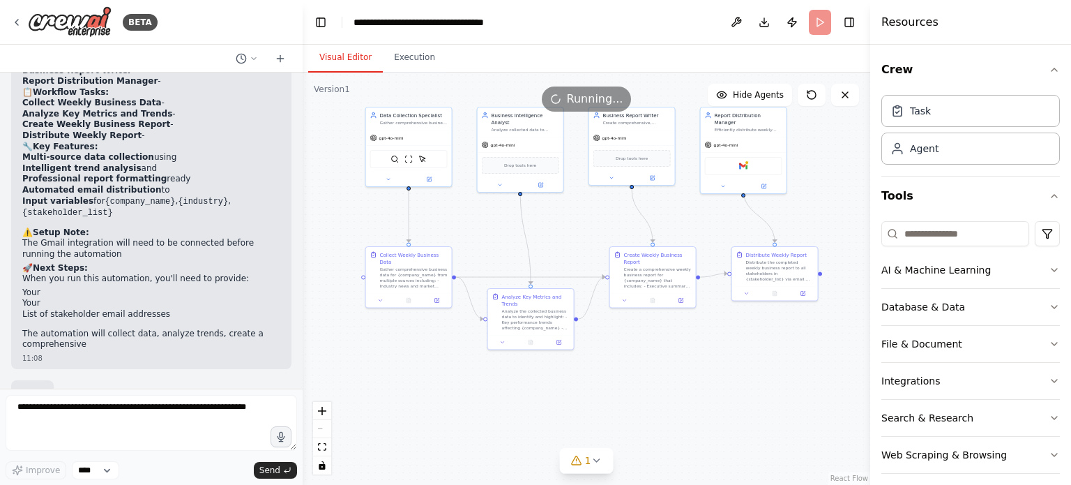
drag, startPoint x: 480, startPoint y: 208, endPoint x: 622, endPoint y: 213, distance: 142.4
click at [622, 213] on div ".deletable-edge-delete-btn { width: 20px; height: 20px; border: 0px solid #ffff…" at bounding box center [587, 279] width 568 height 412
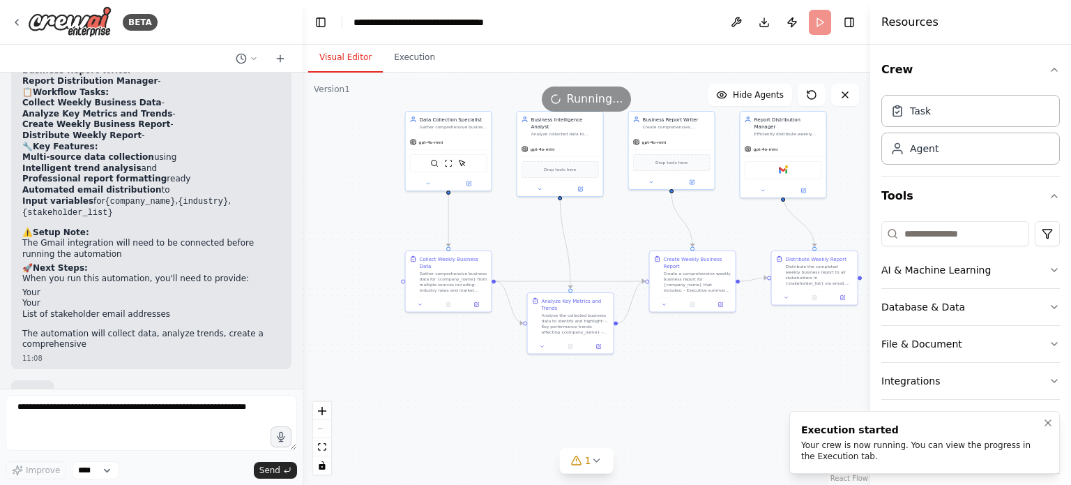
click at [962, 445] on div "Your crew is now running. You can view the progress in the Execution tab." at bounding box center [921, 450] width 241 height 22
click at [438, 63] on button "Execution" at bounding box center [414, 57] width 63 height 29
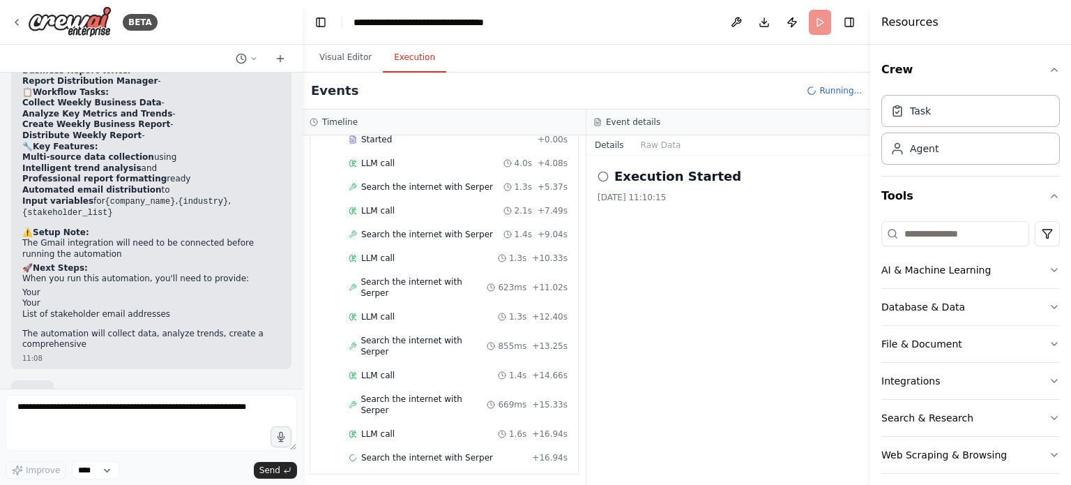
scroll to position [116, 0]
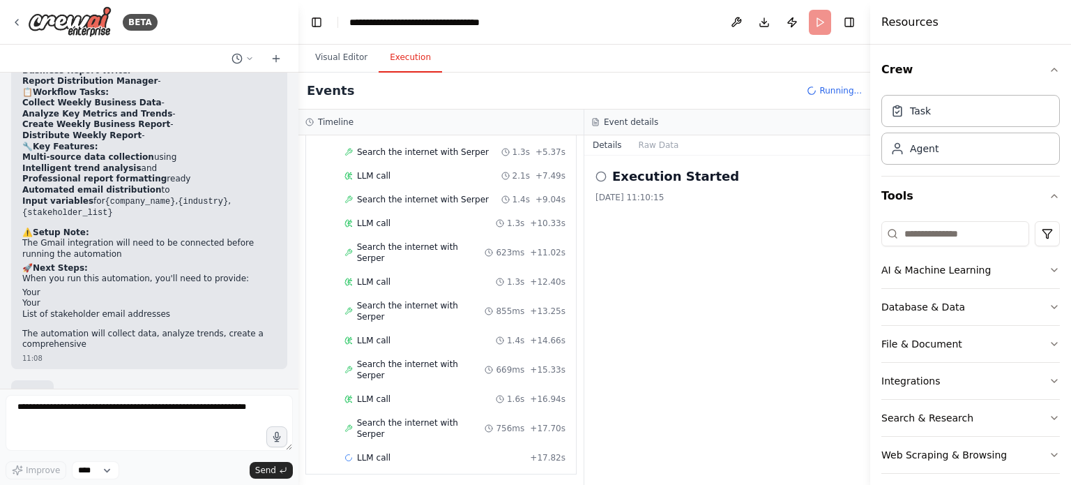
click at [298, 214] on div "BETA Set up a crew that collects data from multiple sources, creates comprehens…" at bounding box center [535, 242] width 1071 height 485
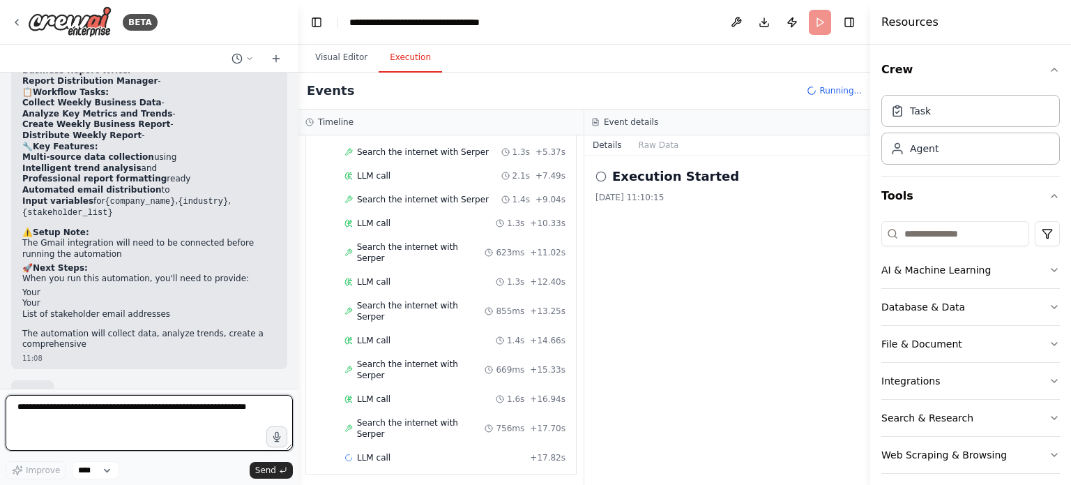
drag, startPoint x: 56, startPoint y: 421, endPoint x: 0, endPoint y: 406, distance: 57.7
click at [0, 406] on div "BETA Set up a crew that collects data from multiple sources, creates comprehens…" at bounding box center [149, 242] width 298 height 485
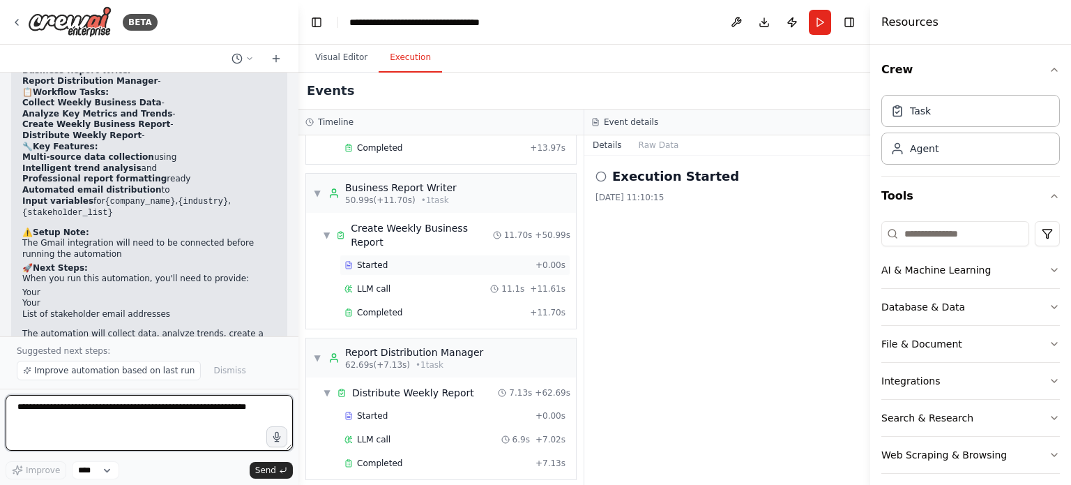
scroll to position [616, 0]
